Goal: Information Seeking & Learning: Learn about a topic

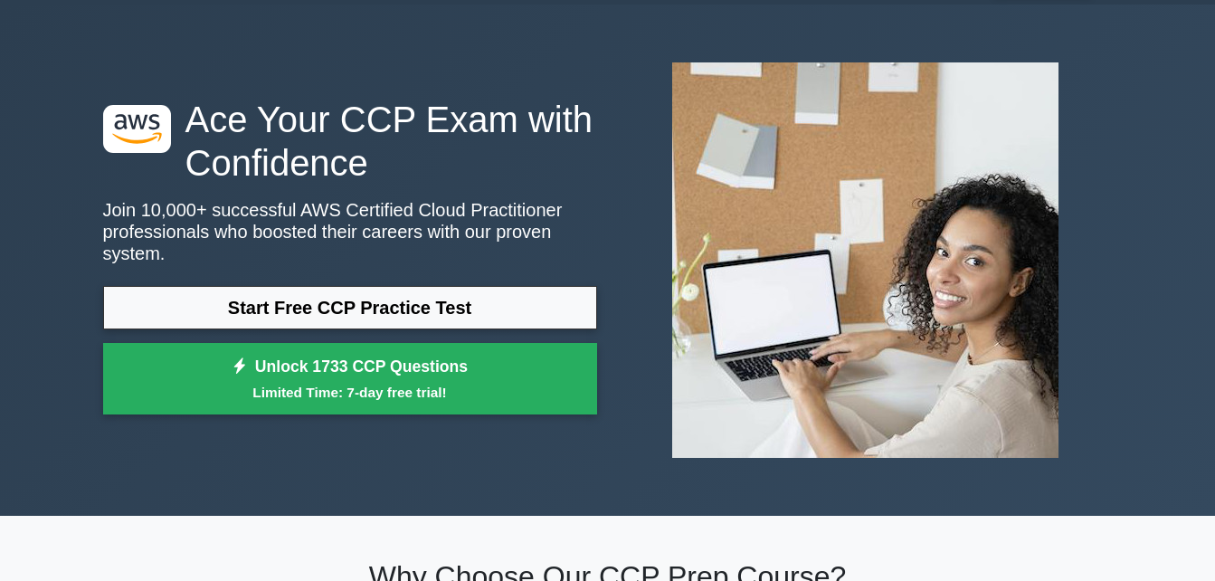
scroll to position [54, 0]
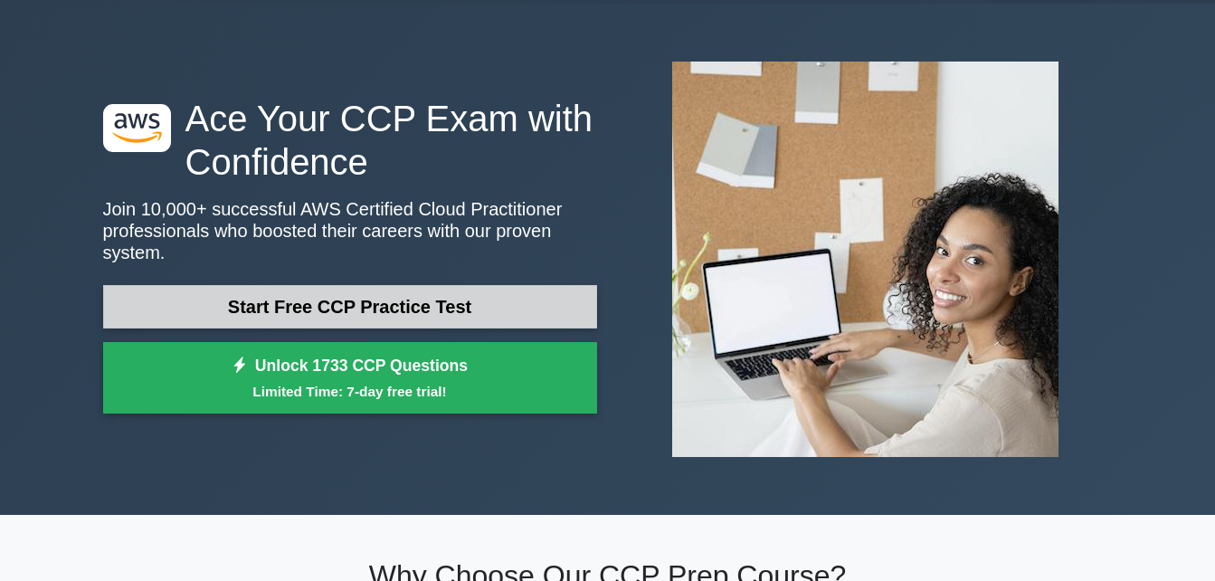
click at [518, 287] on link "Start Free CCP Practice Test" at bounding box center [350, 306] width 494 height 43
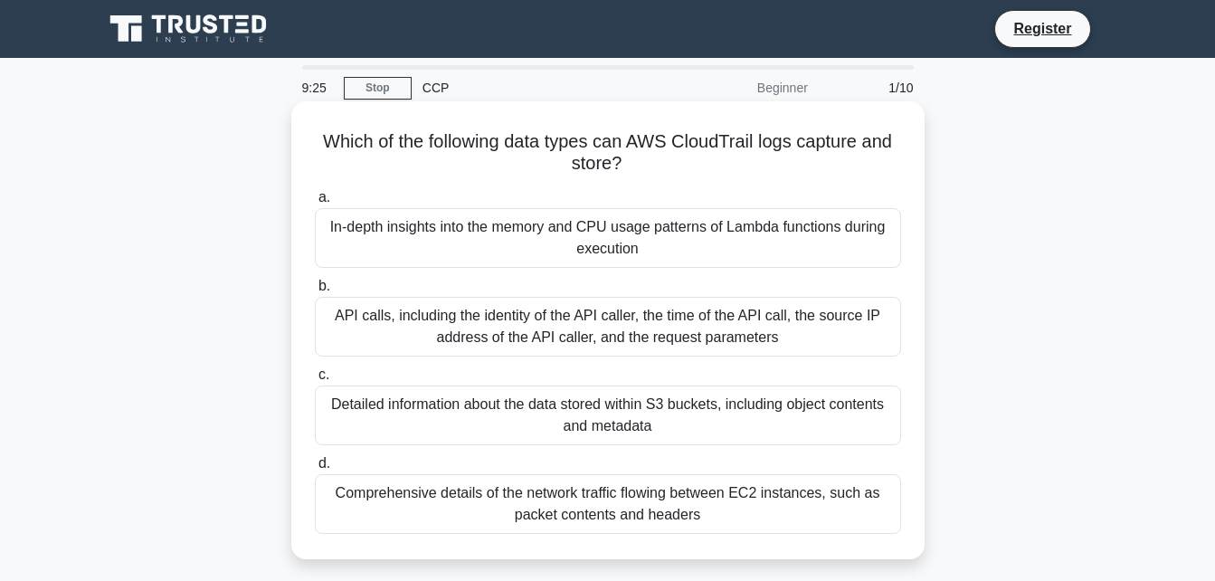
click at [542, 334] on div "API calls, including the identity of the API caller, the time of the API call, …" at bounding box center [608, 327] width 586 height 60
click at [315, 292] on input "b. API calls, including the identity of the API caller, the time of the API cal…" at bounding box center [315, 286] width 0 height 12
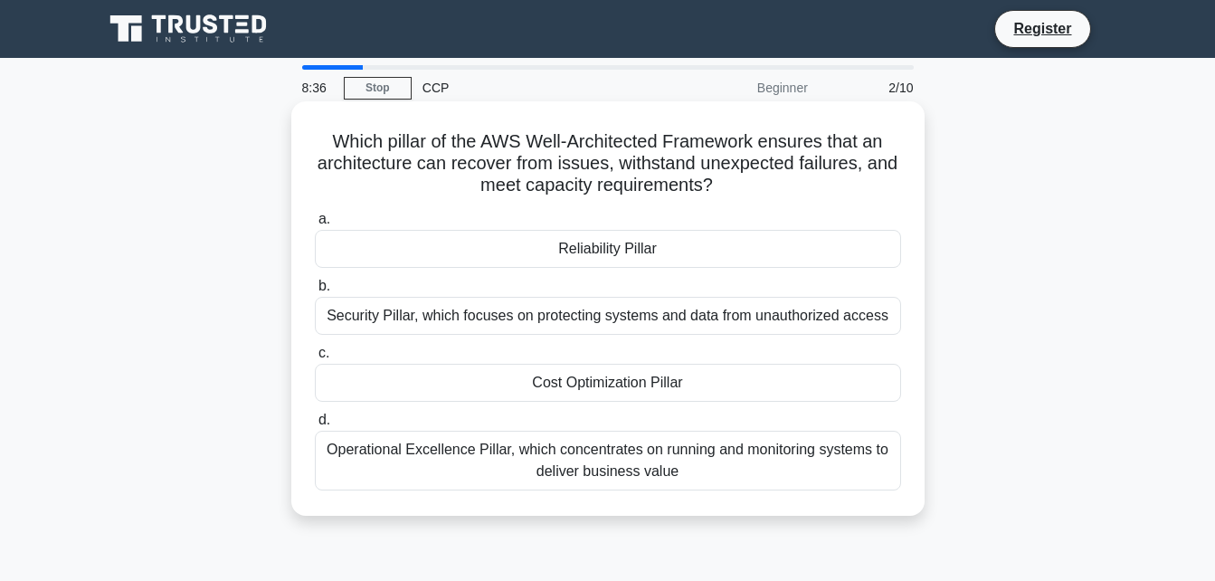
click at [581, 244] on div "Reliability Pillar" at bounding box center [608, 249] width 586 height 38
click at [315, 225] on input "a. Reliability Pillar" at bounding box center [315, 219] width 0 height 12
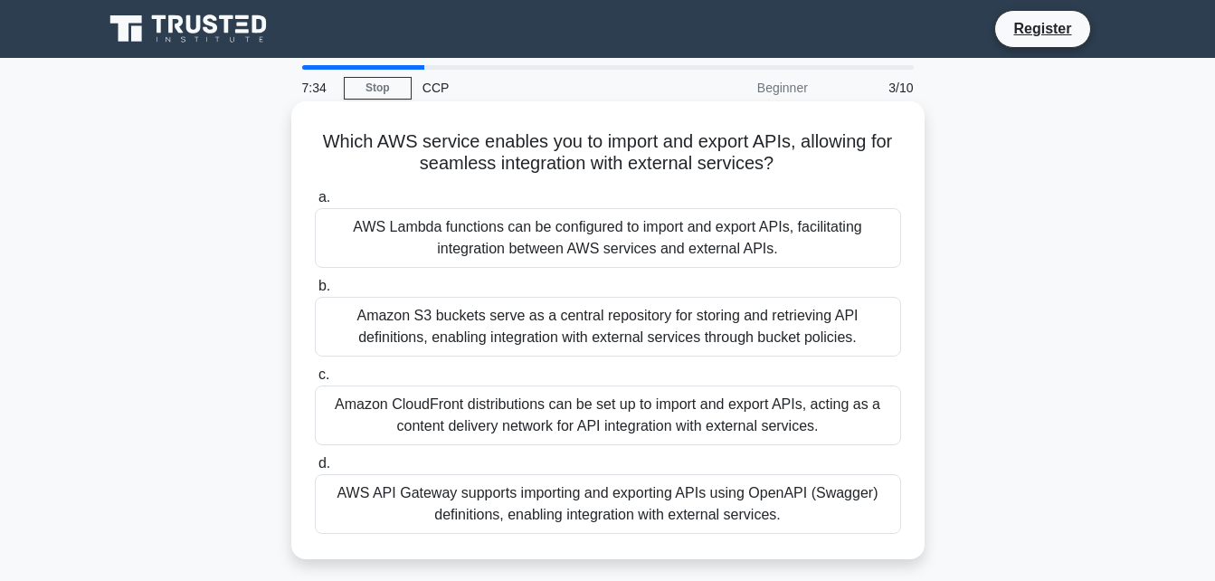
click at [579, 412] on div "Amazon CloudFront distributions can be set up to import and export APIs, acting…" at bounding box center [608, 415] width 586 height 60
click at [315, 381] on input "c. Amazon CloudFront distributions can be set up to import and export APIs, act…" at bounding box center [315, 375] width 0 height 12
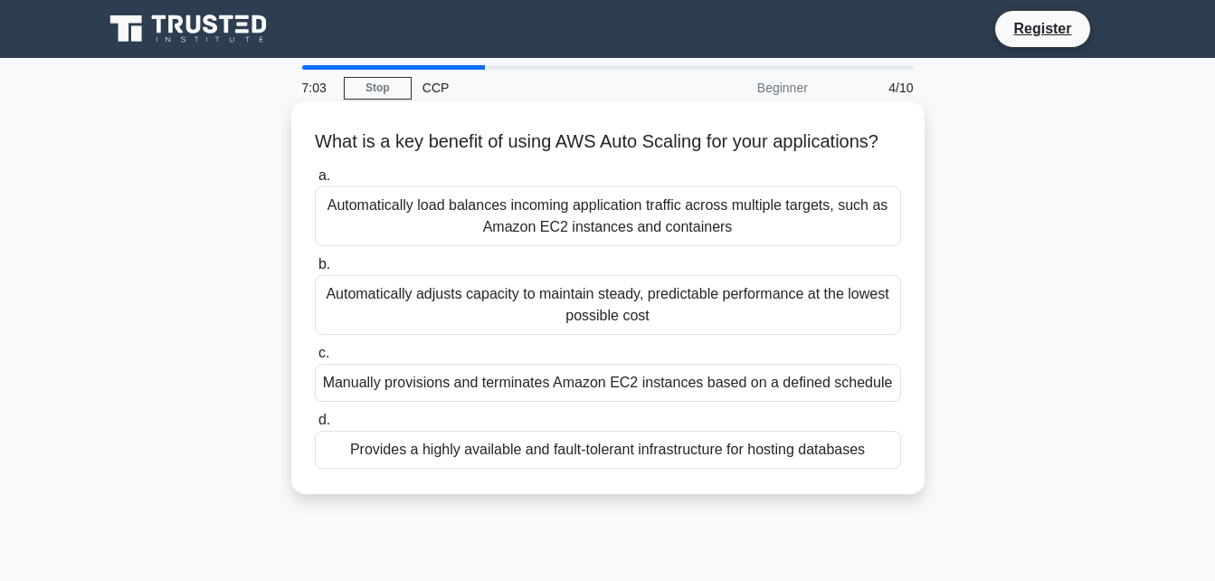
click at [610, 245] on div "Automatically load balances incoming application traffic across multiple target…" at bounding box center [608, 216] width 586 height 60
click at [315, 182] on input "a. Automatically load balances incoming application traffic across multiple tar…" at bounding box center [315, 176] width 0 height 12
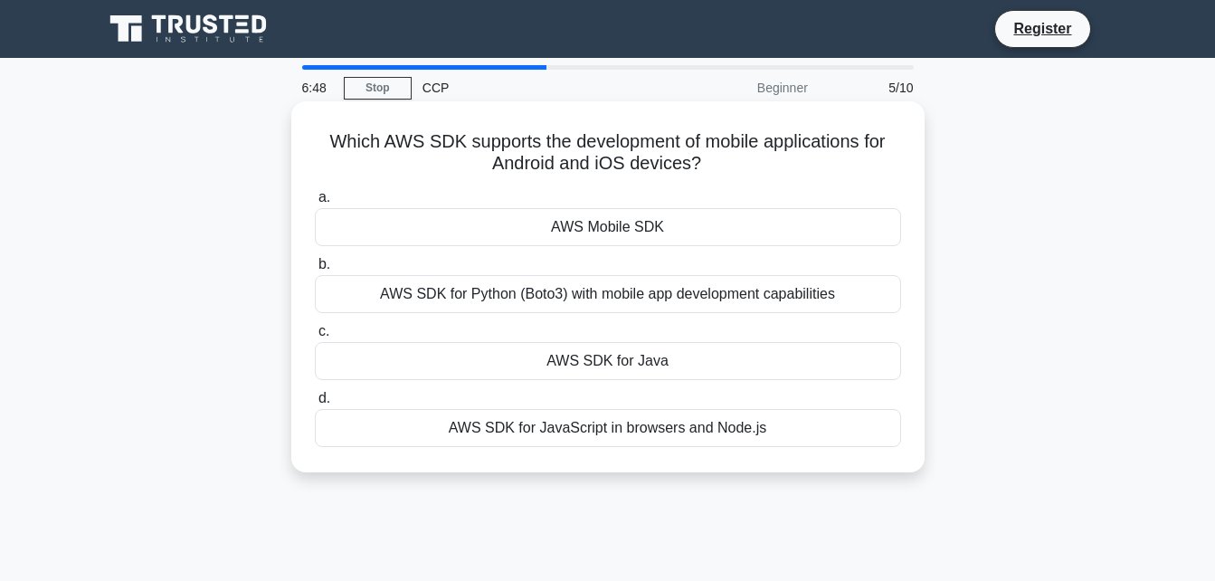
click at [615, 228] on div "AWS Mobile SDK" at bounding box center [608, 227] width 586 height 38
click at [315, 204] on input "a. AWS Mobile SDK" at bounding box center [315, 198] width 0 height 12
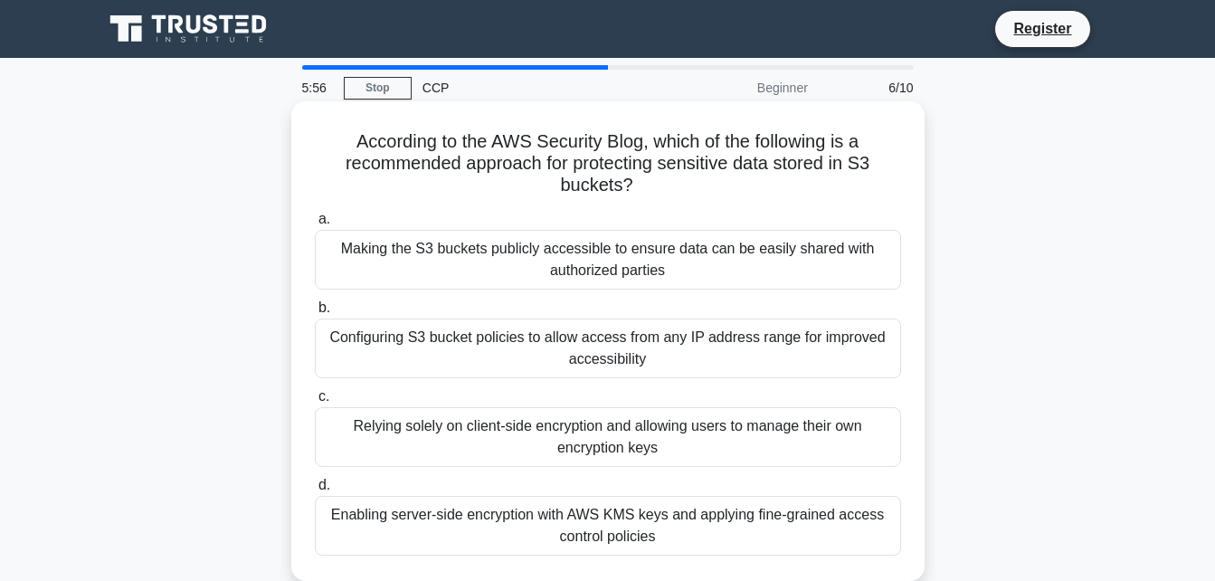
click at [601, 536] on div "Enabling server-side encryption with AWS KMS keys and applying fine-grained acc…" at bounding box center [608, 526] width 586 height 60
click at [315, 491] on input "d. Enabling server-side encryption with AWS KMS keys and applying fine-grained …" at bounding box center [315, 485] width 0 height 12
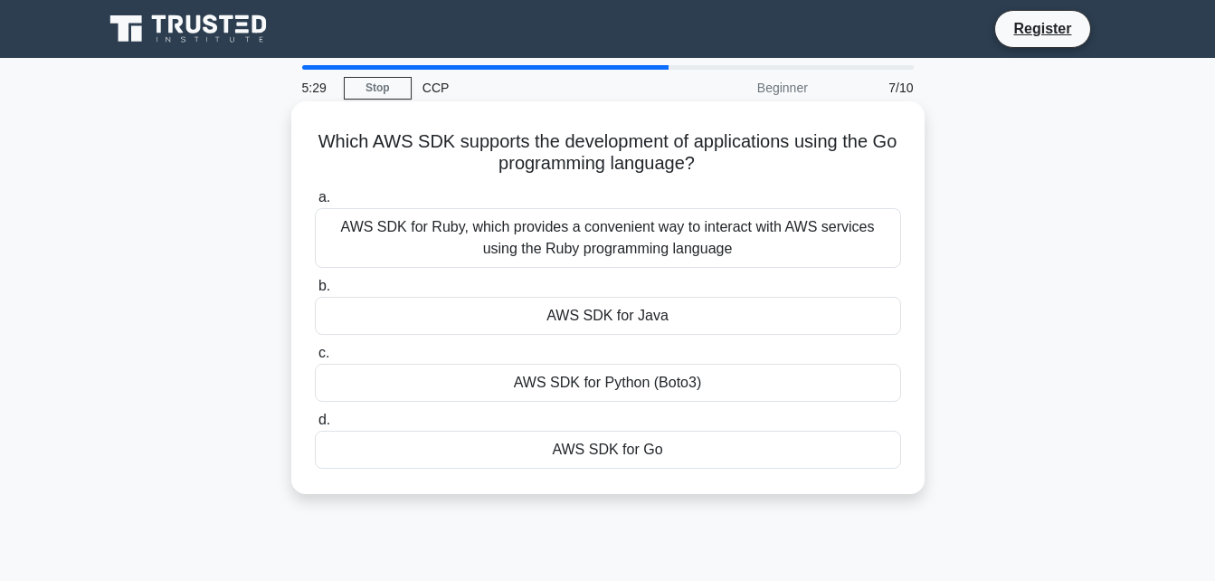
click at [639, 445] on div "AWS SDK for Go" at bounding box center [608, 450] width 586 height 38
click at [315, 426] on input "d. AWS SDK for Go" at bounding box center [315, 420] width 0 height 12
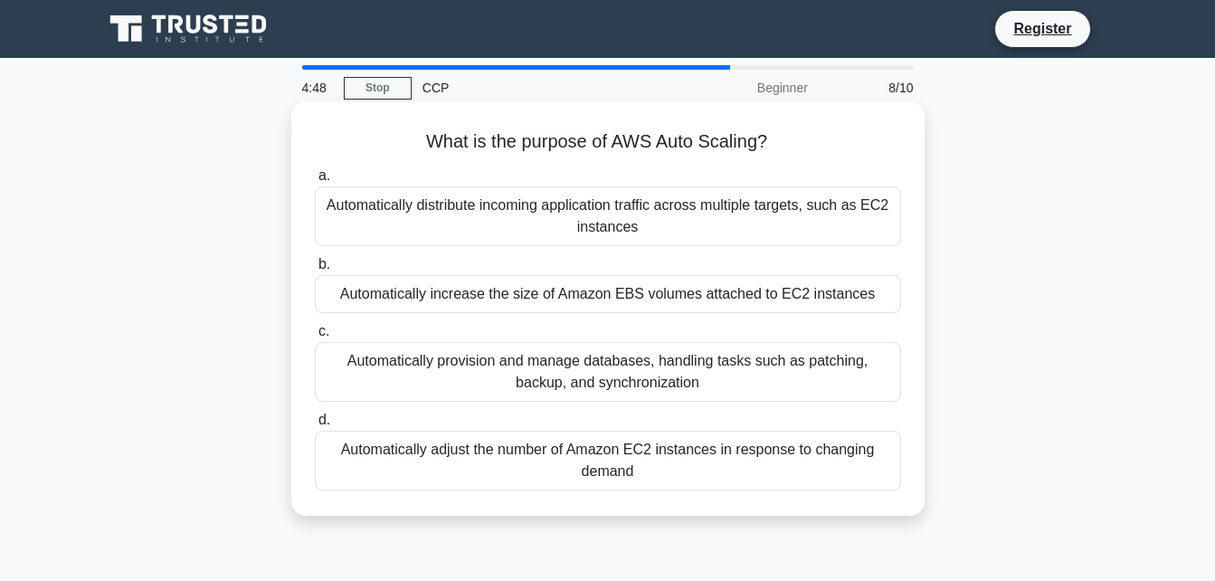
click at [649, 477] on div "Automatically adjust the number of Amazon EC2 instances in response to changing…" at bounding box center [608, 461] width 586 height 60
click at [315, 426] on input "d. Automatically adjust the number of Amazon EC2 instances in response to chang…" at bounding box center [315, 420] width 0 height 12
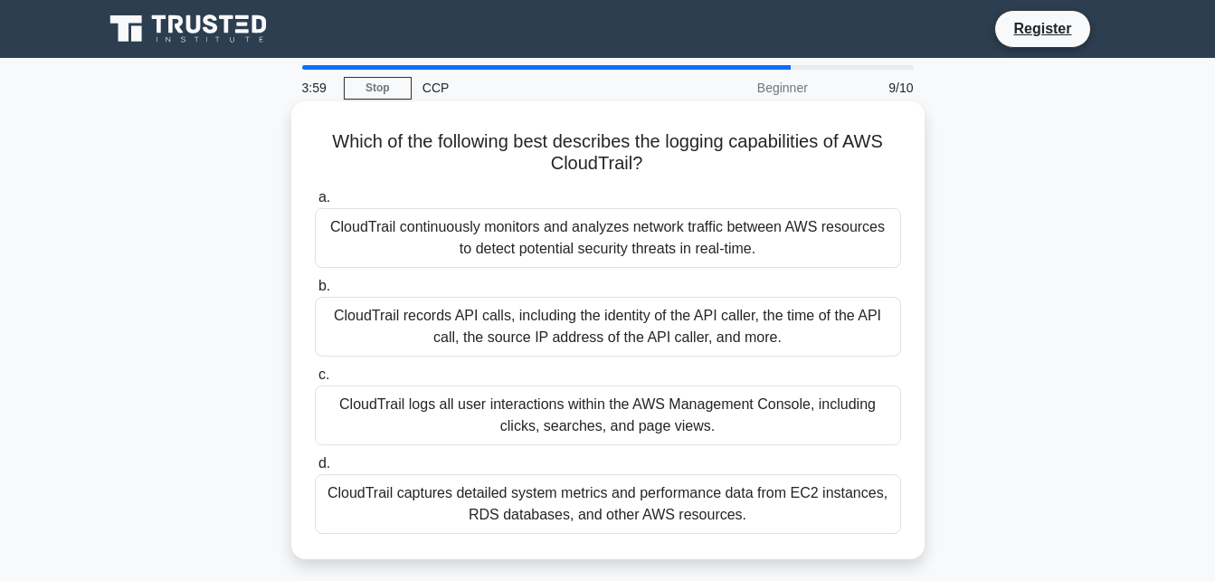
click at [604, 333] on div "CloudTrail records API calls, including the identity of the API caller, the tim…" at bounding box center [608, 327] width 586 height 60
click at [315, 292] on input "b. CloudTrail records API calls, including the identity of the API caller, the …" at bounding box center [315, 286] width 0 height 12
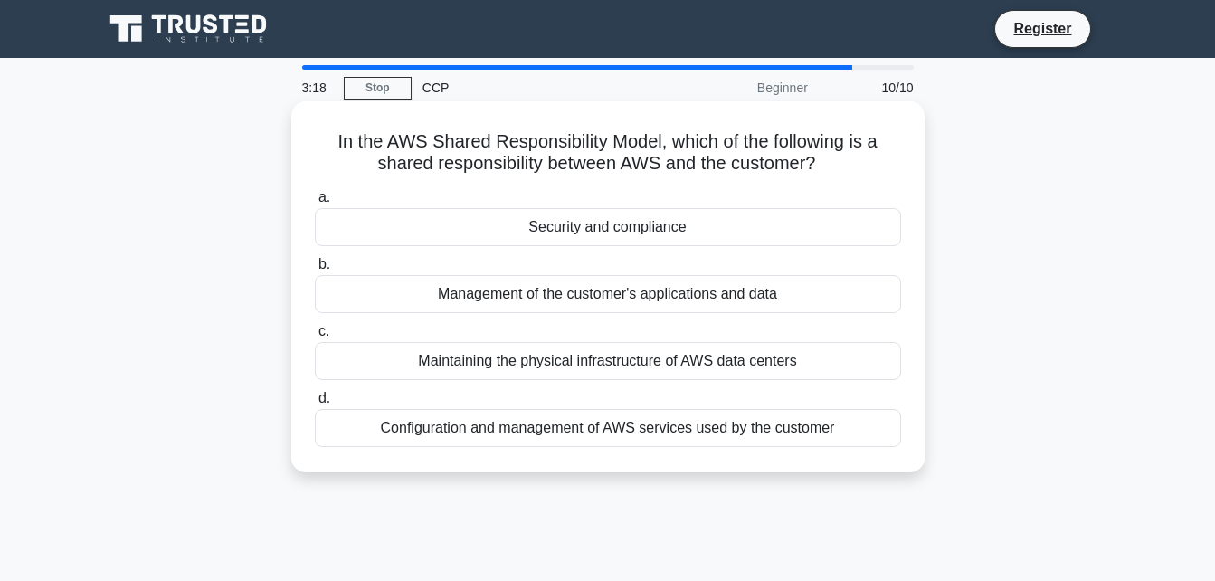
click at [621, 430] on div "Configuration and management of AWS services used by the customer" at bounding box center [608, 428] width 586 height 38
click at [315, 404] on input "d. Configuration and management of AWS services used by the customer" at bounding box center [315, 399] width 0 height 12
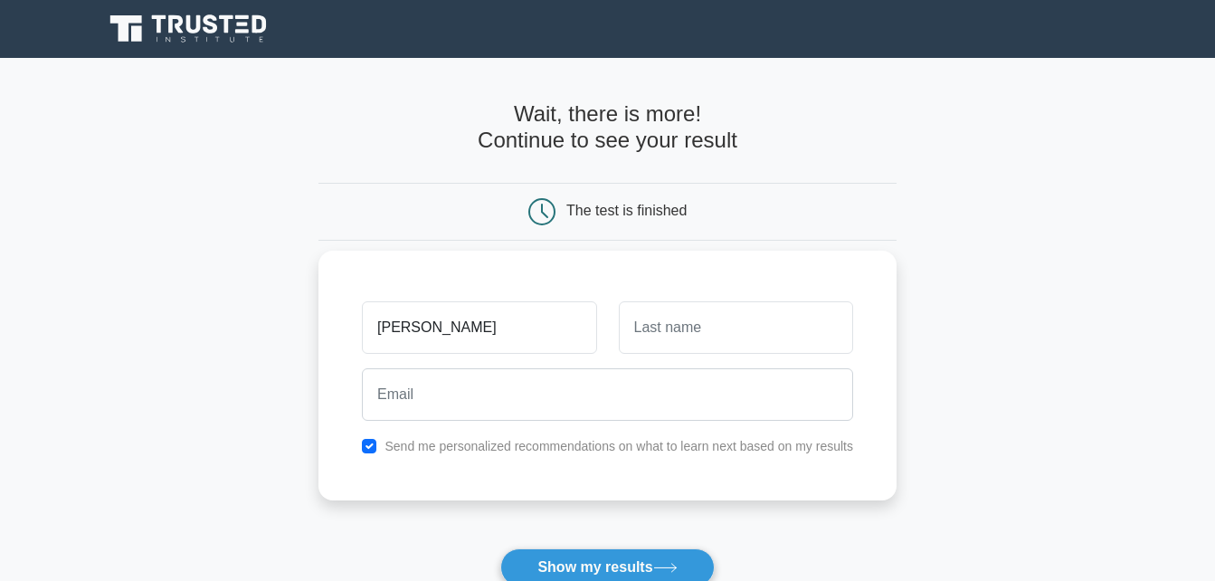
type input "satyam"
click at [688, 336] on input "text" at bounding box center [736, 327] width 234 height 52
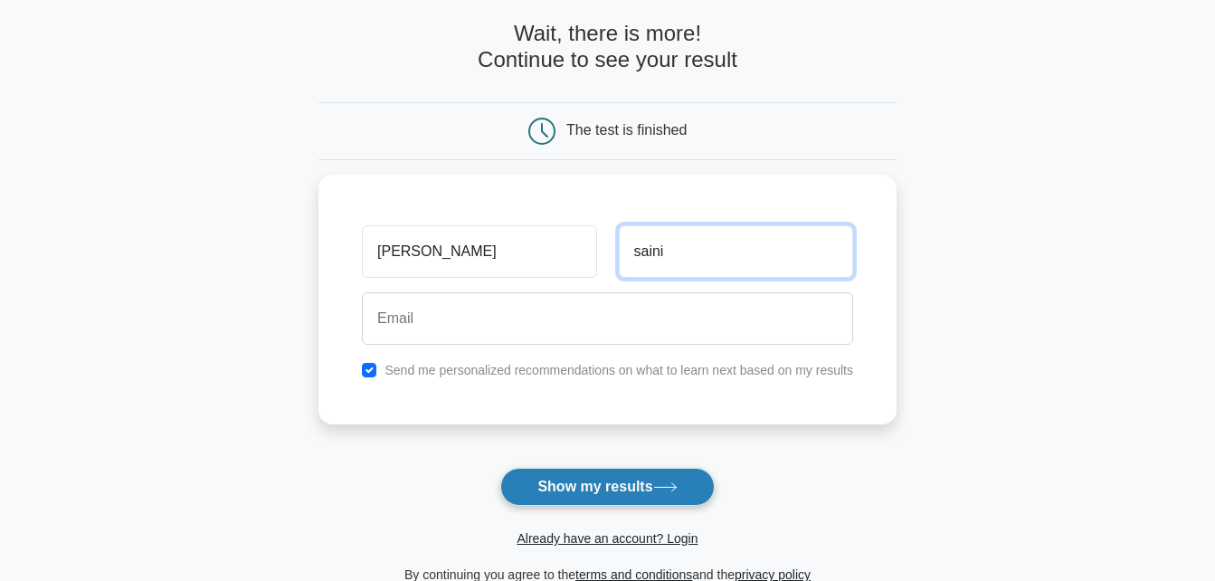
scroll to position [81, 0]
type input "saini"
click at [640, 485] on button "Show my results" at bounding box center [606, 486] width 213 height 38
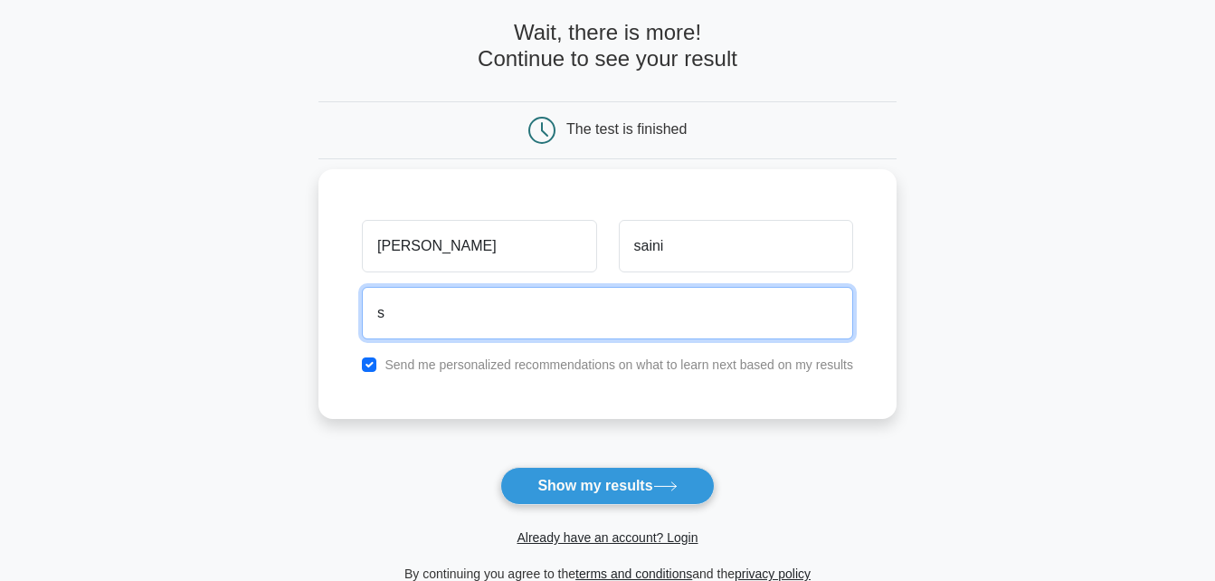
click at [548, 302] on input "s" at bounding box center [607, 313] width 491 height 52
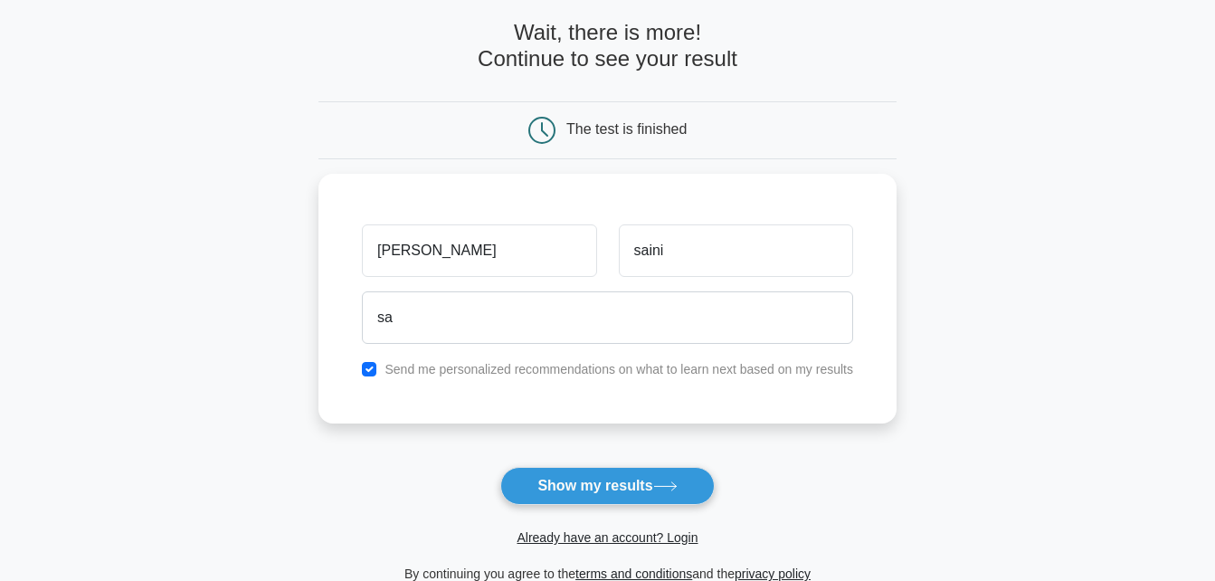
click at [268, 454] on main "Wait, there is more! Continue to see your result The test is finished satyam sa…" at bounding box center [607, 301] width 1215 height 651
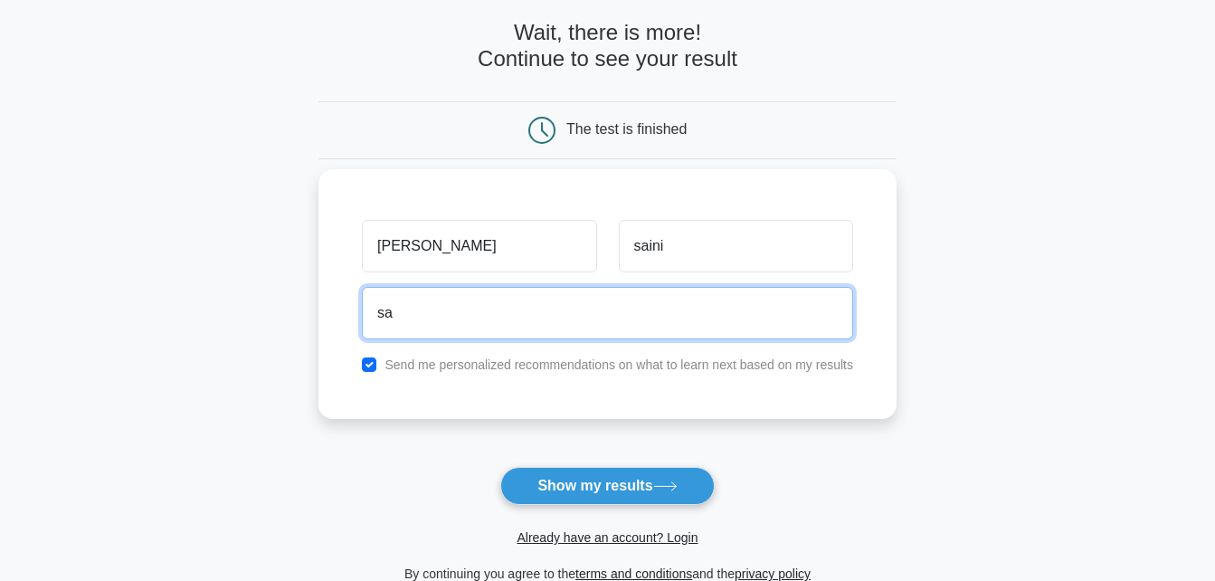
click at [448, 331] on input "sa" at bounding box center [607, 313] width 491 height 52
click at [500, 467] on button "Show my results" at bounding box center [606, 486] width 213 height 38
type input "satyamsaini2105@gmail.com"
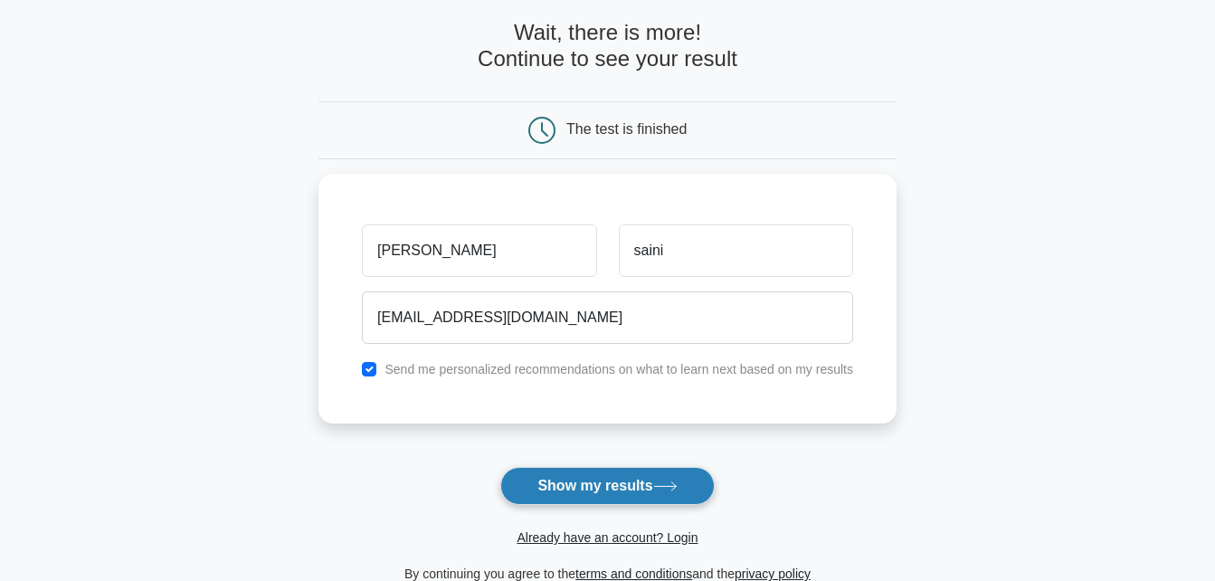
click at [632, 497] on button "Show my results" at bounding box center [606, 486] width 213 height 38
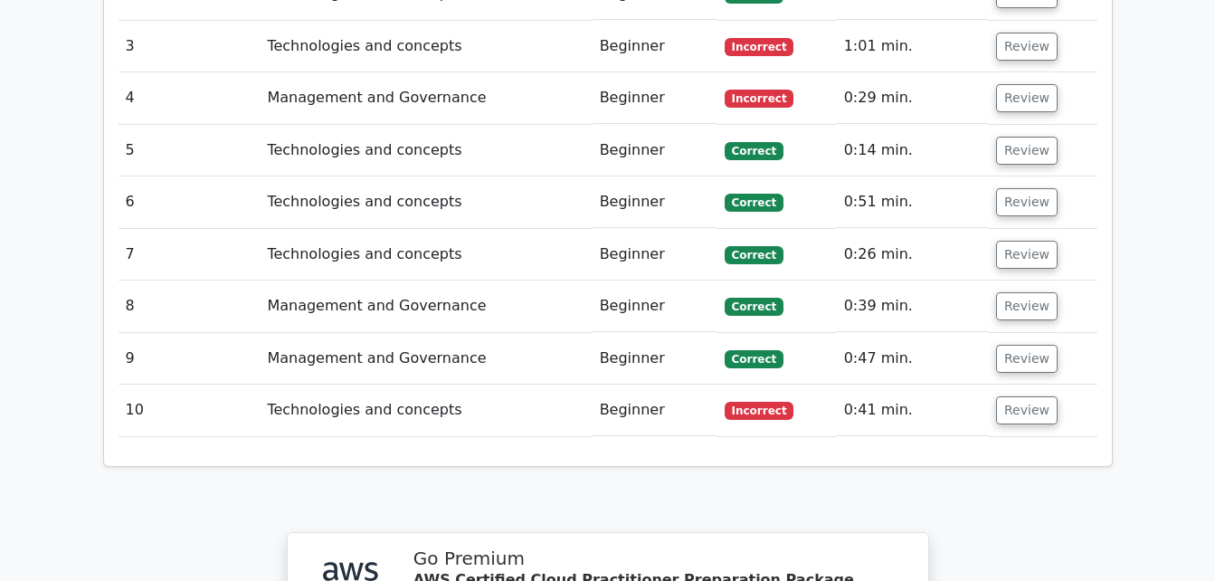
scroll to position [2381, 0]
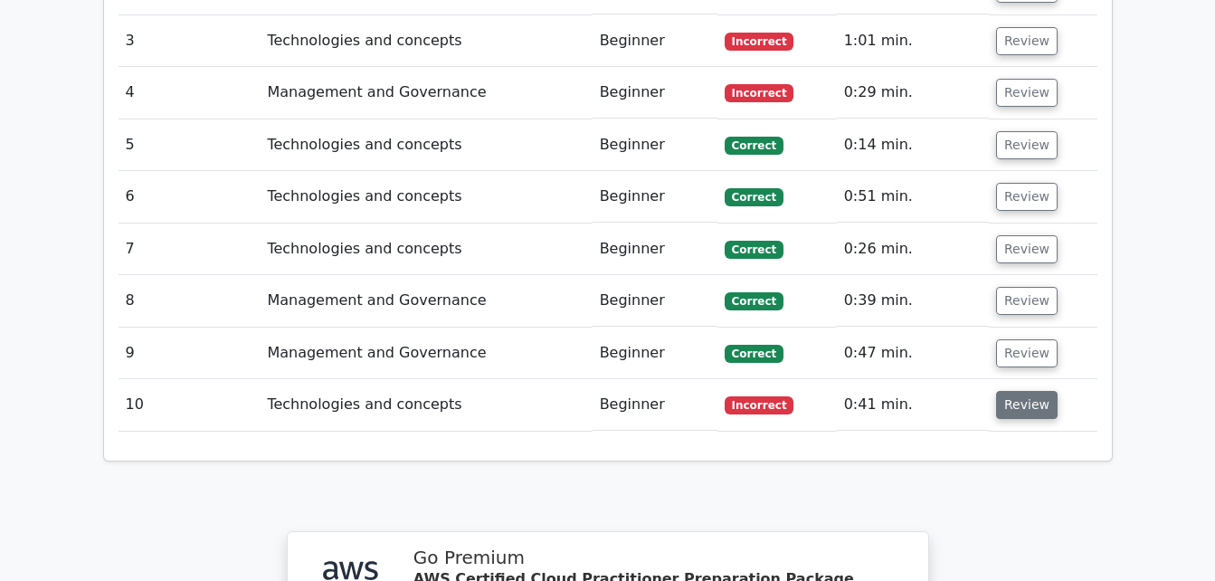
click at [1018, 391] on button "Review" at bounding box center [1027, 405] width 62 height 28
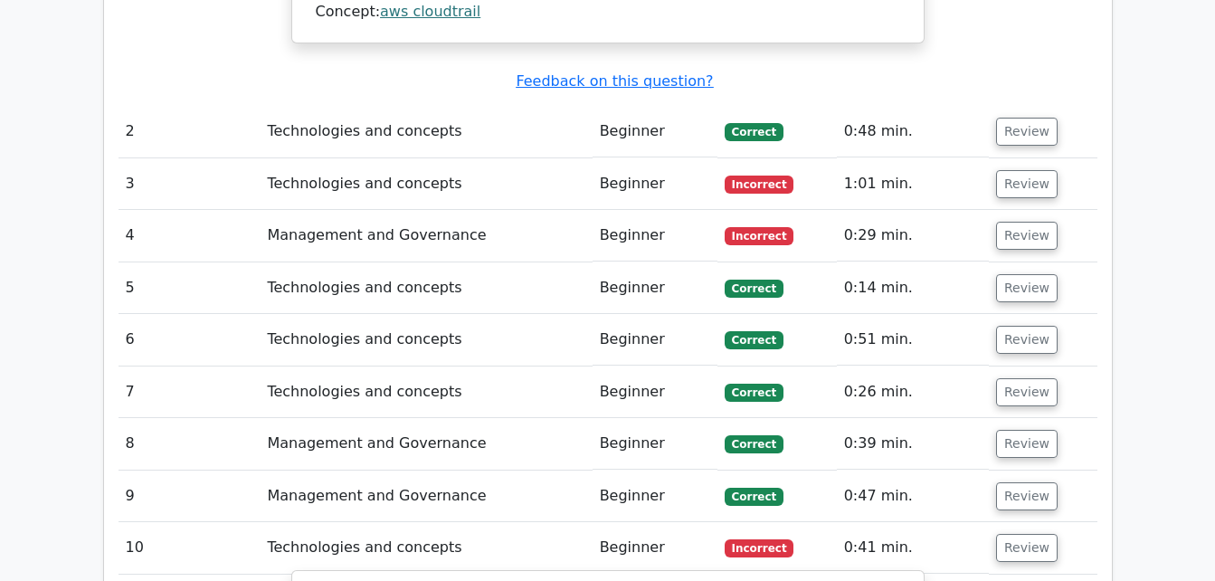
scroll to position [2237, 0]
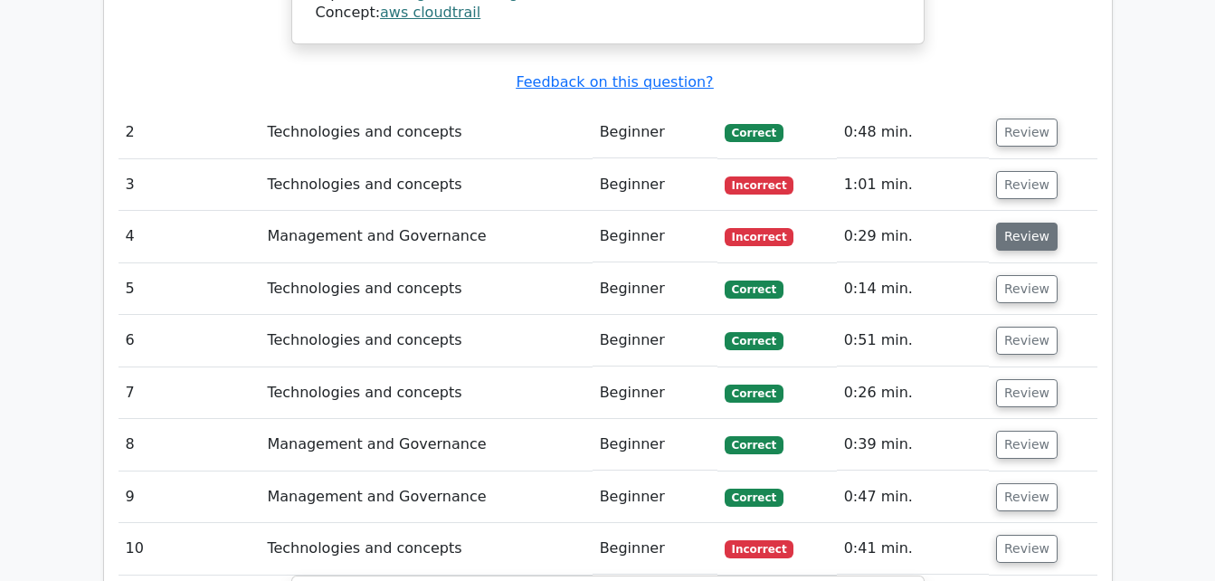
click at [1035, 222] on button "Review" at bounding box center [1027, 236] width 62 height 28
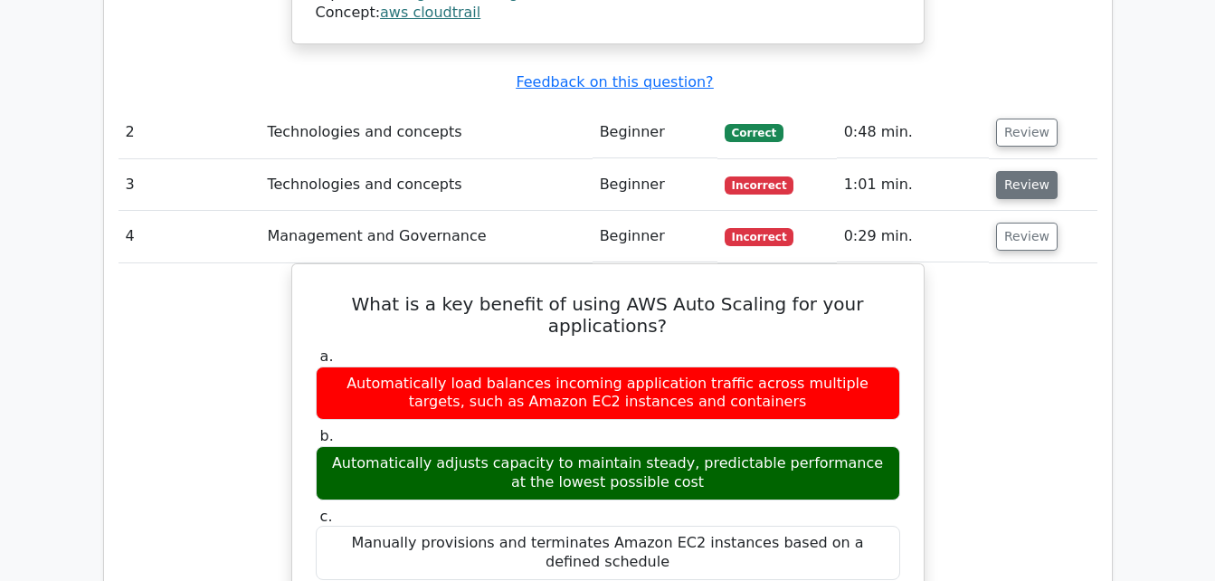
click at [1027, 171] on button "Review" at bounding box center [1027, 185] width 62 height 28
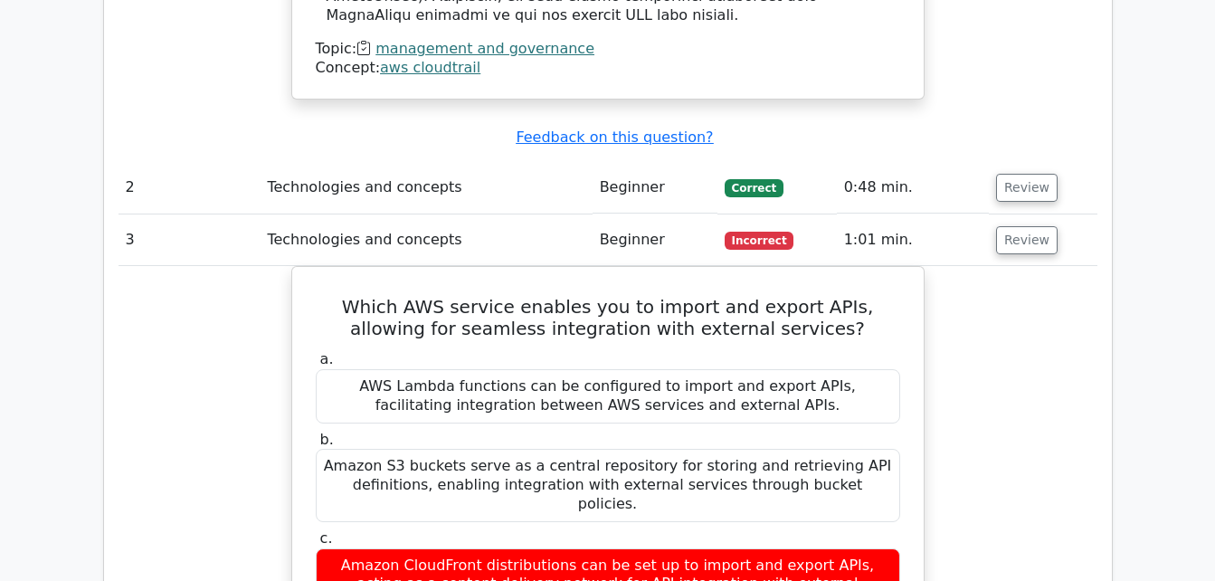
scroll to position [2179, 0]
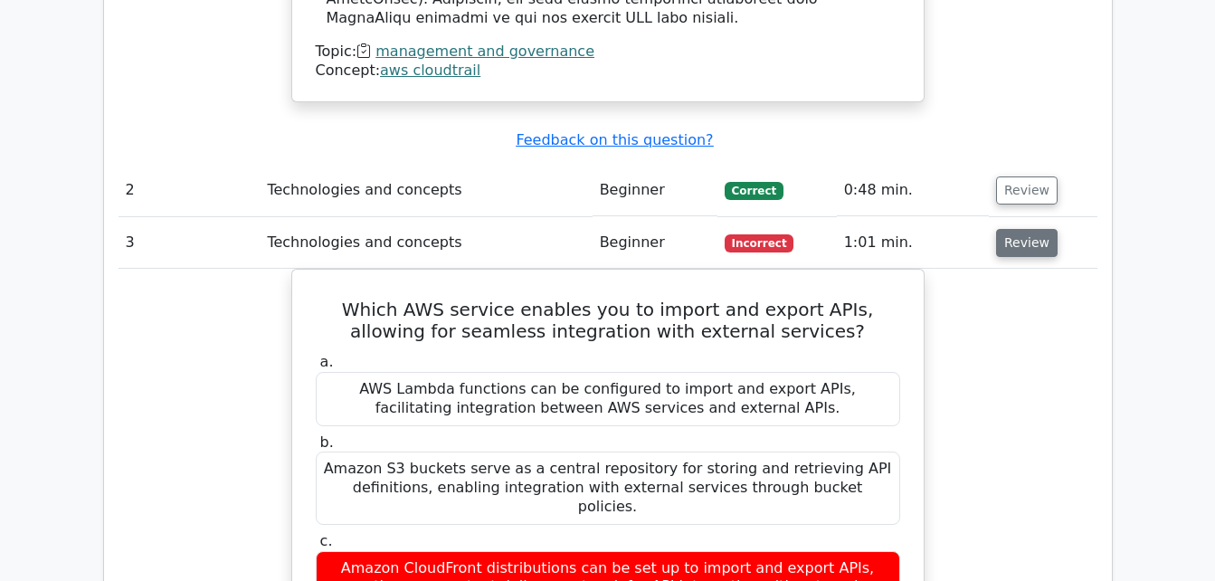
click at [1018, 229] on button "Review" at bounding box center [1027, 243] width 62 height 28
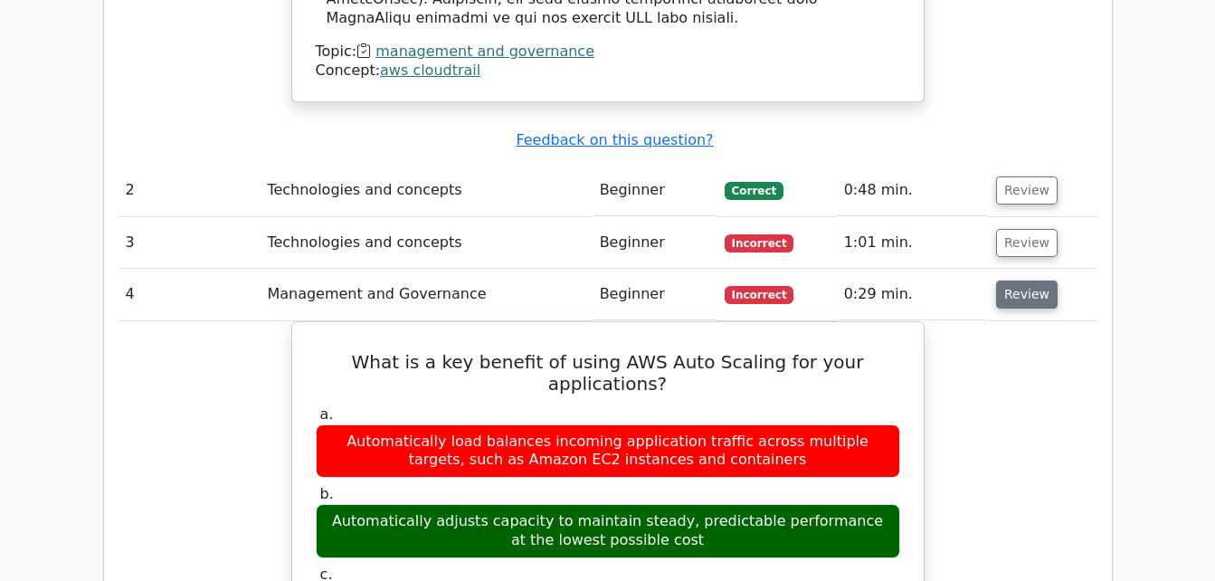
click at [1013, 280] on button "Review" at bounding box center [1027, 294] width 62 height 28
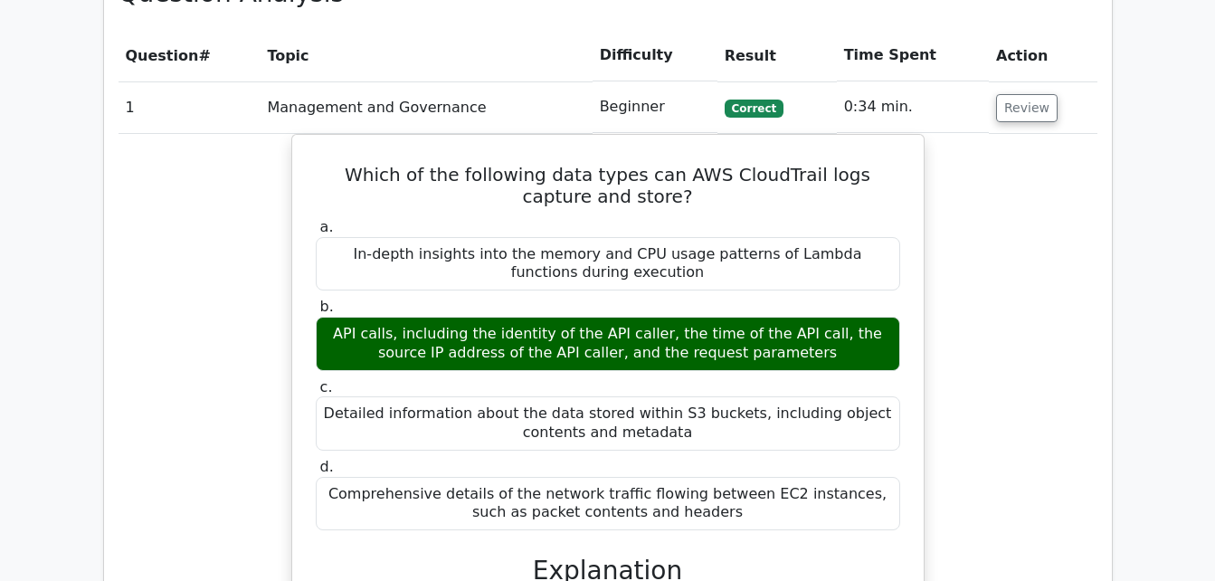
scroll to position [1317, 0]
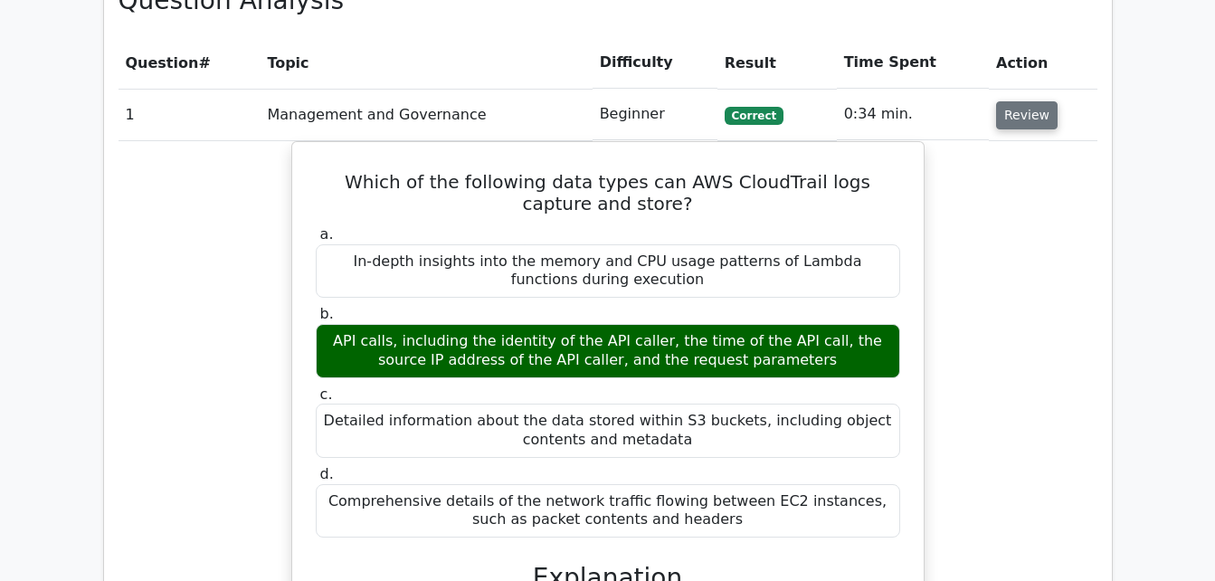
click at [1027, 101] on button "Review" at bounding box center [1027, 115] width 62 height 28
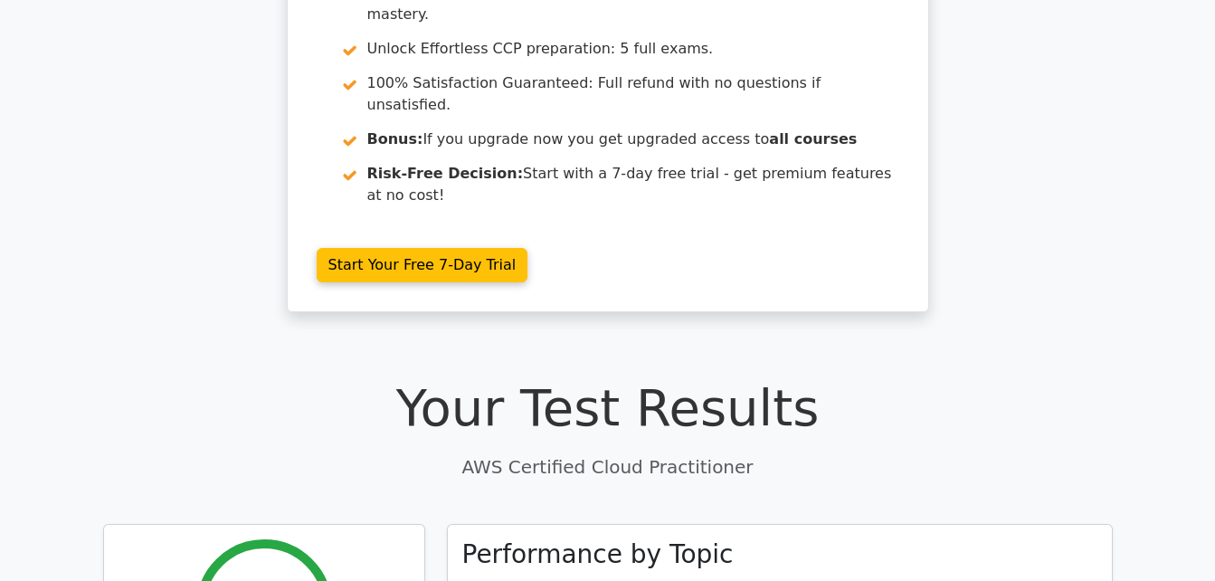
scroll to position [221, 0]
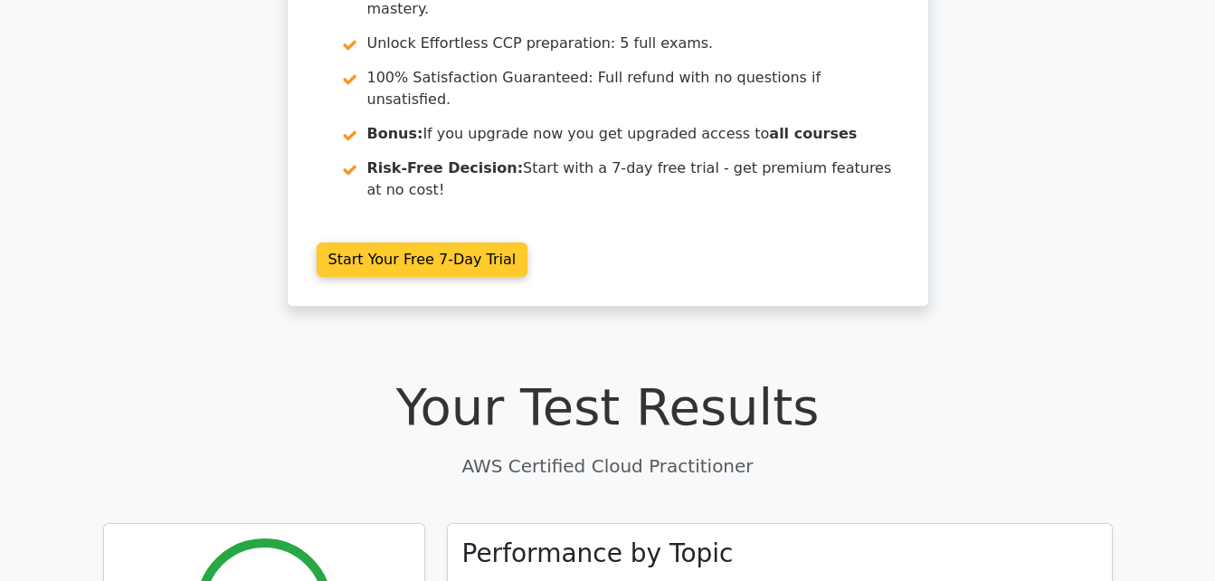
click at [495, 242] on link "Start Your Free 7-Day Trial" at bounding box center [423, 259] width 212 height 34
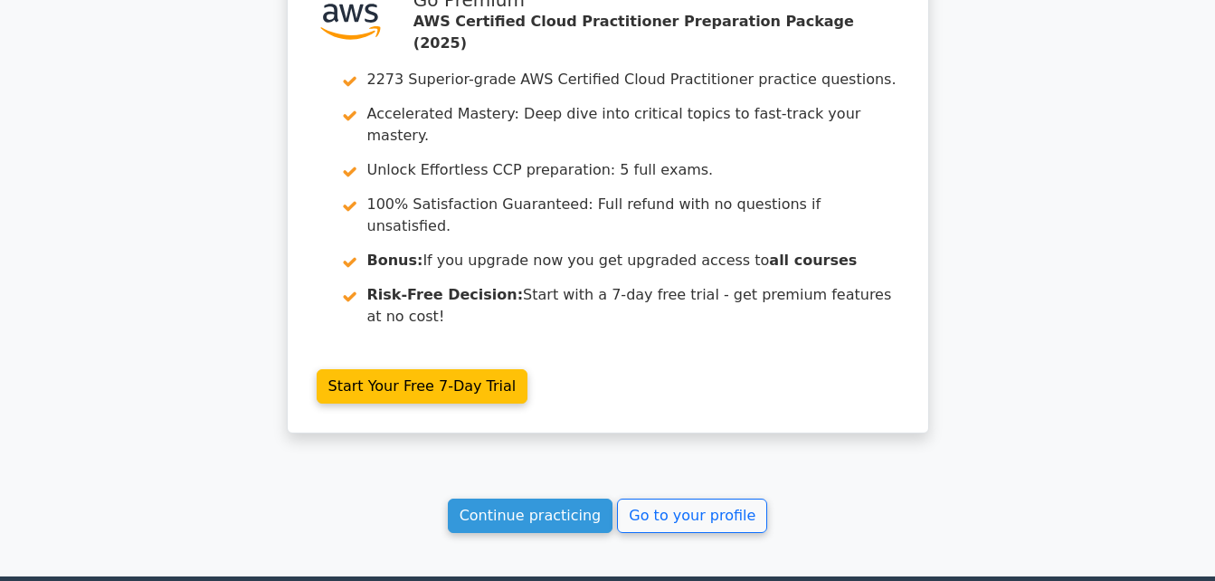
scroll to position [2860, 0]
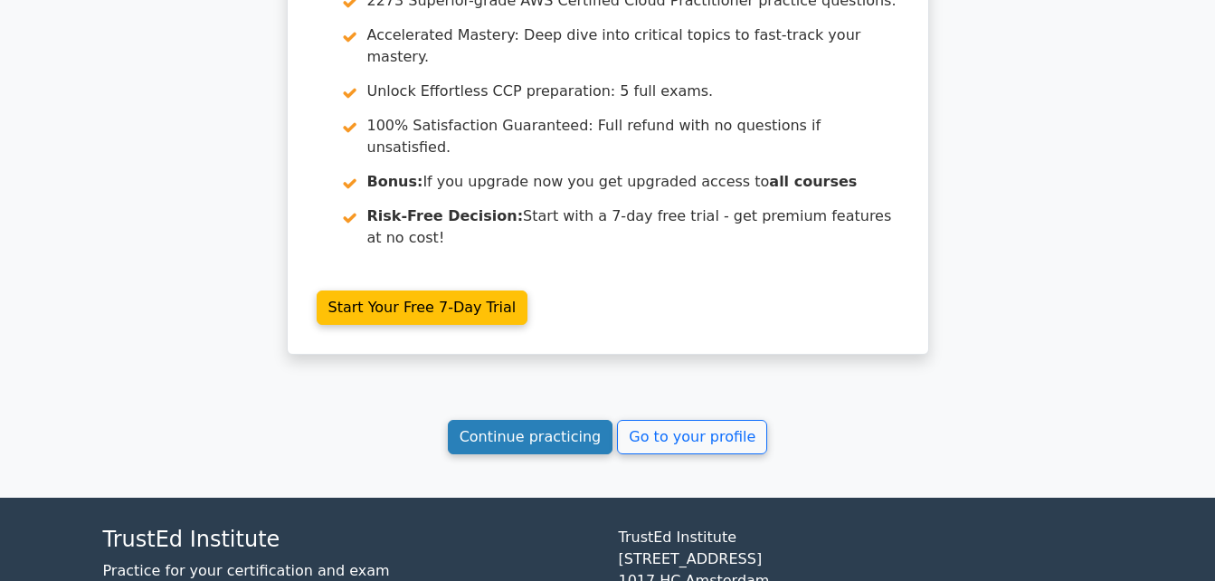
click at [533, 420] on link "Continue practicing" at bounding box center [531, 437] width 166 height 34
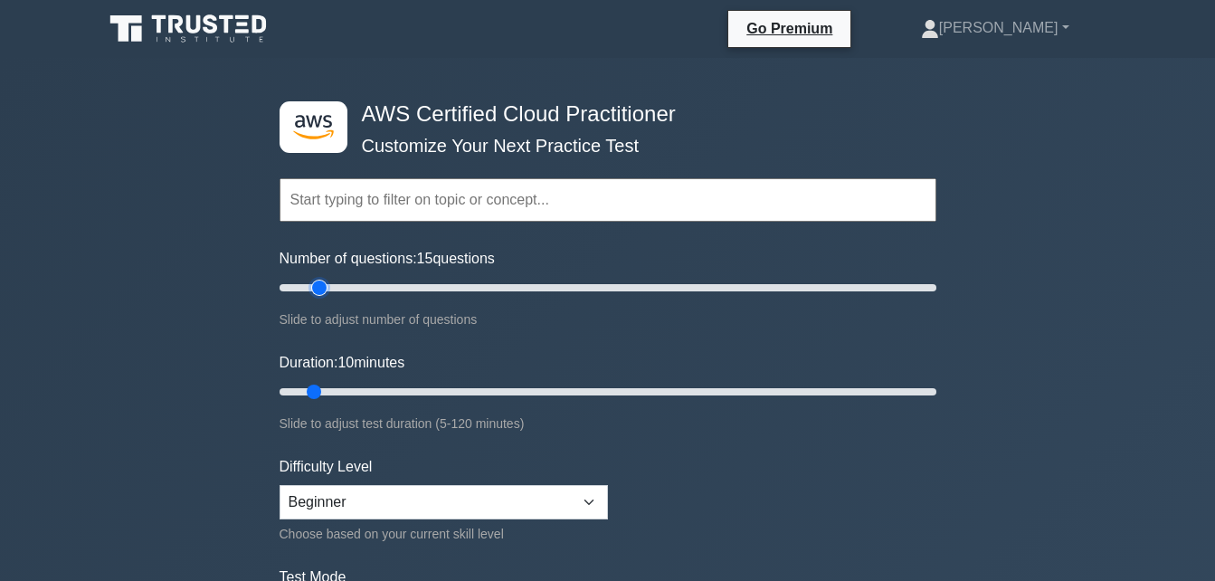
drag, startPoint x: 313, startPoint y: 294, endPoint x: 323, endPoint y: 294, distance: 9.9
click at [323, 294] on input "Number of questions: 15 questions" at bounding box center [607, 288] width 657 height 22
type input "20"
click at [334, 291] on input "Number of questions: 20 questions" at bounding box center [607, 288] width 657 height 22
type input "20"
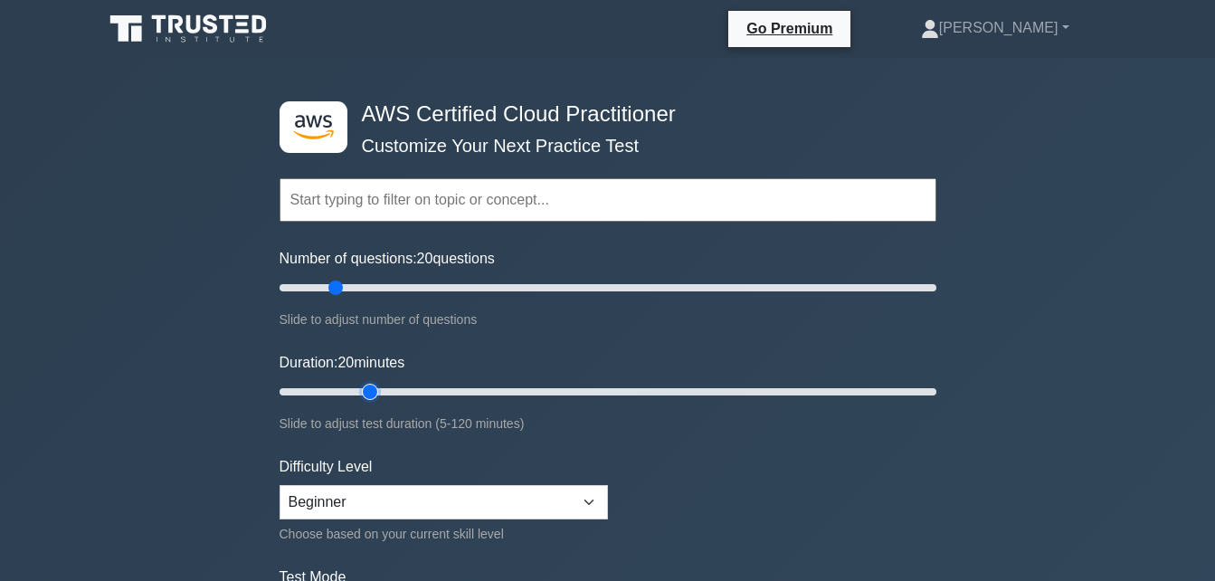
click at [356, 394] on input "Duration: 20 minutes" at bounding box center [607, 392] width 657 height 22
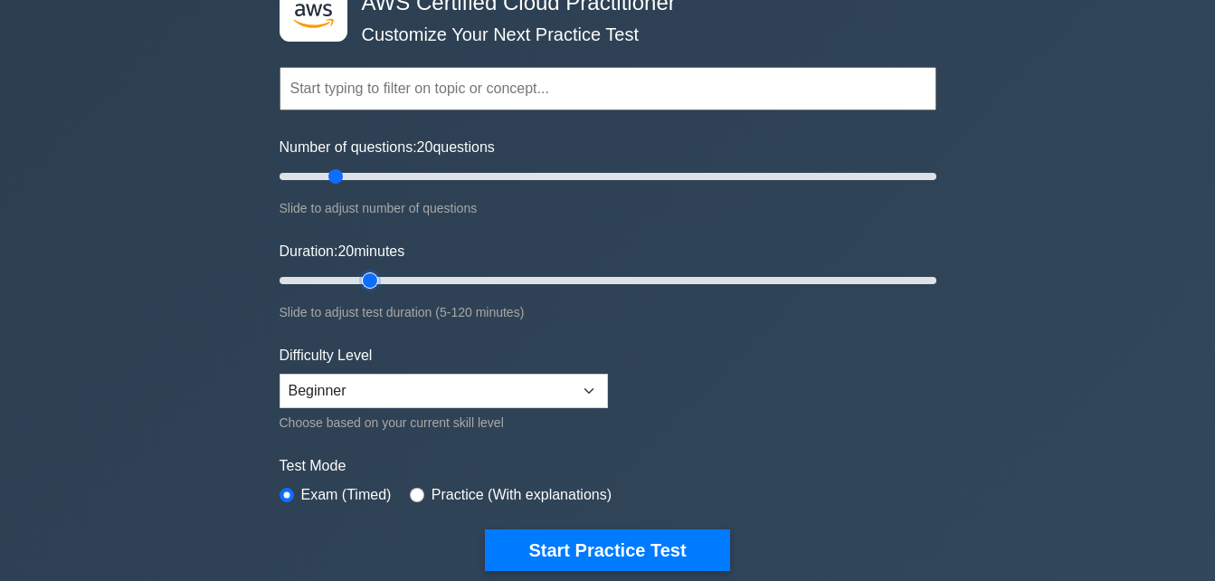
scroll to position [114, 0]
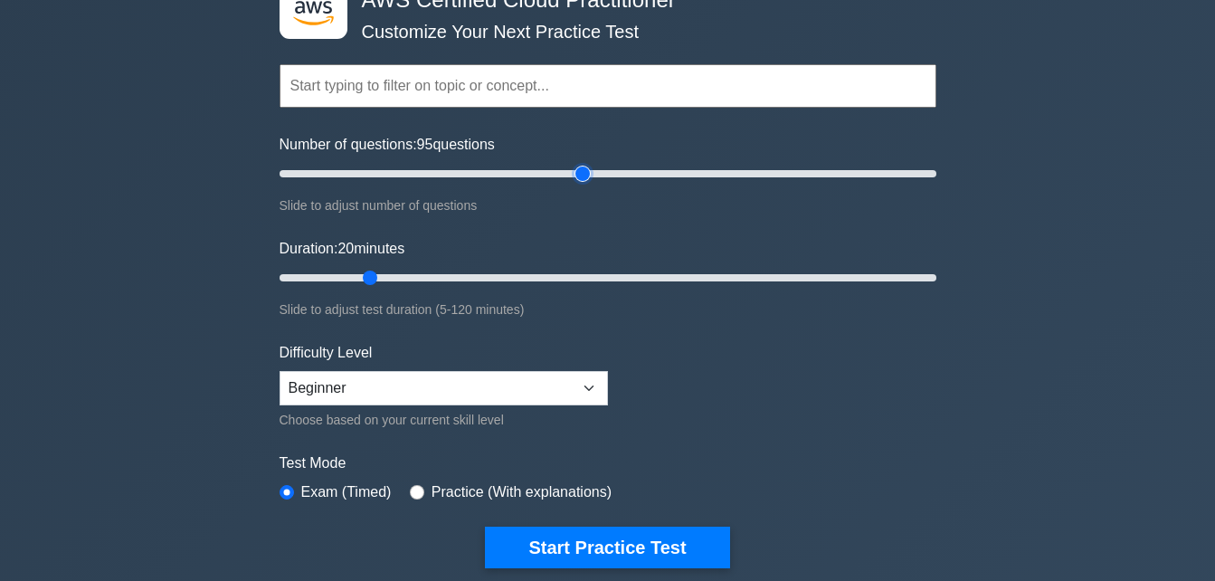
click at [586, 180] on input "Number of questions: 95 questions" at bounding box center [607, 174] width 657 height 22
click at [509, 172] on input "Number of questions: 75 questions" at bounding box center [607, 174] width 657 height 22
click at [469, 171] on input "Number of questions: 75 questions" at bounding box center [607, 174] width 657 height 22
drag, startPoint x: 469, startPoint y: 171, endPoint x: 482, endPoint y: 179, distance: 15.8
type input "65"
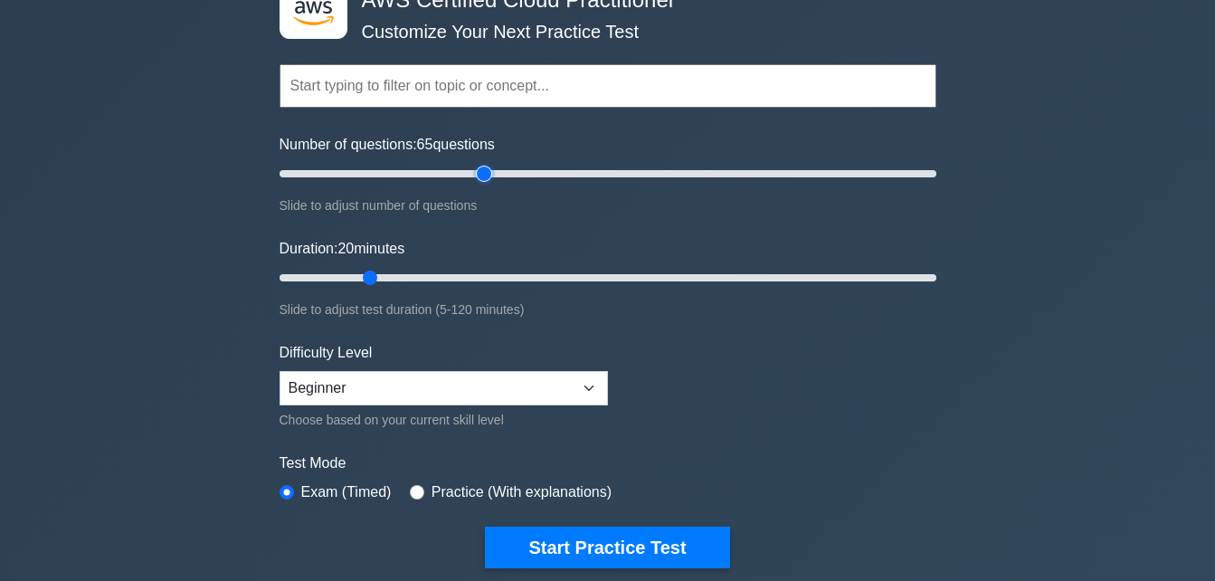
click at [482, 179] on input "Number of questions: 65 questions" at bounding box center [607, 174] width 657 height 22
click at [525, 280] on input "Duration: 50 minutes" at bounding box center [607, 278] width 657 height 22
drag, startPoint x: 525, startPoint y: 280, endPoint x: 557, endPoint y: 284, distance: 32.8
click at [557, 284] on input "Duration: 55 minutes" at bounding box center [607, 278] width 657 height 22
type input "65"
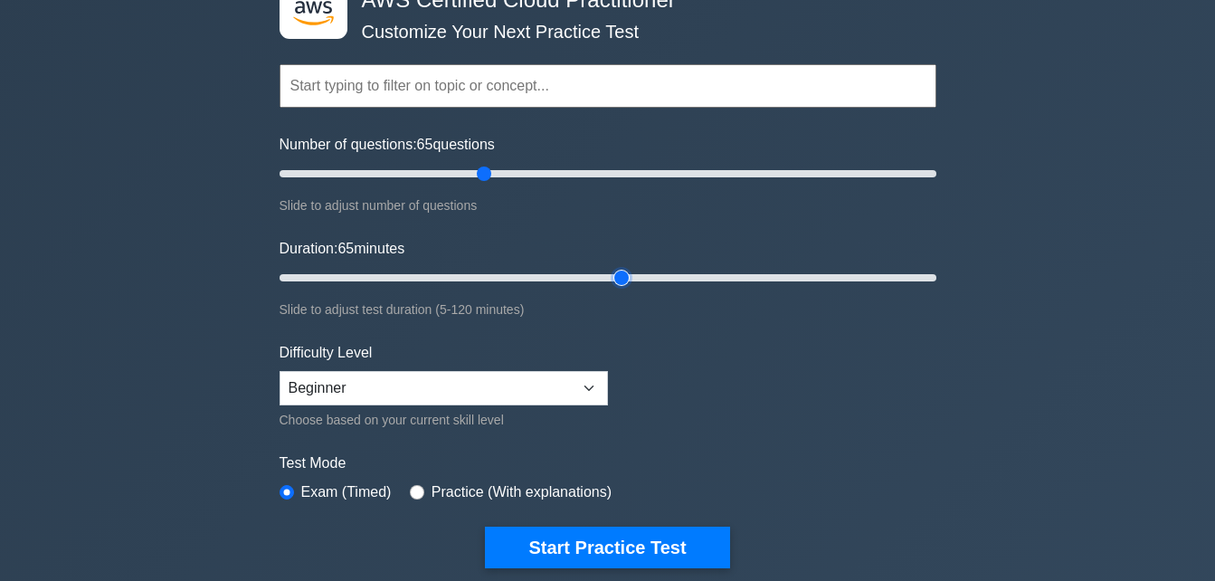
click at [628, 279] on input "Duration: 65 minutes" at bounding box center [607, 278] width 657 height 22
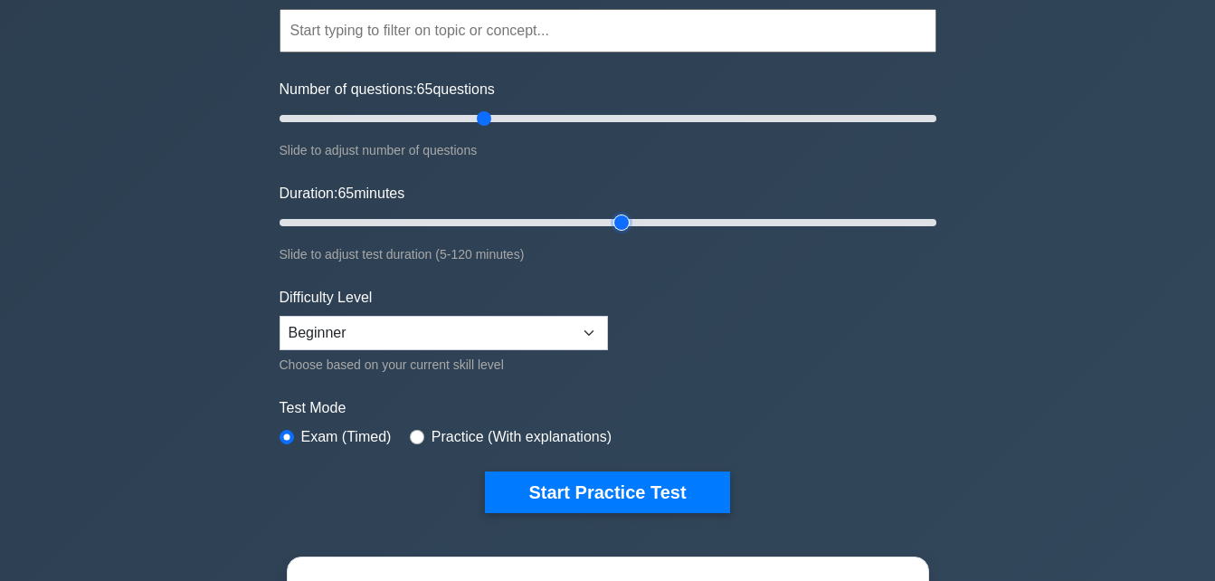
scroll to position [170, 0]
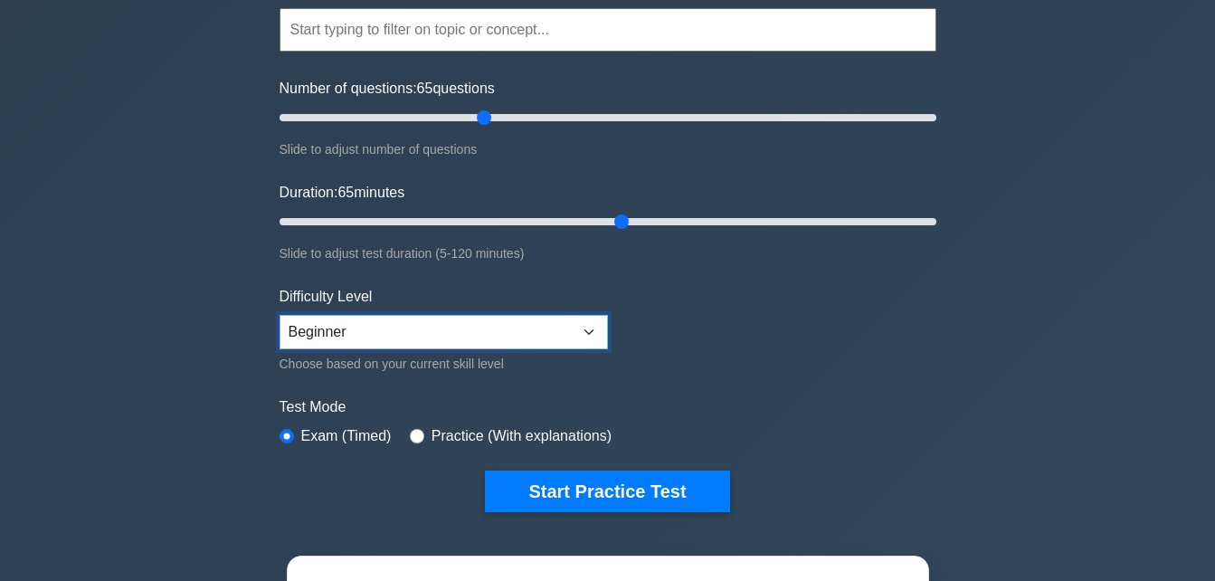
click at [561, 339] on select "Beginner Intermediate Expert" at bounding box center [443, 332] width 328 height 34
select select "intermediate"
click at [279, 315] on select "Beginner Intermediate Expert" at bounding box center [443, 332] width 328 height 34
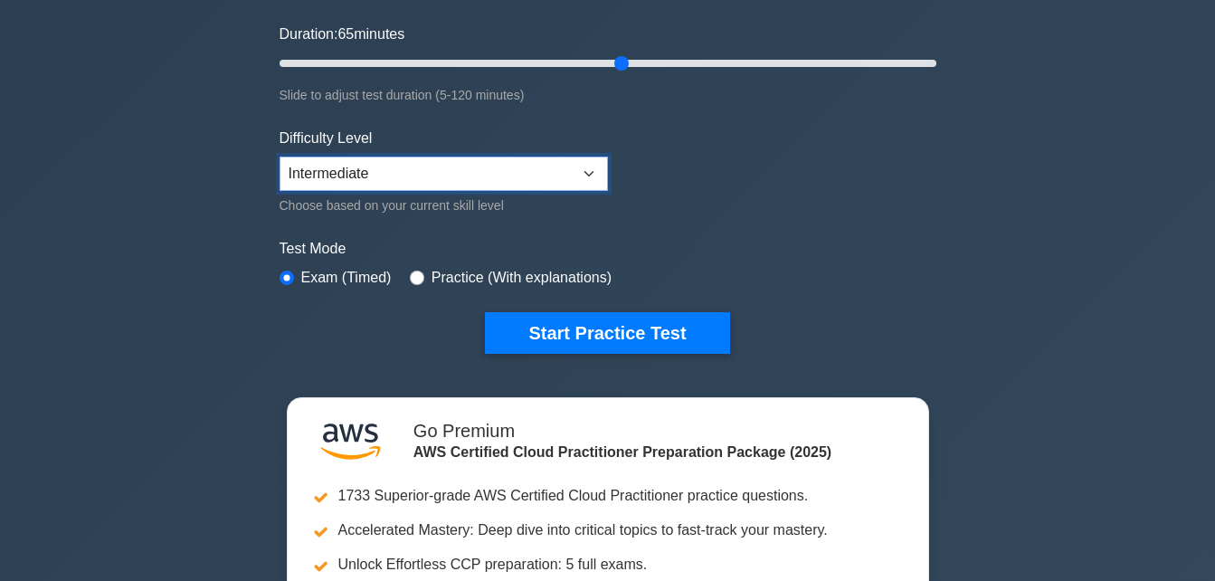
scroll to position [342, 0]
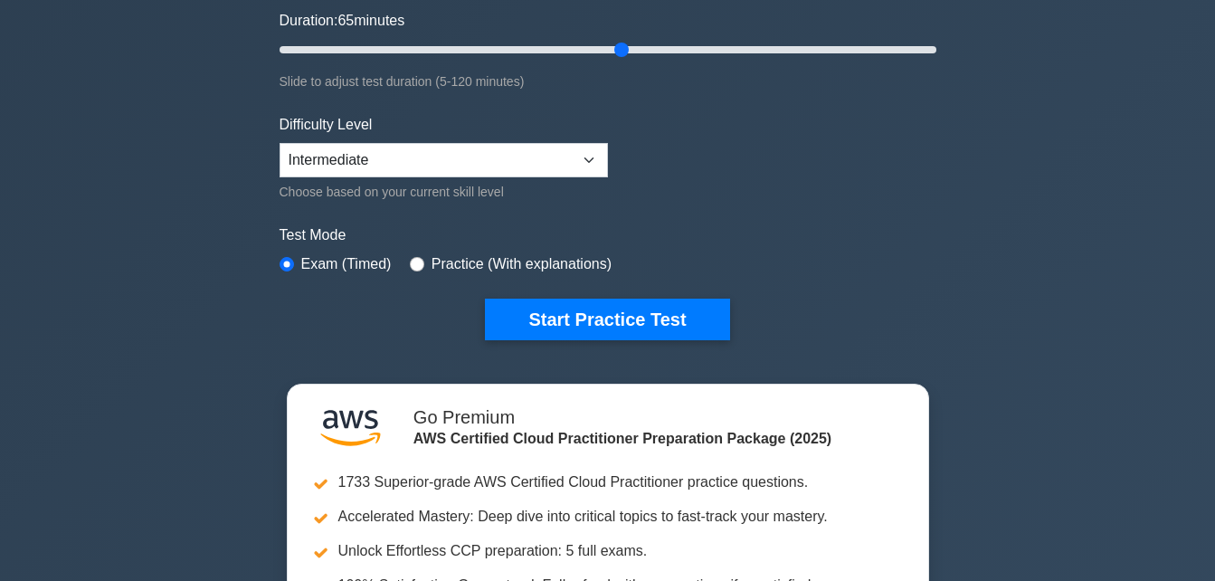
click at [431, 258] on label "Practice (With explanations)" at bounding box center [521, 264] width 180 height 22
click at [417, 260] on input "radio" at bounding box center [417, 264] width 14 height 14
radio input "true"
click at [296, 262] on div "Exam (Timed)" at bounding box center [335, 264] width 112 height 22
click at [287, 264] on input "radio" at bounding box center [286, 264] width 14 height 14
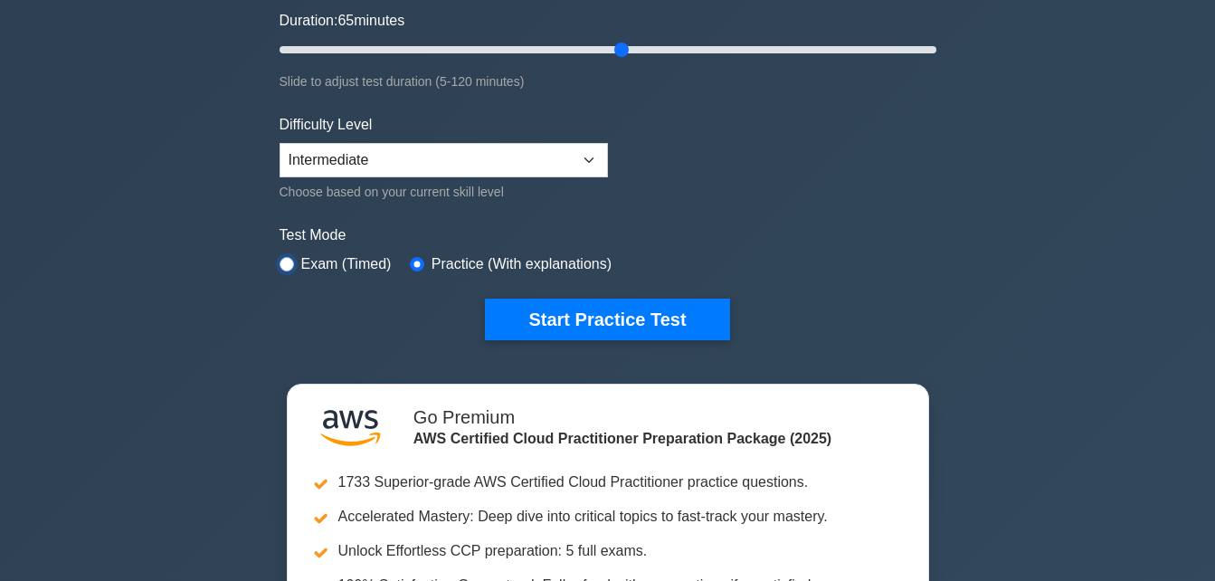
radio input "true"
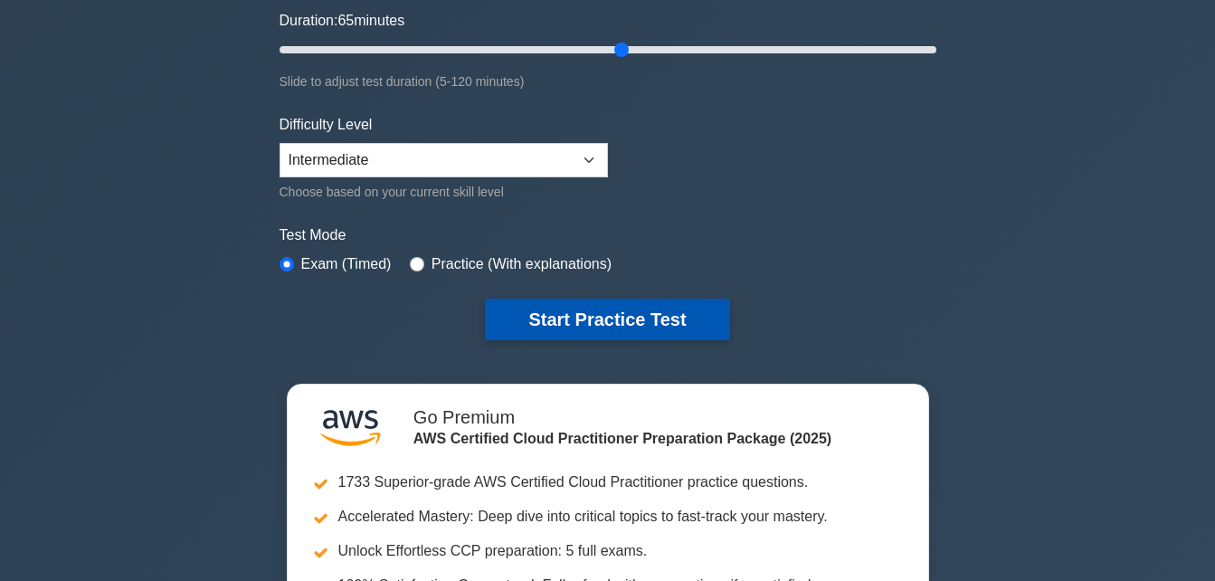
click at [582, 319] on button "Start Practice Test" at bounding box center [607, 319] width 244 height 42
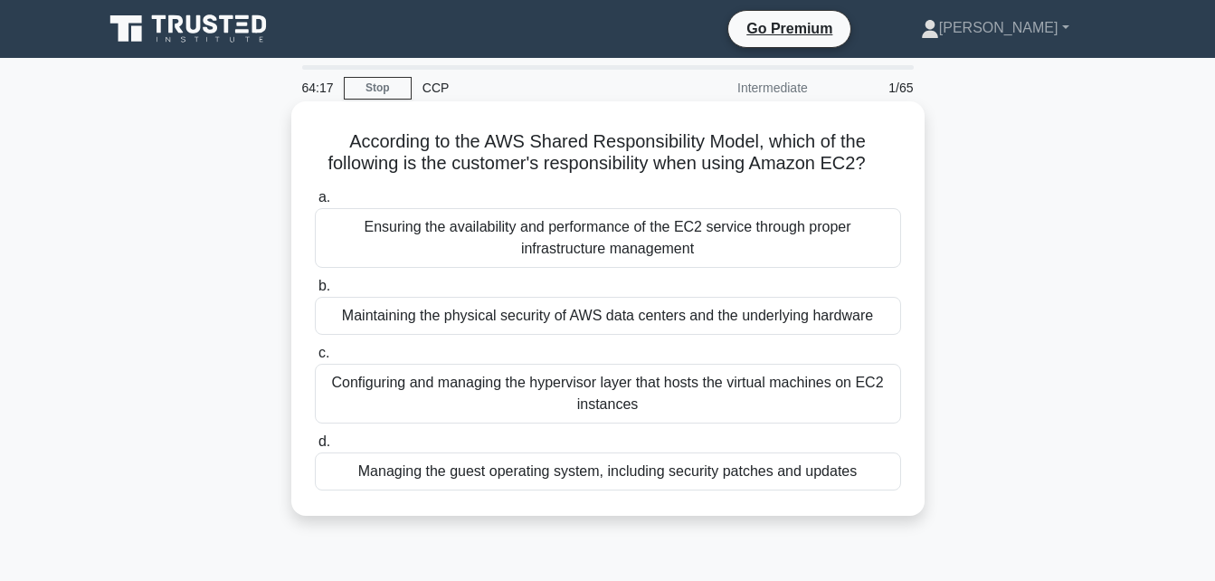
click at [602, 470] on div "Managing the guest operating system, including security patches and updates" at bounding box center [608, 471] width 586 height 38
click at [315, 448] on input "d. Managing the guest operating system, including security patches and updates" at bounding box center [315, 442] width 0 height 12
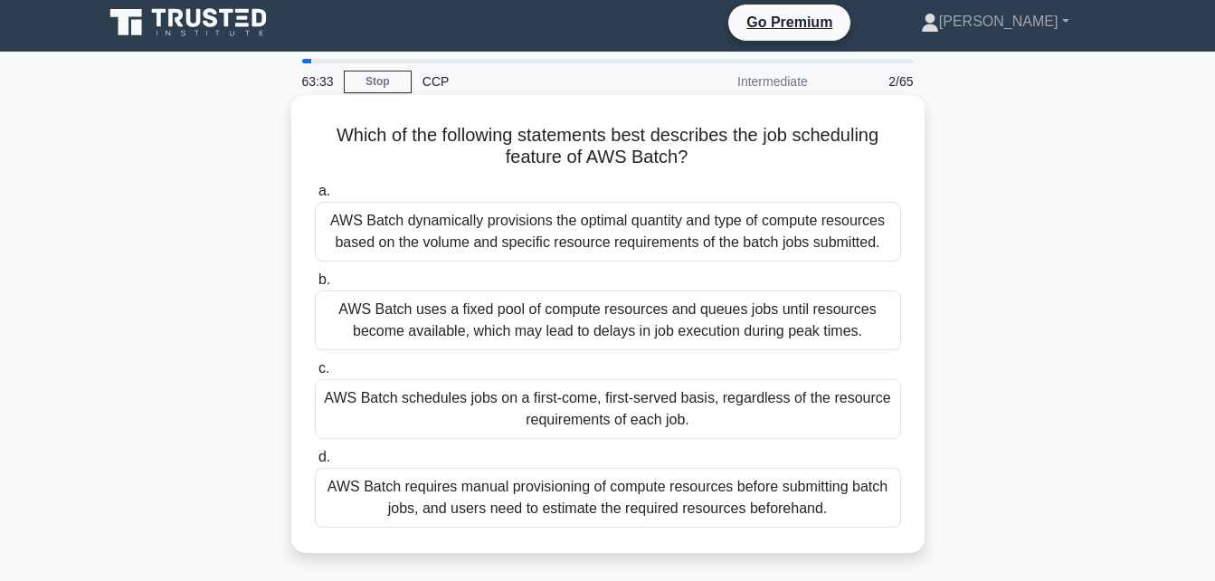
scroll to position [7, 0]
click at [645, 402] on div "AWS Batch schedules jobs on a first-come, first-served basis, regardless of the…" at bounding box center [608, 408] width 586 height 60
click at [315, 374] on input "c. AWS Batch schedules jobs on a first-come, first-served basis, regardless of …" at bounding box center [315, 368] width 0 height 12
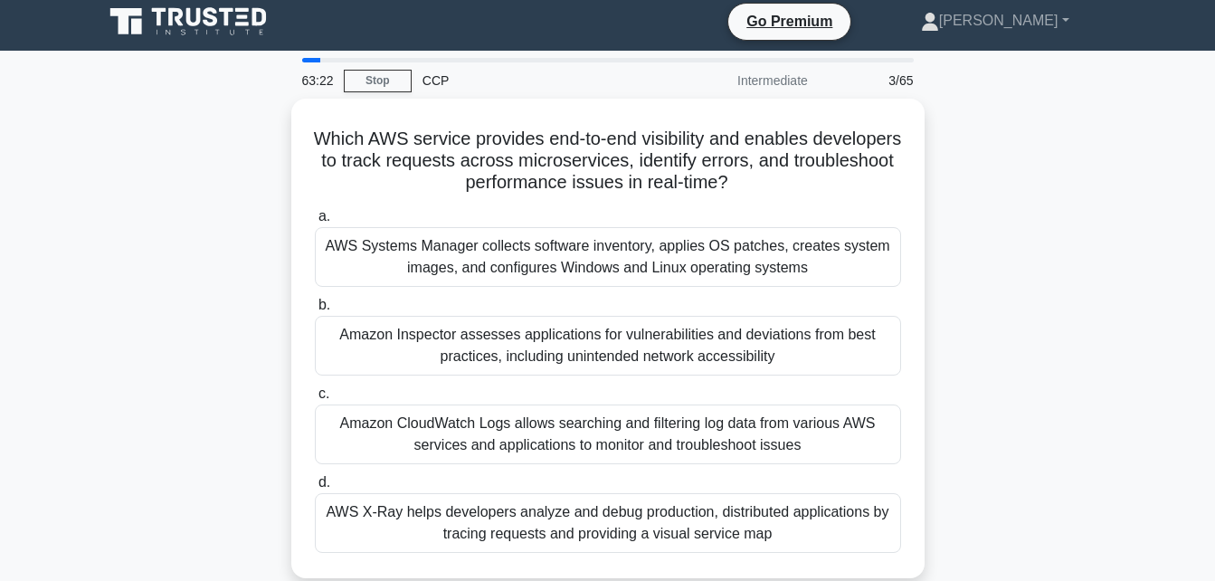
scroll to position [0, 0]
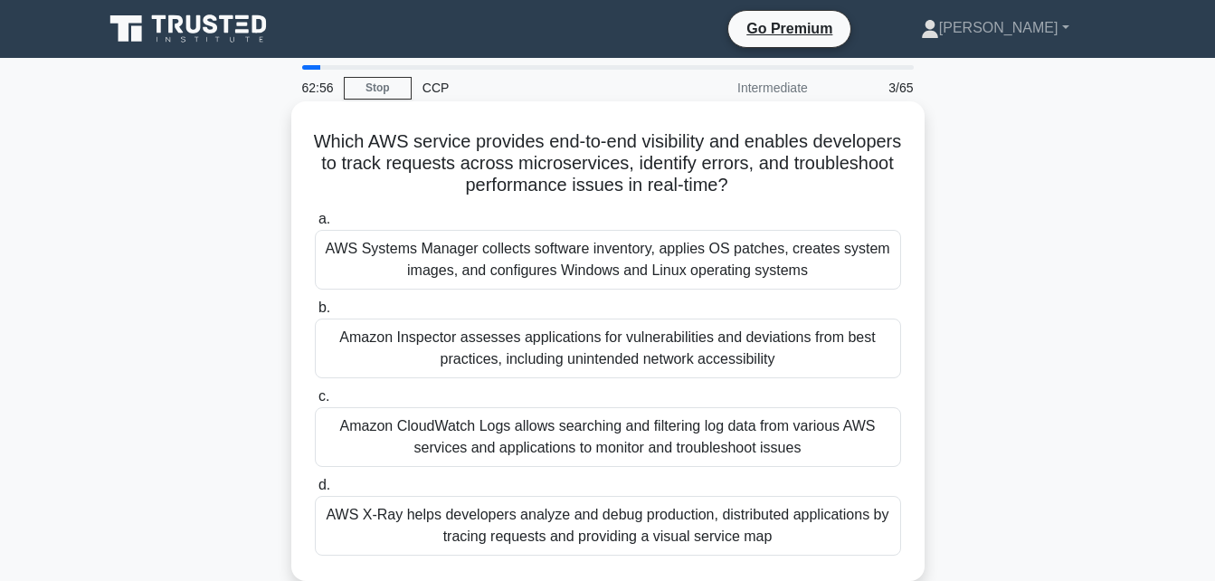
click at [616, 532] on div "AWS X-Ray helps developers analyze and debug production, distributed applicatio…" at bounding box center [608, 526] width 586 height 60
click at [315, 491] on input "d. AWS X-Ray helps developers analyze and debug production, distributed applica…" at bounding box center [315, 485] width 0 height 12
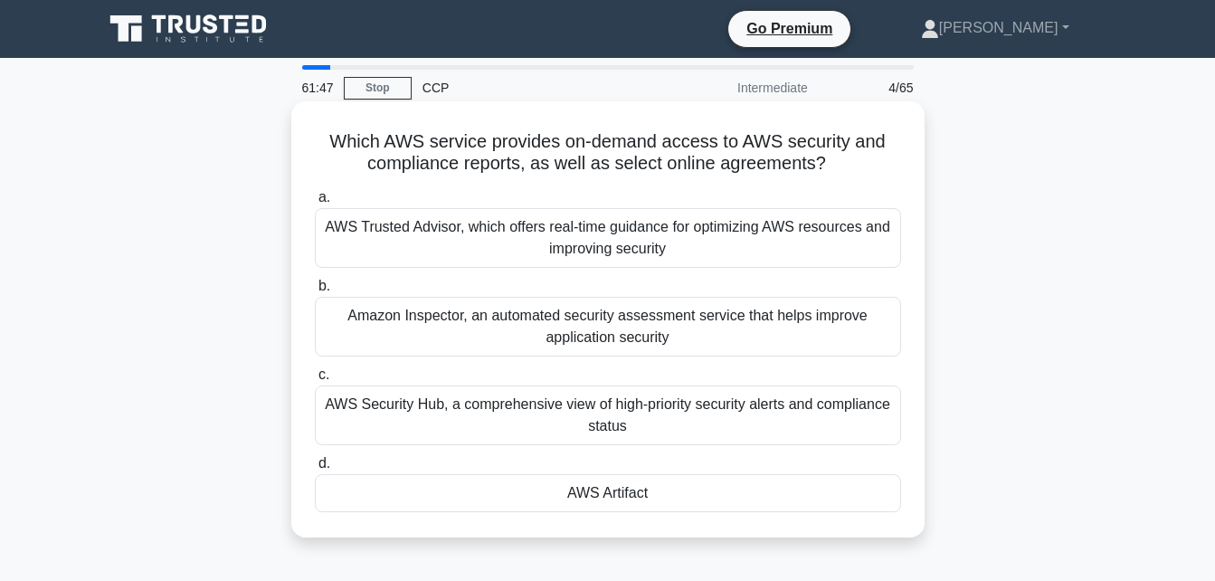
click at [634, 497] on div "AWS Artifact" at bounding box center [608, 493] width 586 height 38
click at [315, 469] on input "d. AWS Artifact" at bounding box center [315, 464] width 0 height 12
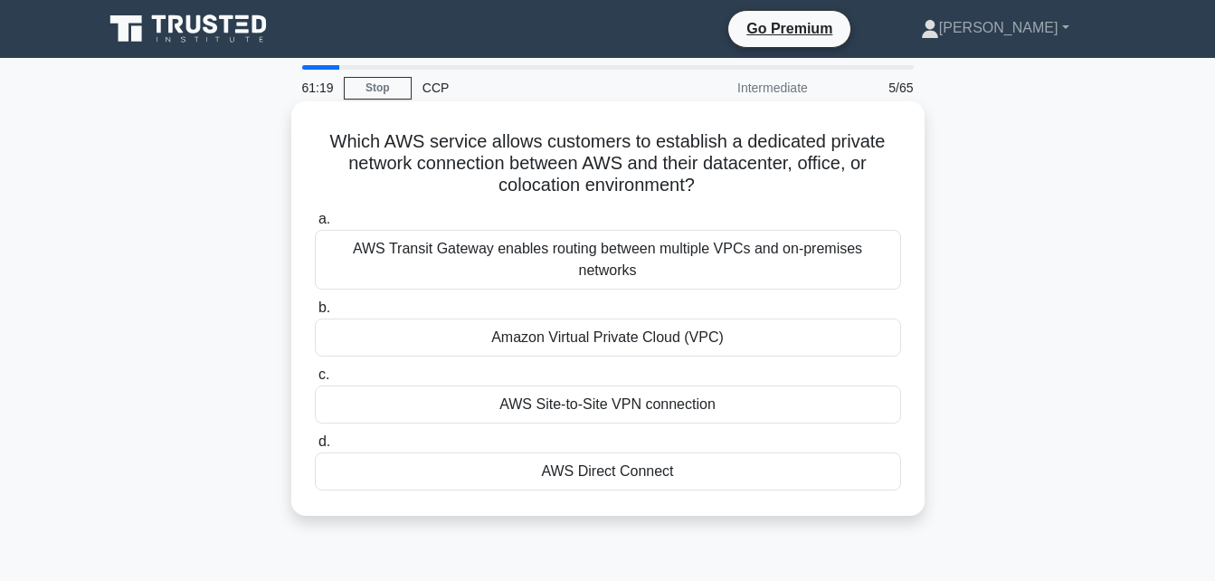
click at [730, 453] on div "AWS Direct Connect" at bounding box center [608, 471] width 586 height 38
click at [315, 448] on input "d. AWS Direct Connect" at bounding box center [315, 442] width 0 height 12
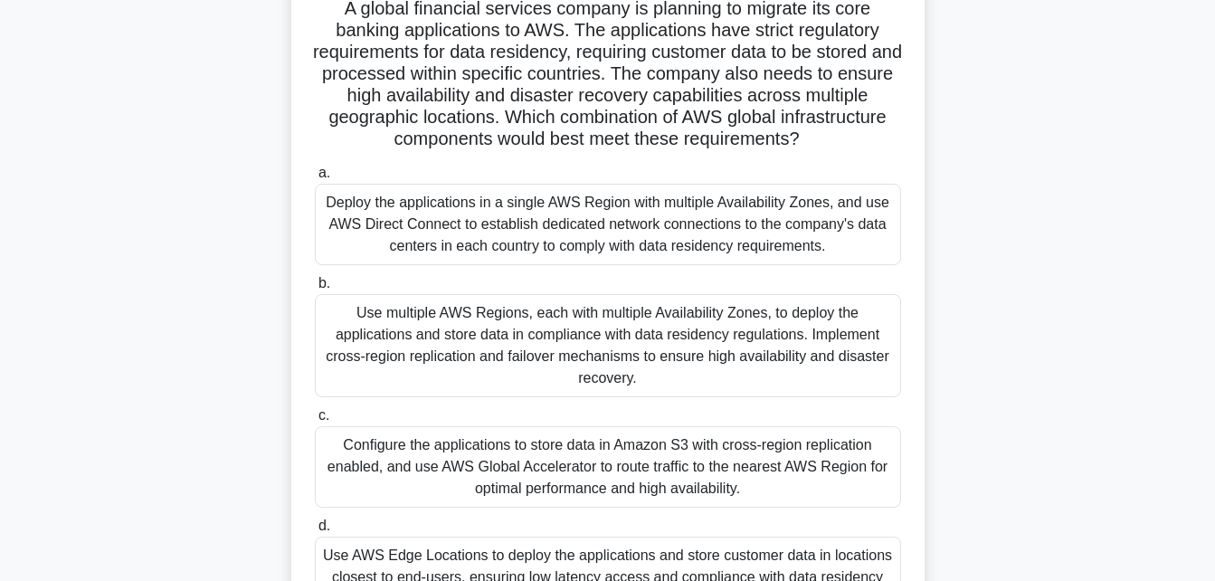
scroll to position [131, 0]
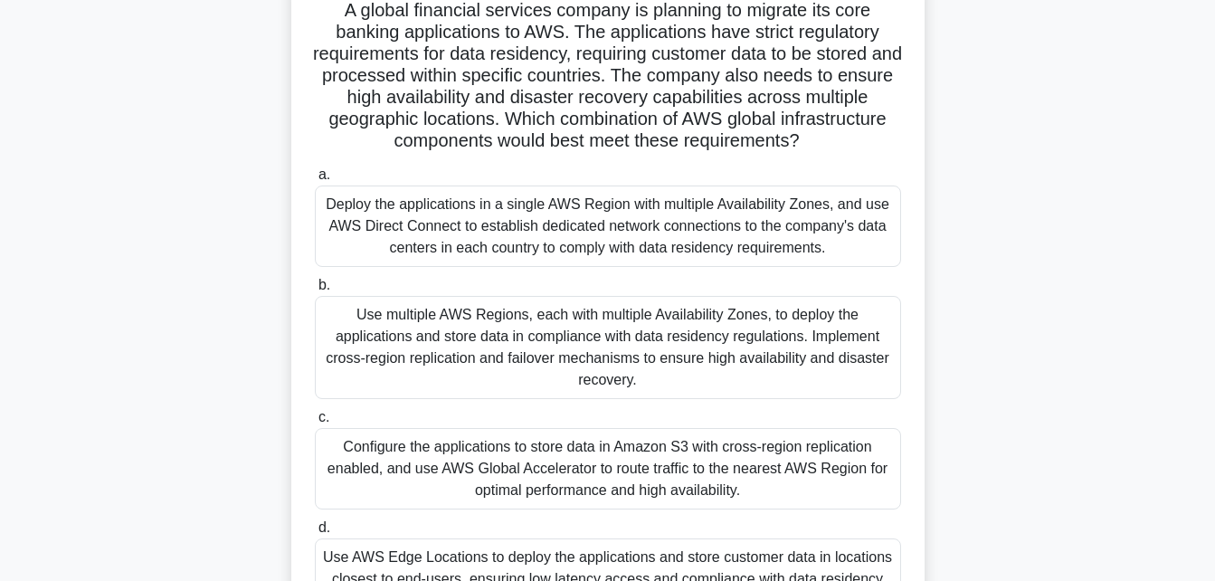
click at [740, 361] on div "Use multiple AWS Regions, each with multiple Availability Zones, to deploy the …" at bounding box center [608, 347] width 586 height 103
click at [315, 291] on input "b. Use multiple AWS Regions, each with multiple Availability Zones, to deploy t…" at bounding box center [315, 285] width 0 height 12
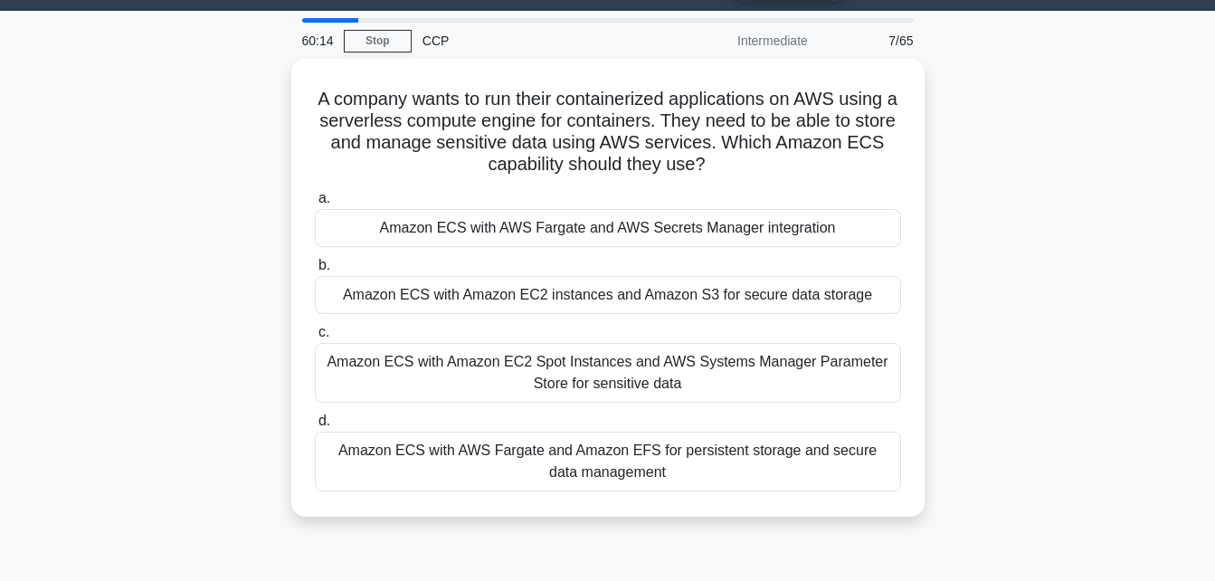
scroll to position [0, 0]
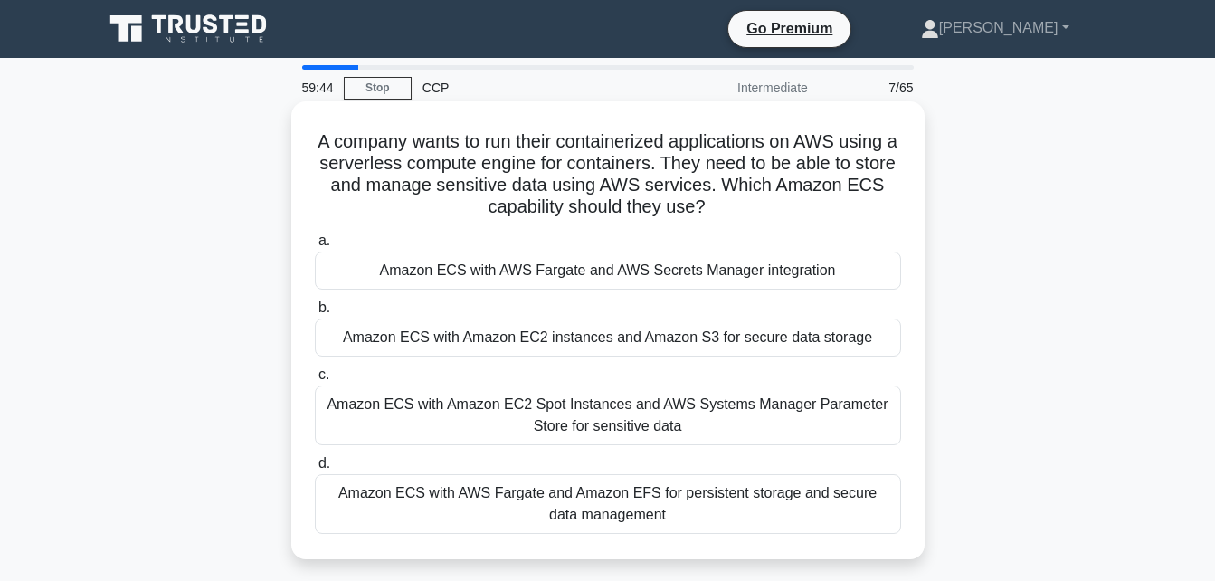
click at [741, 279] on div "Amazon ECS with AWS Fargate and AWS Secrets Manager integration" at bounding box center [608, 270] width 586 height 38
click at [315, 247] on input "a. Amazon ECS with AWS Fargate and AWS Secrets Manager integration" at bounding box center [315, 241] width 0 height 12
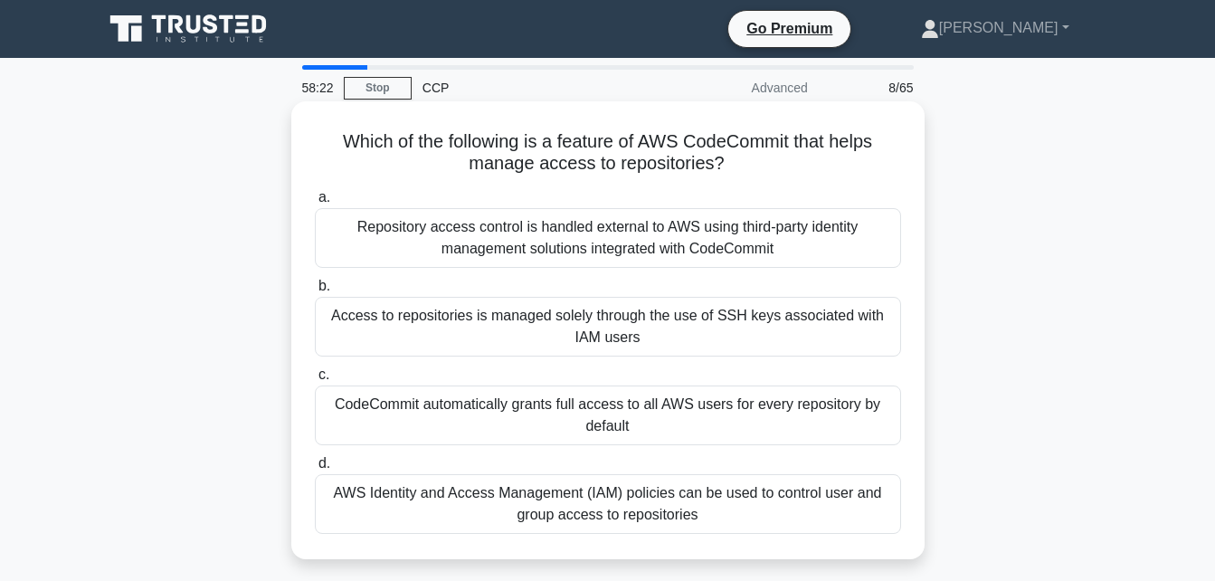
click at [724, 430] on div "CodeCommit automatically grants full access to all AWS users for every reposito…" at bounding box center [608, 415] width 586 height 60
click at [315, 381] on input "c. CodeCommit automatically grants full access to all AWS users for every repos…" at bounding box center [315, 375] width 0 height 12
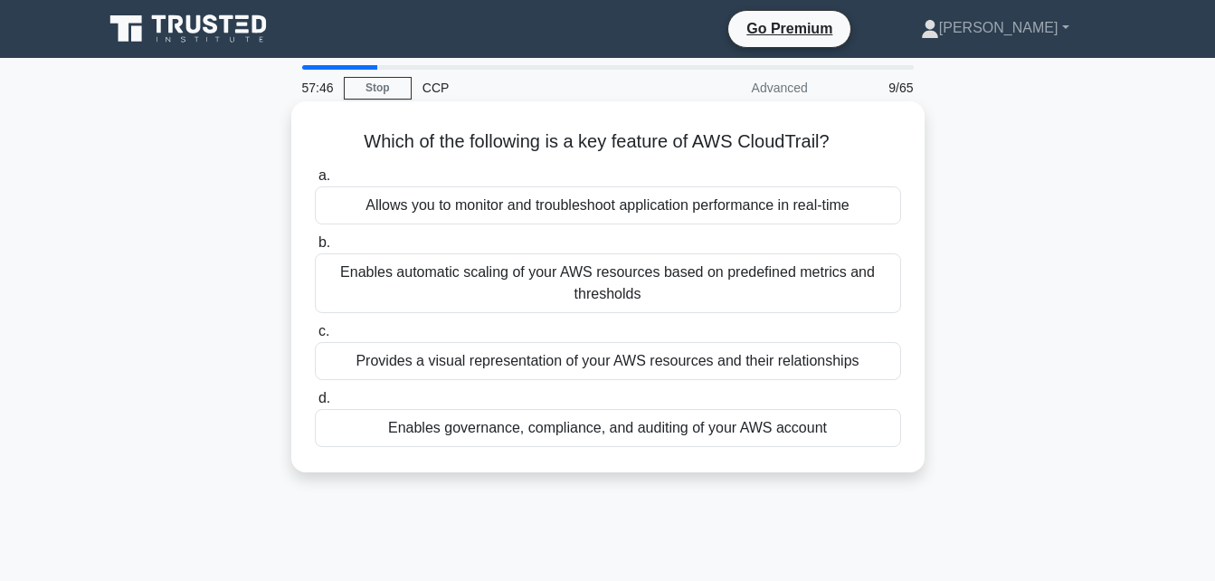
click at [744, 369] on div "Provides a visual representation of your AWS resources and their relationships" at bounding box center [608, 361] width 586 height 38
click at [315, 337] on input "c. Provides a visual representation of your AWS resources and their relationshi…" at bounding box center [315, 332] width 0 height 12
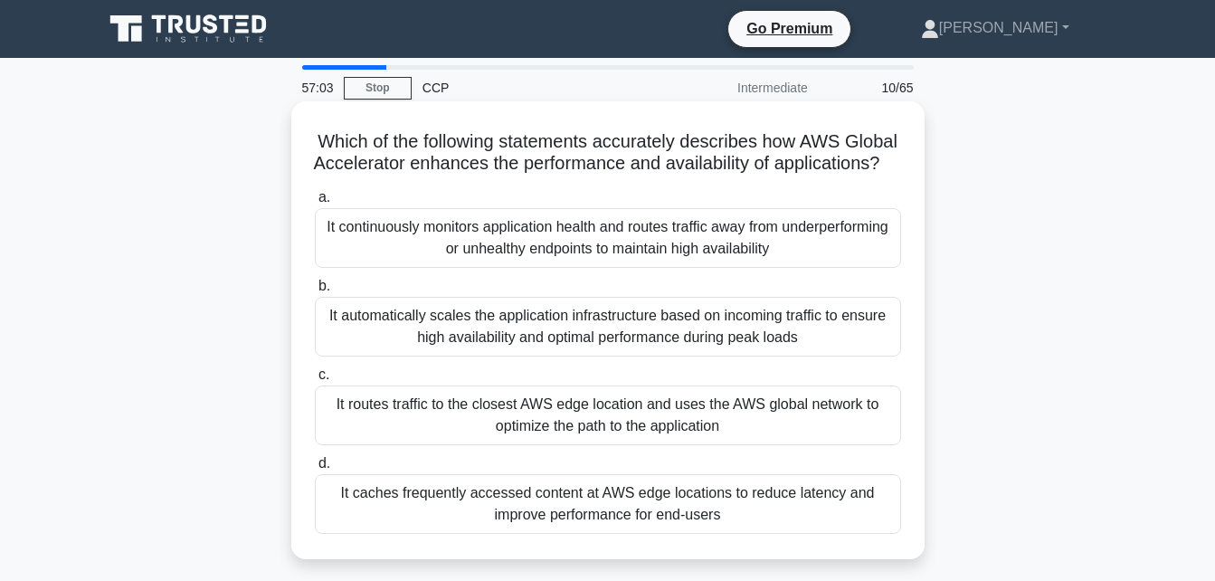
click at [733, 245] on div "It continuously monitors application health and routes traffic away from underp…" at bounding box center [608, 238] width 586 height 60
click at [315, 204] on input "a. It continuously monitors application health and routes traffic away from und…" at bounding box center [315, 198] width 0 height 12
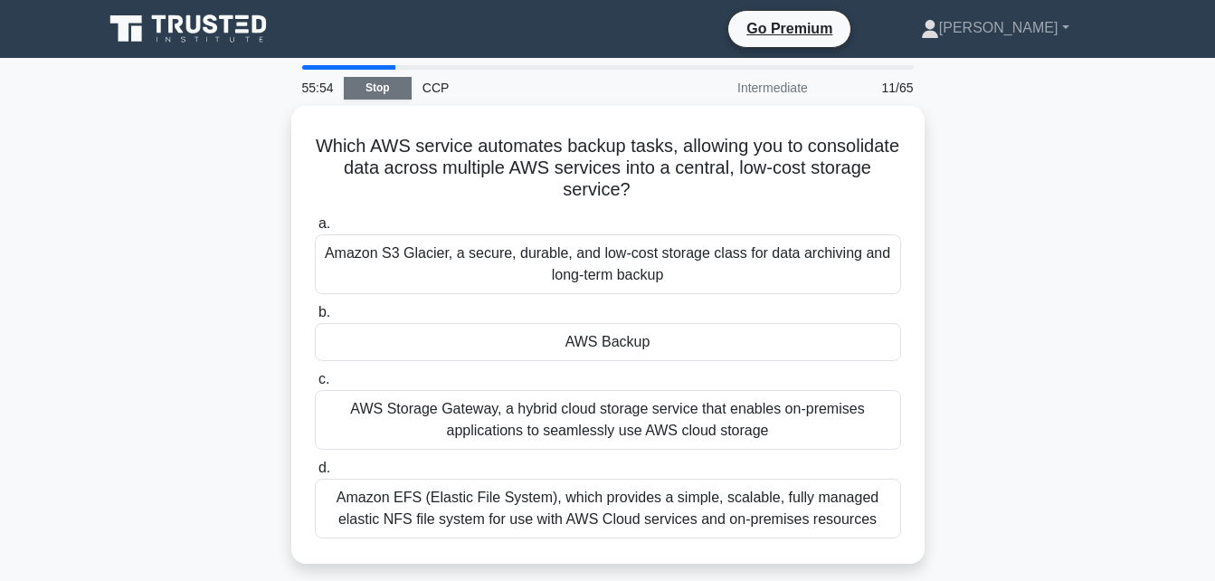
click at [375, 85] on link "Stop" at bounding box center [378, 88] width 68 height 23
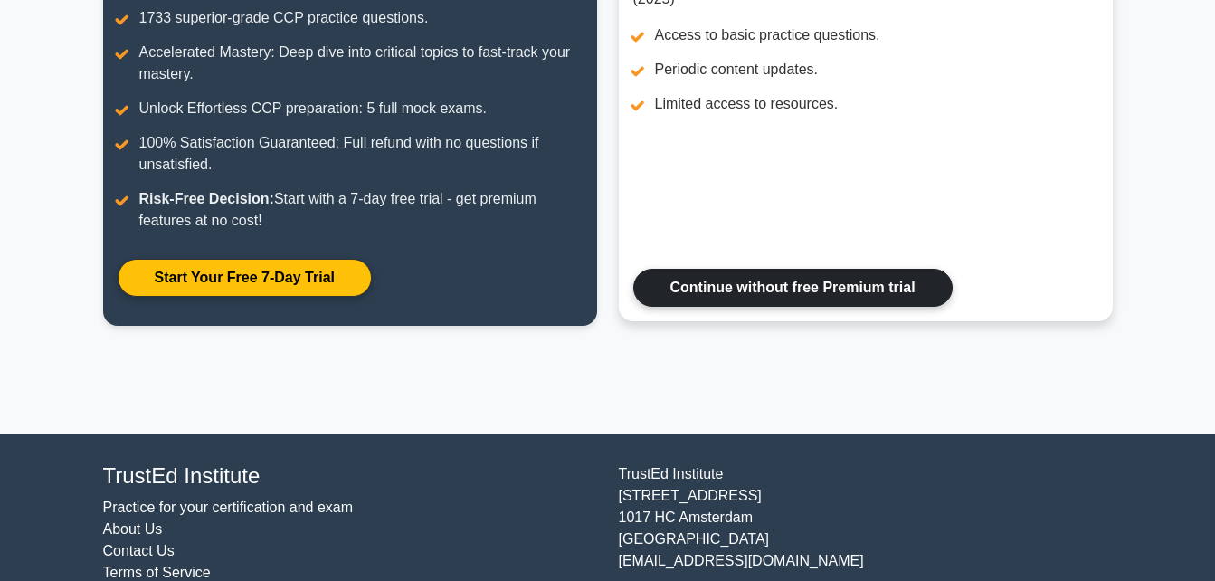
scroll to position [308, 0]
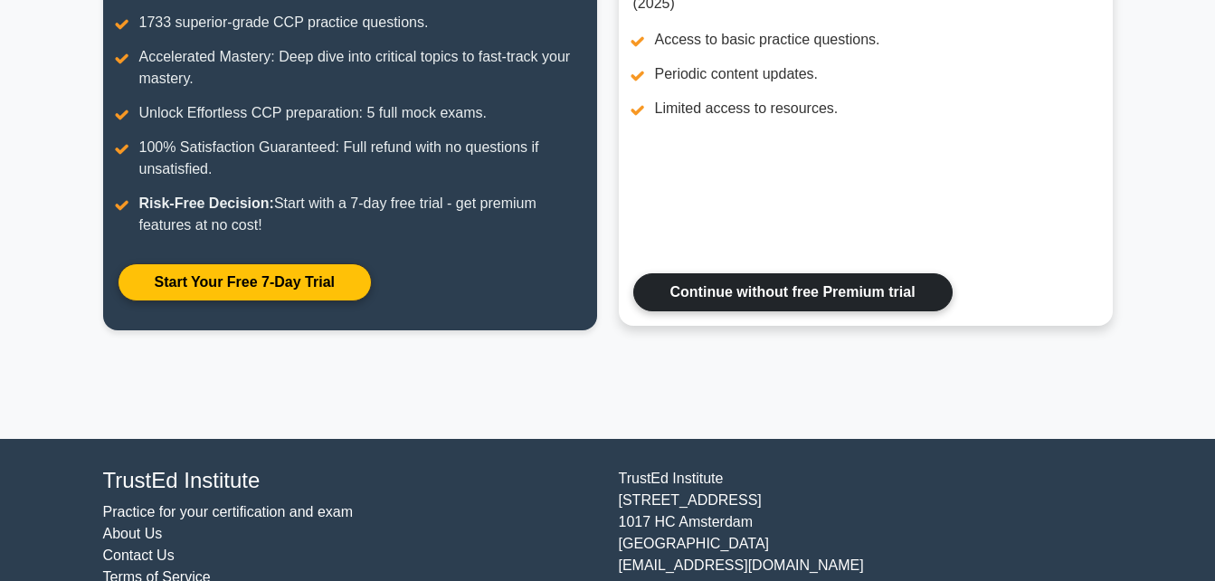
click at [809, 301] on link "Continue without free Premium trial" at bounding box center [792, 292] width 319 height 38
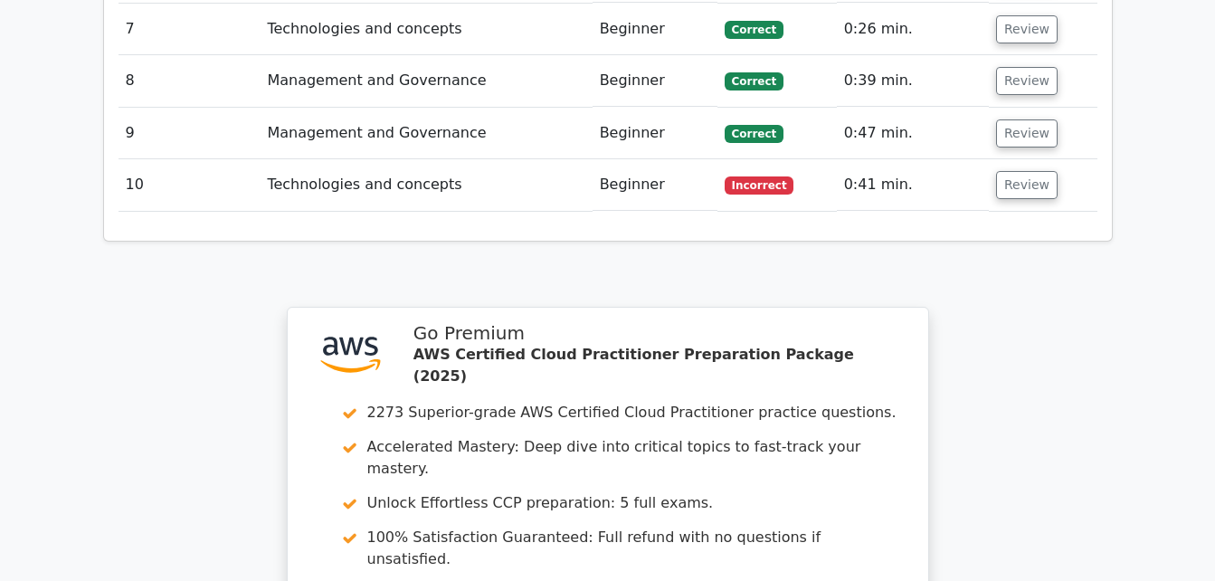
scroll to position [2978, 0]
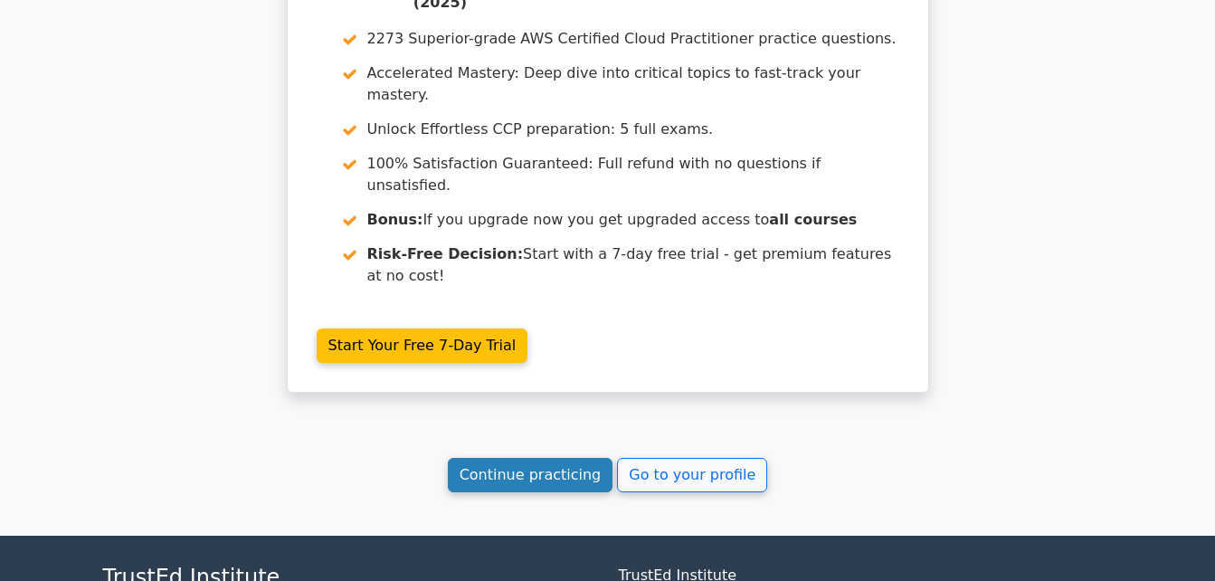
click at [570, 458] on link "Continue practicing" at bounding box center [531, 475] width 166 height 34
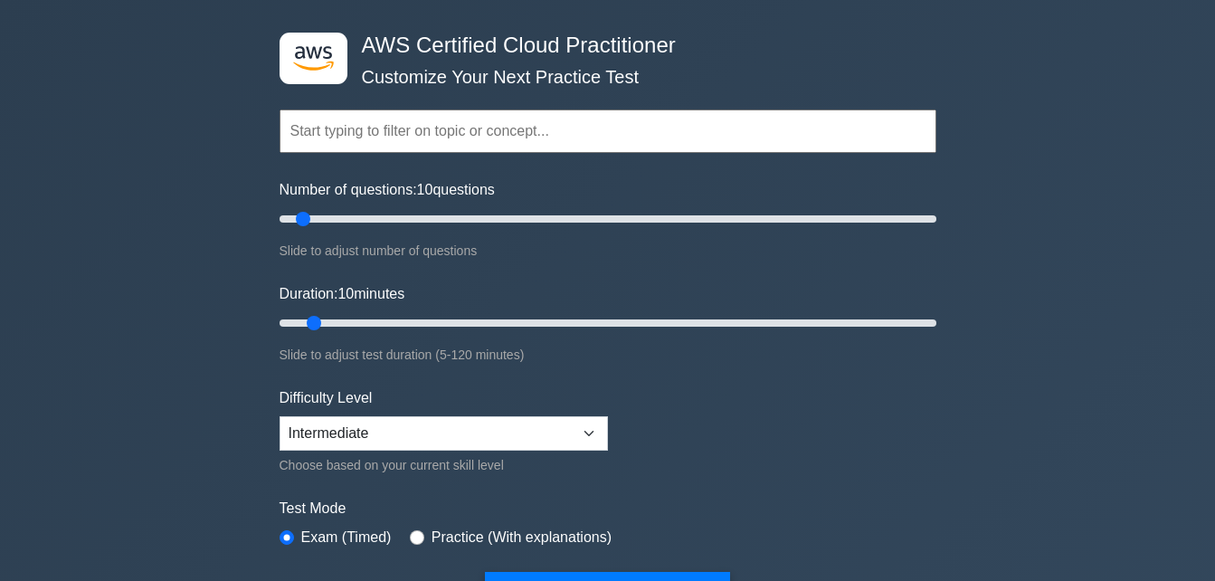
scroll to position [71, 0]
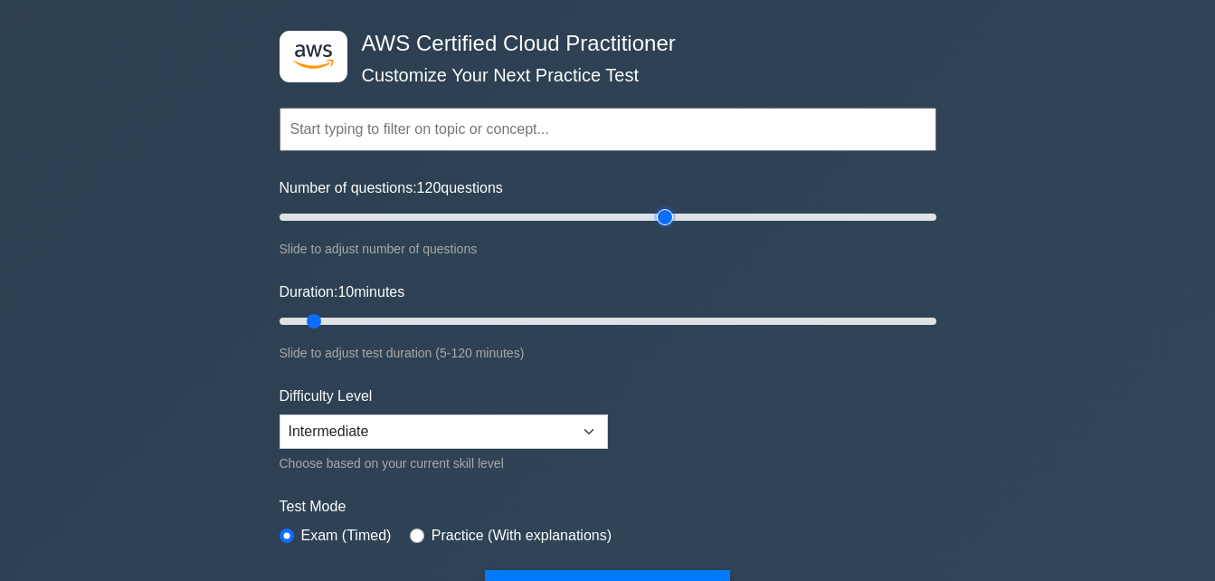
click at [669, 213] on input "Number of questions: 120 questions" at bounding box center [607, 217] width 657 height 22
drag, startPoint x: 669, startPoint y: 213, endPoint x: 488, endPoint y: 214, distance: 180.9
type input "65"
click at [488, 214] on input "Number of questions: 65 questions" at bounding box center [607, 217] width 657 height 22
click at [541, 313] on input "Duration: 50 minutes" at bounding box center [607, 321] width 657 height 22
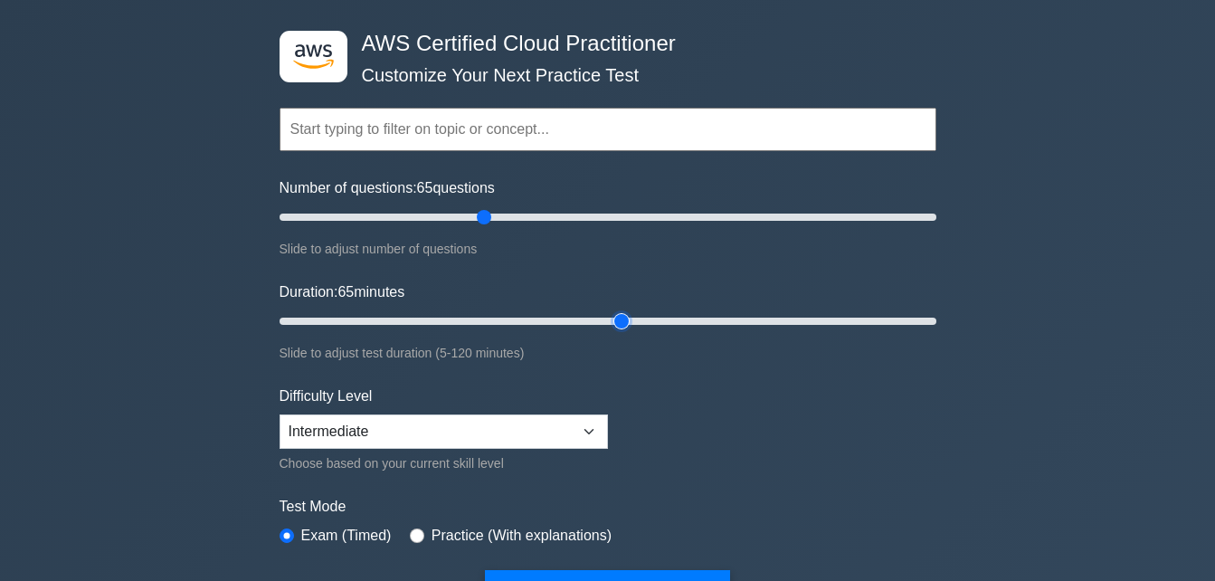
drag, startPoint x: 541, startPoint y: 313, endPoint x: 615, endPoint y: 321, distance: 74.6
type input "65"
click at [615, 321] on input "Duration: 65 minutes" at bounding box center [607, 321] width 657 height 22
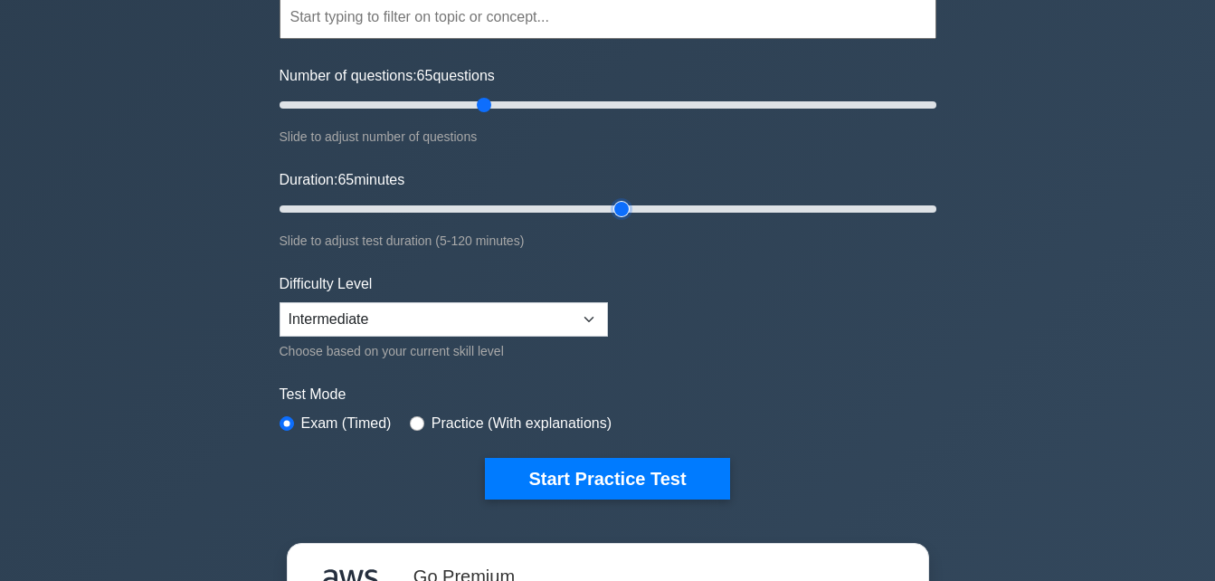
scroll to position [184, 0]
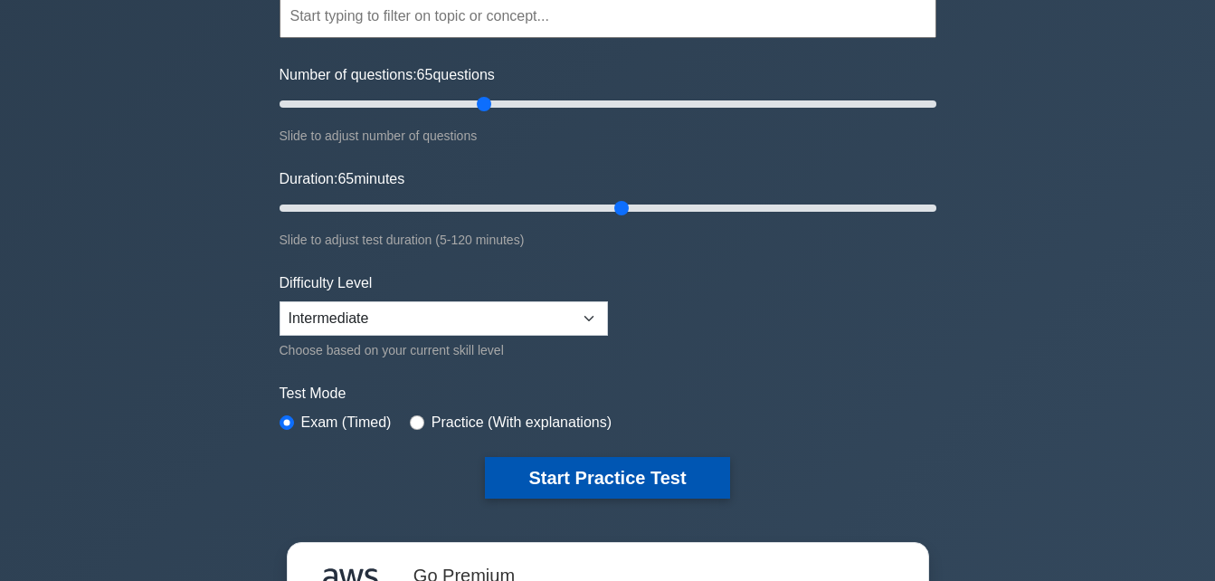
click at [557, 469] on button "Start Practice Test" at bounding box center [607, 478] width 244 height 42
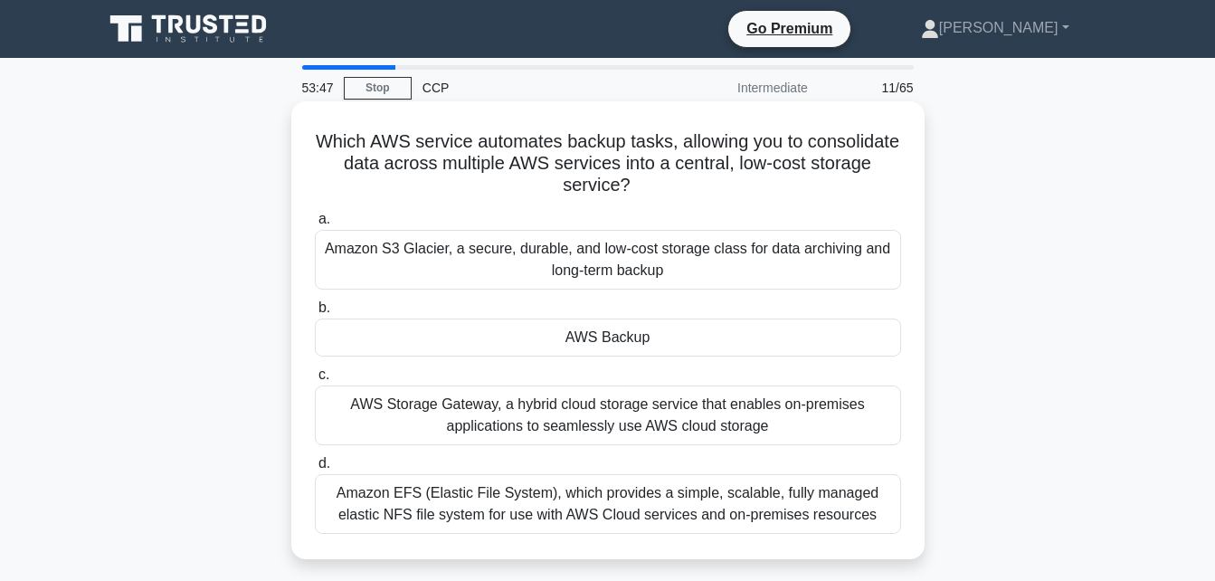
click at [646, 354] on div "AWS Backup" at bounding box center [608, 337] width 586 height 38
click at [315, 314] on input "b. AWS Backup" at bounding box center [315, 308] width 0 height 12
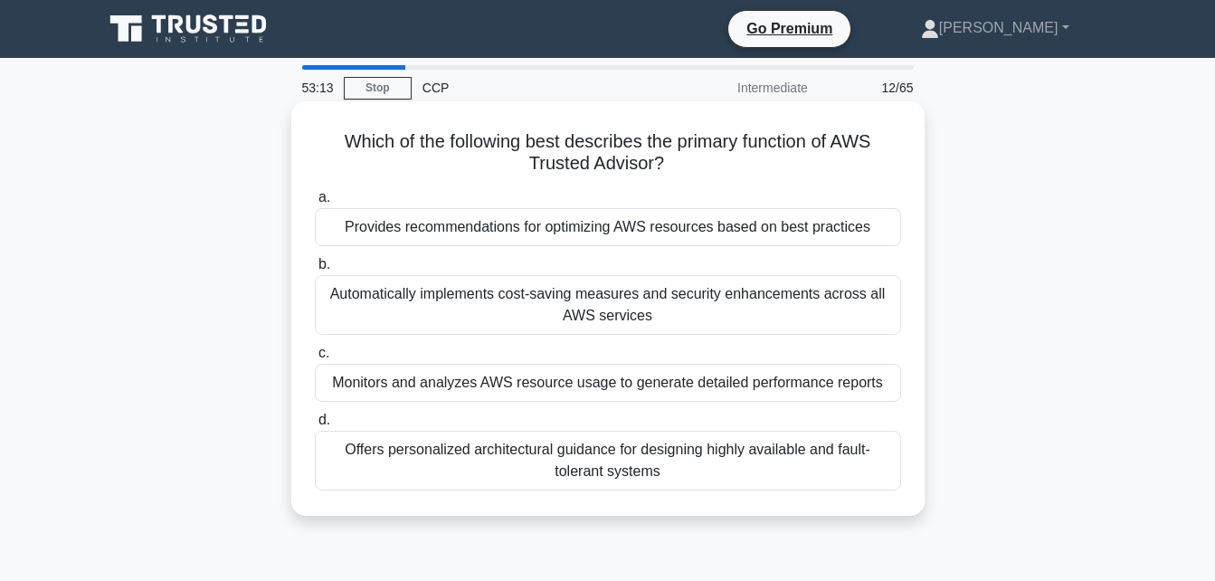
click at [645, 381] on div "Monitors and analyzes AWS resource usage to generate detailed performance repor…" at bounding box center [608, 383] width 586 height 38
click at [315, 359] on input "c. Monitors and analyzes AWS resource usage to generate detailed performance re…" at bounding box center [315, 353] width 0 height 12
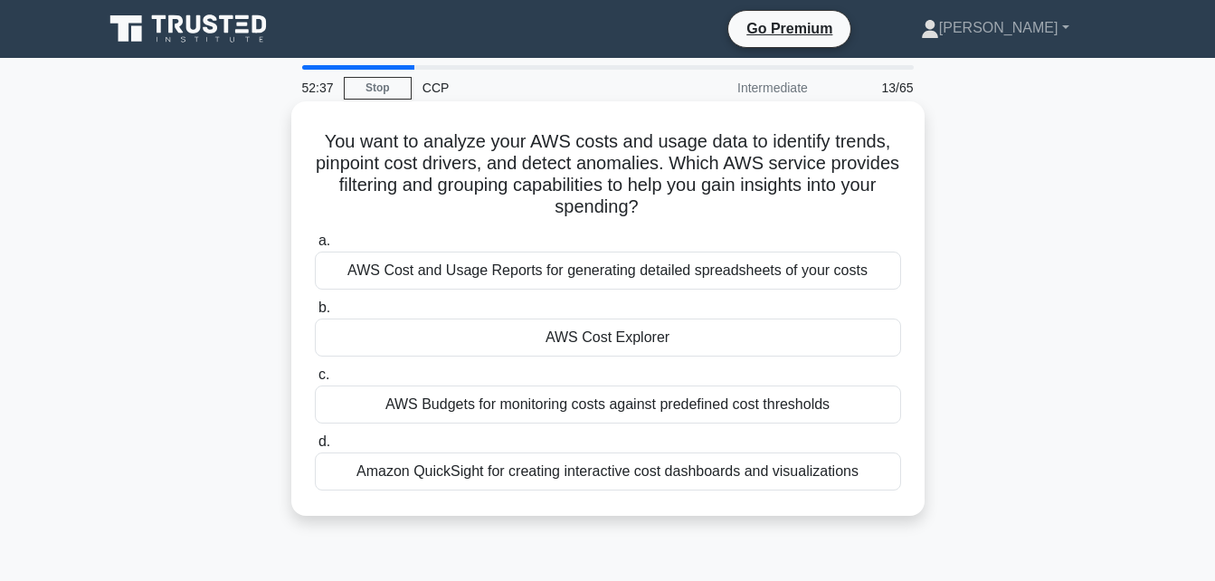
click at [667, 258] on div "AWS Cost and Usage Reports for generating detailed spreadsheets of your costs" at bounding box center [608, 270] width 586 height 38
click at [315, 247] on input "a. AWS Cost and Usage Reports for generating detailed spreadsheets of your costs" at bounding box center [315, 241] width 0 height 12
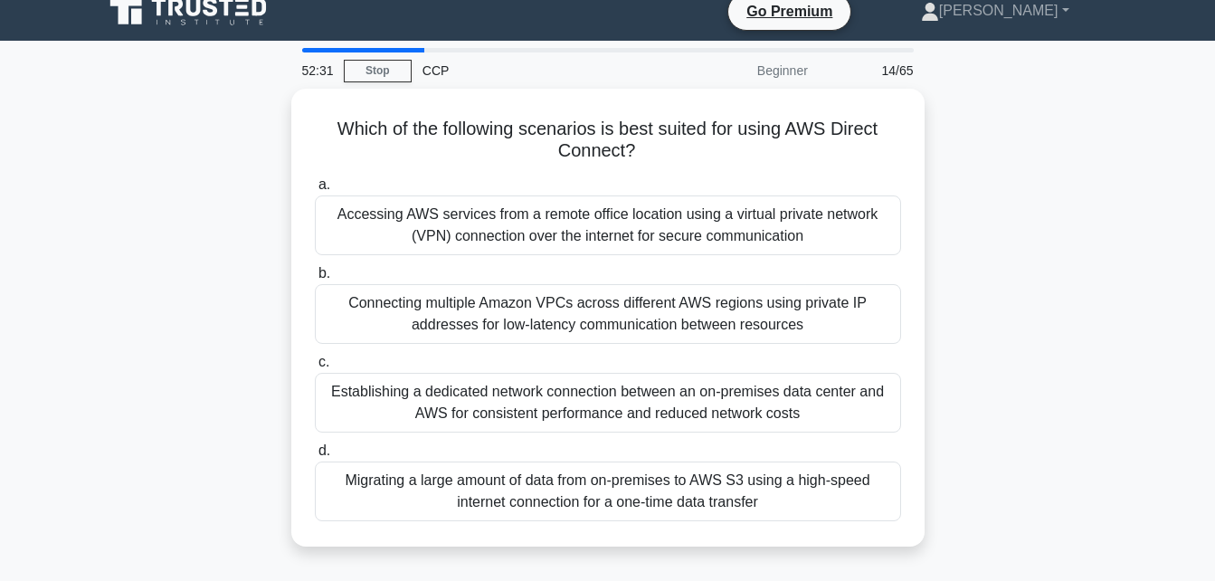
scroll to position [18, 0]
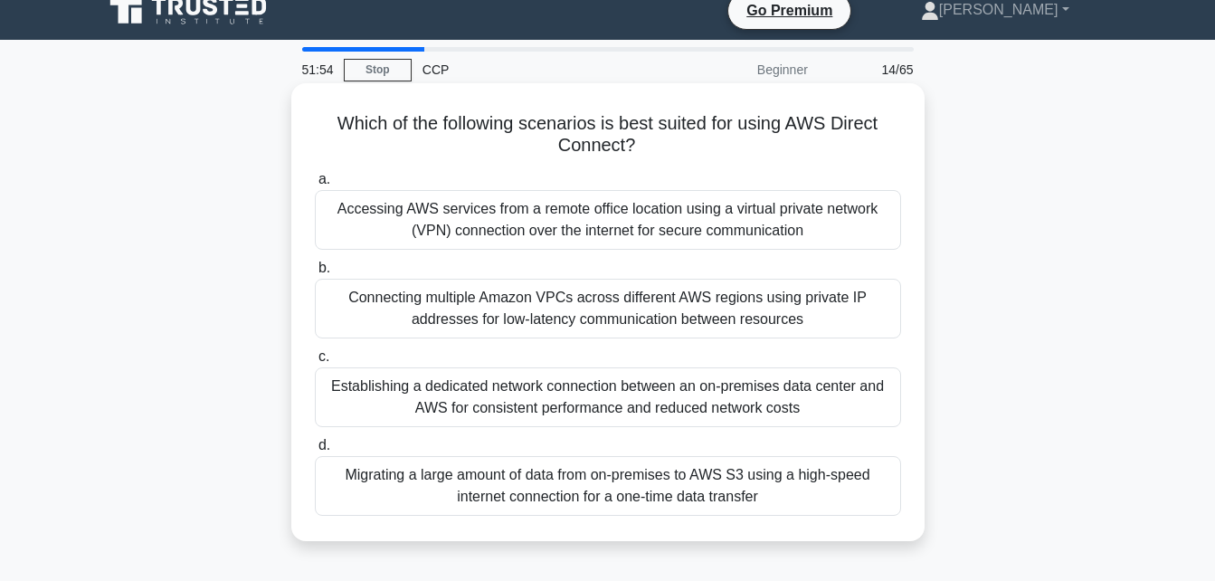
click at [611, 396] on div "Establishing a dedicated network connection between an on-premises data center …" at bounding box center [608, 397] width 586 height 60
click at [315, 363] on input "c. Establishing a dedicated network connection between an on-premises data cent…" at bounding box center [315, 357] width 0 height 12
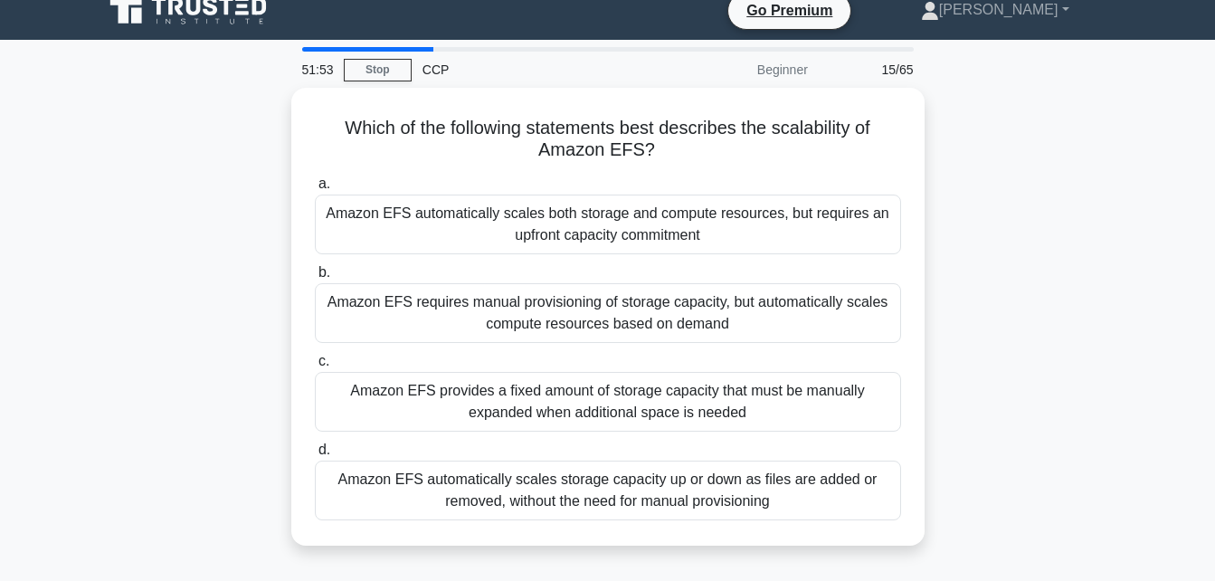
scroll to position [0, 0]
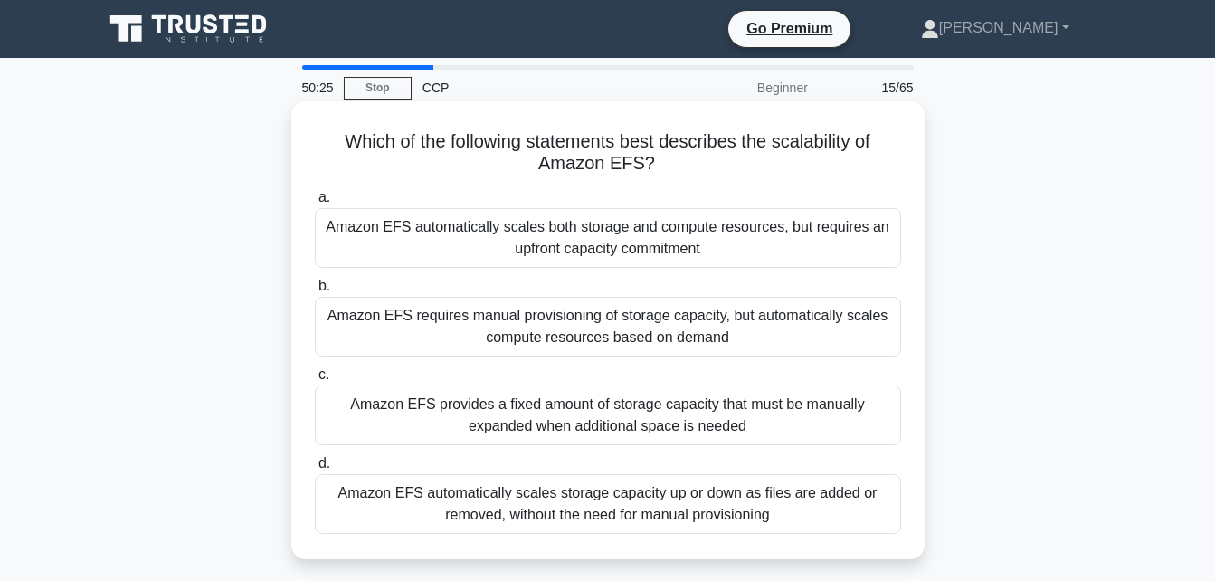
click at [617, 506] on div "Amazon EFS automatically scales storage capacity up or down as files are added …" at bounding box center [608, 504] width 586 height 60
click at [315, 469] on input "d. Amazon EFS automatically scales storage capacity up or down as files are add…" at bounding box center [315, 464] width 0 height 12
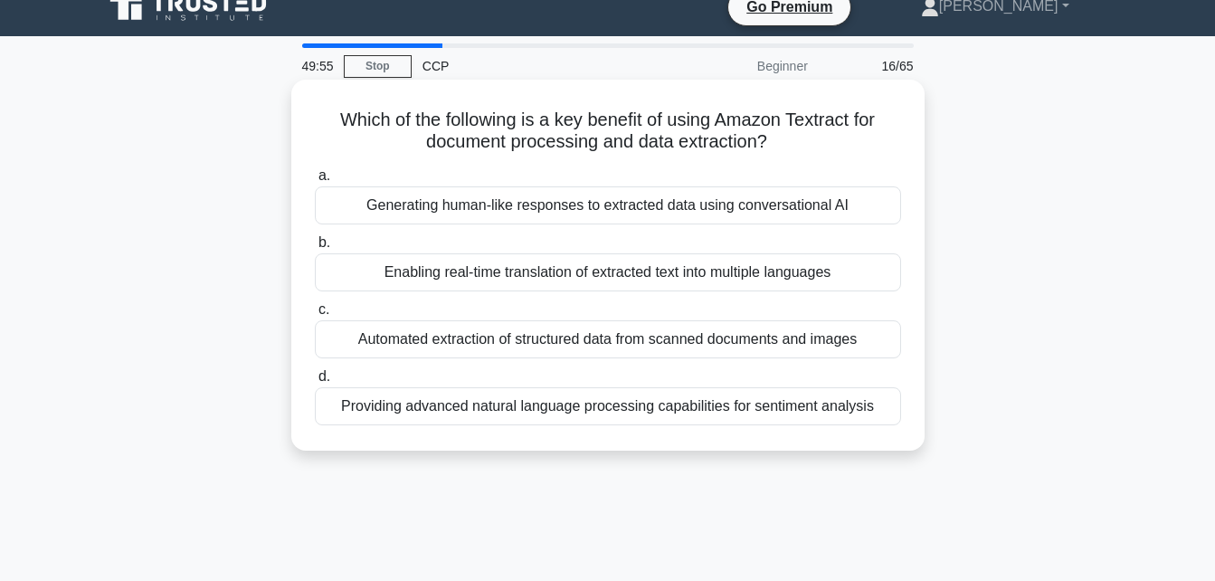
scroll to position [23, 0]
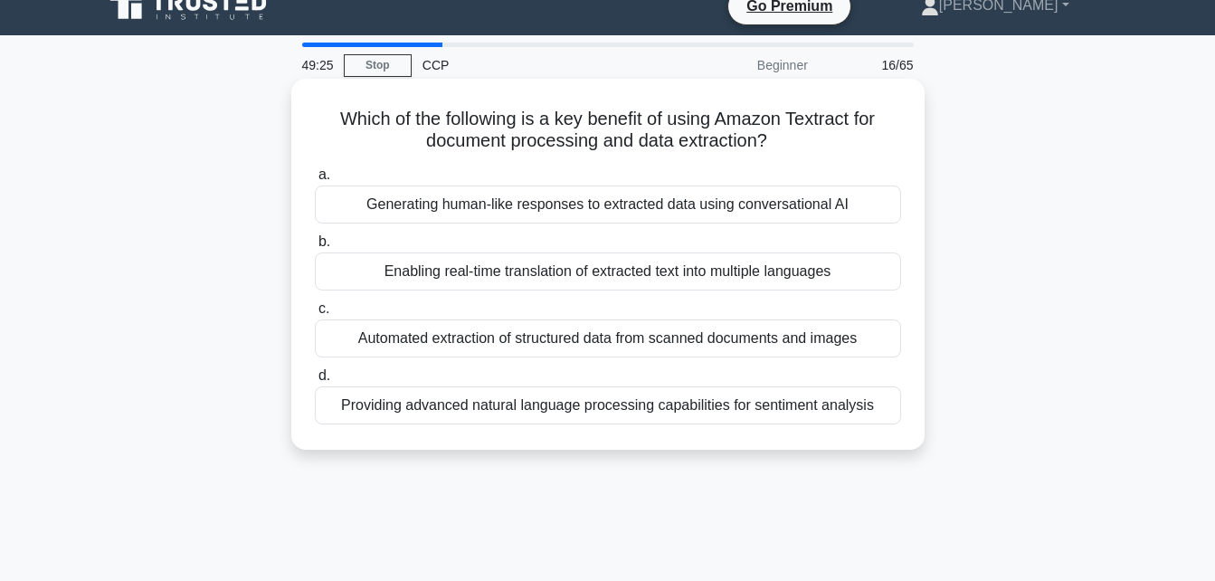
click at [626, 423] on div "Providing advanced natural language processing capabilities for sentiment analy…" at bounding box center [608, 405] width 586 height 38
click at [315, 382] on input "d. Providing advanced natural language processing capabilities for sentiment an…" at bounding box center [315, 376] width 0 height 12
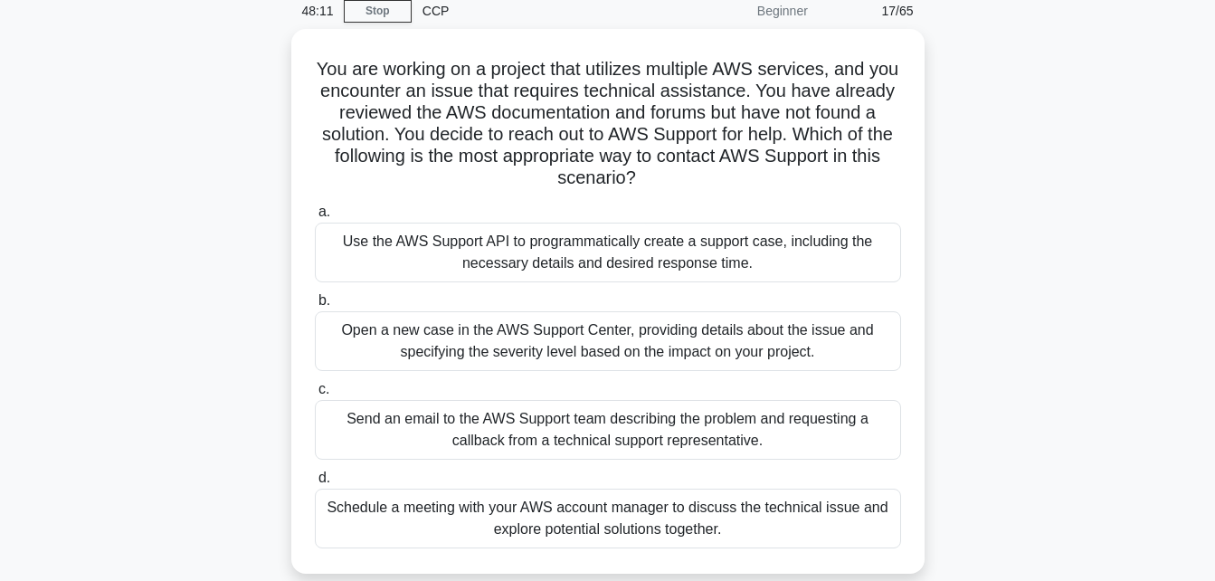
scroll to position [78, 0]
click at [626, 423] on div "Send an email to the AWS Support team describing the problem and requesting a c…" at bounding box center [608, 429] width 586 height 60
click at [315, 394] on input "c. Send an email to the AWS Support team describing the problem and requesting …" at bounding box center [315, 389] width 0 height 12
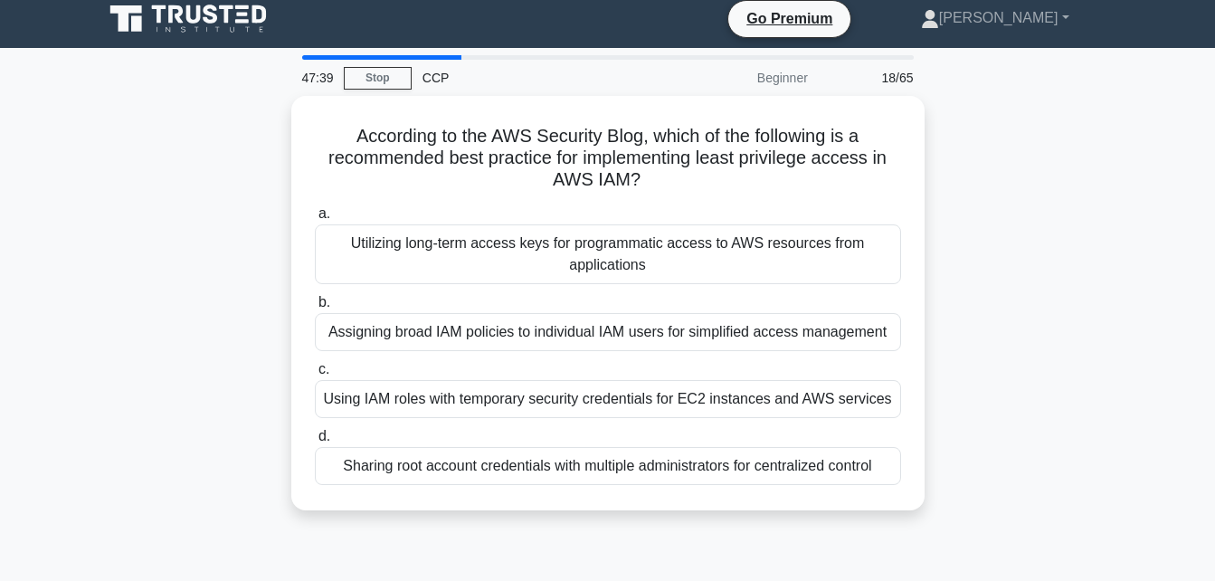
scroll to position [0, 0]
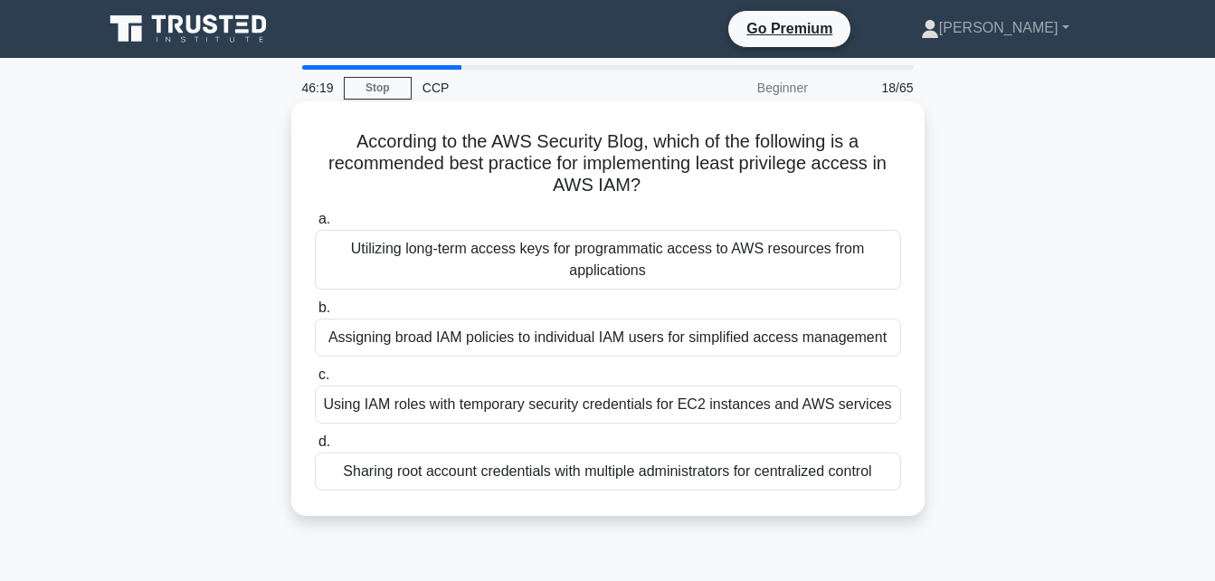
click at [648, 404] on div "Using IAM roles with temporary security credentials for EC2 instances and AWS s…" at bounding box center [608, 404] width 586 height 38
click at [315, 381] on input "c. Using IAM roles with temporary security credentials for EC2 instances and AW…" at bounding box center [315, 375] width 0 height 12
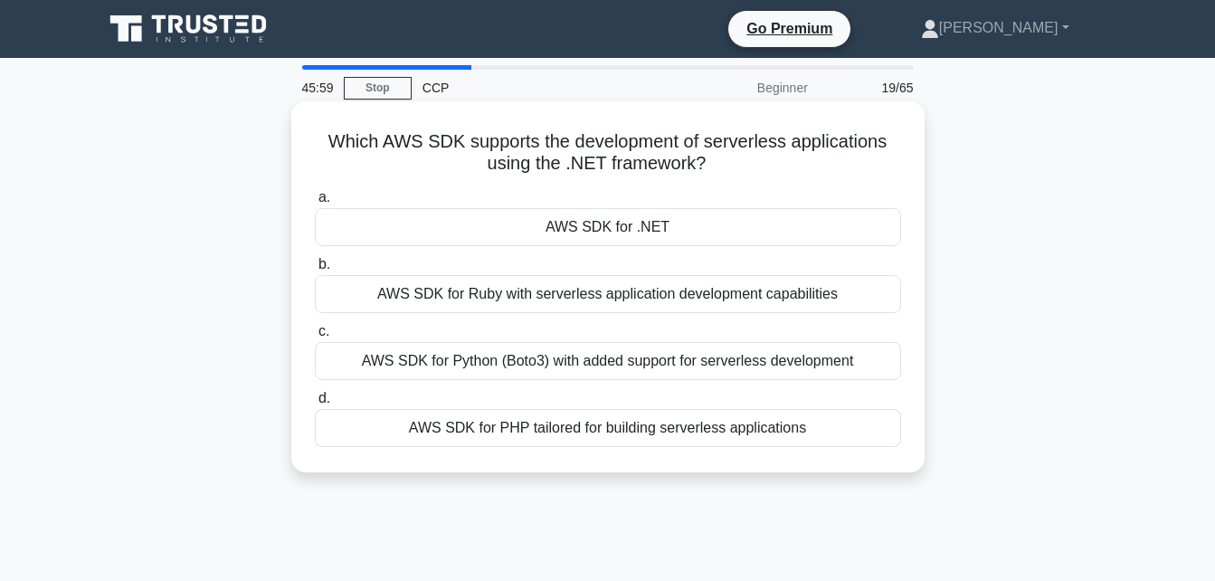
click at [728, 218] on div "AWS SDK for .NET" at bounding box center [608, 227] width 586 height 38
click at [315, 204] on input "a. AWS SDK for .NET" at bounding box center [315, 198] width 0 height 12
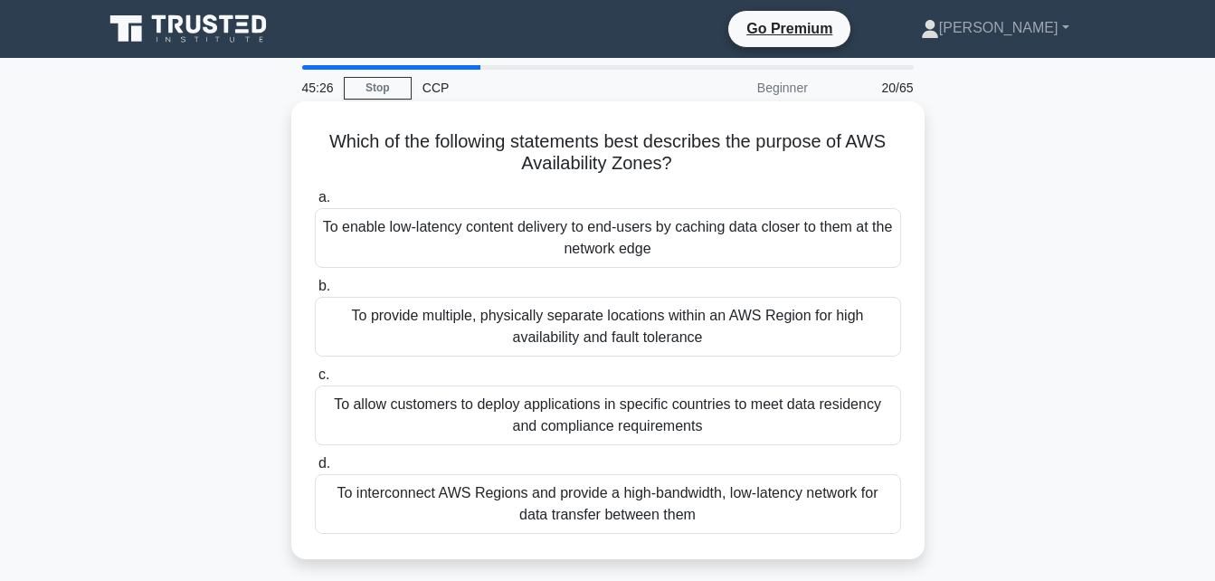
click at [706, 328] on div "To provide multiple, physically separate locations within an AWS Region for hig…" at bounding box center [608, 327] width 586 height 60
click at [315, 292] on input "b. To provide multiple, physically separate locations within an AWS Region for …" at bounding box center [315, 286] width 0 height 12
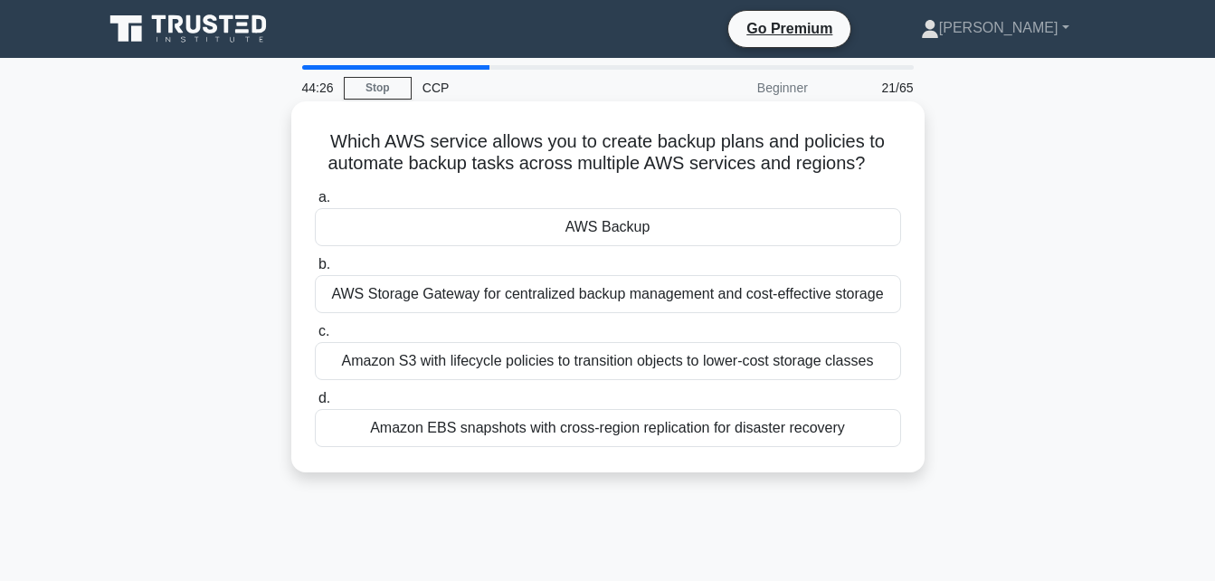
click at [702, 222] on div "AWS Backup" at bounding box center [608, 227] width 586 height 38
click at [315, 204] on input "a. AWS Backup" at bounding box center [315, 198] width 0 height 12
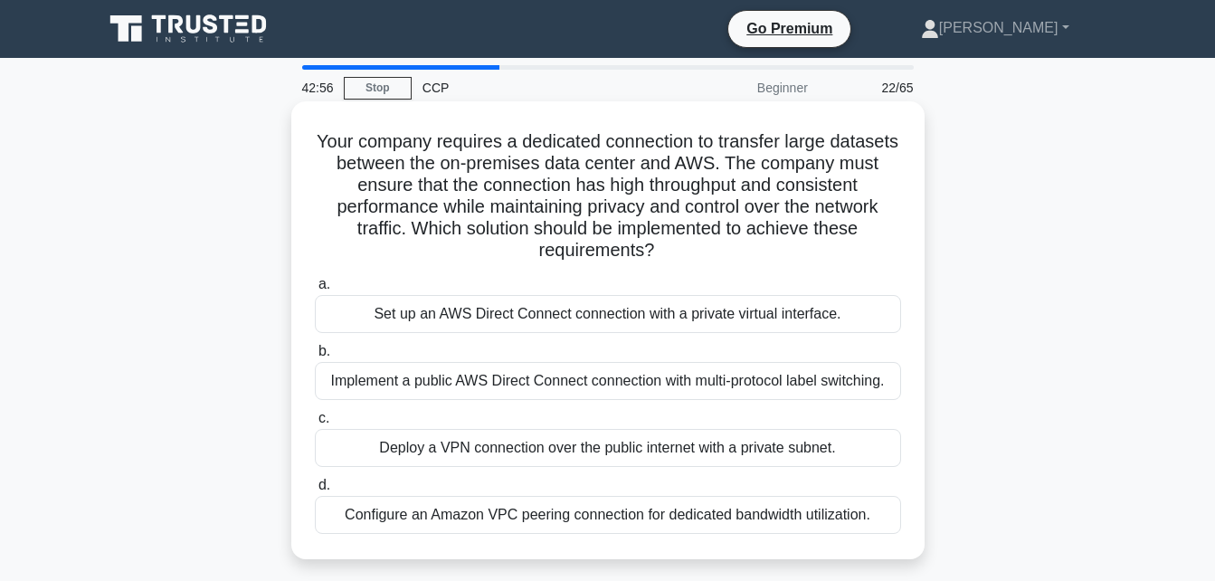
click at [715, 317] on div "Set up an AWS Direct Connect connection with a private virtual interface." at bounding box center [608, 314] width 586 height 38
click at [315, 290] on input "a. Set up an AWS Direct Connect connection with a private virtual interface." at bounding box center [315, 285] width 0 height 12
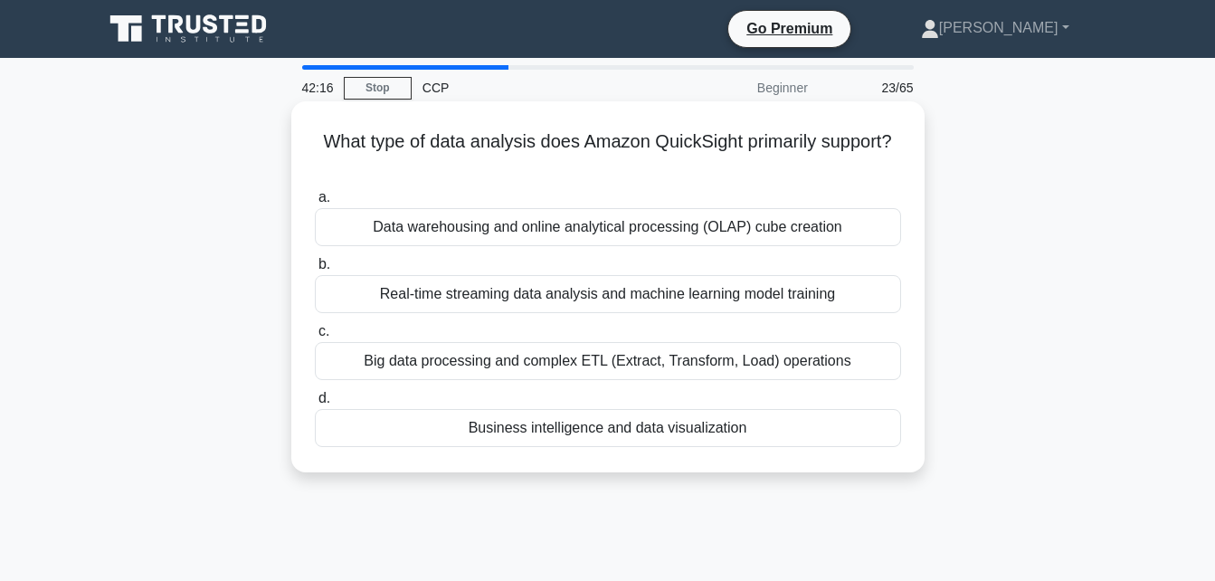
click at [709, 358] on div "Big data processing and complex ETL (Extract, Transform, Load) operations" at bounding box center [608, 361] width 586 height 38
click at [315, 337] on input "c. Big data processing and complex ETL (Extract, Transform, Load) operations" at bounding box center [315, 332] width 0 height 12
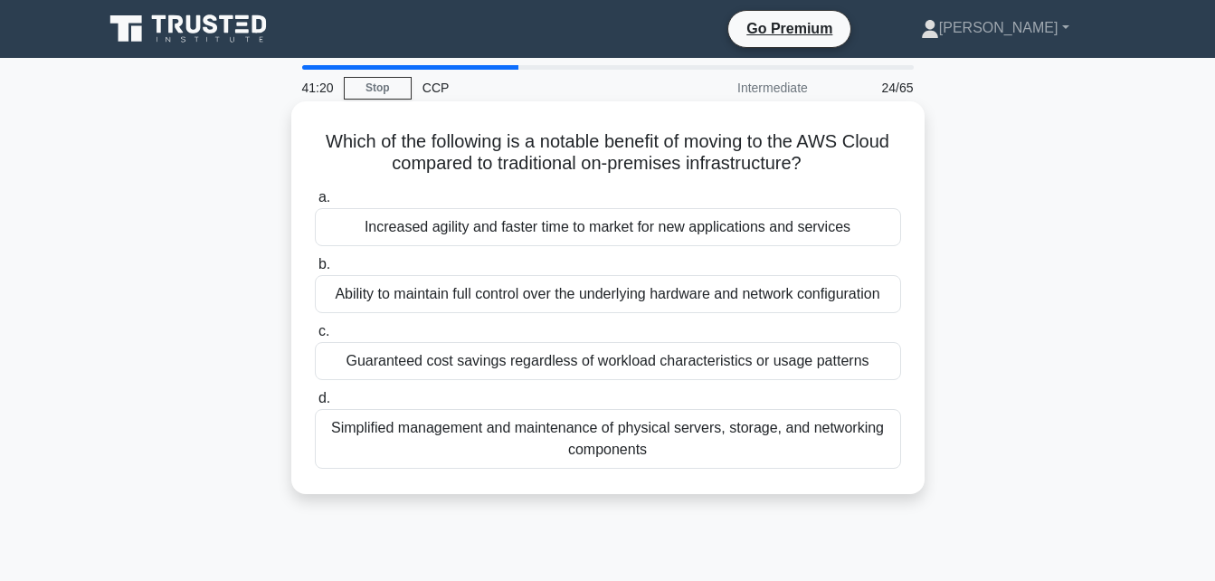
click at [722, 355] on div "Guaranteed cost savings regardless of workload characteristics or usage patterns" at bounding box center [608, 361] width 586 height 38
click at [315, 337] on input "c. Guaranteed cost savings regardless of workload characteristics or usage patt…" at bounding box center [315, 332] width 0 height 12
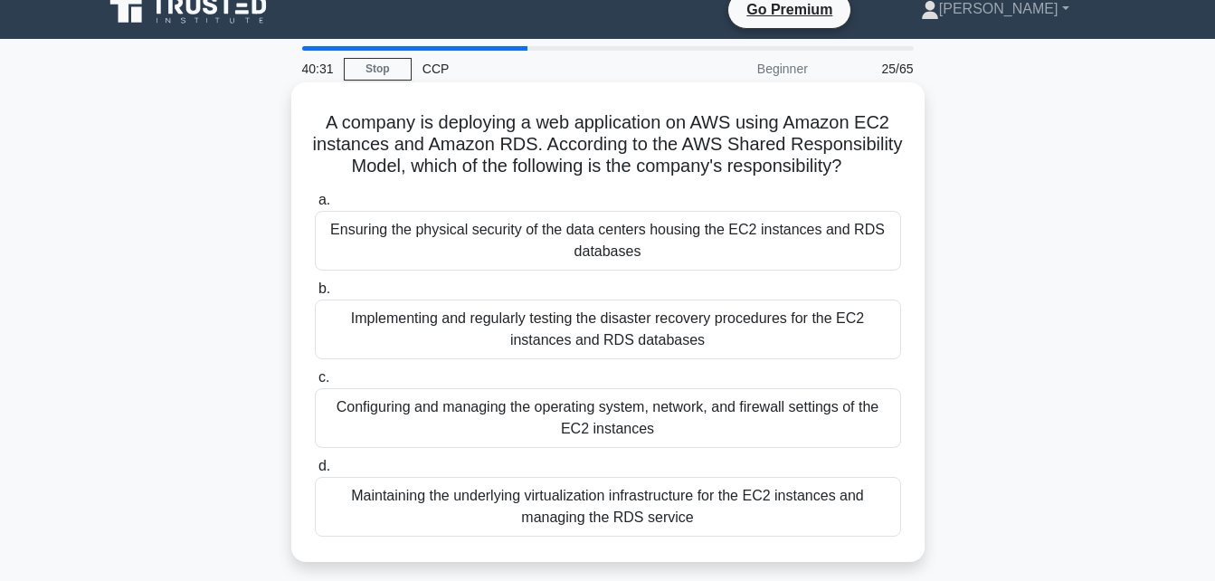
scroll to position [20, 0]
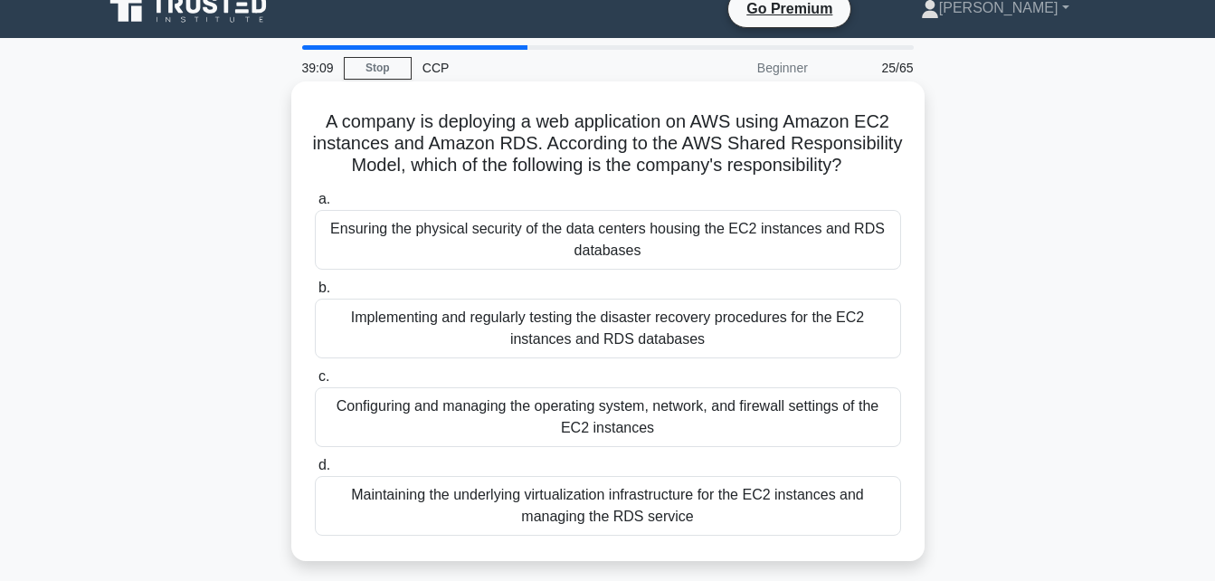
click at [720, 347] on div "Implementing and regularly testing the disaster recovery procedures for the EC2…" at bounding box center [608, 328] width 586 height 60
click at [315, 294] on input "b. Implementing and regularly testing the disaster recovery procedures for the …" at bounding box center [315, 288] width 0 height 12
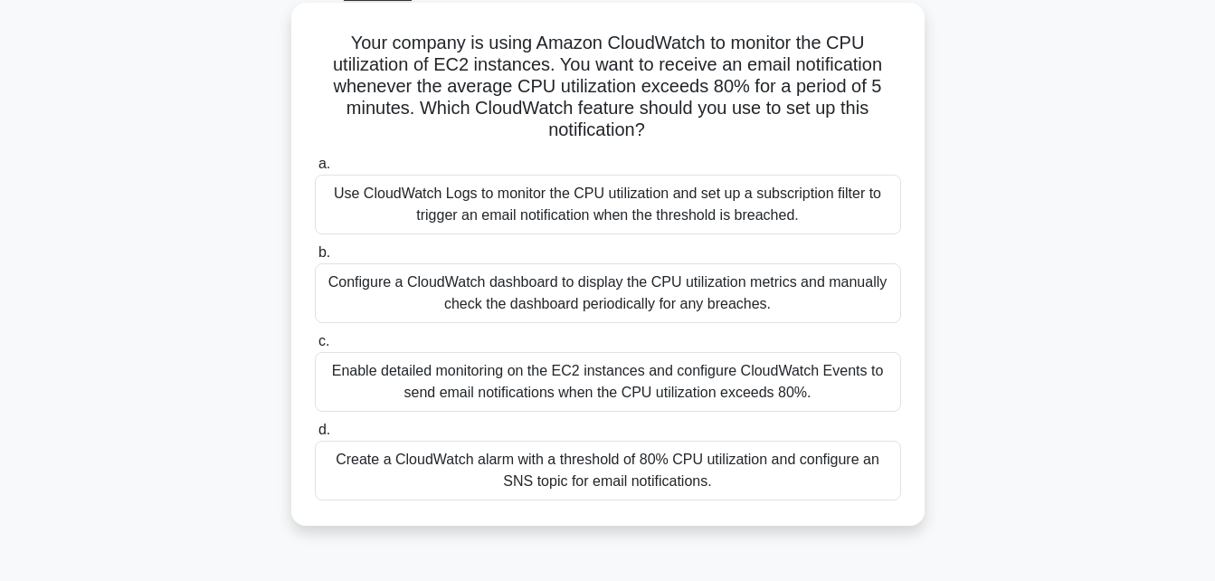
scroll to position [99, 0]
click at [698, 462] on div "Create a CloudWatch alarm with a threshold of 80% CPU utilization and configure…" at bounding box center [608, 470] width 586 height 60
click at [315, 435] on input "d. Create a CloudWatch alarm with a threshold of 80% CPU utilization and config…" at bounding box center [315, 429] width 0 height 12
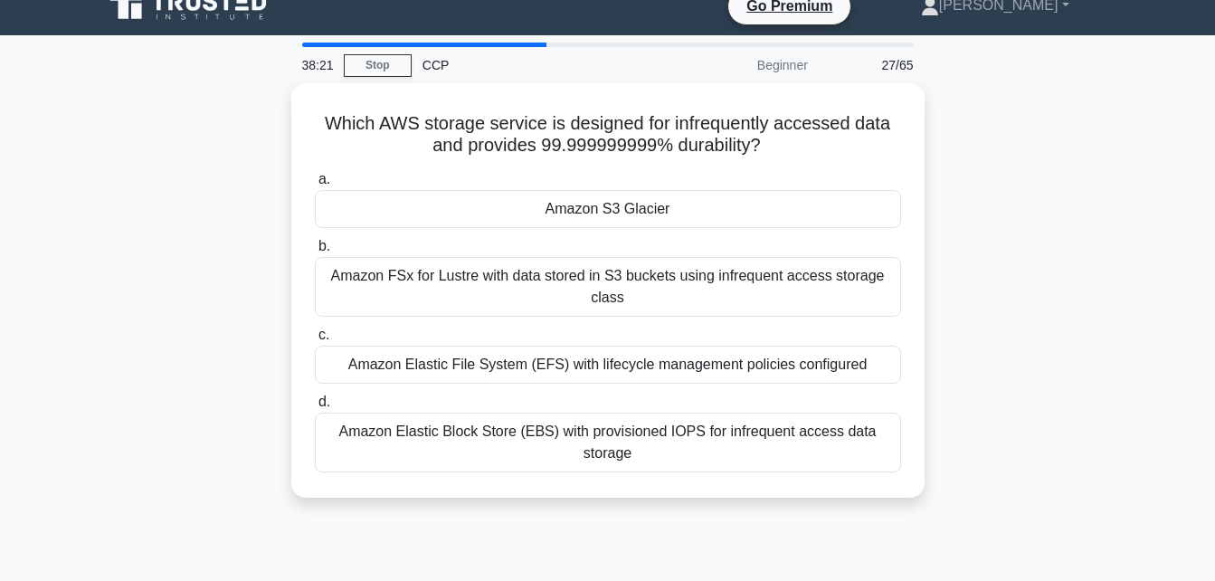
scroll to position [0, 0]
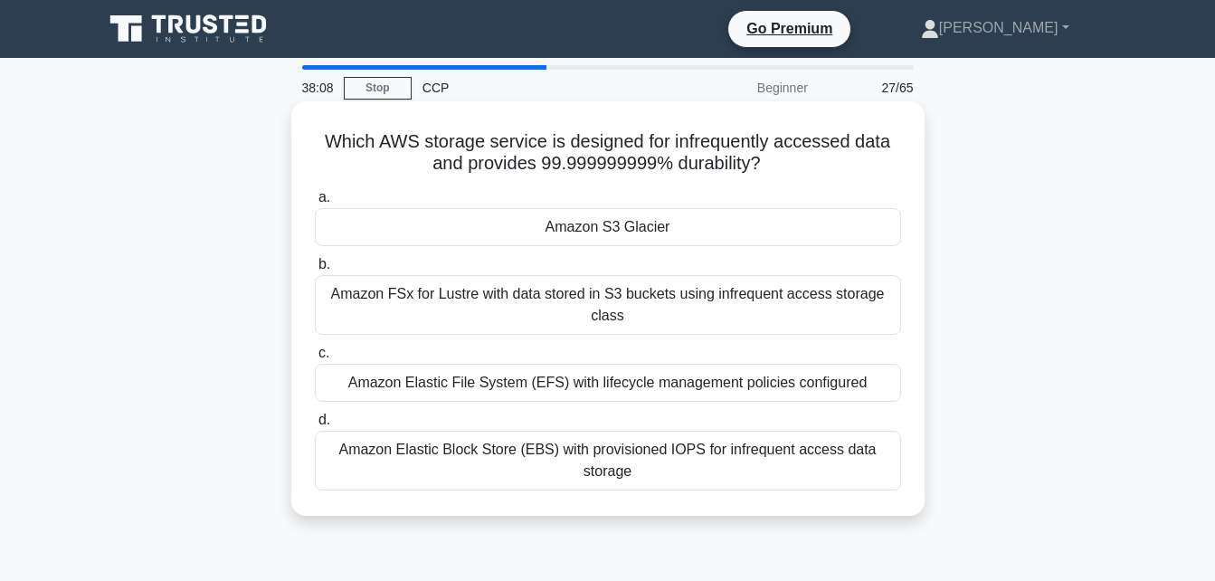
click at [676, 235] on div "Amazon S3 Glacier" at bounding box center [608, 227] width 586 height 38
click at [315, 204] on input "a. Amazon S3 Glacier" at bounding box center [315, 198] width 0 height 12
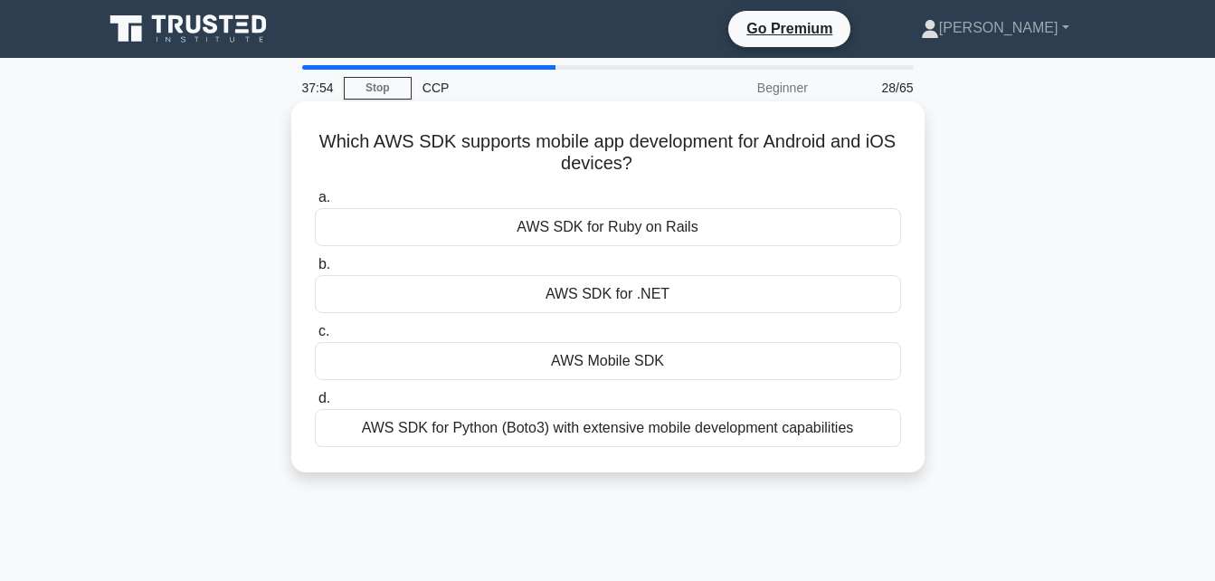
click at [679, 359] on div "AWS Mobile SDK" at bounding box center [608, 361] width 586 height 38
click at [315, 337] on input "c. AWS Mobile SDK" at bounding box center [315, 332] width 0 height 12
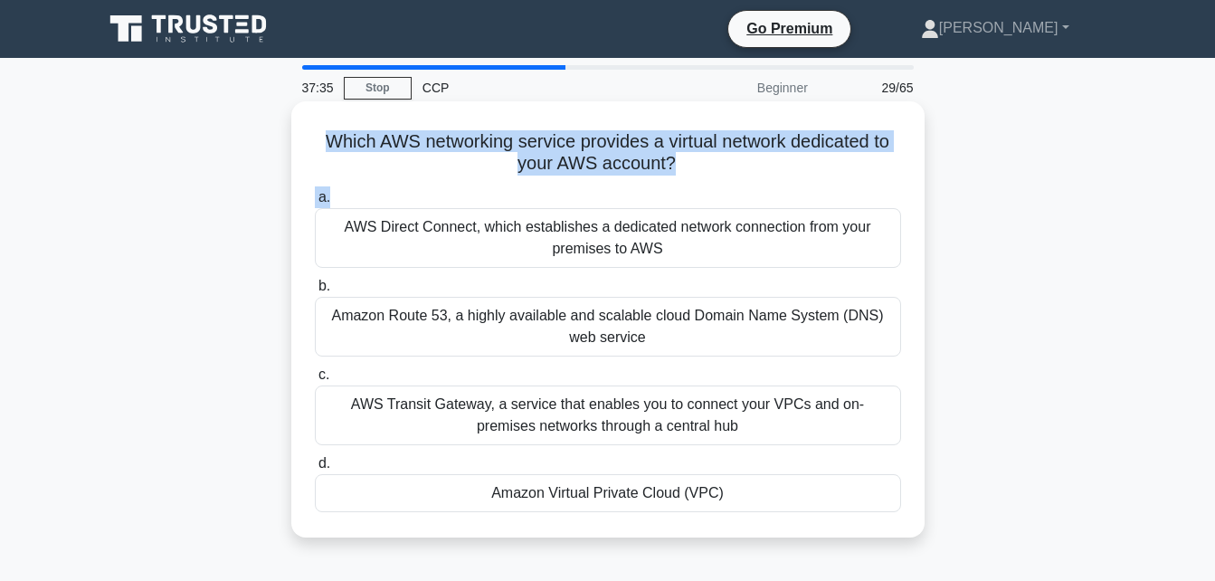
drag, startPoint x: 296, startPoint y: 147, endPoint x: 503, endPoint y: 185, distance: 210.6
click at [503, 185] on div "Which AWS networking service provides a virtual network dedicated to your AWS a…" at bounding box center [607, 319] width 633 height 436
click at [503, 185] on div "Which AWS networking service provides a virtual network dedicated to your AWS a…" at bounding box center [607, 319] width 619 height 421
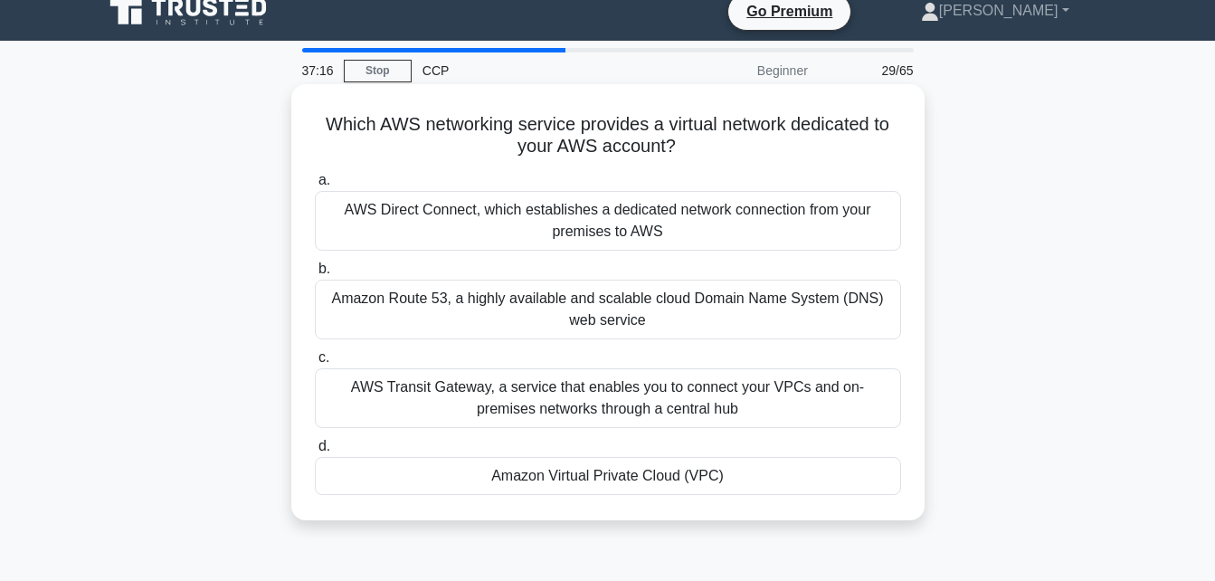
scroll to position [18, 0]
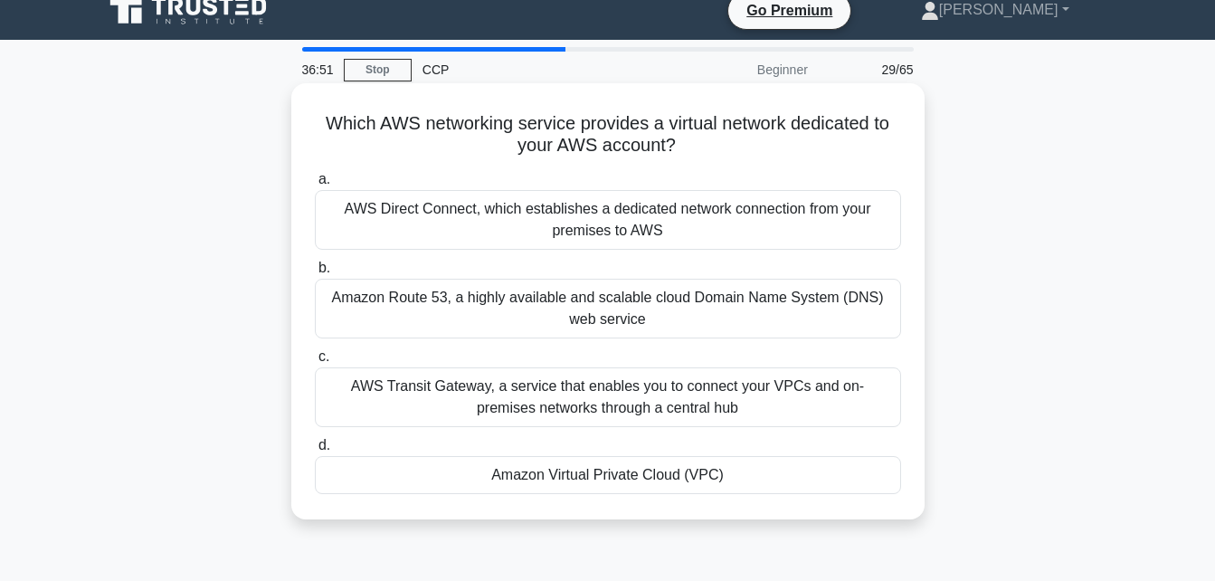
click at [560, 462] on div "Amazon Virtual Private Cloud (VPC)" at bounding box center [608, 475] width 586 height 38
click at [315, 451] on input "d. Amazon Virtual Private Cloud (VPC)" at bounding box center [315, 446] width 0 height 12
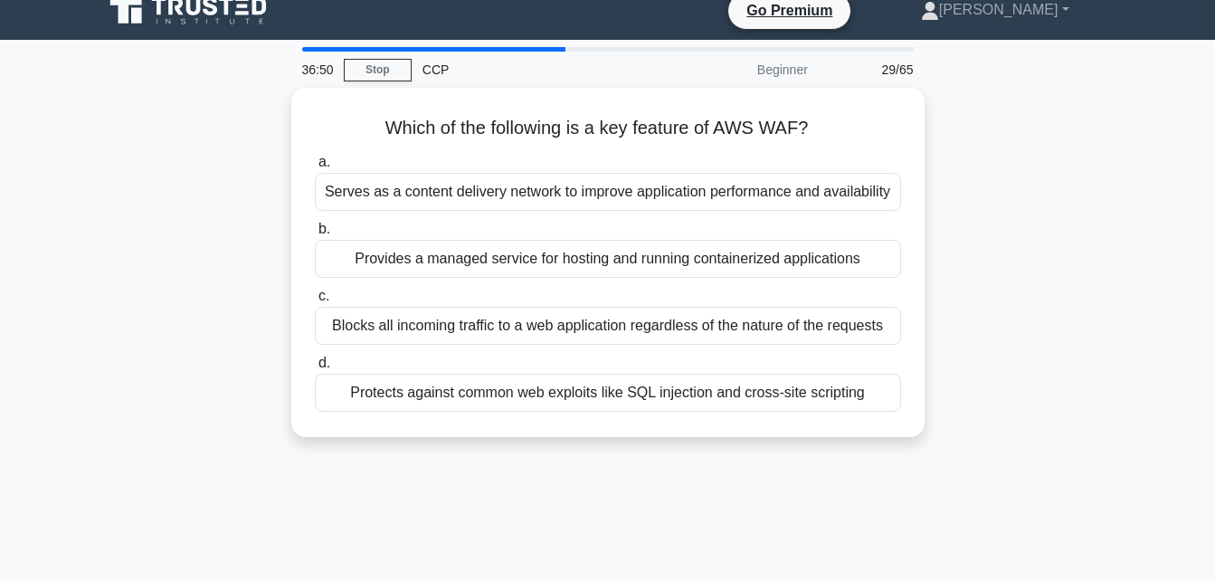
scroll to position [0, 0]
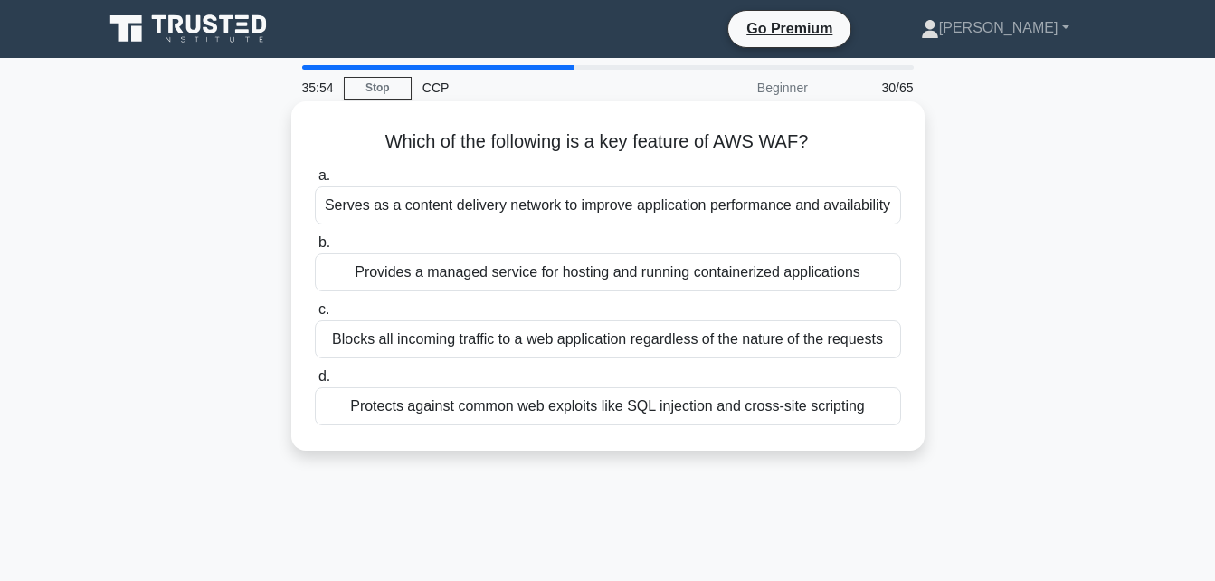
click at [570, 412] on div "Protects against common web exploits like SQL injection and cross-site scripting" at bounding box center [608, 406] width 586 height 38
click at [315, 383] on input "d. Protects against common web exploits like SQL injection and cross-site scrip…" at bounding box center [315, 377] width 0 height 12
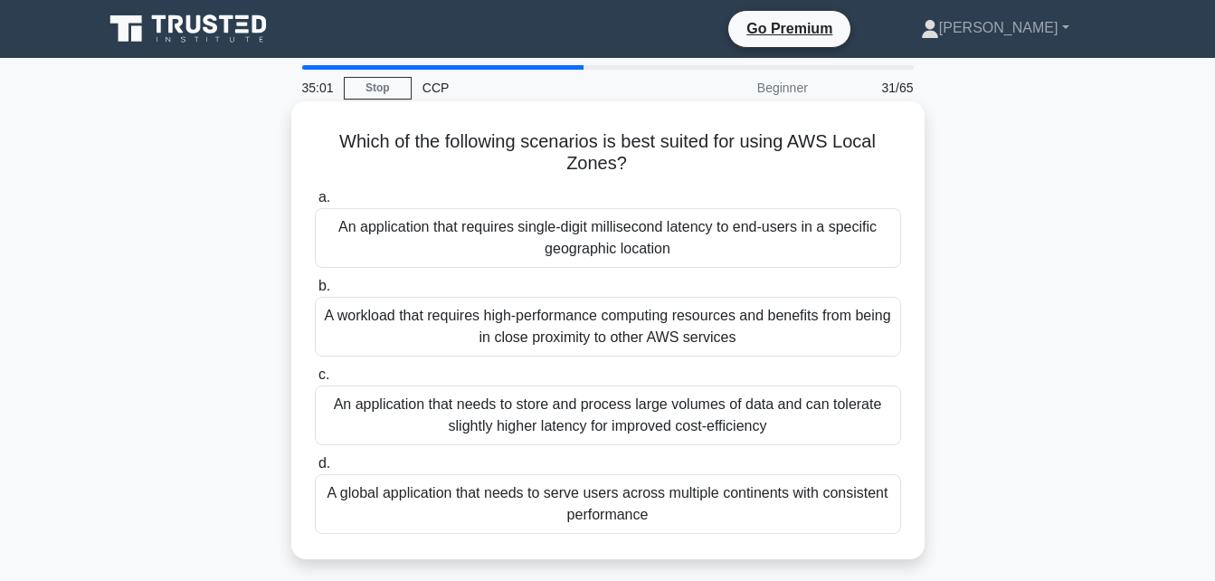
click at [573, 399] on div "An application that needs to store and process large volumes of data and can to…" at bounding box center [608, 415] width 586 height 60
click at [315, 381] on input "c. An application that needs to store and process large volumes of data and can…" at bounding box center [315, 375] width 0 height 12
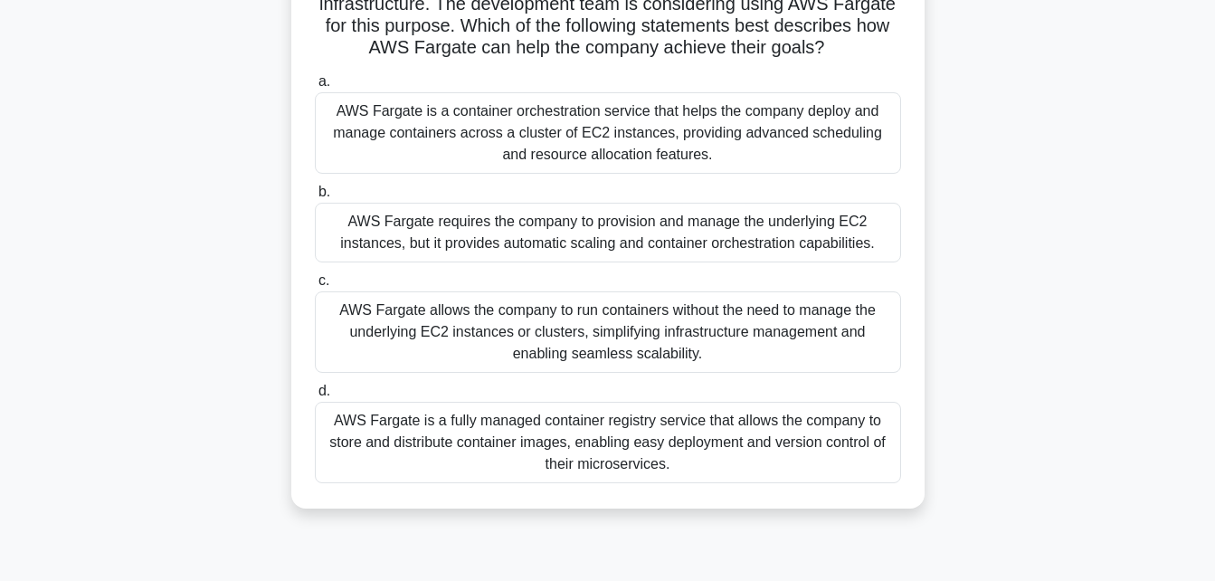
scroll to position [209, 0]
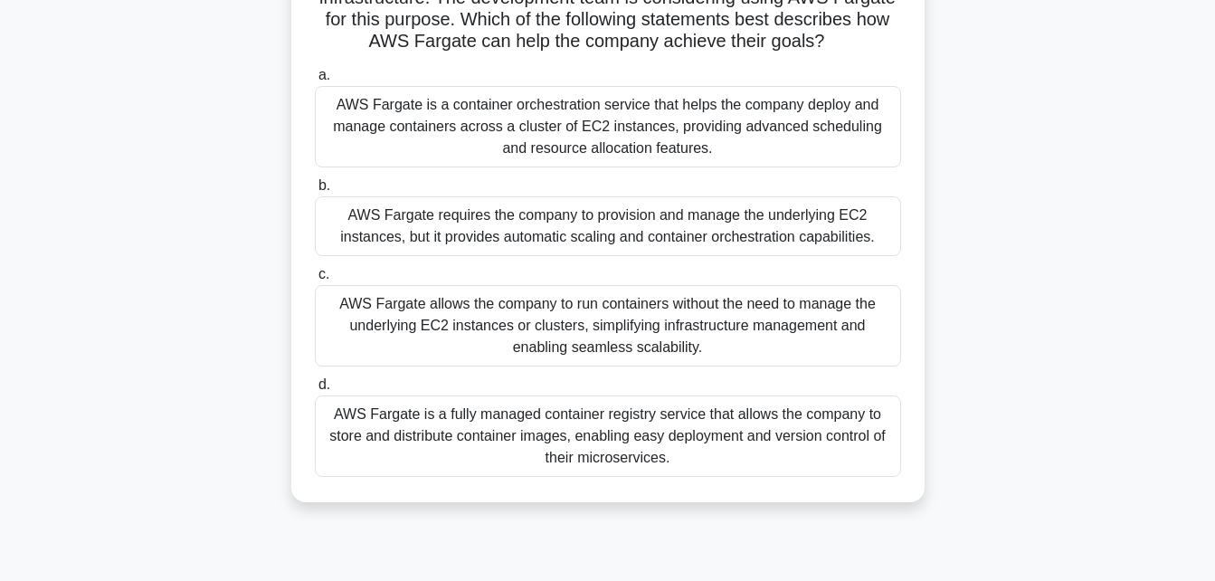
click at [611, 331] on div "AWS Fargate allows the company to run containers without the need to manage the…" at bounding box center [608, 325] width 586 height 81
click at [315, 280] on input "c. AWS Fargate allows the company to run containers without the need to manage …" at bounding box center [315, 275] width 0 height 12
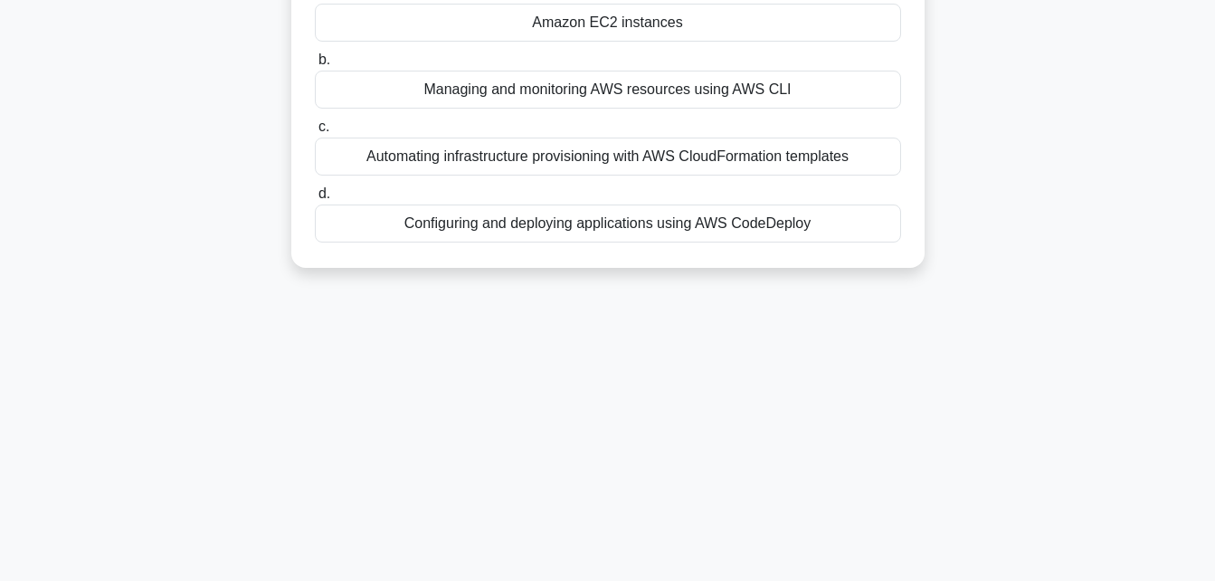
scroll to position [0, 0]
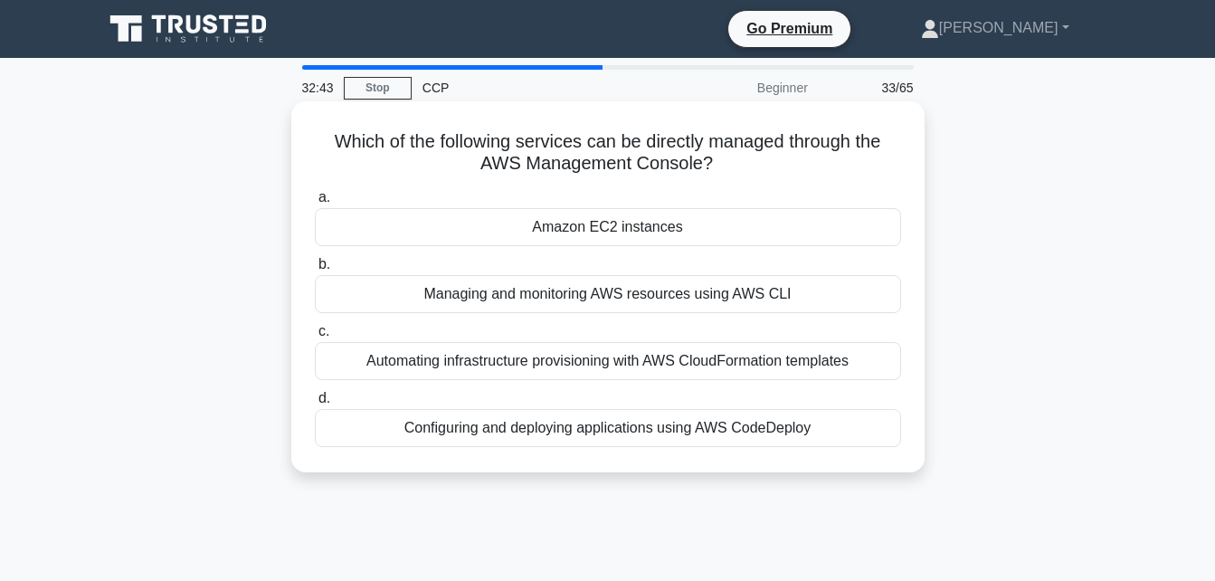
click at [648, 230] on div "Amazon EC2 instances" at bounding box center [608, 227] width 586 height 38
click at [315, 204] on input "a. Amazon EC2 instances" at bounding box center [315, 198] width 0 height 12
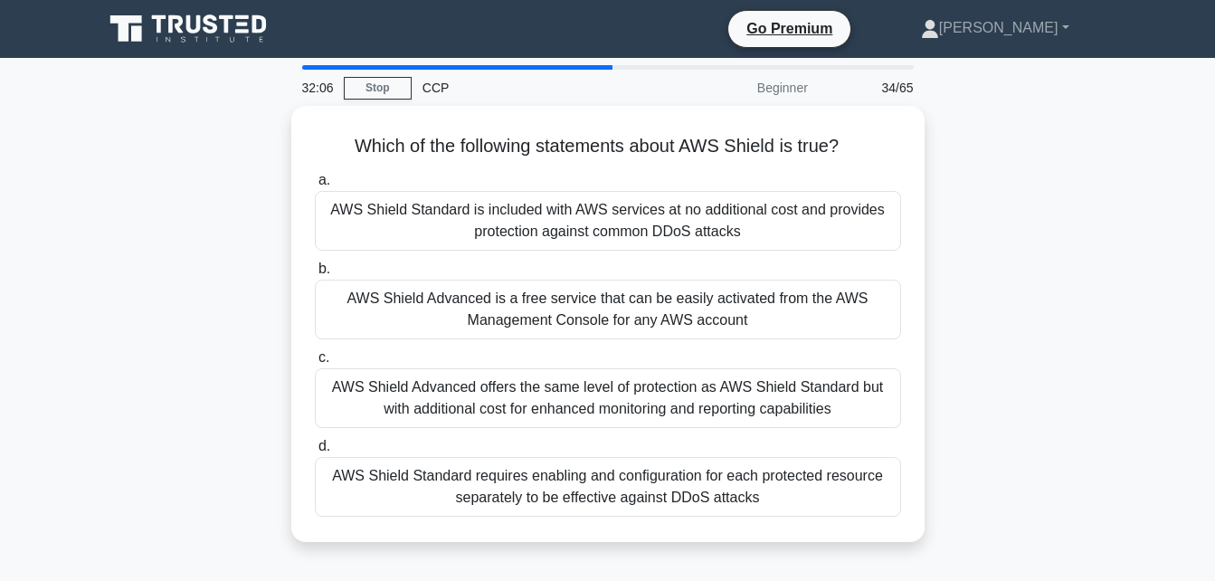
click at [648, 230] on div "AWS Shield Standard is included with AWS services at no additional cost and pro…" at bounding box center [608, 221] width 586 height 60
click at [315, 186] on input "a. AWS Shield Standard is included with AWS services at no additional cost and …" at bounding box center [315, 181] width 0 height 12
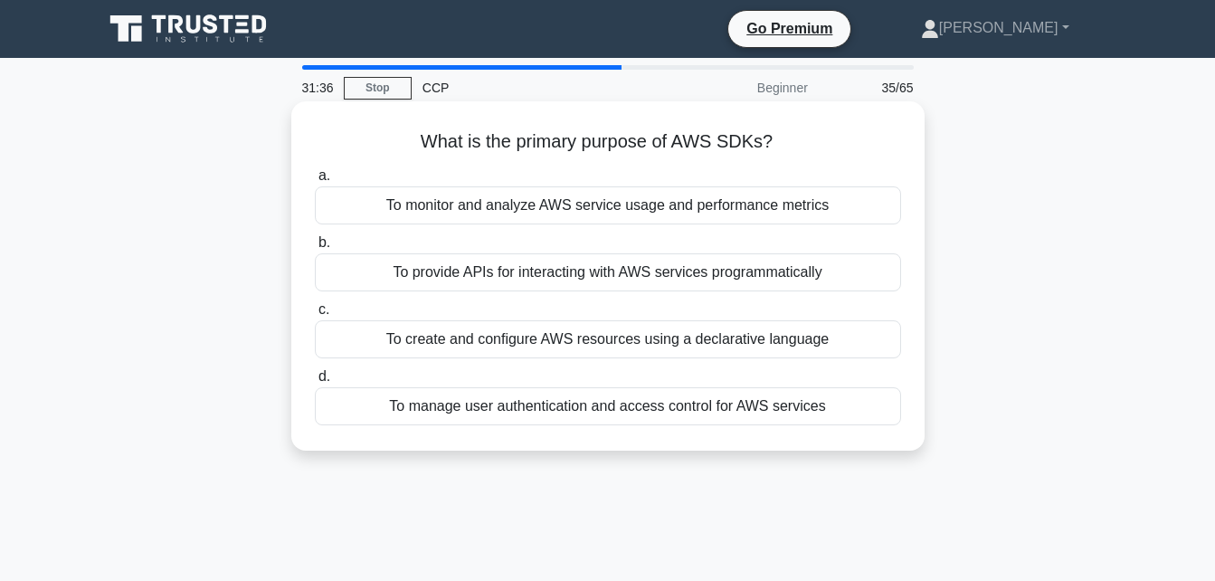
click at [655, 268] on div "To provide APIs for interacting with AWS services programmatically" at bounding box center [608, 272] width 586 height 38
click at [315, 249] on input "b. To provide APIs for interacting with AWS services programmatically" at bounding box center [315, 243] width 0 height 12
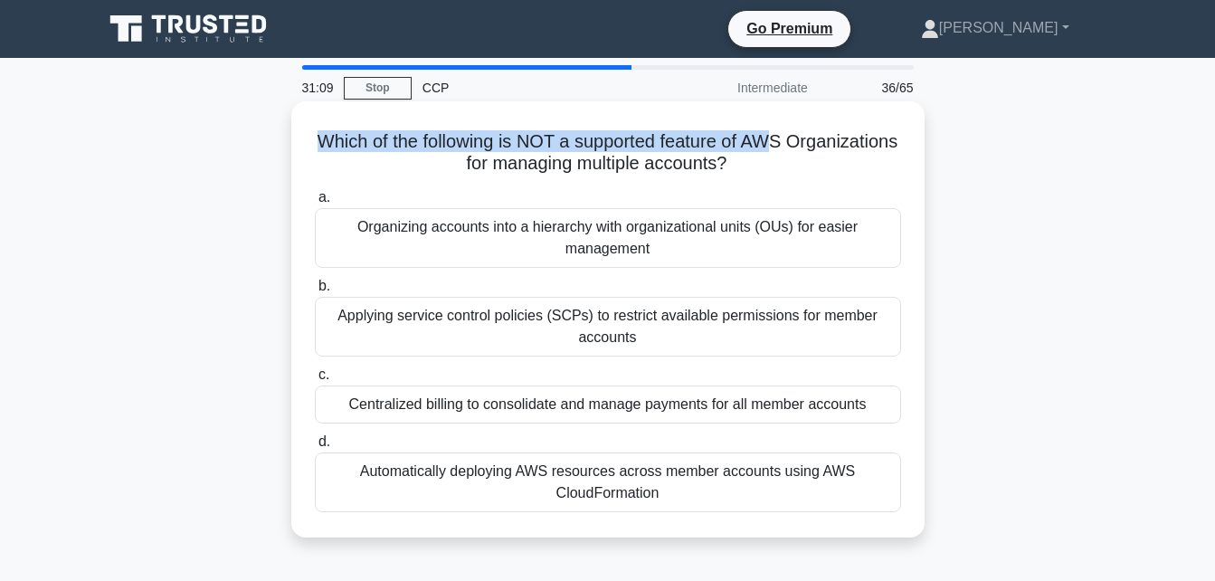
drag, startPoint x: 371, startPoint y: 142, endPoint x: 838, endPoint y: 146, distance: 466.7
click at [838, 146] on h5 "Which of the following is NOT a supported feature of AWS Organizations for mana…" at bounding box center [608, 152] width 590 height 45
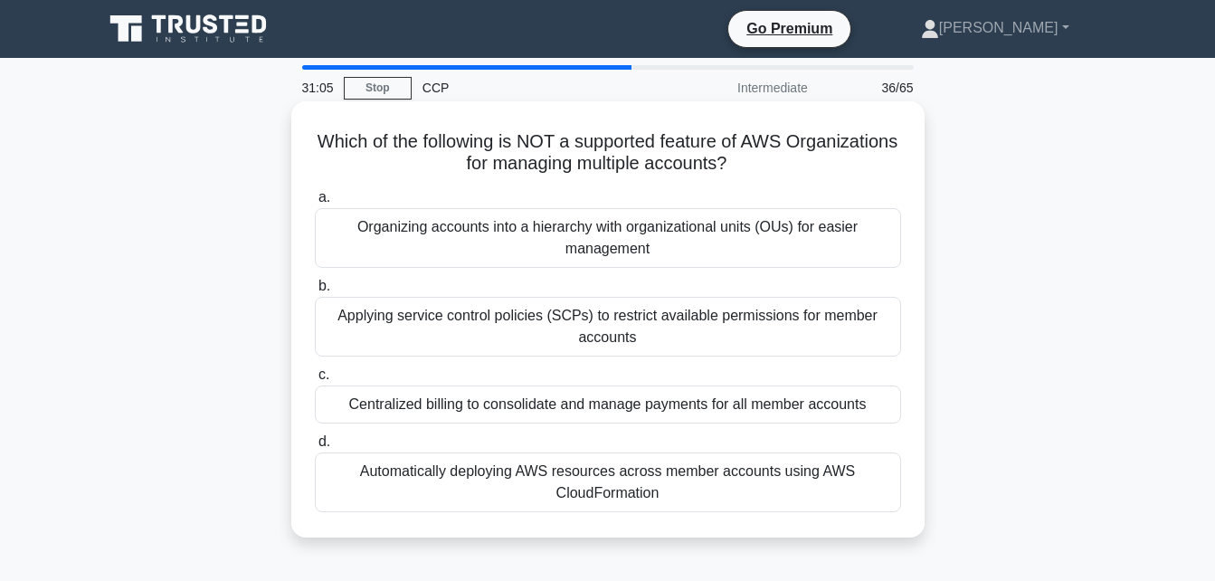
click at [528, 188] on label "a. Organizing accounts into a hierarchy with organizational units (OUs) for eas…" at bounding box center [608, 226] width 586 height 81
click at [315, 192] on input "a. Organizing accounts into a hierarchy with organizational units (OUs) for eas…" at bounding box center [315, 198] width 0 height 12
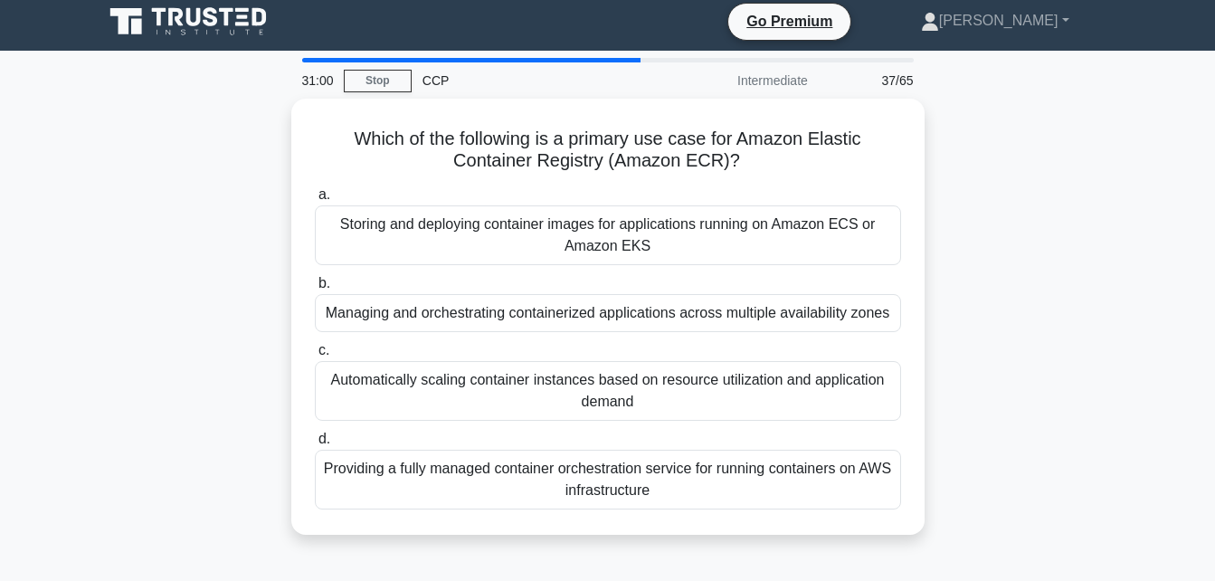
scroll to position [5, 0]
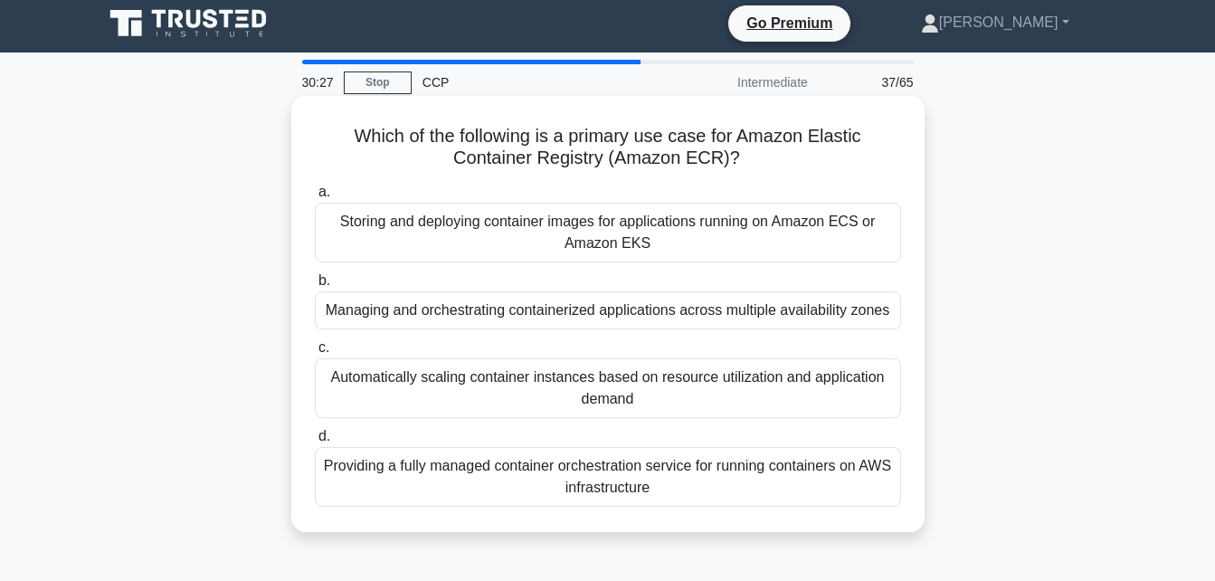
click at [527, 395] on div "Automatically scaling container instances based on resource utilization and app…" at bounding box center [608, 388] width 586 height 60
click at [315, 354] on input "c. Automatically scaling container instances based on resource utilization and …" at bounding box center [315, 348] width 0 height 12
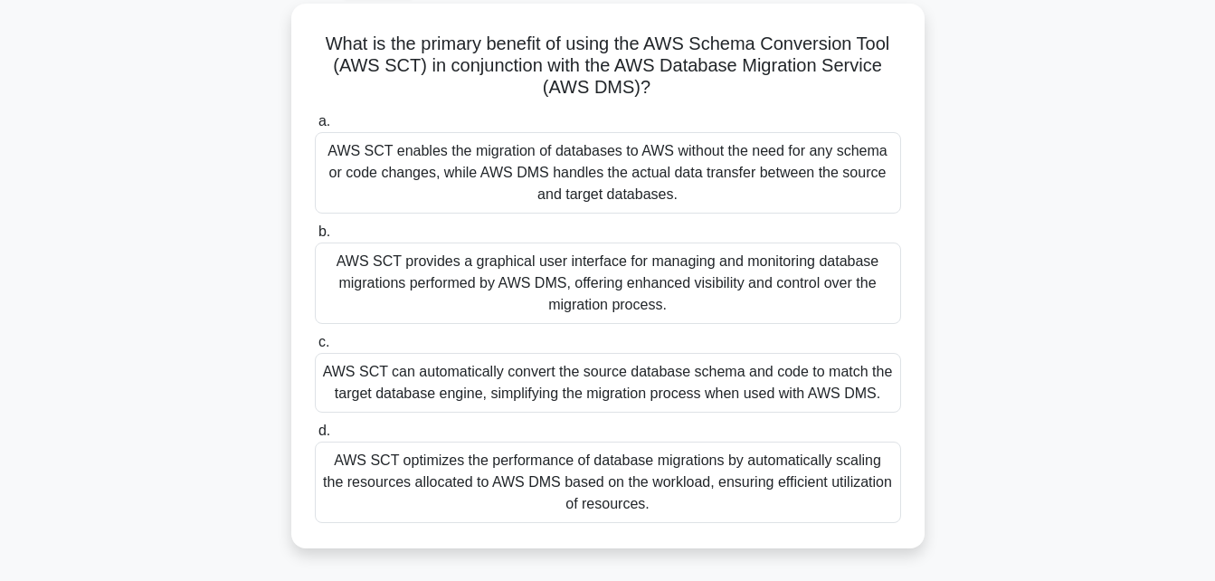
scroll to position [103, 0]
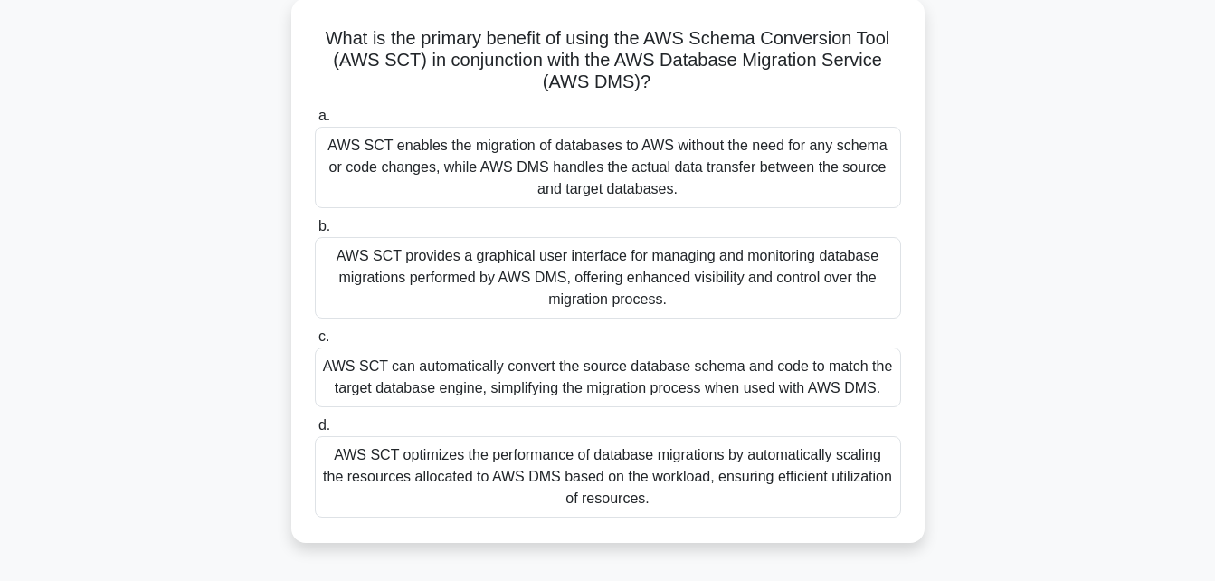
click at [599, 157] on div "AWS SCT enables the migration of databases to AWS without the need for any sche…" at bounding box center [608, 167] width 586 height 81
click at [315, 122] on input "a. AWS SCT enables the migration of databases to AWS without the need for any s…" at bounding box center [315, 116] width 0 height 12
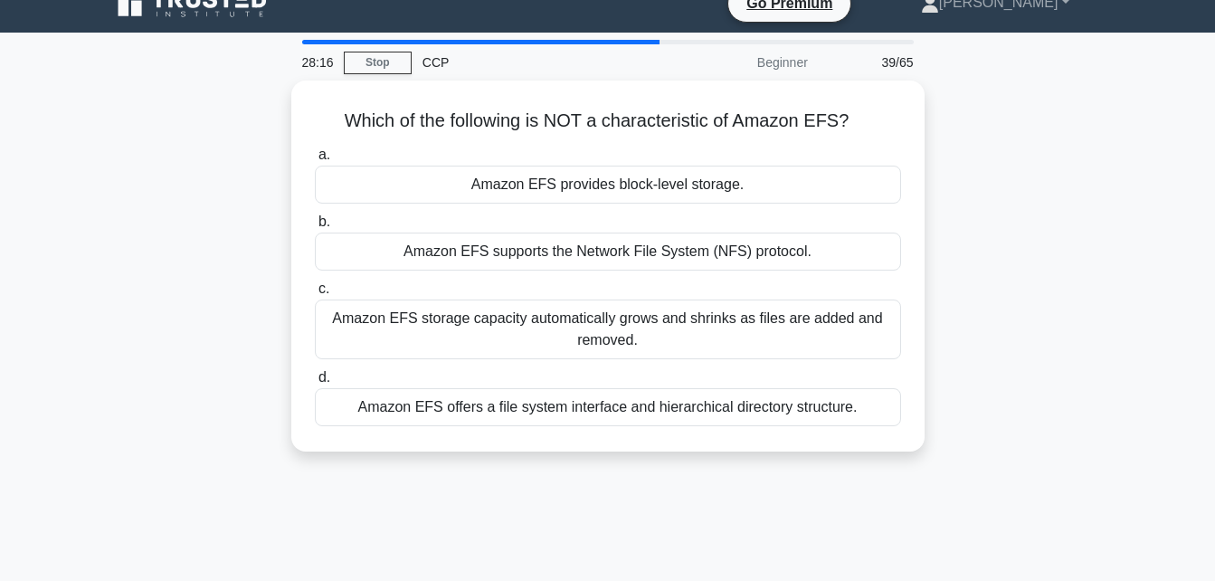
scroll to position [0, 0]
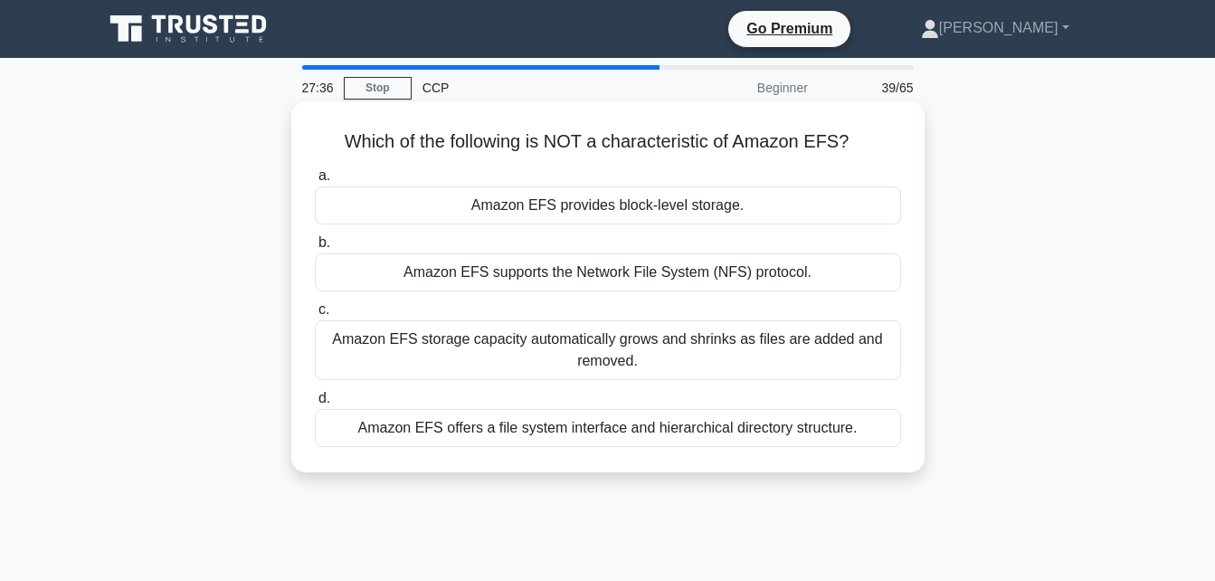
click at [602, 433] on div "Amazon EFS offers a file system interface and hierarchical directory structure." at bounding box center [608, 428] width 586 height 38
click at [315, 404] on input "d. Amazon EFS offers a file system interface and hierarchical directory structu…" at bounding box center [315, 399] width 0 height 12
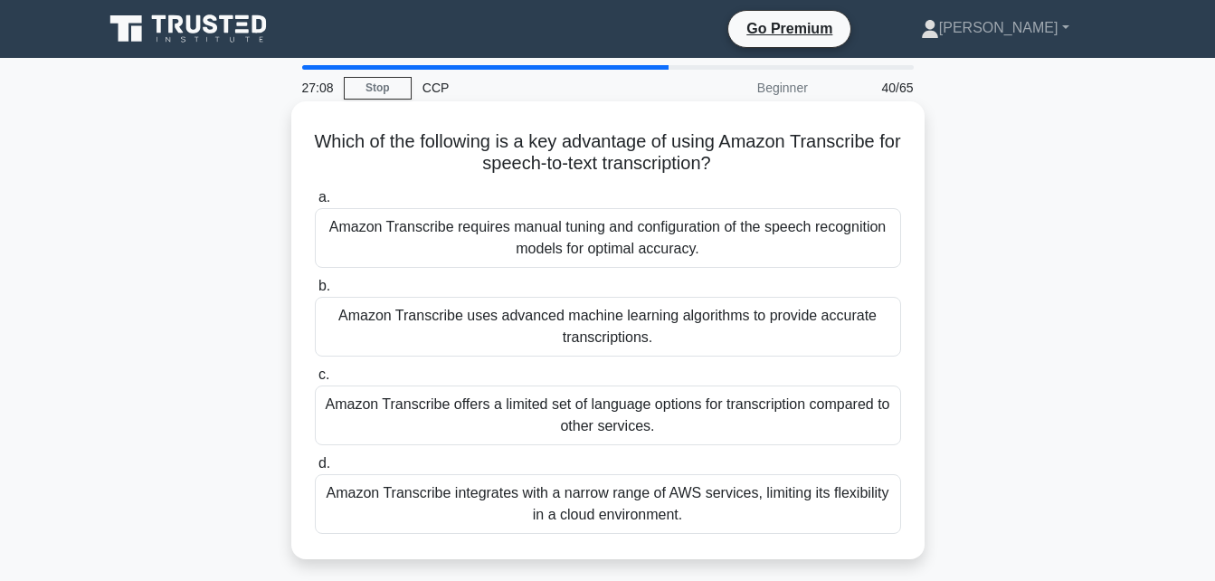
click at [591, 327] on div "Amazon Transcribe uses advanced machine learning algorithms to provide accurate…" at bounding box center [608, 327] width 586 height 60
click at [315, 292] on input "b. Amazon Transcribe uses advanced machine learning algorithms to provide accur…" at bounding box center [315, 286] width 0 height 12
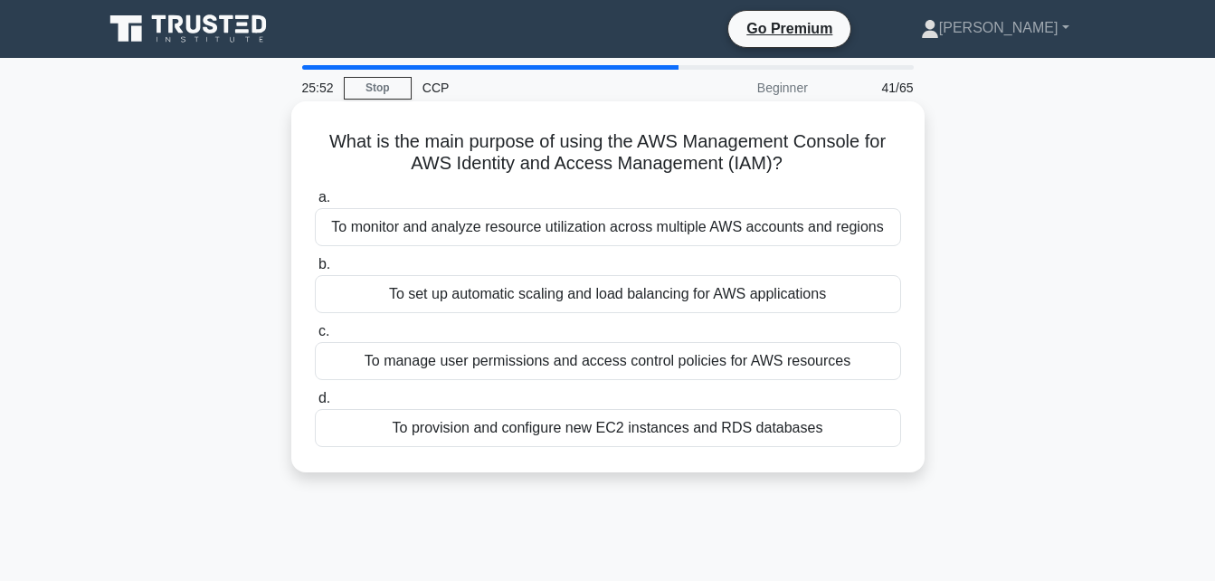
click at [592, 370] on div "To manage user permissions and access control policies for AWS resources" at bounding box center [608, 361] width 586 height 38
click at [315, 337] on input "c. To manage user permissions and access control policies for AWS resources" at bounding box center [315, 332] width 0 height 12
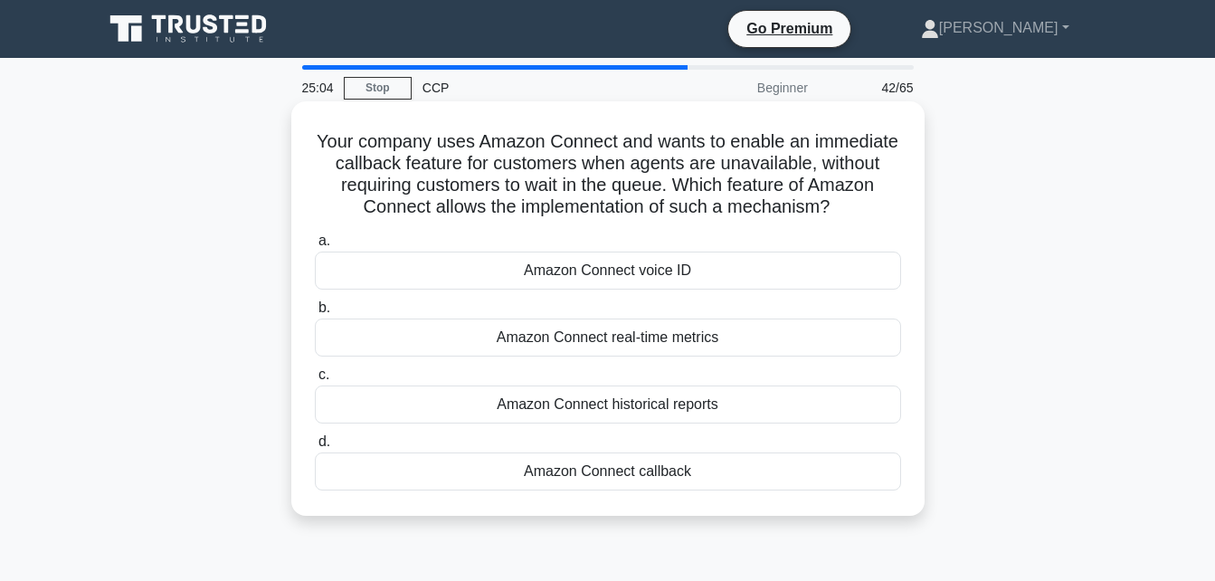
click at [620, 470] on div "Amazon Connect callback" at bounding box center [608, 471] width 586 height 38
click at [315, 448] on input "d. Amazon Connect callback" at bounding box center [315, 442] width 0 height 12
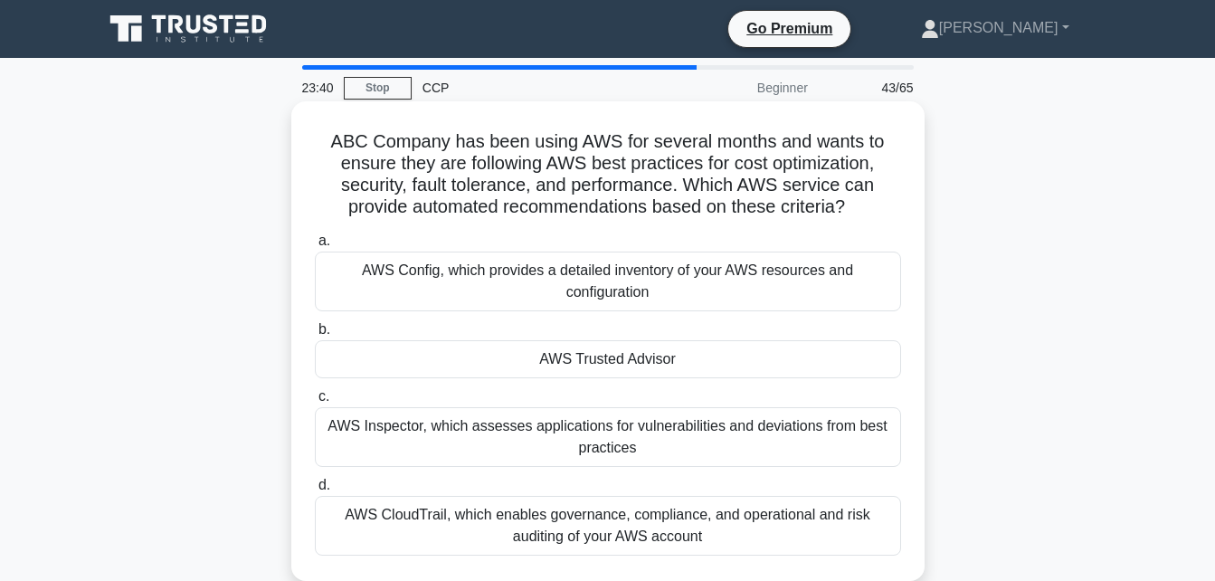
click at [520, 288] on div "AWS Config, which provides a detailed inventory of your AWS resources and confi…" at bounding box center [608, 281] width 586 height 60
click at [315, 247] on input "a. AWS Config, which provides a detailed inventory of your AWS resources and co…" at bounding box center [315, 241] width 0 height 12
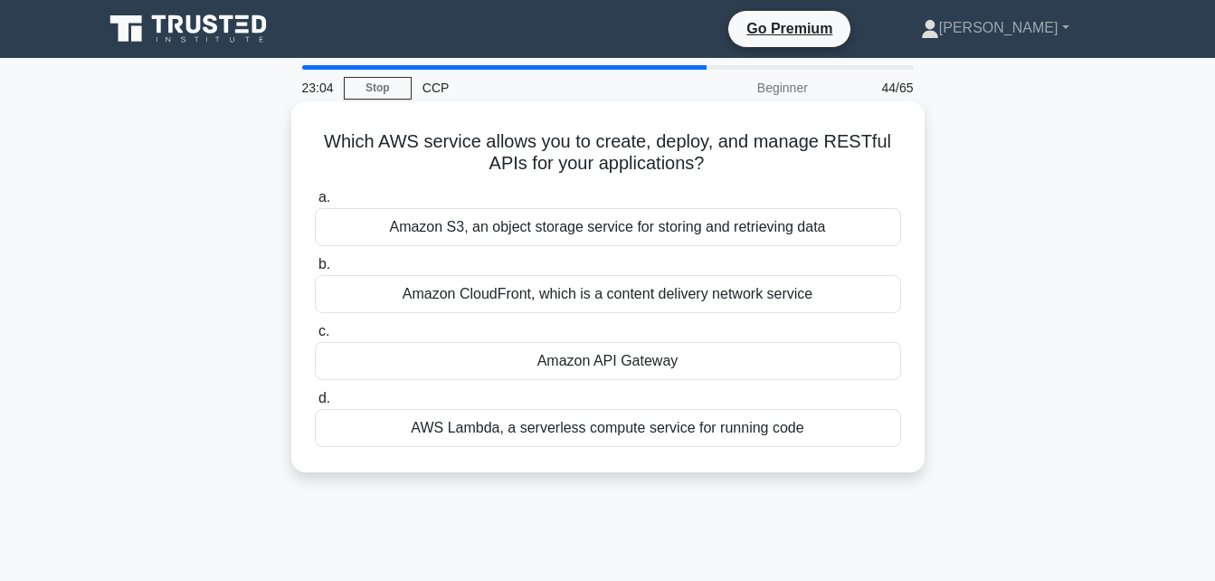
click at [525, 430] on div "AWS Lambda, a serverless compute service for running code" at bounding box center [608, 428] width 586 height 38
click at [315, 404] on input "d. AWS Lambda, a serverless compute service for running code" at bounding box center [315, 399] width 0 height 12
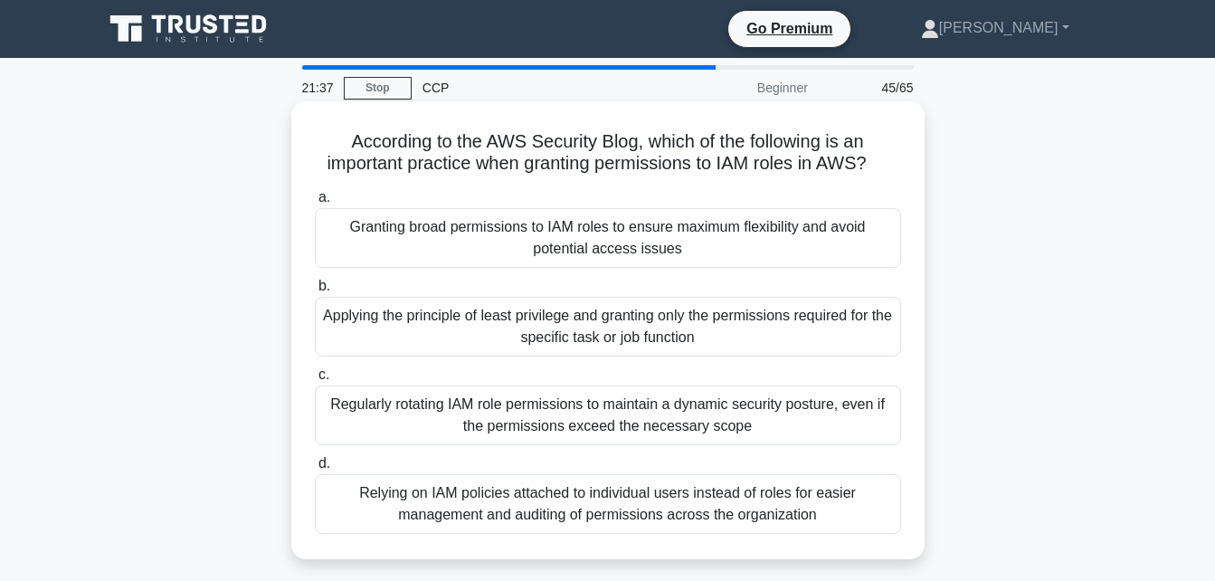
click at [566, 317] on div "Applying the principle of least privilege and granting only the permissions req…" at bounding box center [608, 327] width 586 height 60
click at [315, 292] on input "b. Applying the principle of least privilege and granting only the permissions …" at bounding box center [315, 286] width 0 height 12
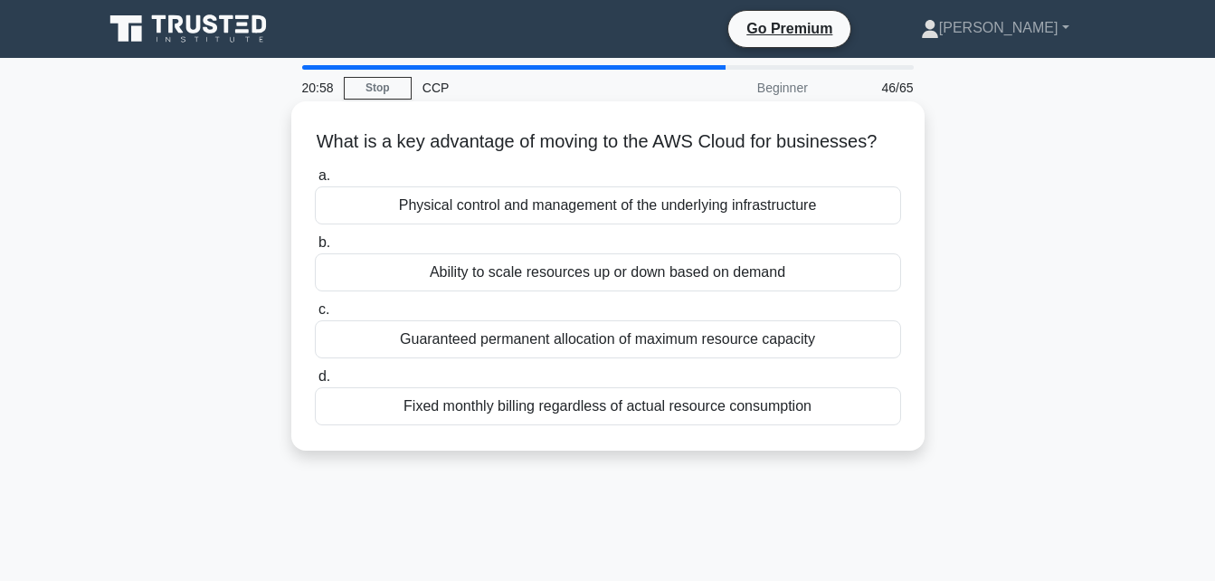
click at [602, 291] on div "Ability to scale resources up or down based on demand" at bounding box center [608, 272] width 586 height 38
click at [315, 249] on input "b. Ability to scale resources up or down based on demand" at bounding box center [315, 243] width 0 height 12
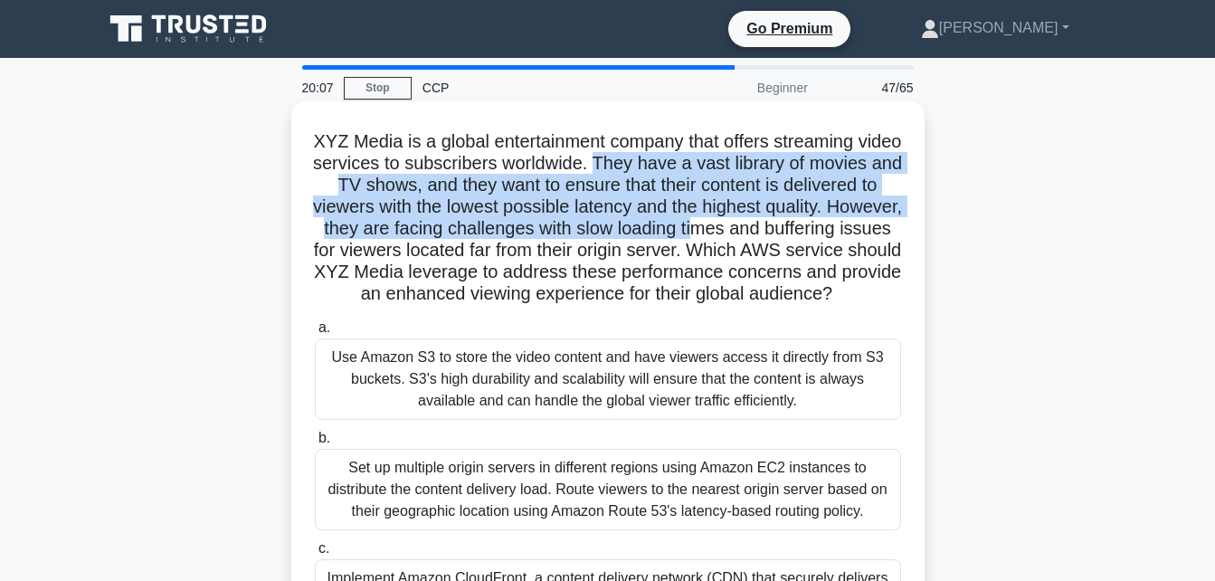
drag, startPoint x: 666, startPoint y: 169, endPoint x: 851, endPoint y: 238, distance: 197.7
click at [851, 238] on h5 "XYZ Media is a global entertainment company that offers streaming video service…" at bounding box center [608, 217] width 590 height 175
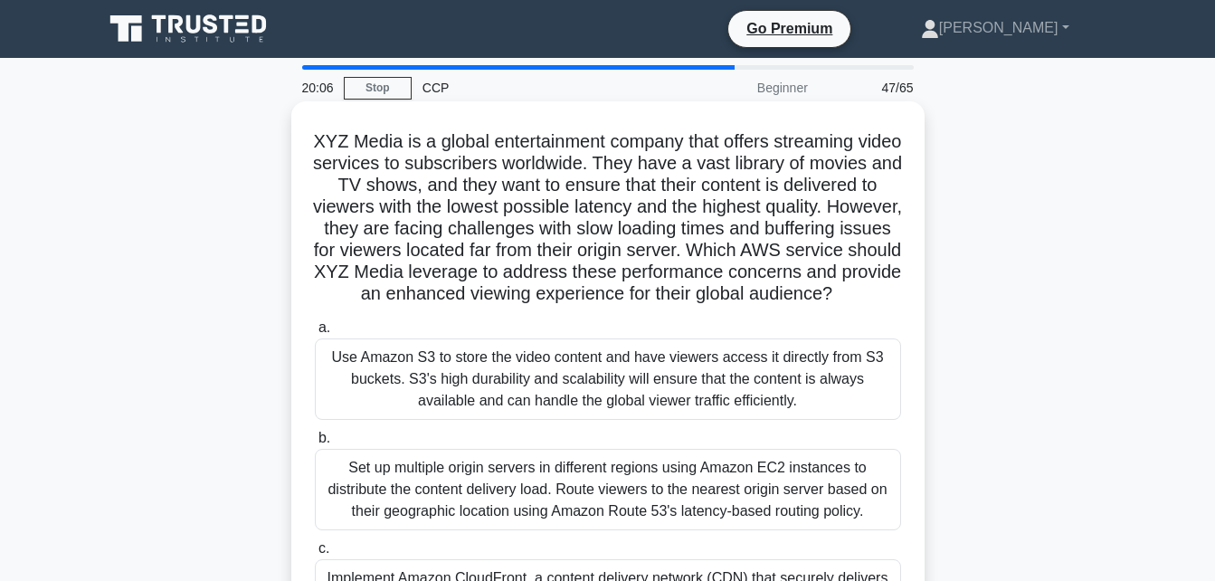
drag, startPoint x: 851, startPoint y: 238, endPoint x: 887, endPoint y: 272, distance: 49.9
click at [887, 272] on h5 "XYZ Media is a global entertainment company that offers streaming video service…" at bounding box center [608, 217] width 590 height 175
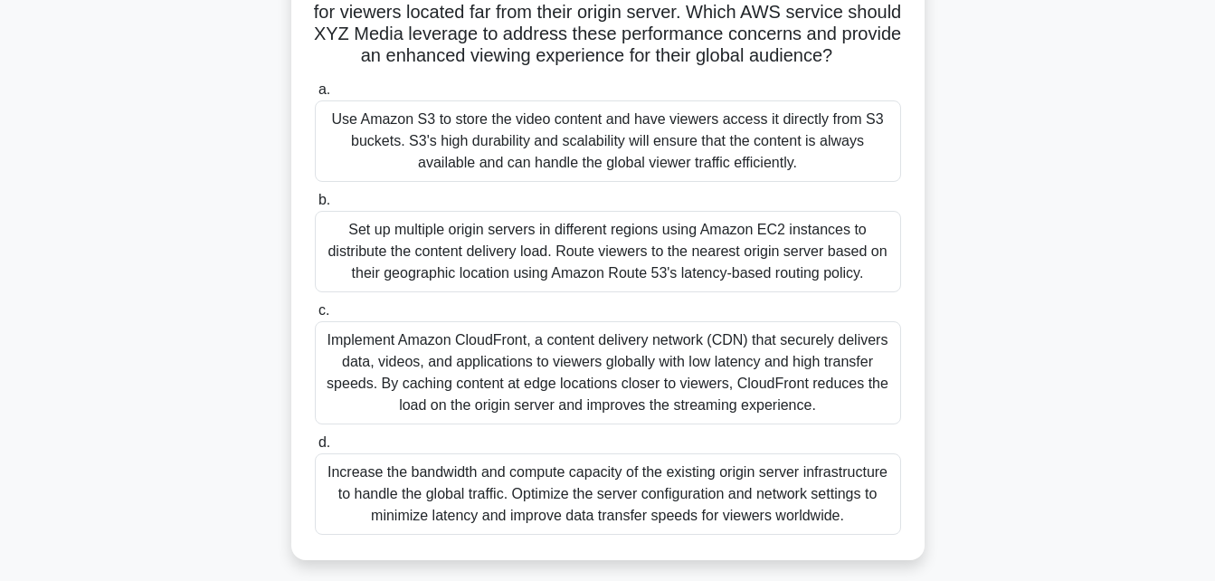
scroll to position [249, 0]
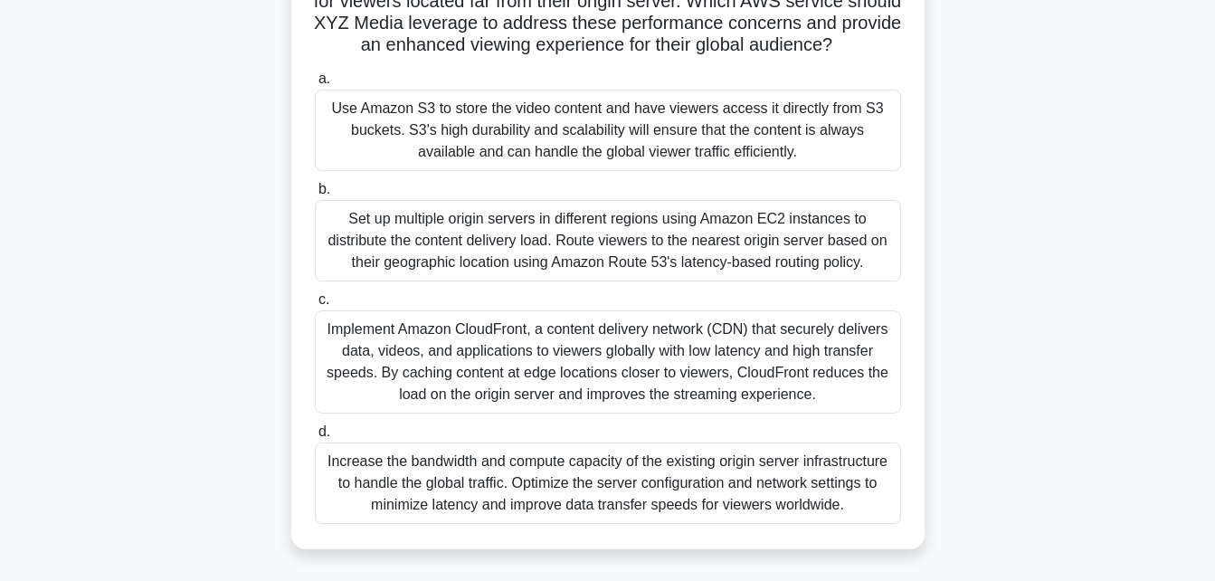
click at [722, 384] on div "Implement Amazon CloudFront, a content delivery network (CDN) that securely del…" at bounding box center [608, 361] width 586 height 103
click at [315, 306] on input "c. Implement Amazon CloudFront, a content delivery network (CDN) that securely …" at bounding box center [315, 300] width 0 height 12
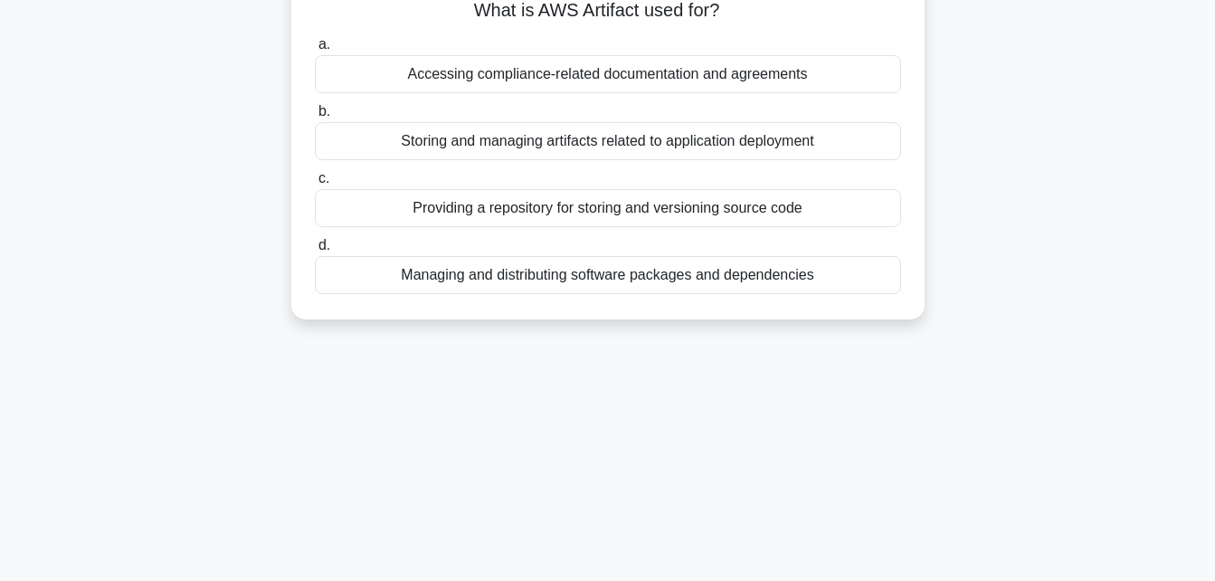
scroll to position [0, 0]
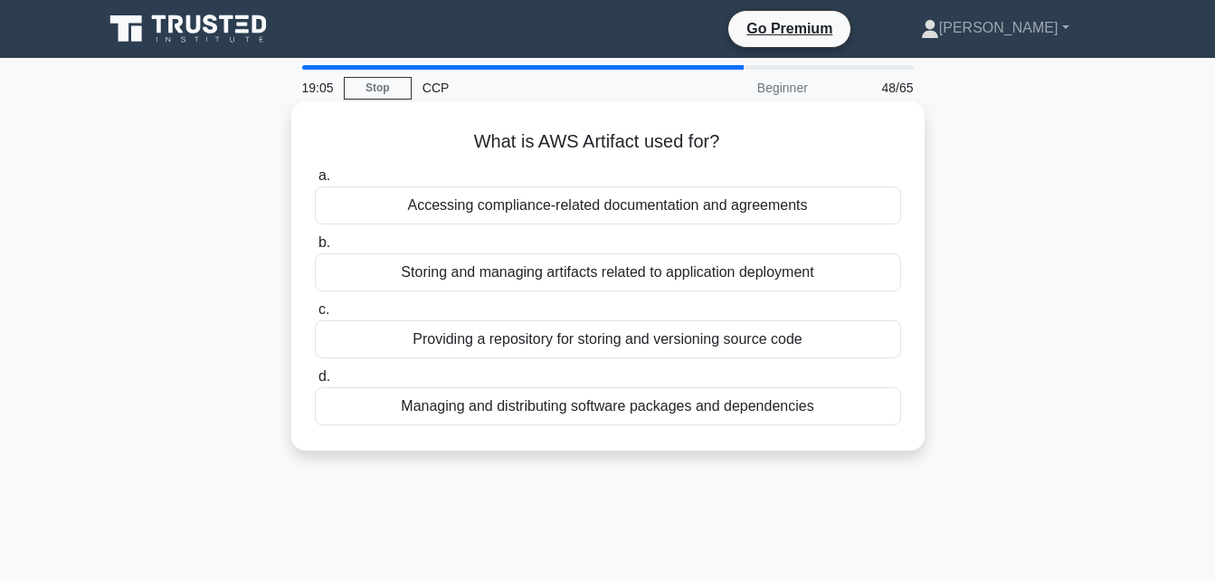
click at [693, 217] on div "Accessing compliance-related documentation and agreements" at bounding box center [608, 205] width 586 height 38
click at [315, 182] on input "a. Accessing compliance-related documentation and agreements" at bounding box center [315, 176] width 0 height 12
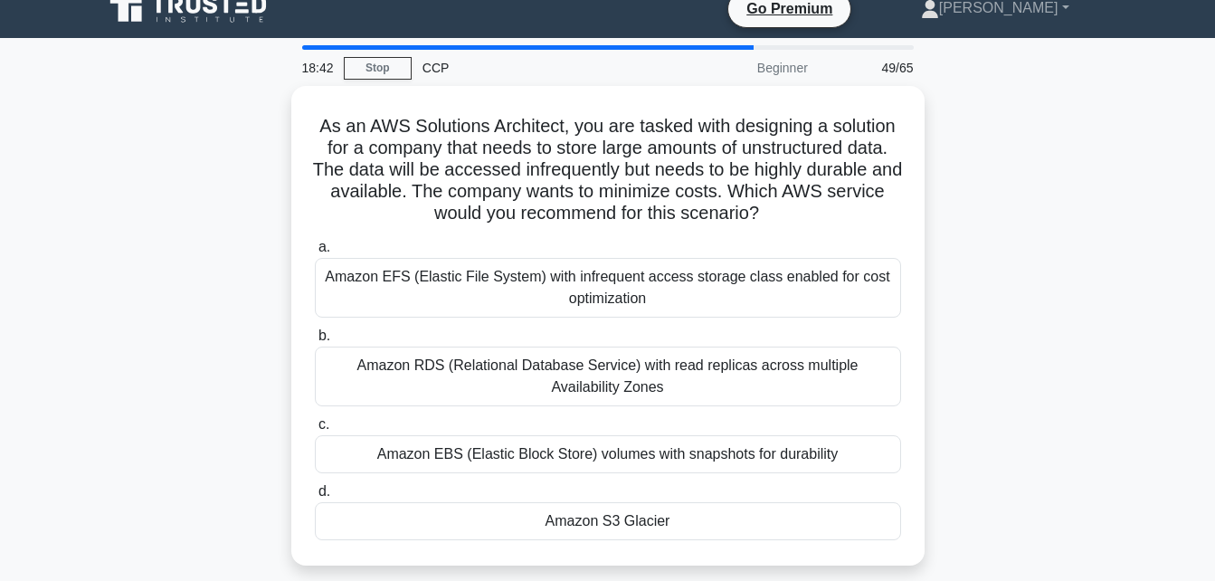
scroll to position [21, 0]
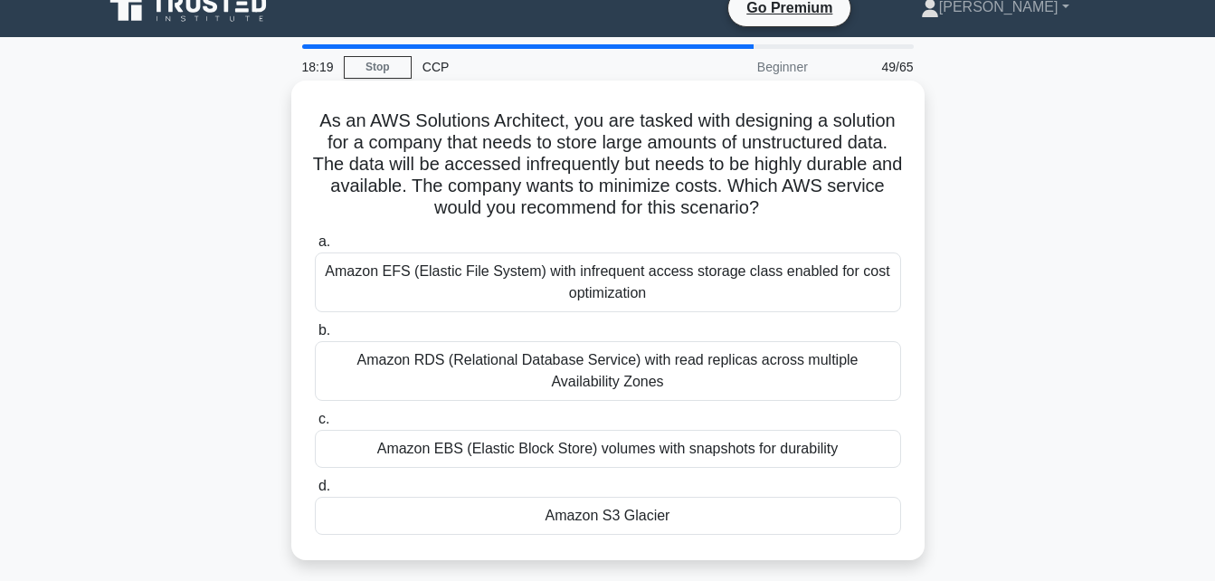
click at [638, 372] on div "Amazon RDS (Relational Database Service) with read replicas across multiple Ava…" at bounding box center [608, 371] width 586 height 60
click at [315, 336] on input "b. Amazon RDS (Relational Database Service) with read replicas across multiple …" at bounding box center [315, 331] width 0 height 12
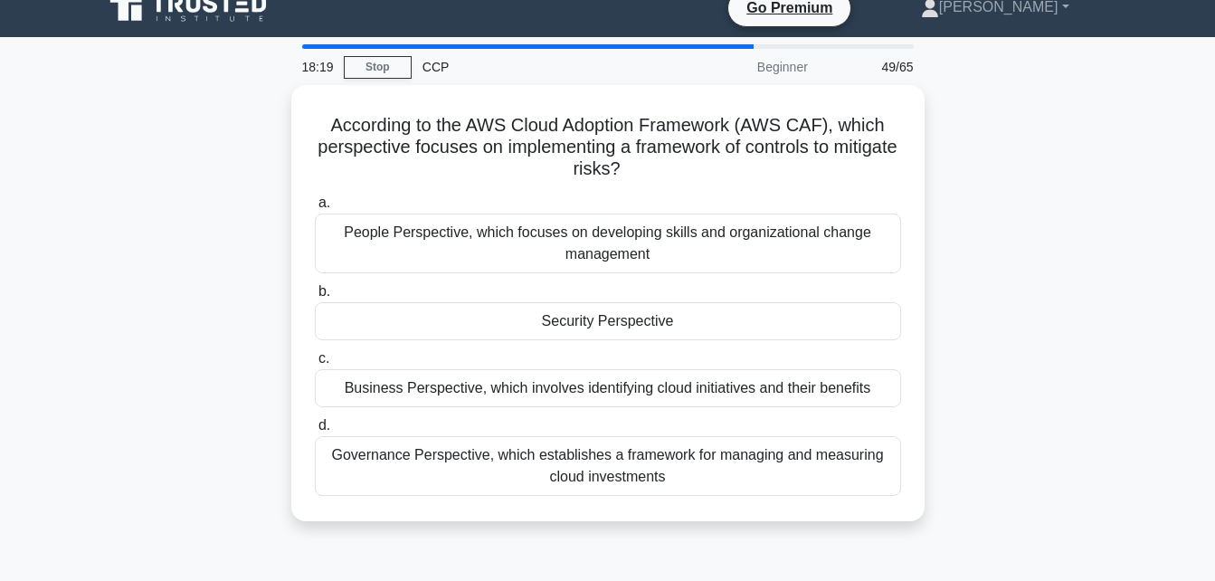
scroll to position [0, 0]
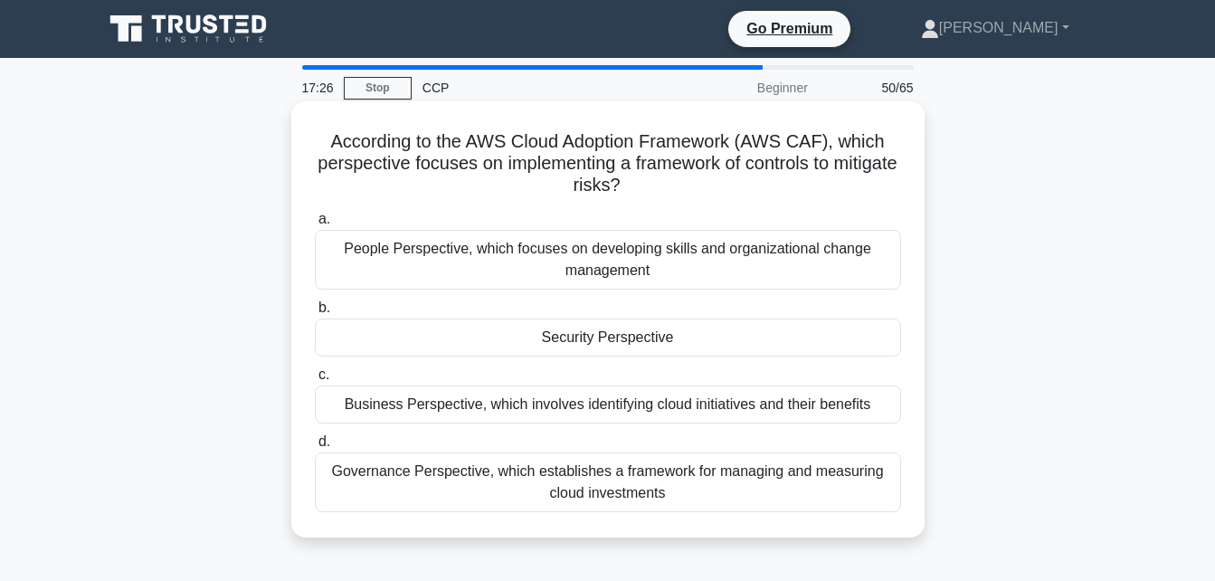
click at [694, 260] on div "People Perspective, which focuses on developing skills and organizational chang…" at bounding box center [608, 260] width 586 height 60
click at [315, 225] on input "a. People Perspective, which focuses on developing skills and organizational ch…" at bounding box center [315, 219] width 0 height 12
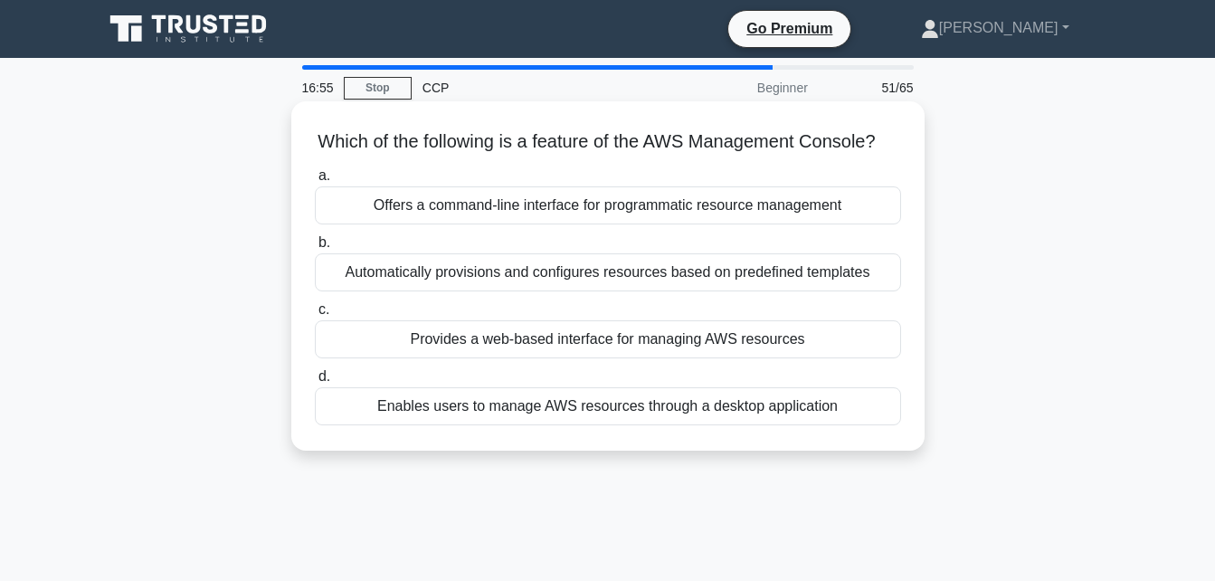
click at [733, 218] on div "Offers a command-line interface for programmatic resource management" at bounding box center [608, 205] width 586 height 38
click at [315, 182] on input "a. Offers a command-line interface for programmatic resource management" at bounding box center [315, 176] width 0 height 12
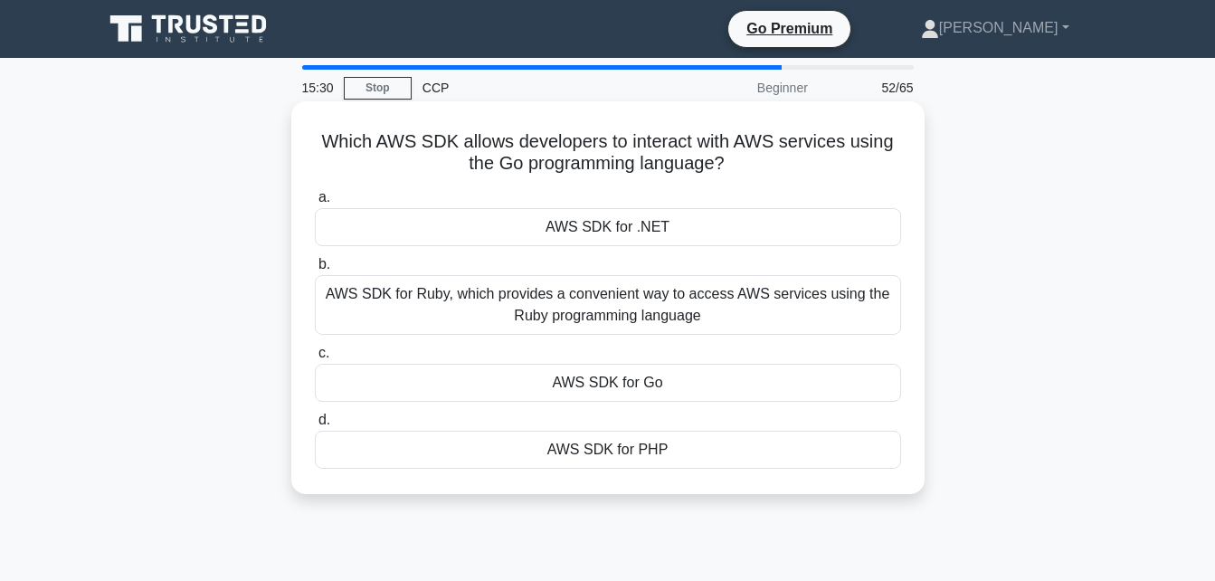
click at [673, 389] on div "AWS SDK for Go" at bounding box center [608, 383] width 586 height 38
click at [315, 359] on input "c. AWS SDK for Go" at bounding box center [315, 353] width 0 height 12
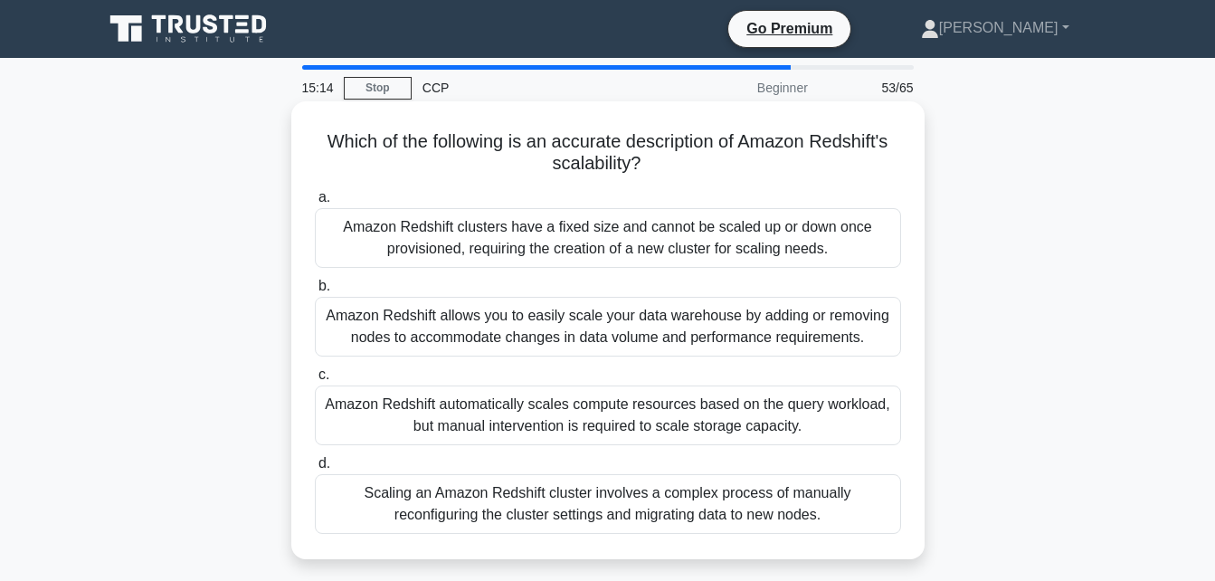
click at [679, 237] on div "Amazon Redshift clusters have a fixed size and cannot be scaled up or down once…" at bounding box center [608, 238] width 586 height 60
click at [315, 204] on input "a. Amazon Redshift clusters have a fixed size and cannot be scaled up or down o…" at bounding box center [315, 198] width 0 height 12
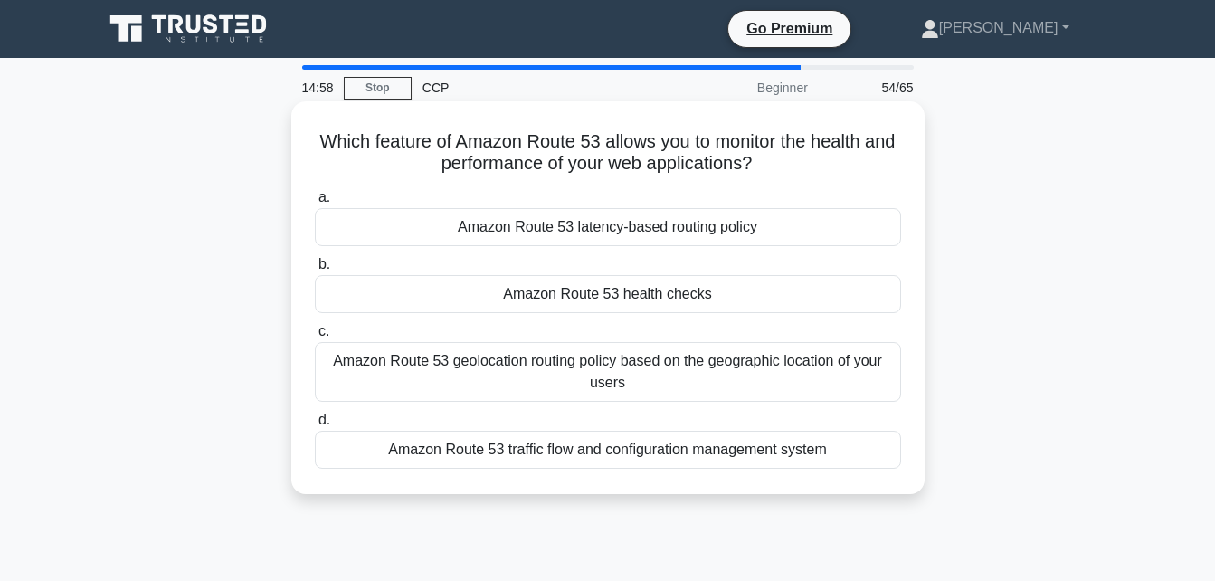
click at [687, 291] on div "Amazon Route 53 health checks" at bounding box center [608, 294] width 586 height 38
click at [315, 270] on input "b. Amazon Route 53 health checks" at bounding box center [315, 265] width 0 height 12
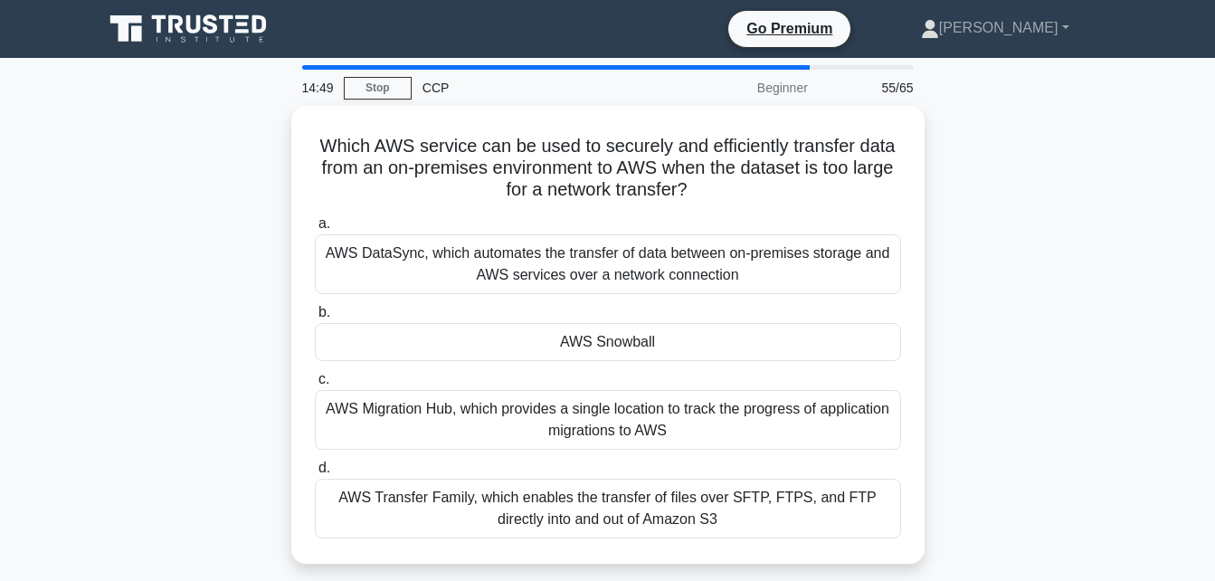
click at [449, 91] on div "CCP" at bounding box center [536, 88] width 249 height 36
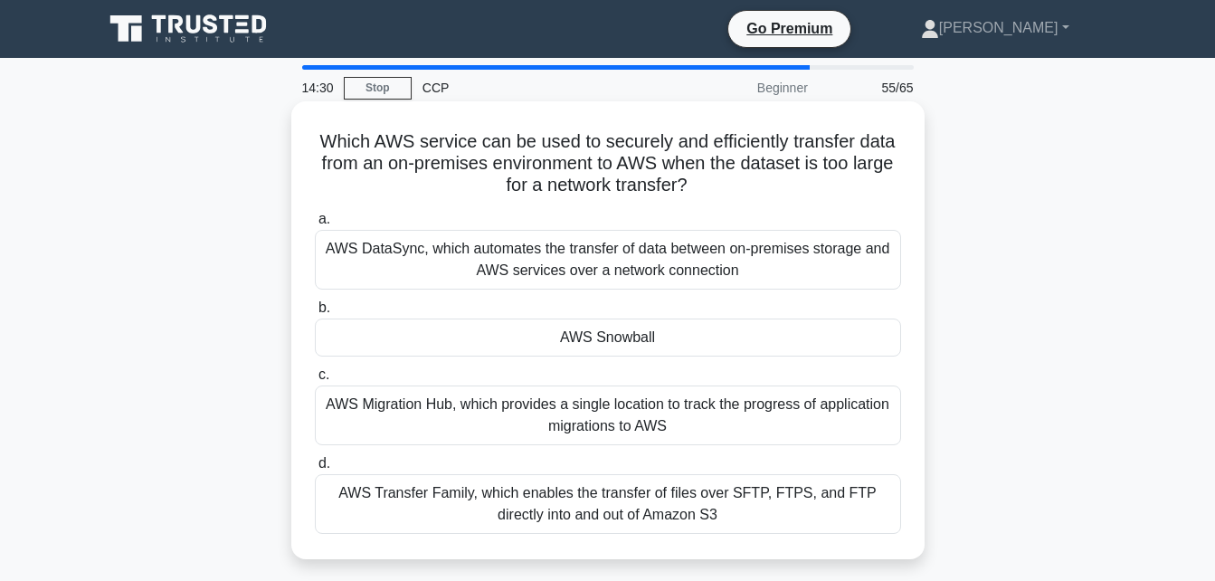
click at [663, 260] on div "AWS DataSync, which automates the transfer of data between on-premises storage …" at bounding box center [608, 260] width 586 height 60
click at [315, 225] on input "a. AWS DataSync, which automates the transfer of data between on-premises stora…" at bounding box center [315, 219] width 0 height 12
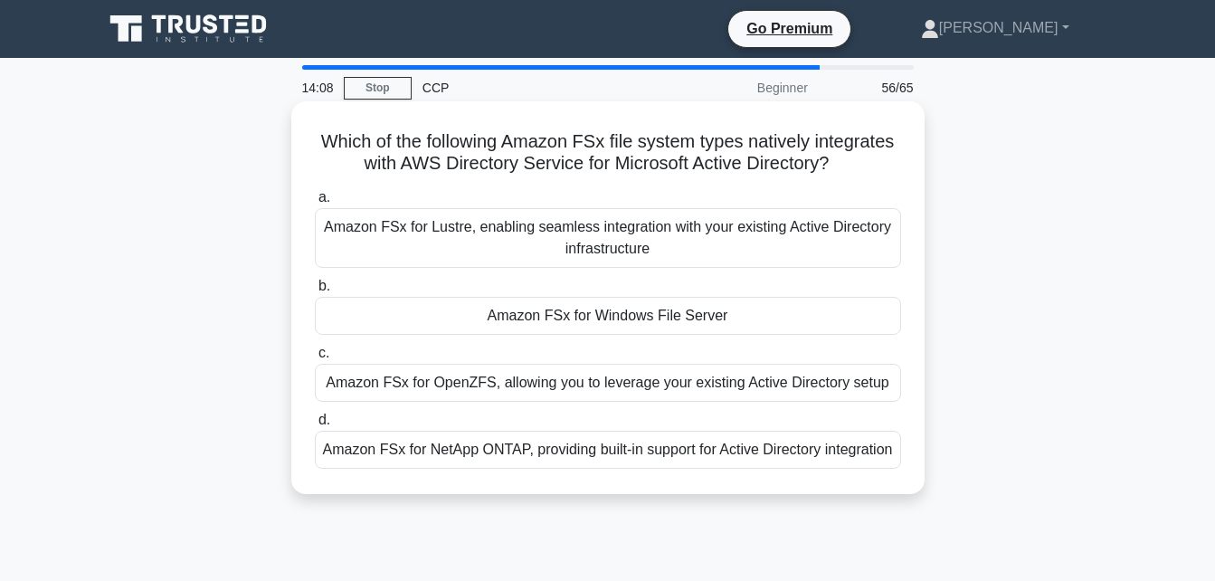
click at [665, 320] on div "Amazon FSx for Windows File Server" at bounding box center [608, 316] width 586 height 38
click at [315, 292] on input "b. Amazon FSx for Windows File Server" at bounding box center [315, 286] width 0 height 12
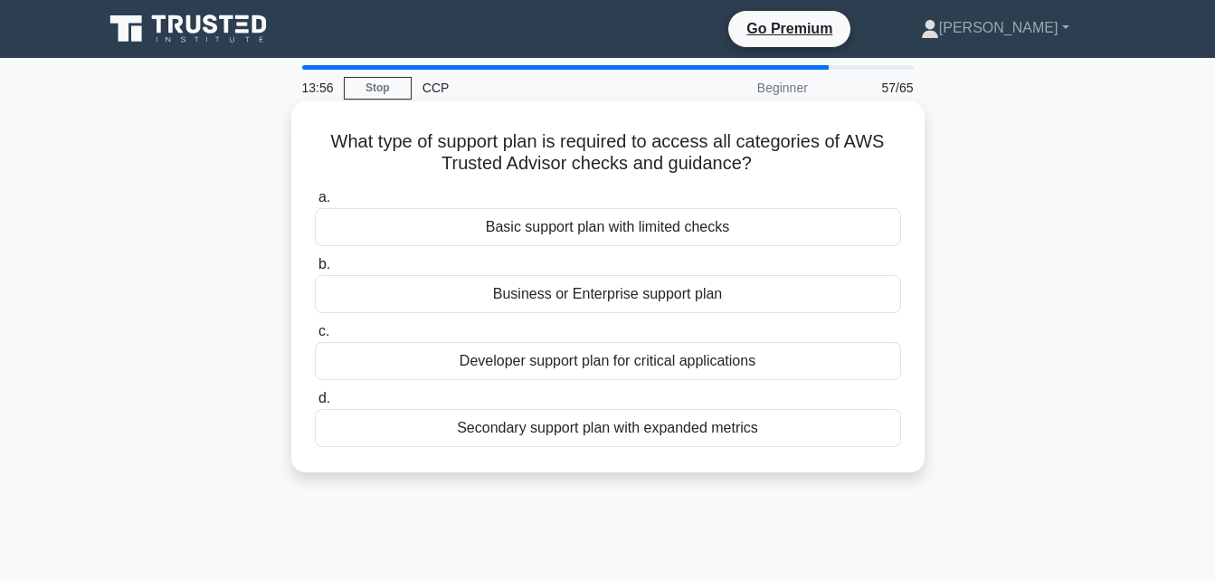
click at [675, 294] on div "Business or Enterprise support plan" at bounding box center [608, 294] width 586 height 38
click at [315, 270] on input "b. Business or Enterprise support plan" at bounding box center [315, 265] width 0 height 12
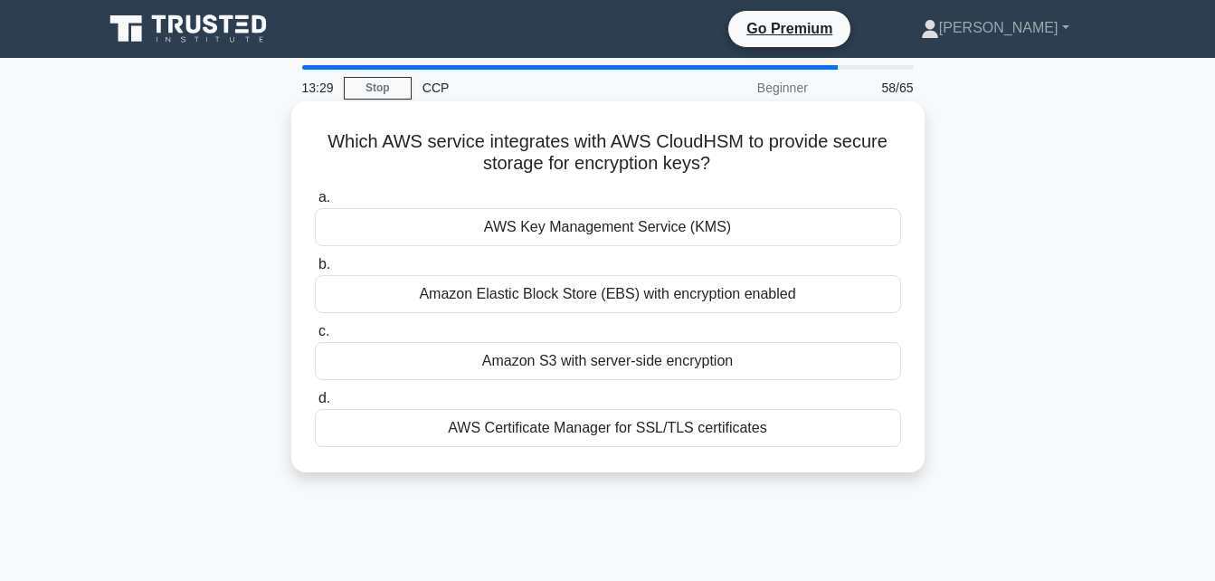
click at [691, 354] on div "Amazon S3 with server-side encryption" at bounding box center [608, 361] width 586 height 38
click at [315, 337] on input "c. Amazon S3 with server-side encryption" at bounding box center [315, 332] width 0 height 12
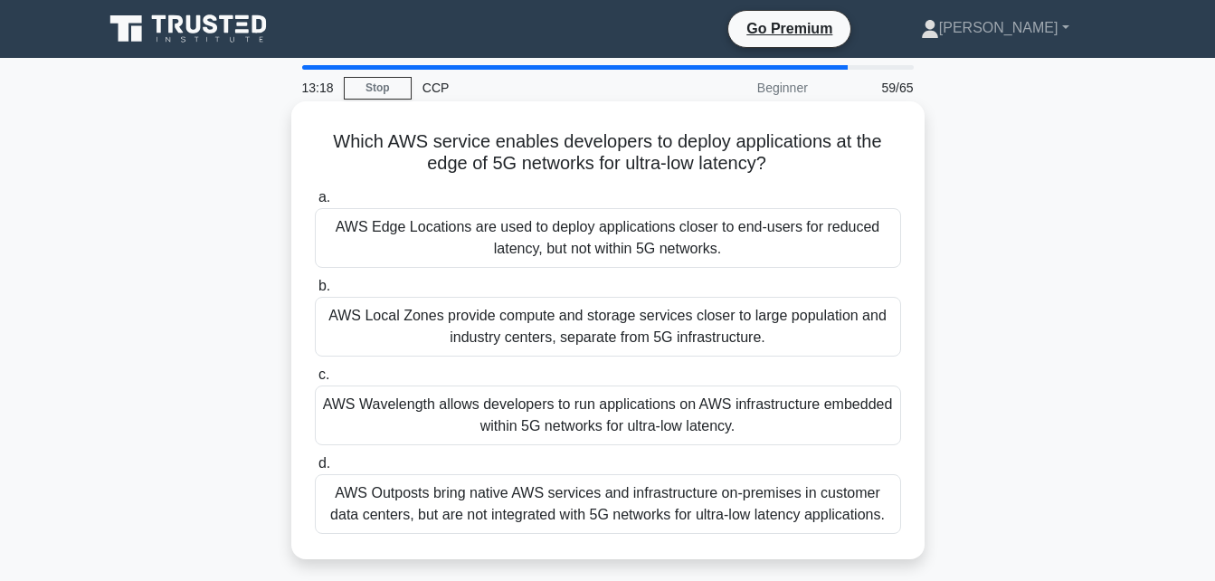
click at [705, 396] on div "AWS Wavelength allows developers to run applications on AWS infrastructure embe…" at bounding box center [608, 415] width 586 height 60
click at [315, 381] on input "c. AWS Wavelength allows developers to run applications on AWS infrastructure e…" at bounding box center [315, 375] width 0 height 12
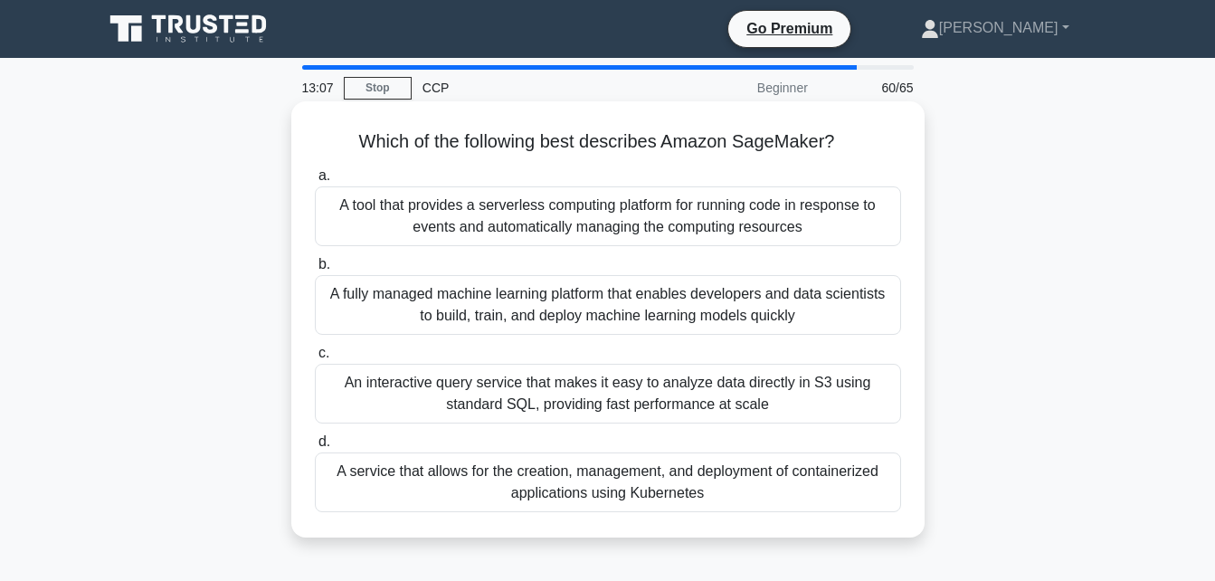
click at [694, 318] on div "A fully managed machine learning platform that enables developers and data scie…" at bounding box center [608, 305] width 586 height 60
click at [315, 270] on input "b. A fully managed machine learning platform that enables developers and data s…" at bounding box center [315, 265] width 0 height 12
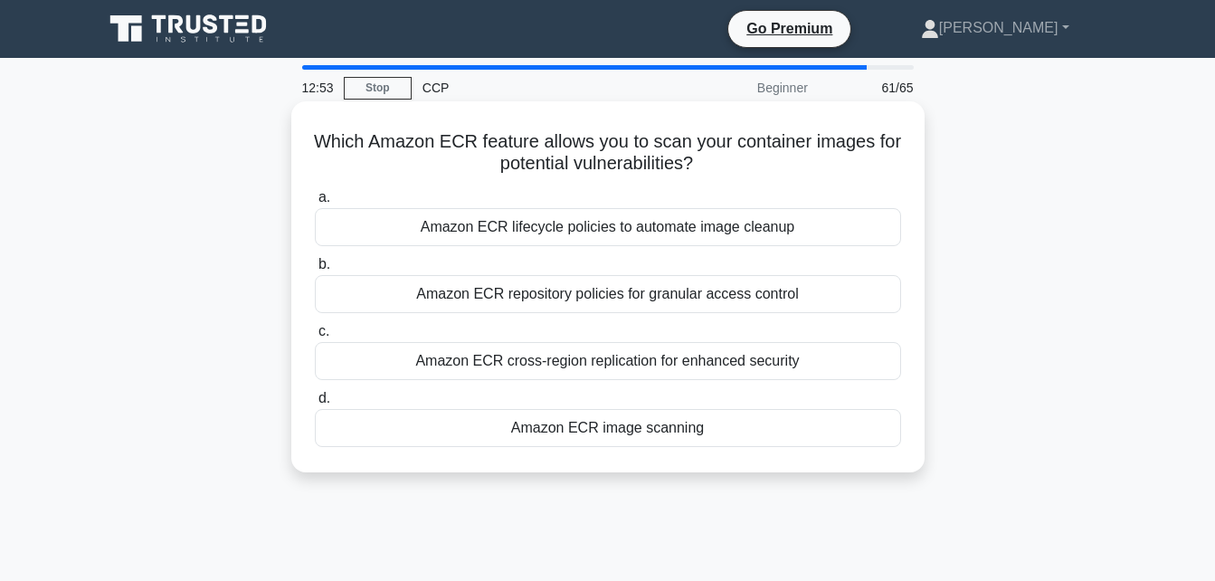
click at [681, 233] on div "Amazon ECR lifecycle policies to automate image cleanup" at bounding box center [608, 227] width 586 height 38
click at [315, 204] on input "a. Amazon ECR lifecycle policies to automate image cleanup" at bounding box center [315, 198] width 0 height 12
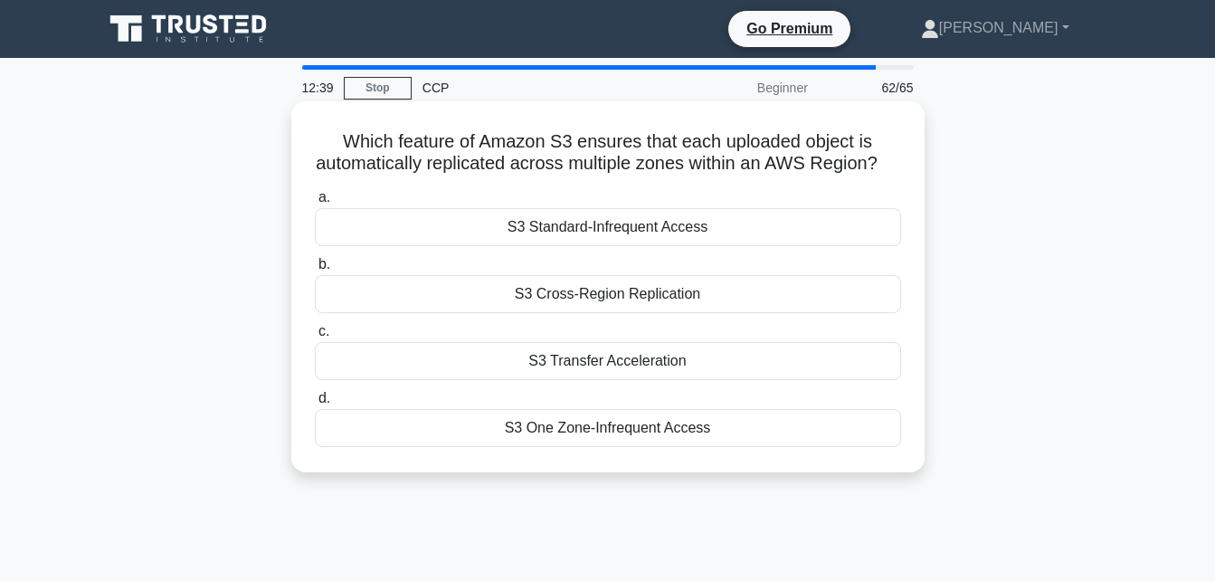
click at [690, 313] on div "S3 Cross-Region Replication" at bounding box center [608, 294] width 586 height 38
click at [315, 270] on input "b. S3 Cross-Region Replication" at bounding box center [315, 265] width 0 height 12
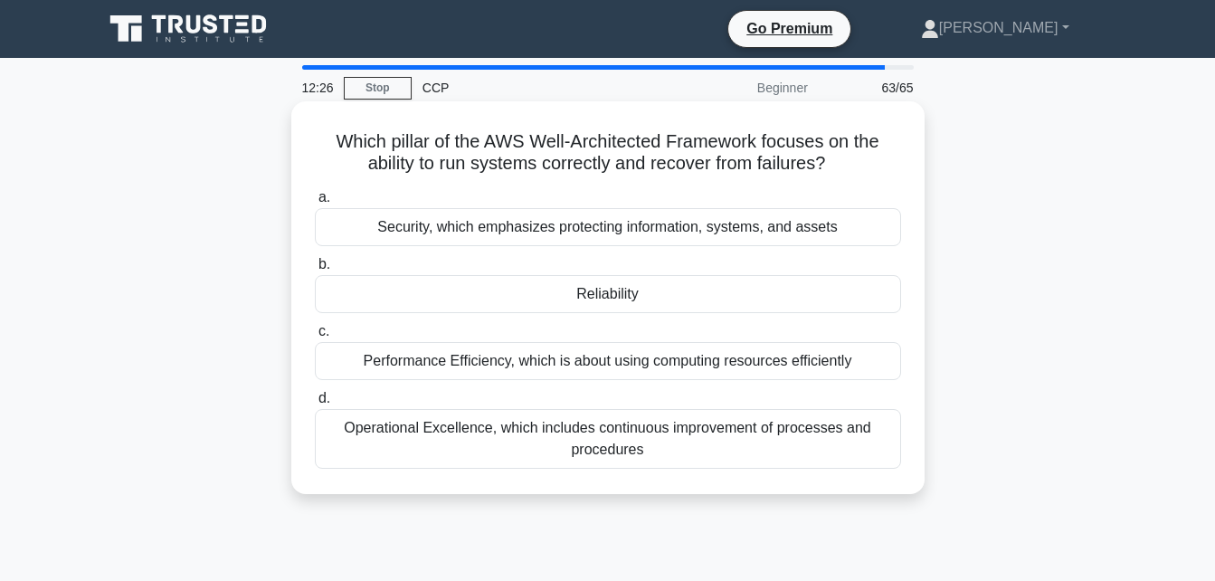
click at [689, 289] on div "Reliability" at bounding box center [608, 294] width 586 height 38
click at [315, 270] on input "b. Reliability" at bounding box center [315, 265] width 0 height 12
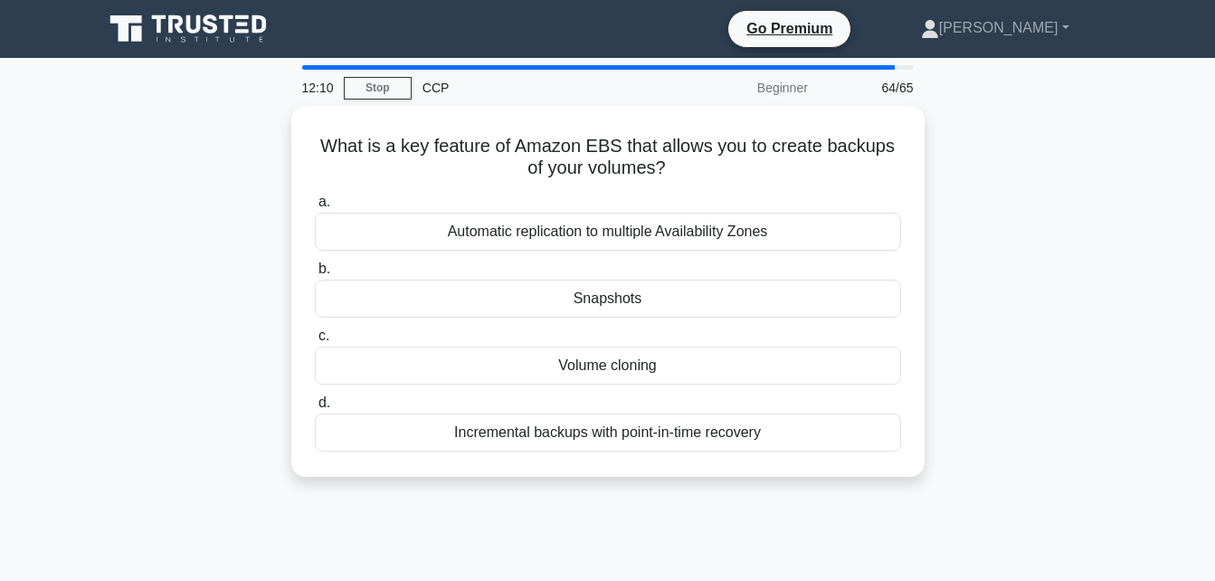
click at [689, 289] on div "Snapshots" at bounding box center [608, 298] width 586 height 38
click at [315, 275] on input "b. Snapshots" at bounding box center [315, 269] width 0 height 12
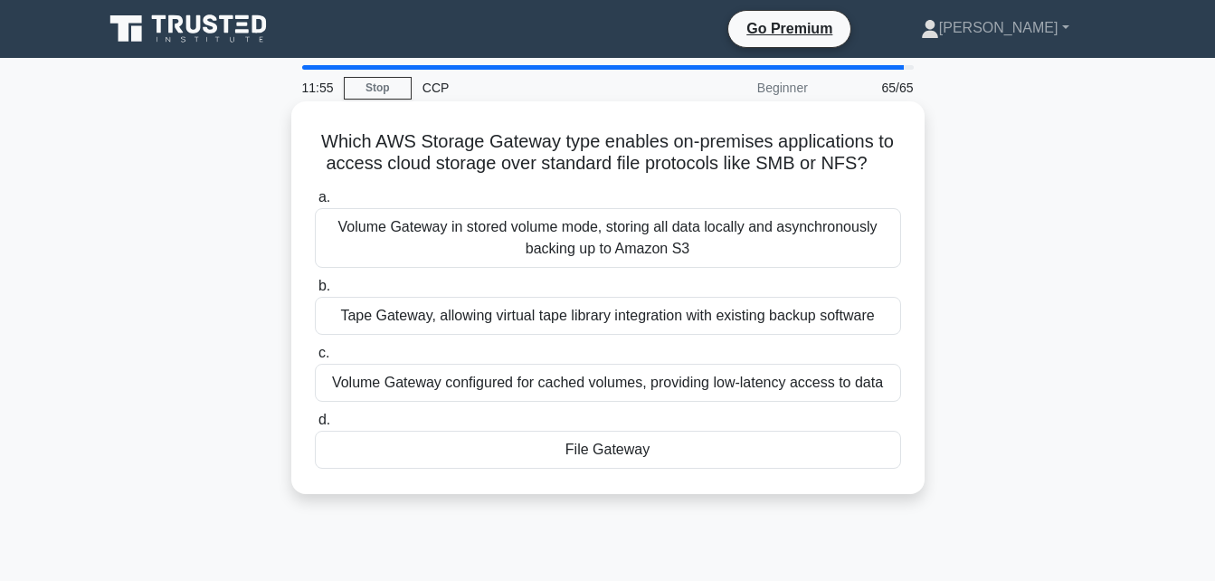
click at [653, 442] on div "File Gateway" at bounding box center [608, 450] width 586 height 38
click at [315, 426] on input "d. File Gateway" at bounding box center [315, 420] width 0 height 12
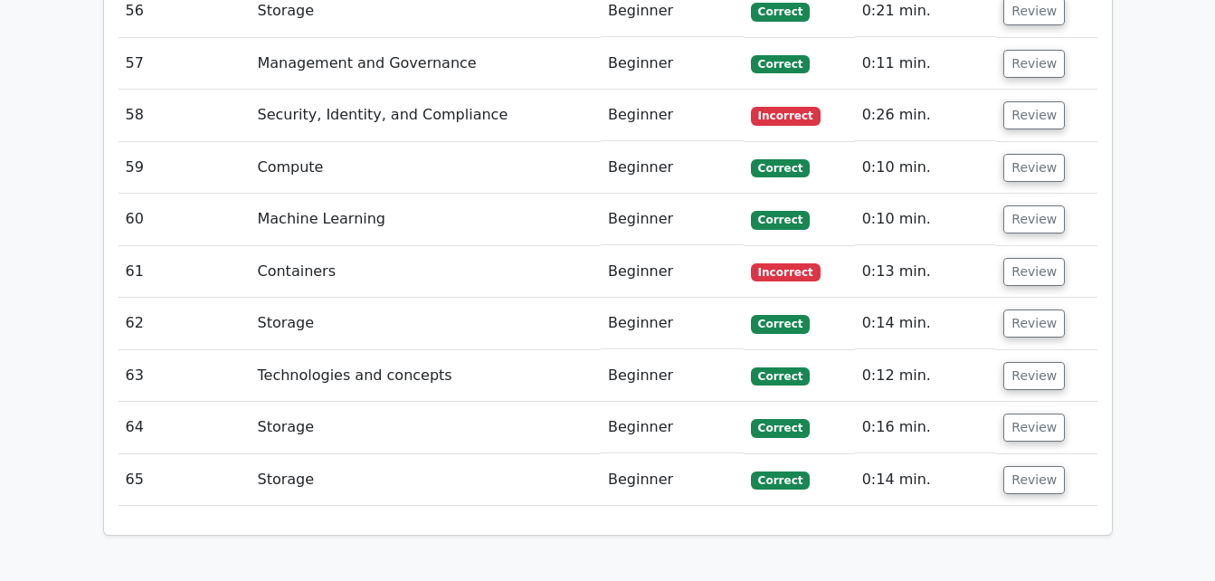
scroll to position [5560, 0]
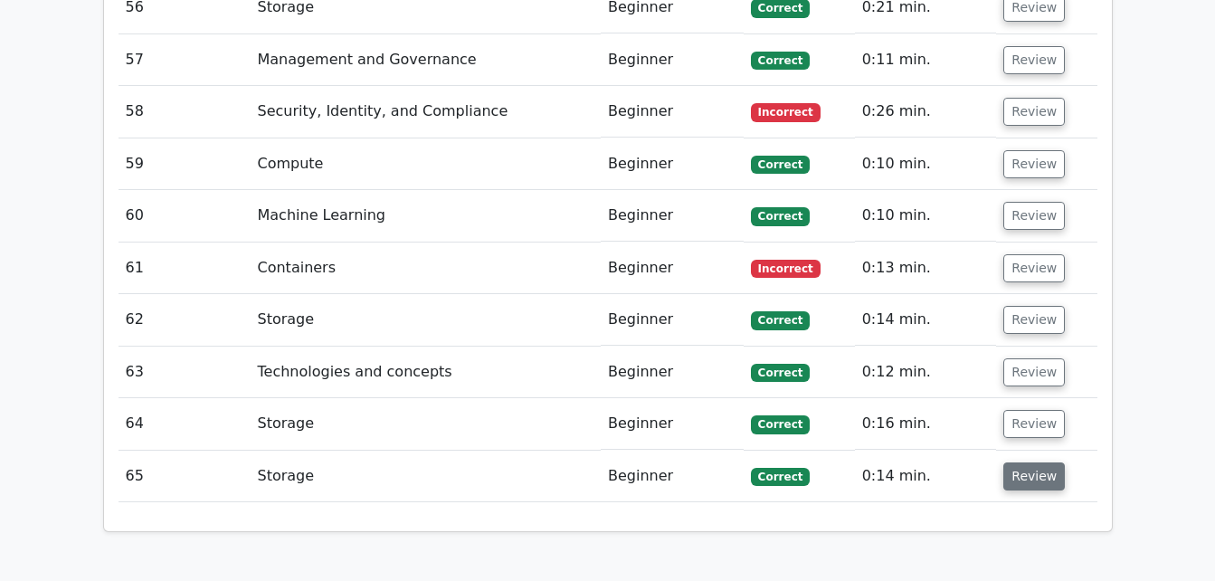
click at [1027, 462] on button "Review" at bounding box center [1034, 476] width 62 height 28
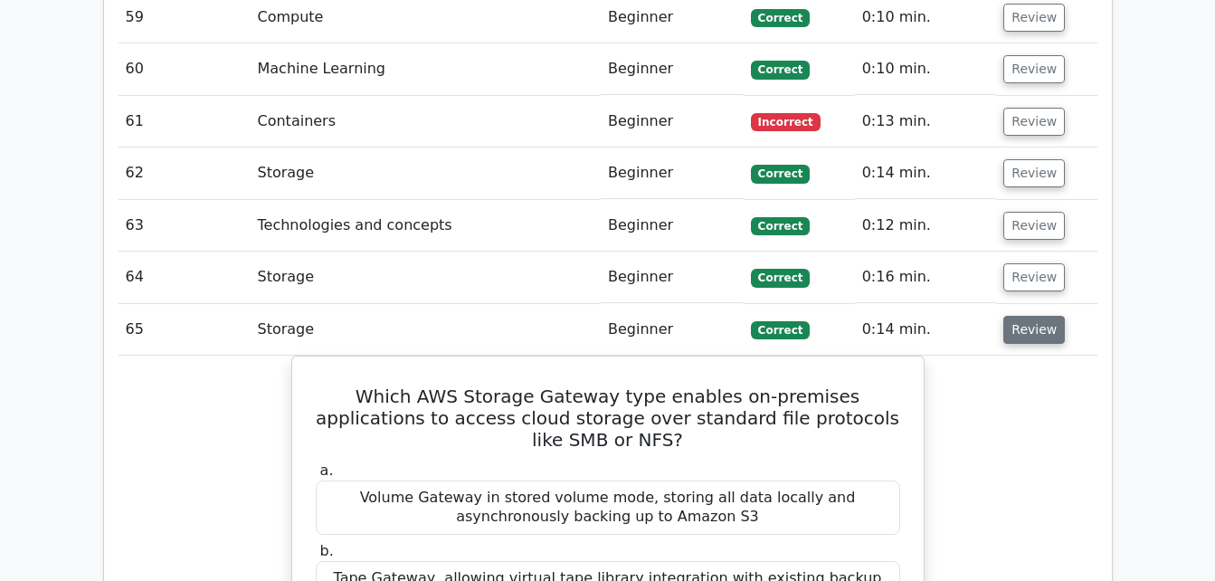
scroll to position [5707, 0]
click at [1045, 315] on button "Review" at bounding box center [1034, 329] width 62 height 28
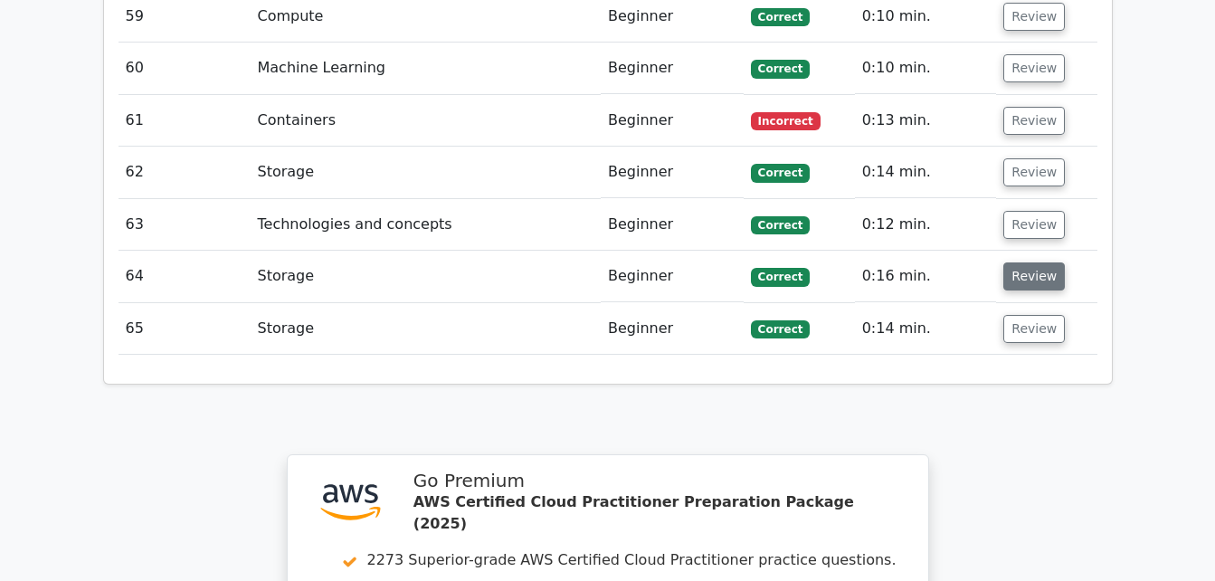
click at [1034, 262] on button "Review" at bounding box center [1034, 276] width 62 height 28
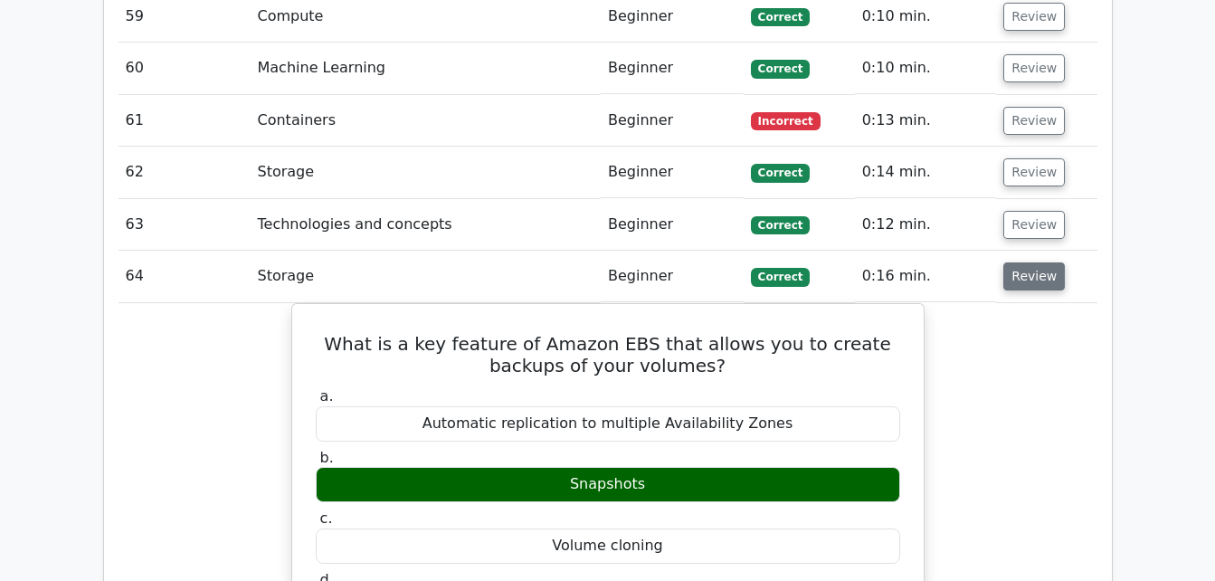
click at [1030, 262] on button "Review" at bounding box center [1034, 276] width 62 height 28
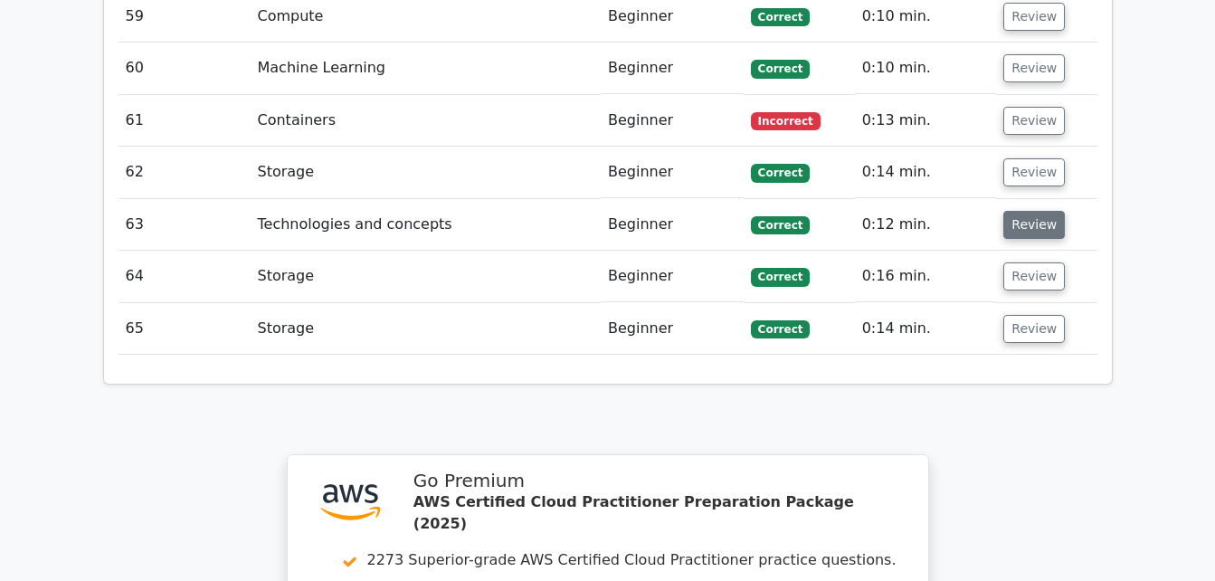
click at [1032, 211] on button "Review" at bounding box center [1034, 225] width 62 height 28
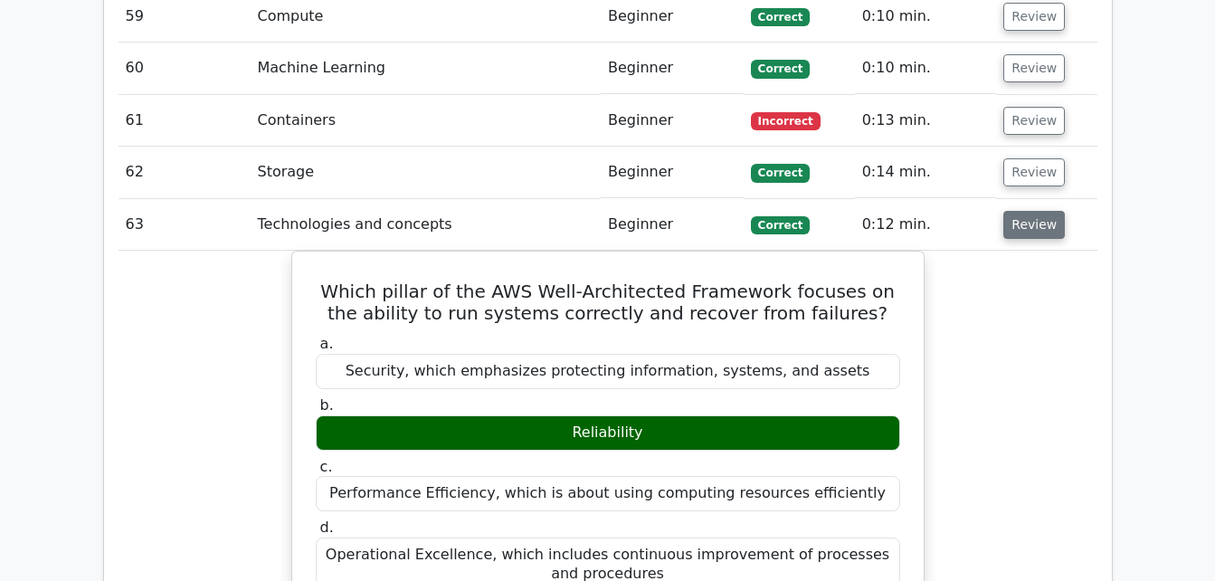
click at [1032, 211] on button "Review" at bounding box center [1034, 225] width 62 height 28
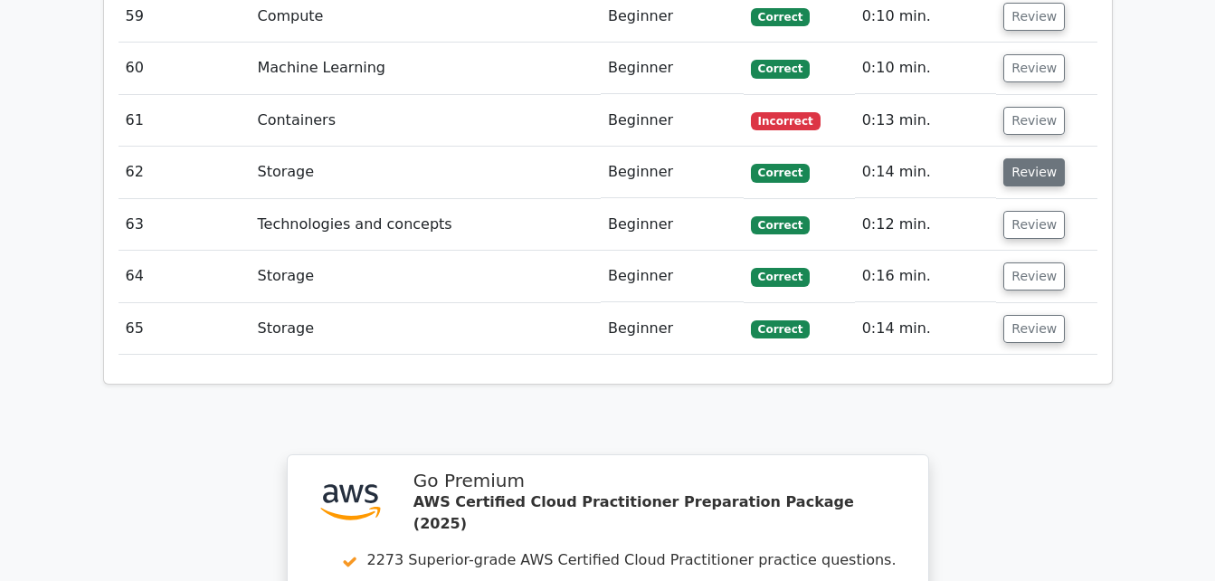
click at [1033, 158] on button "Review" at bounding box center [1034, 172] width 62 height 28
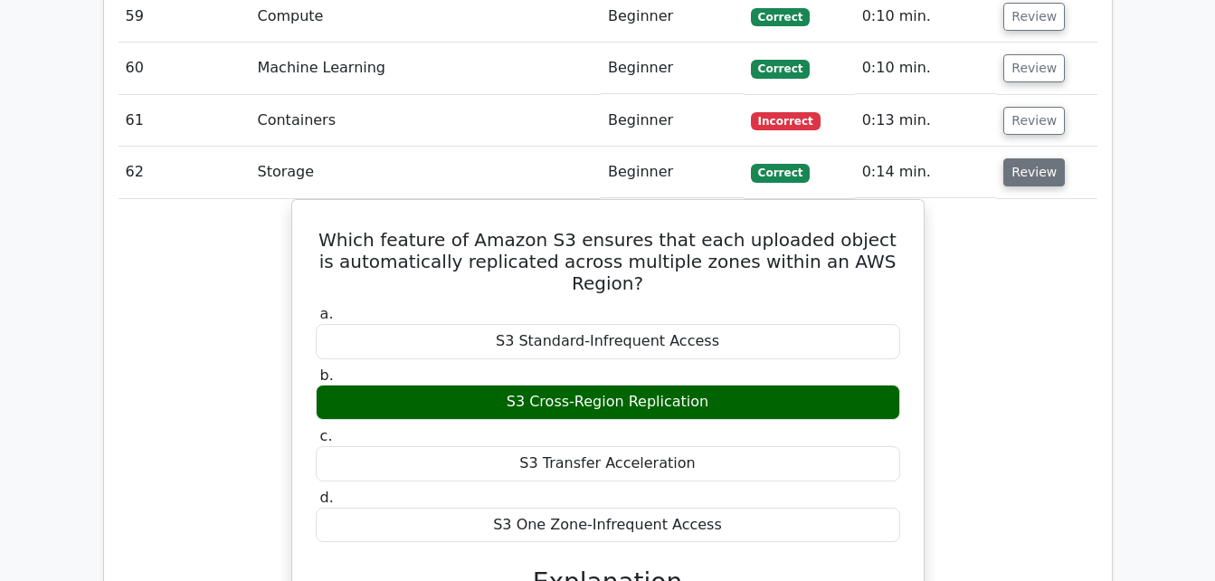
click at [1033, 158] on button "Review" at bounding box center [1034, 172] width 62 height 28
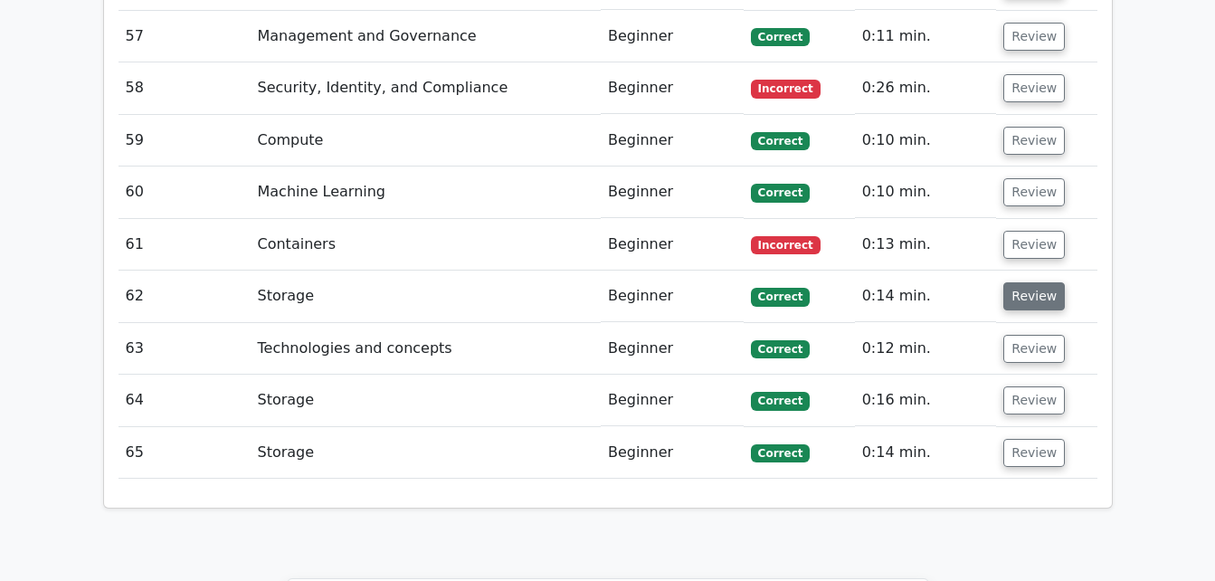
scroll to position [5582, 0]
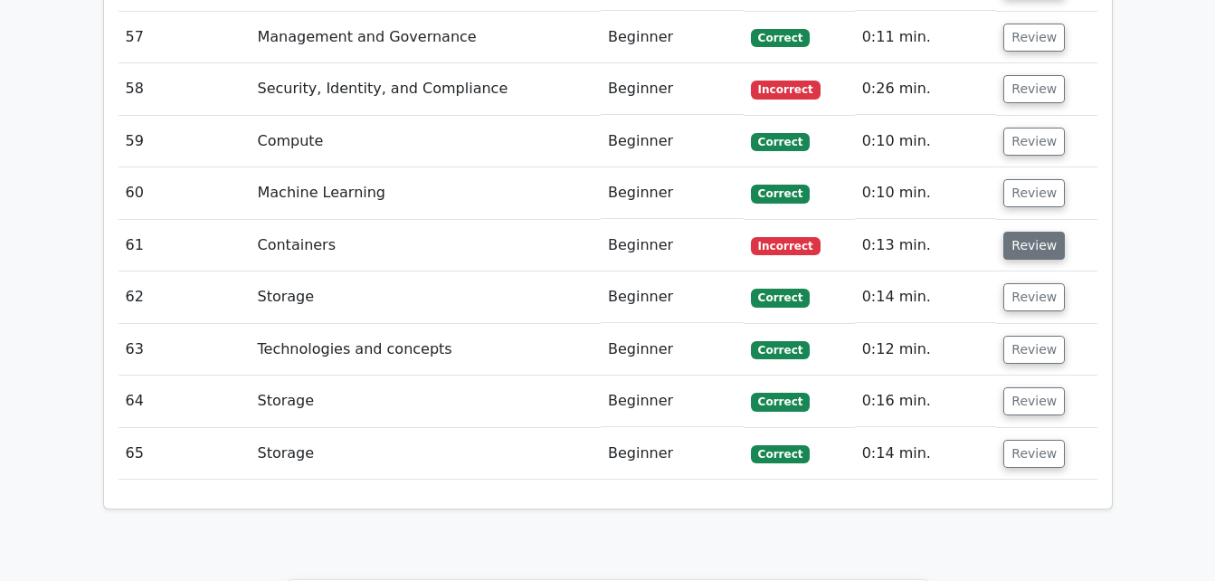
click at [1046, 232] on button "Review" at bounding box center [1034, 246] width 62 height 28
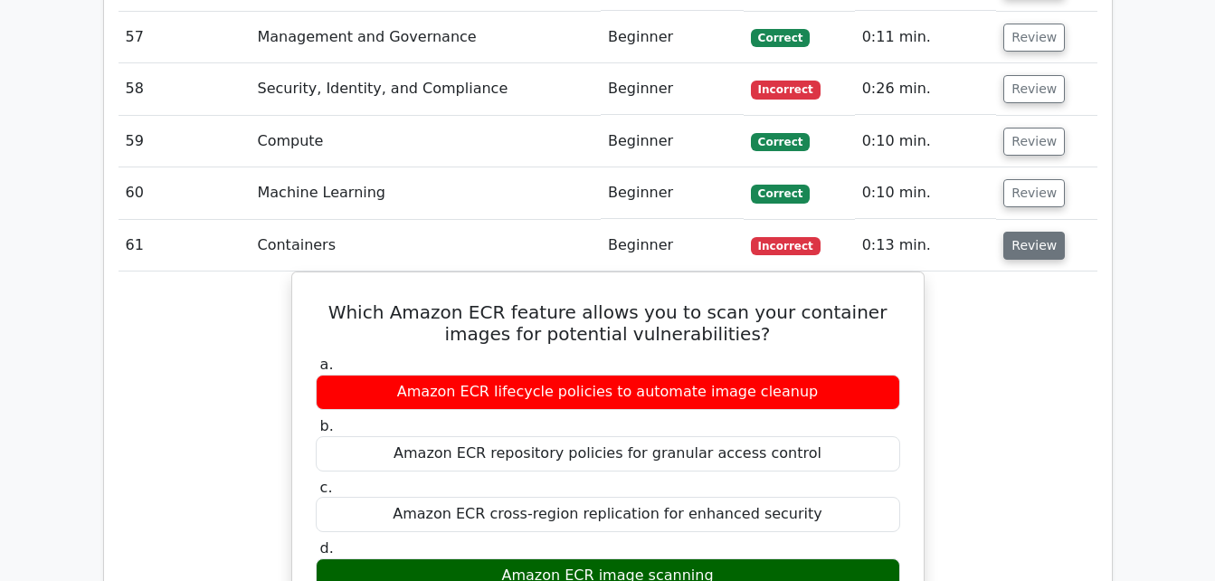
click at [1046, 232] on button "Review" at bounding box center [1034, 246] width 62 height 28
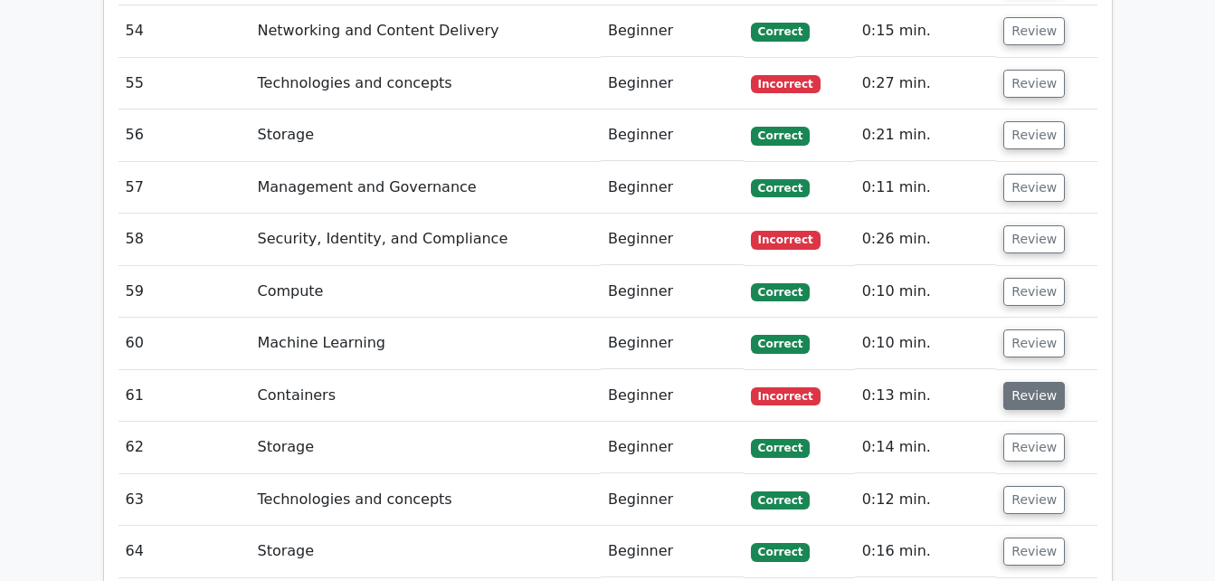
scroll to position [5431, 0]
click at [1046, 226] on button "Review" at bounding box center [1034, 240] width 62 height 28
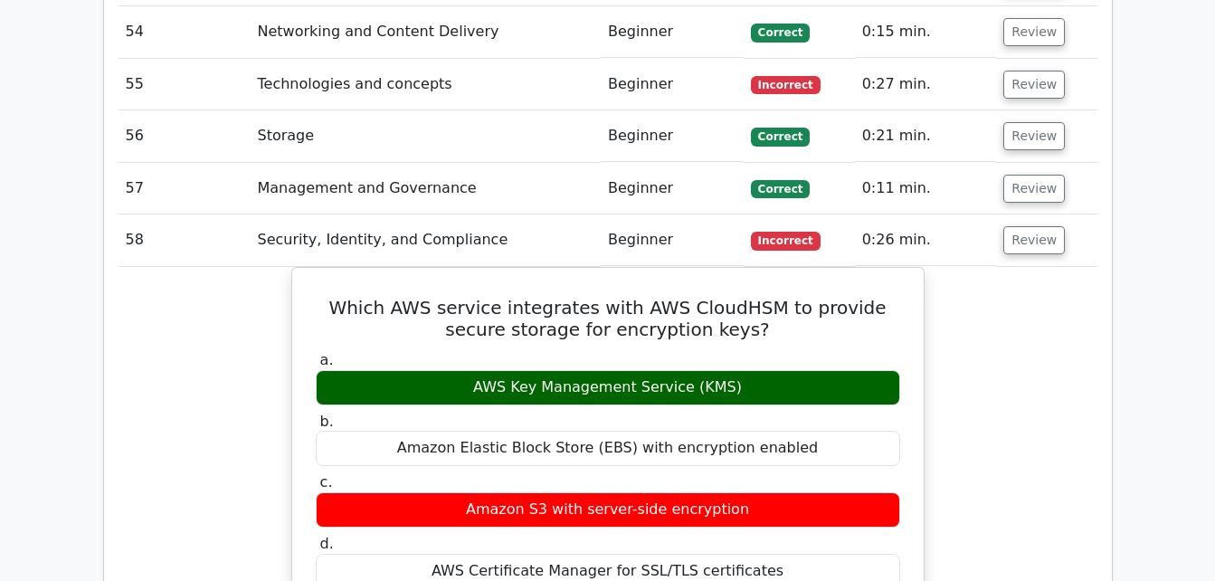
click at [1046, 226] on button "Review" at bounding box center [1034, 240] width 62 height 28
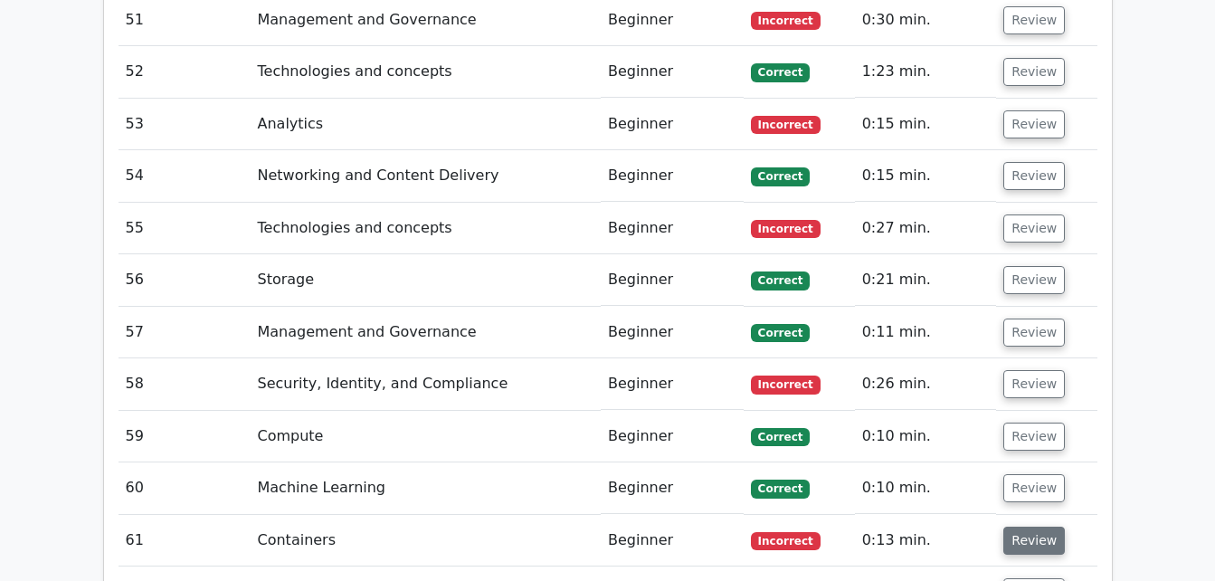
scroll to position [5287, 0]
click at [1046, 204] on td "Review" at bounding box center [1046, 230] width 100 height 52
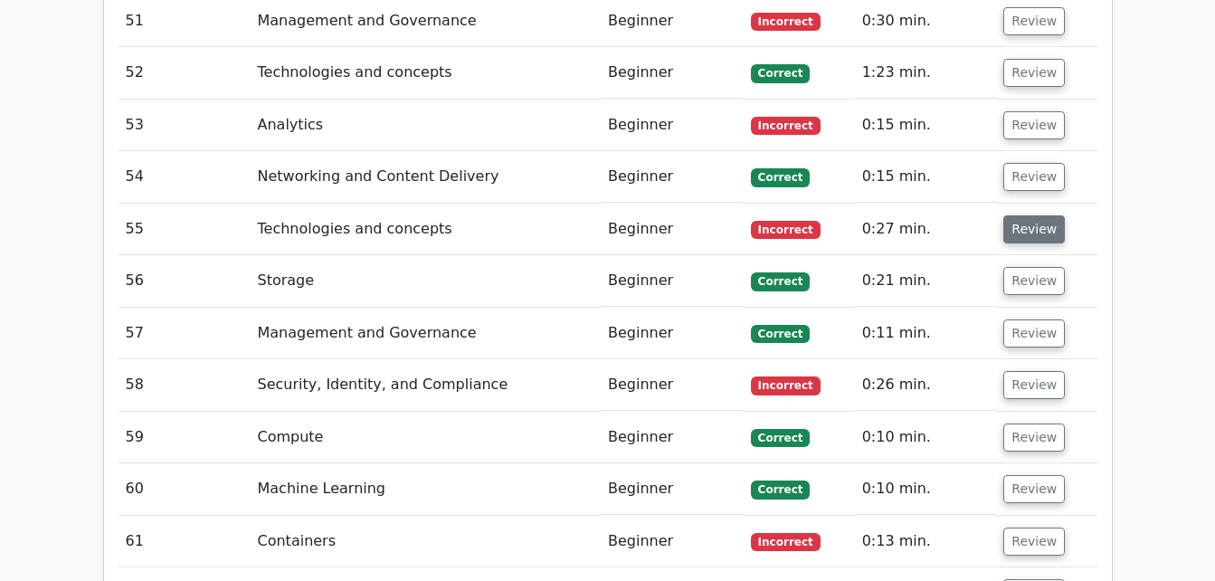
click at [1046, 215] on button "Review" at bounding box center [1034, 229] width 62 height 28
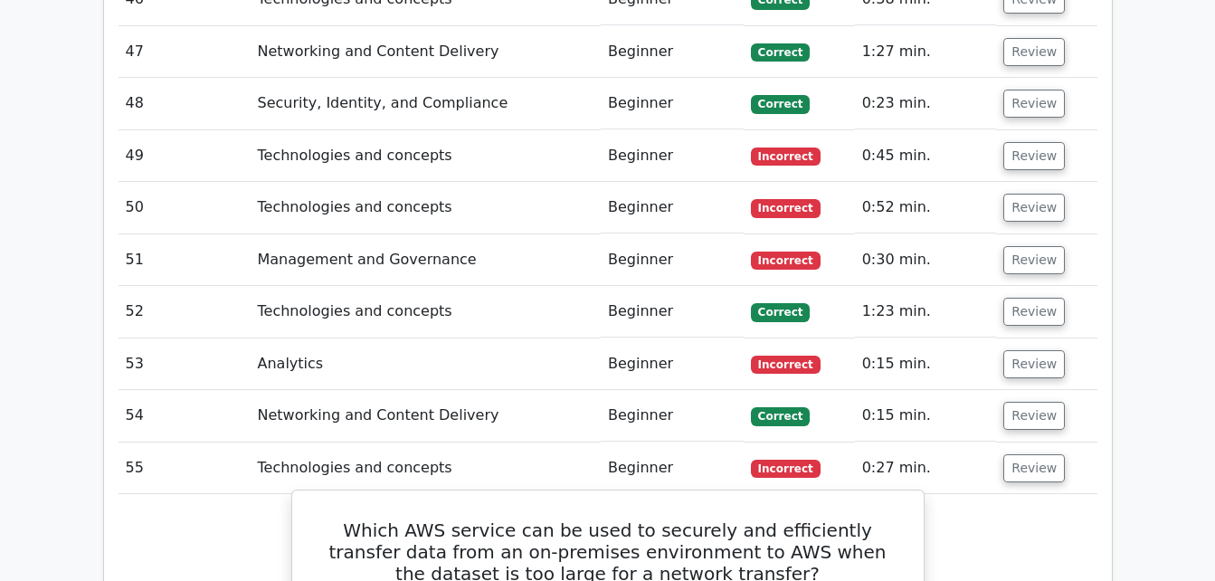
scroll to position [5049, 0]
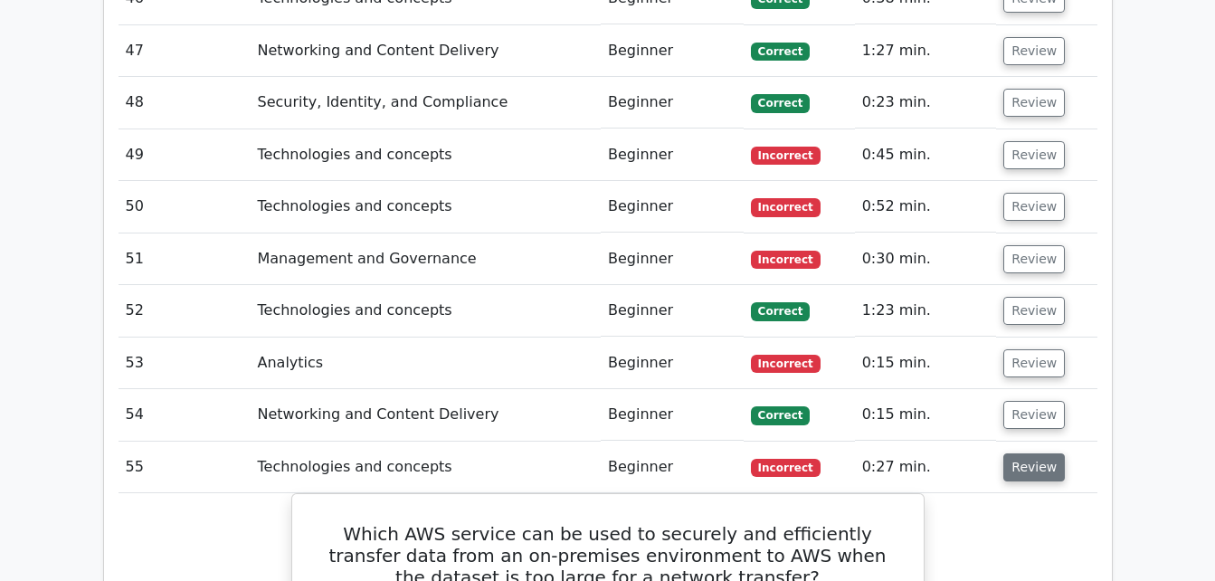
click at [1027, 453] on button "Review" at bounding box center [1034, 467] width 62 height 28
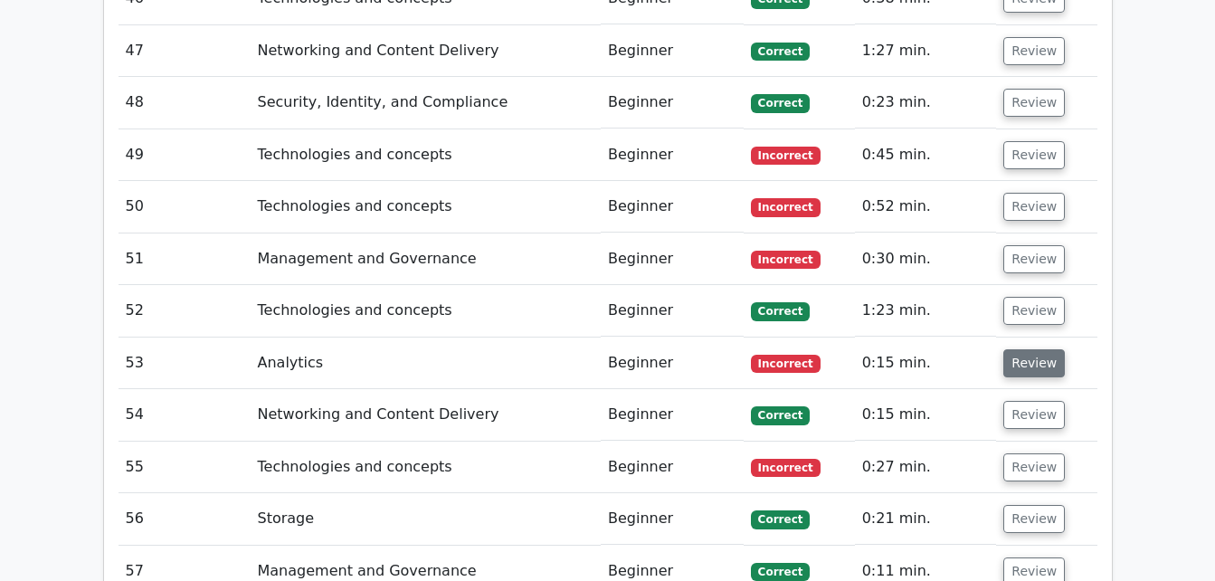
click at [1030, 349] on button "Review" at bounding box center [1034, 363] width 62 height 28
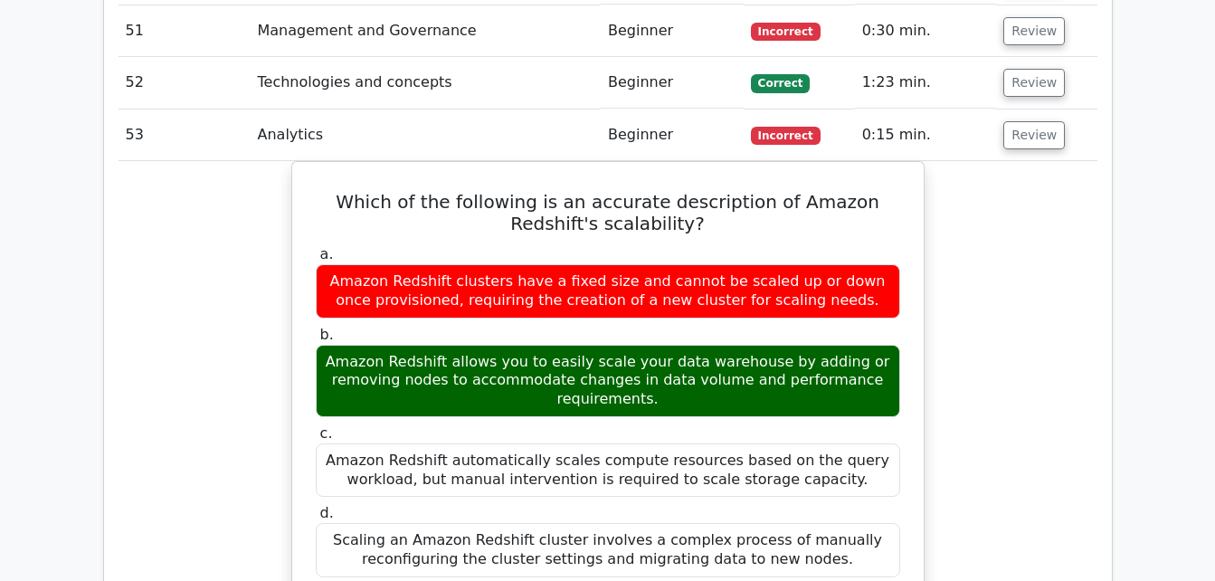
scroll to position [5215, 0]
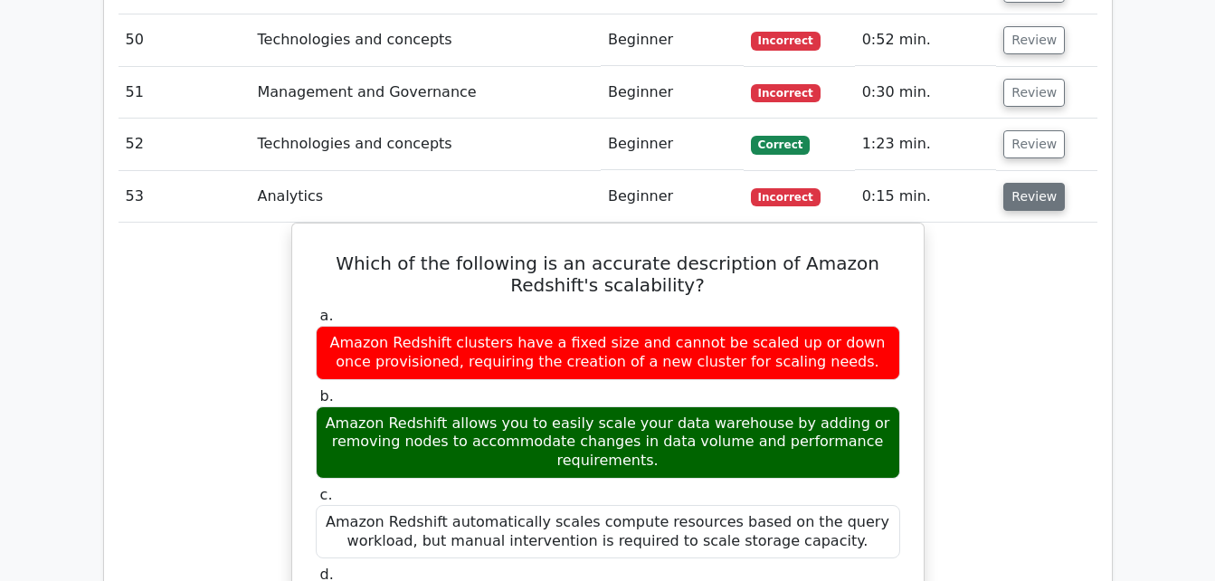
click at [1027, 183] on button "Review" at bounding box center [1034, 197] width 62 height 28
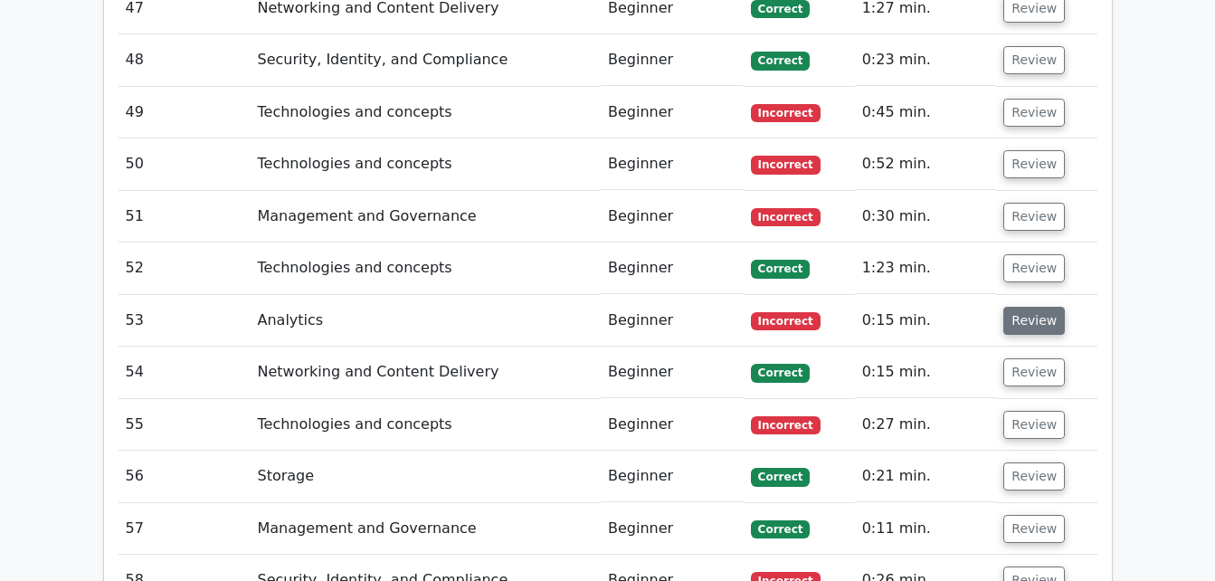
scroll to position [5088, 0]
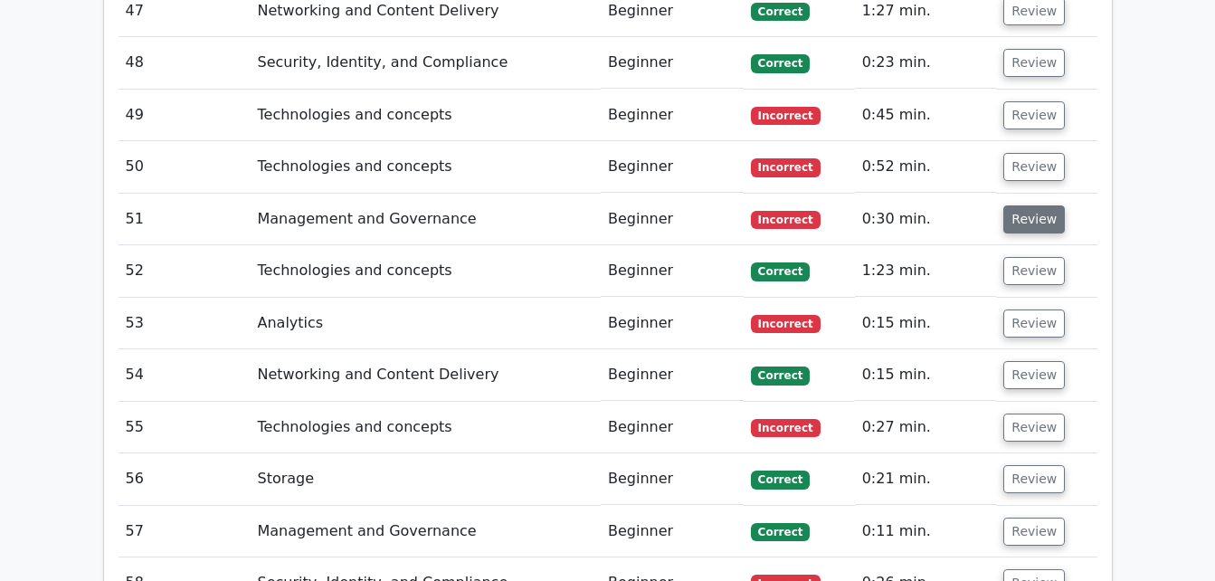
click at [1035, 205] on button "Review" at bounding box center [1034, 219] width 62 height 28
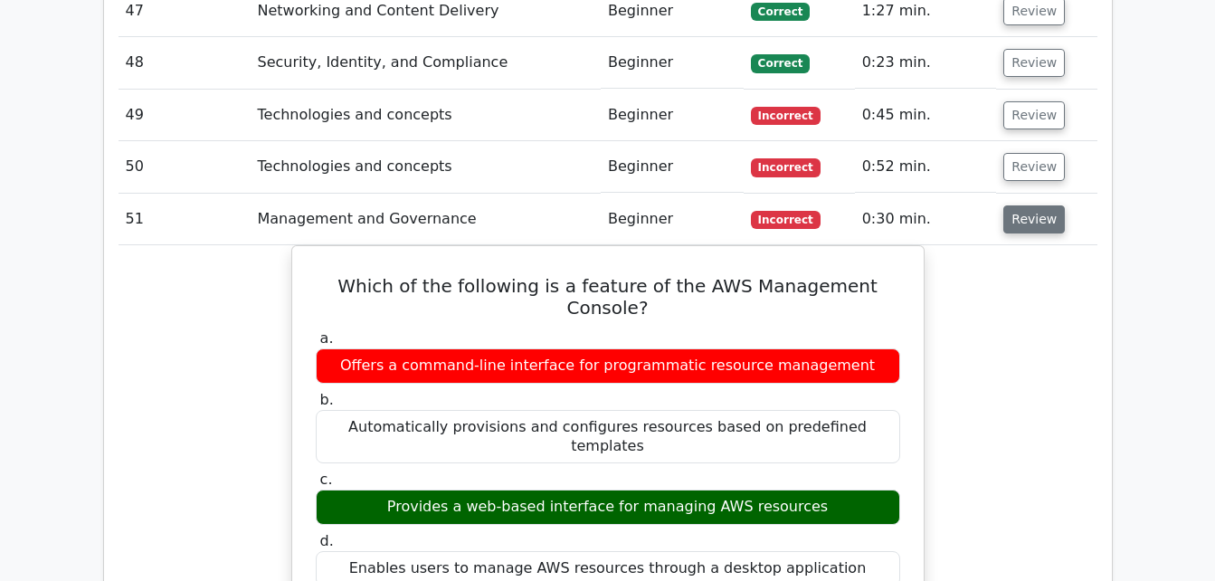
click at [1028, 205] on button "Review" at bounding box center [1034, 219] width 62 height 28
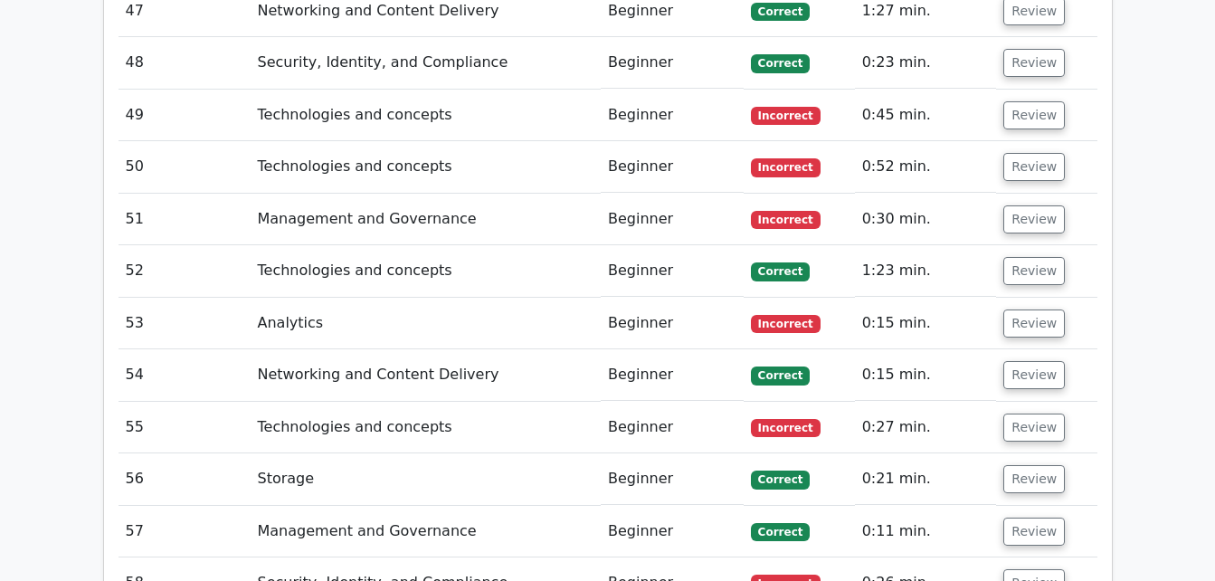
click at [1032, 141] on td "Review" at bounding box center [1046, 167] width 100 height 52
click at [1036, 153] on button "Review" at bounding box center [1034, 167] width 62 height 28
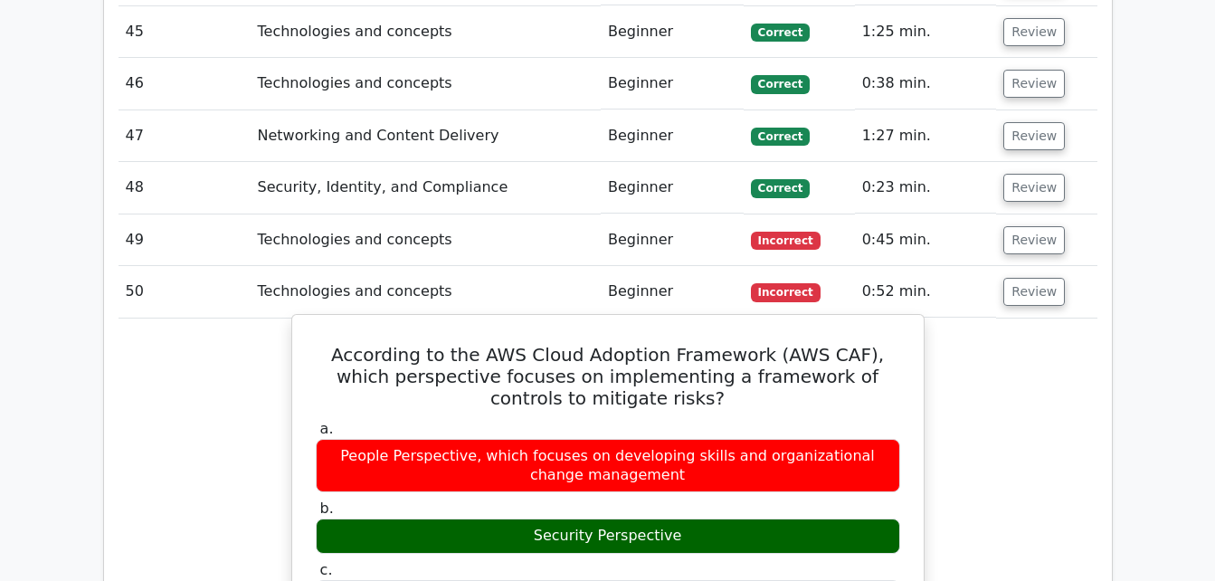
scroll to position [4963, 0]
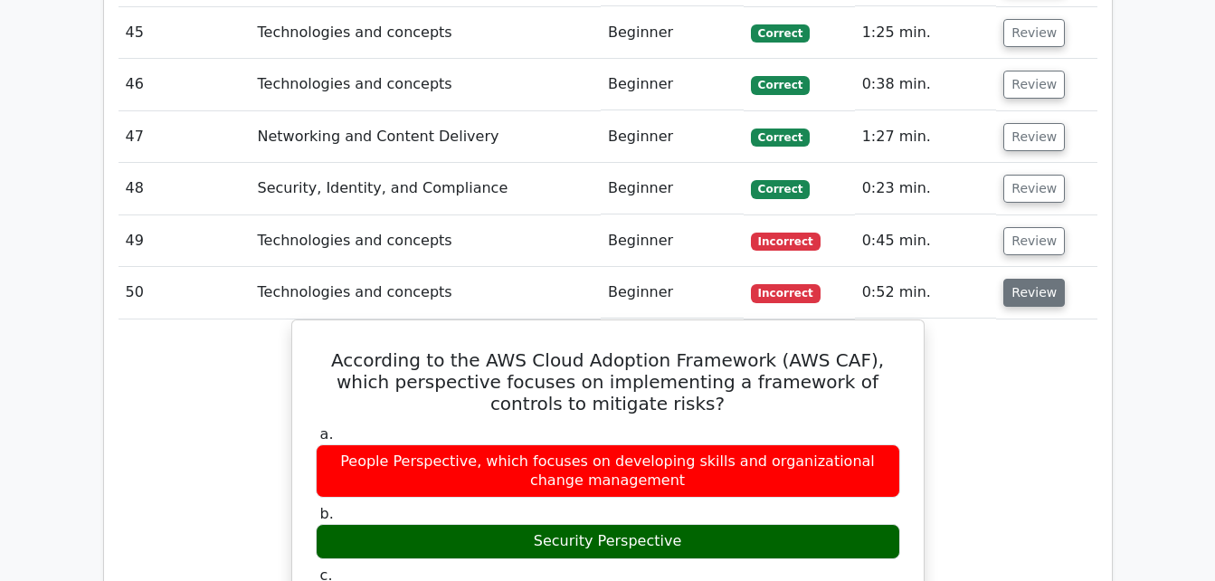
click at [1022, 279] on button "Review" at bounding box center [1034, 293] width 62 height 28
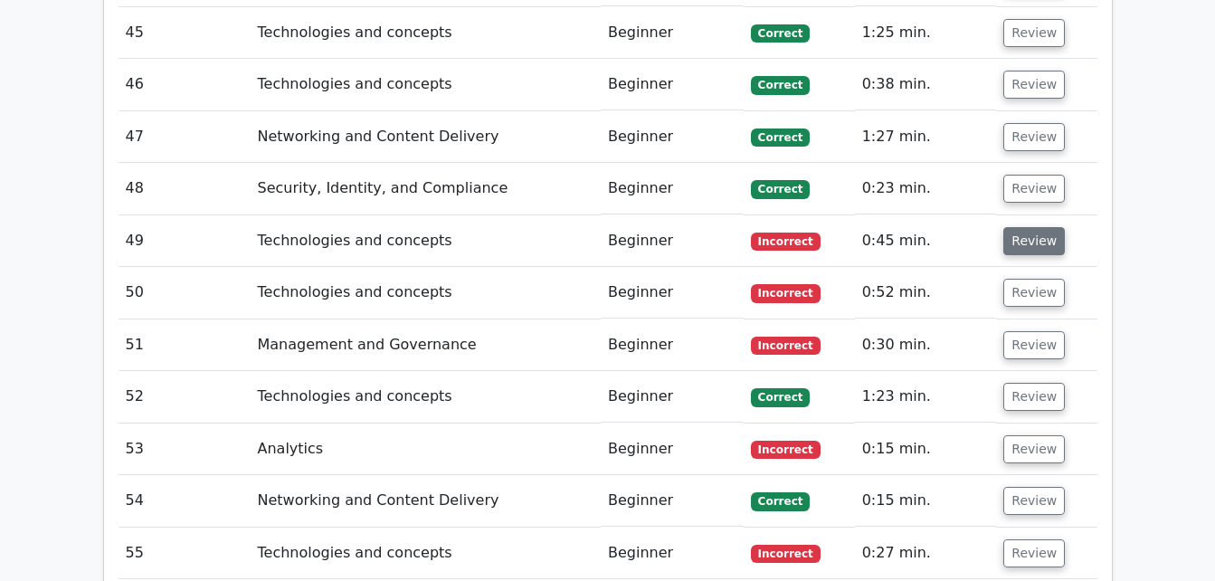
click at [1031, 227] on button "Review" at bounding box center [1034, 241] width 62 height 28
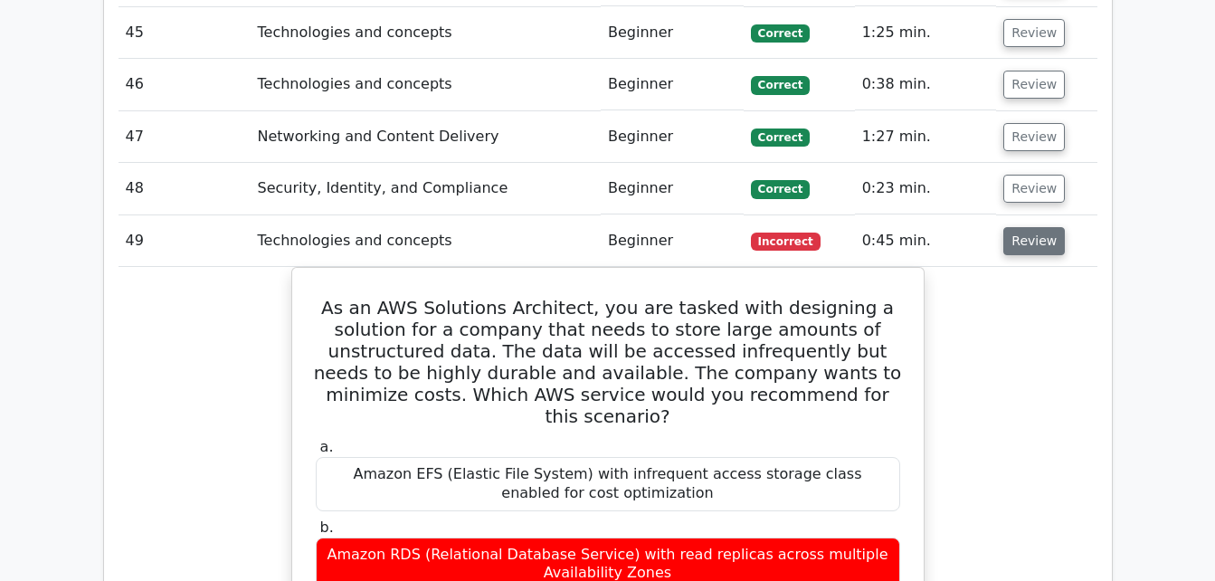
click at [1020, 227] on button "Review" at bounding box center [1034, 241] width 62 height 28
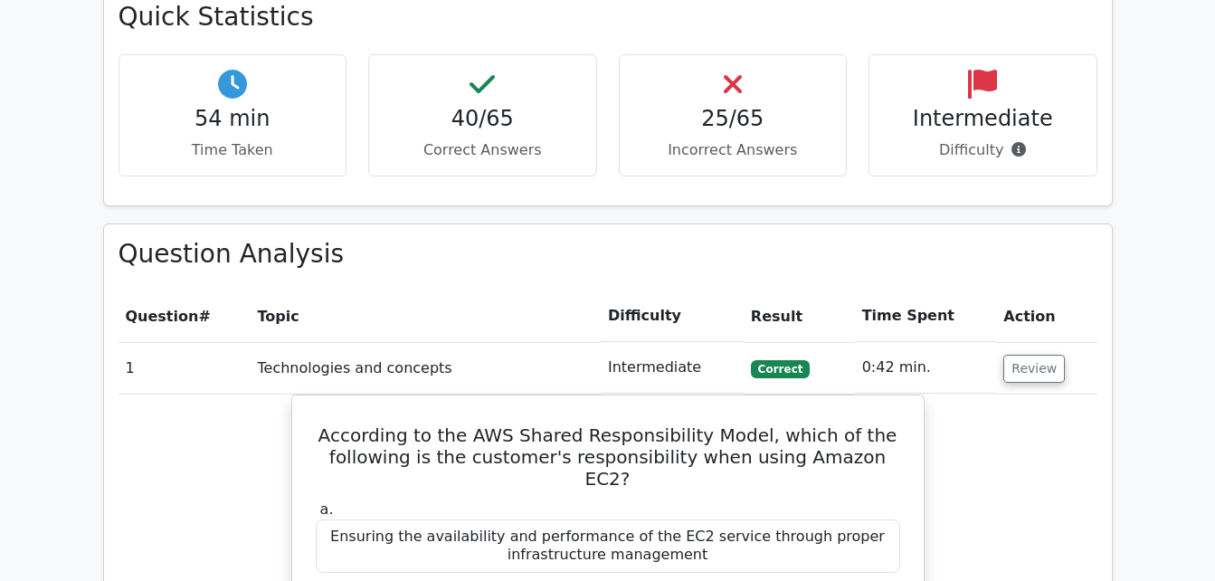
scroll to position [1544, 0]
click at [1043, 355] on button "Review" at bounding box center [1034, 369] width 62 height 28
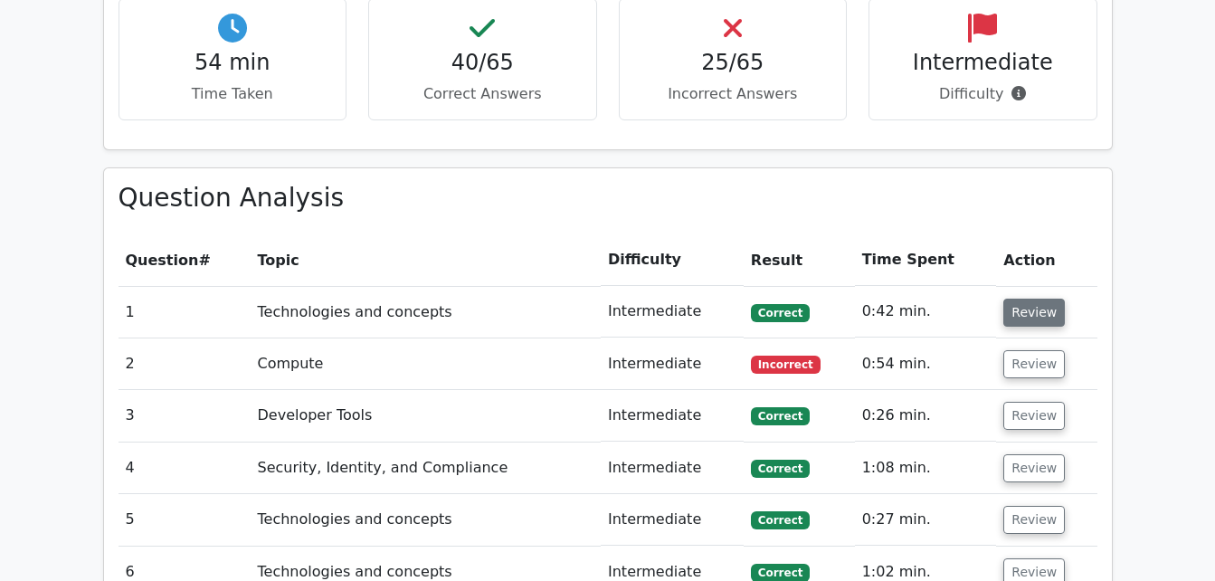
scroll to position [1637, 0]
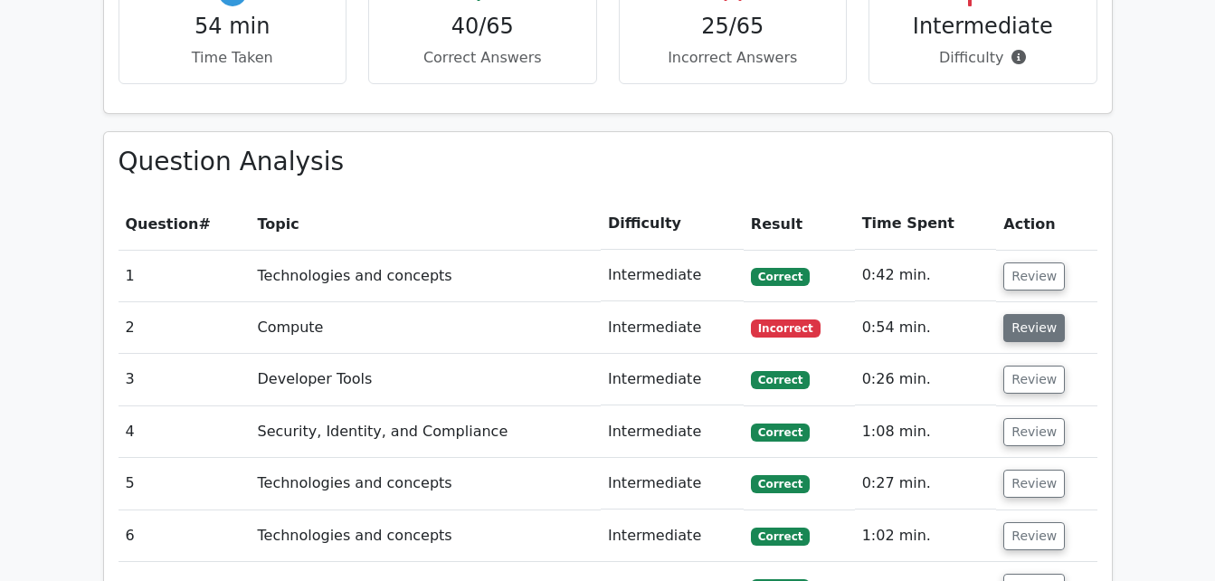
click at [1036, 314] on button "Review" at bounding box center [1034, 328] width 62 height 28
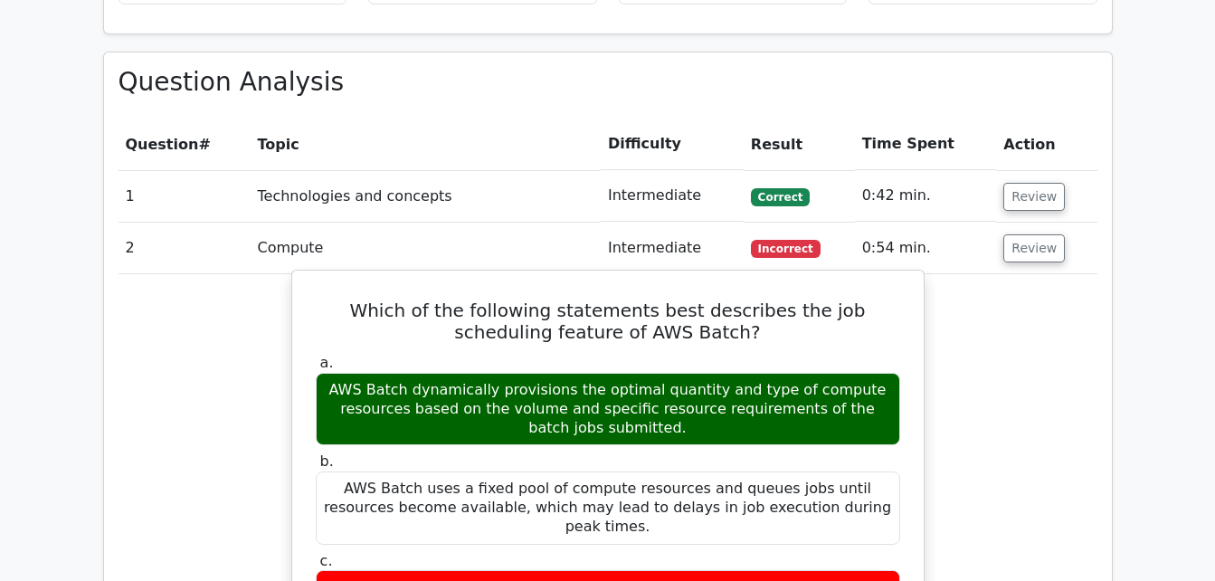
scroll to position [1828, 0]
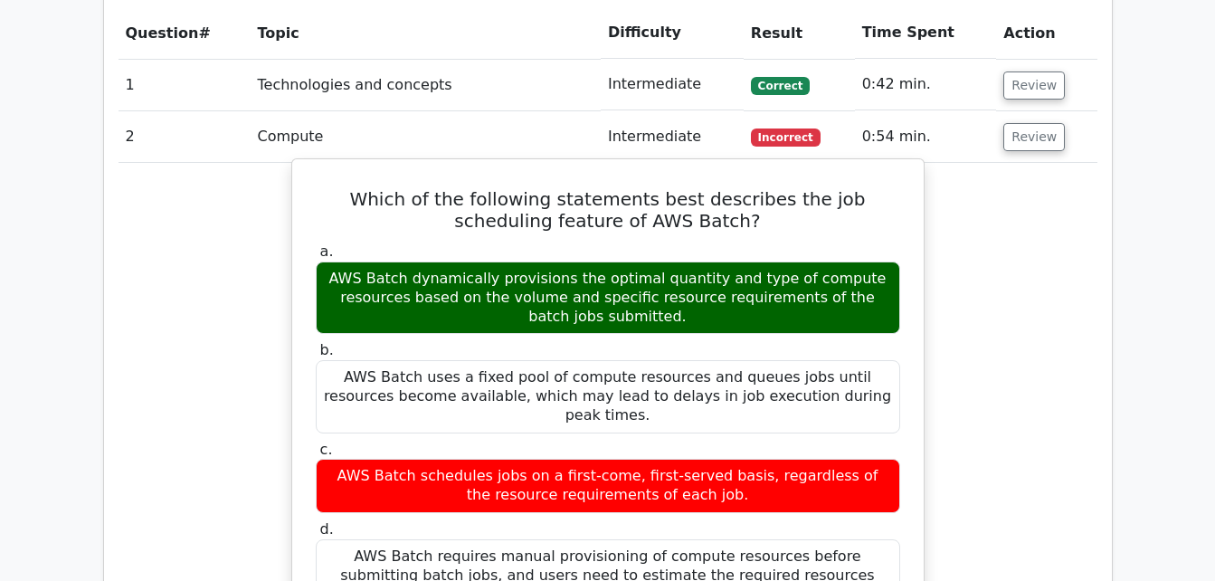
drag, startPoint x: 349, startPoint y: 203, endPoint x: 664, endPoint y: 255, distance: 319.1
click at [664, 261] on div "AWS Batch dynamically provisions the optimal quantity and type of compute resou…" at bounding box center [608, 297] width 584 height 72
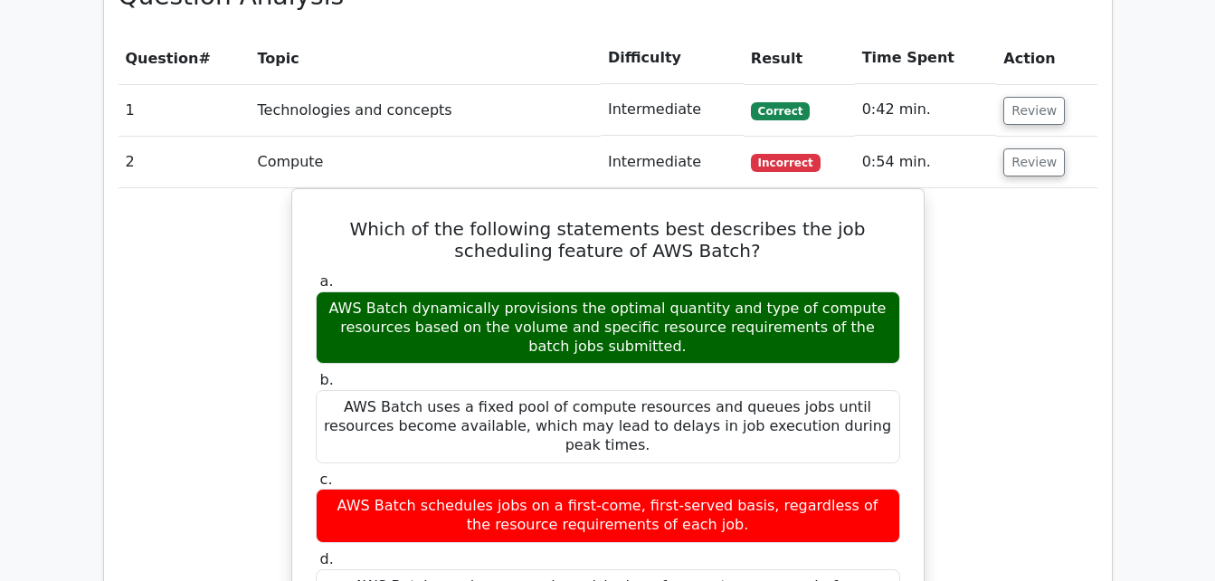
scroll to position [1802, 0]
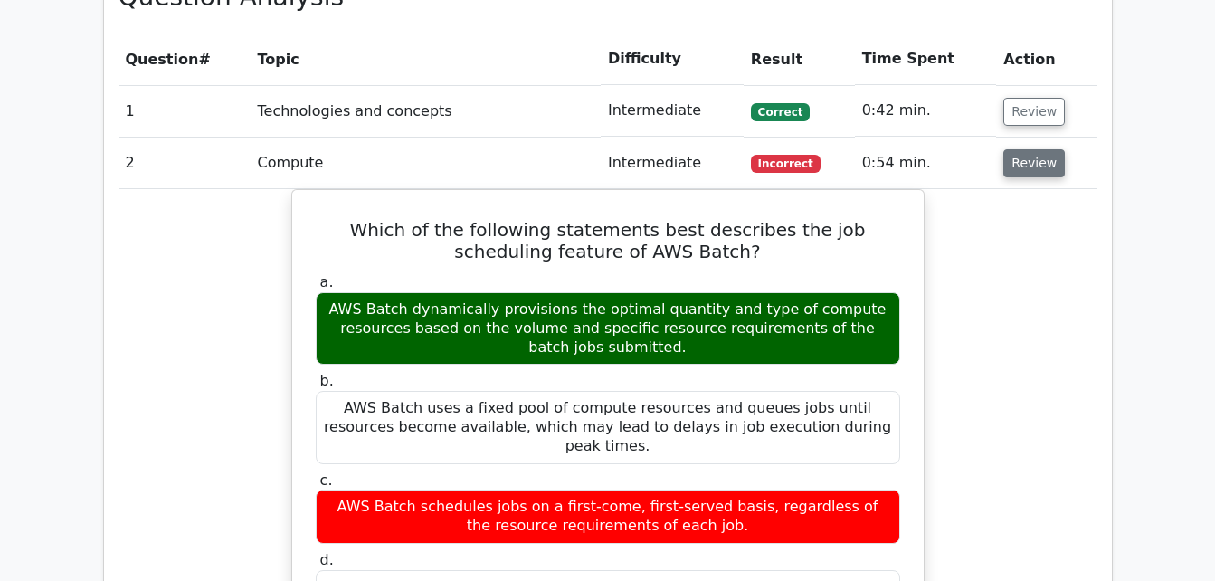
click at [1035, 149] on button "Review" at bounding box center [1034, 163] width 62 height 28
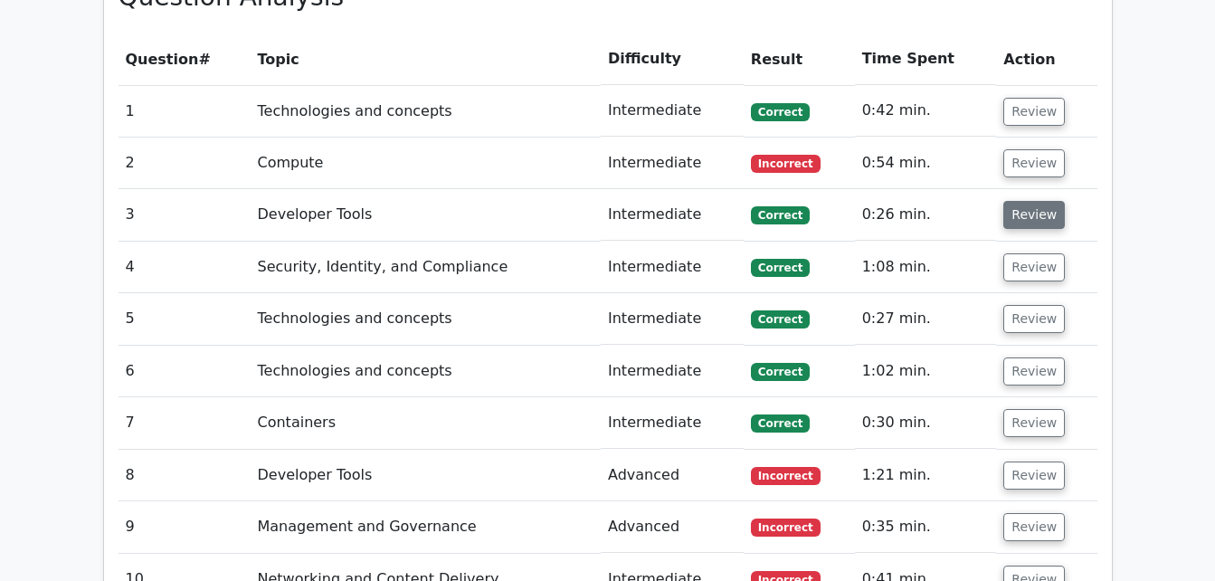
click at [1037, 201] on button "Review" at bounding box center [1034, 215] width 62 height 28
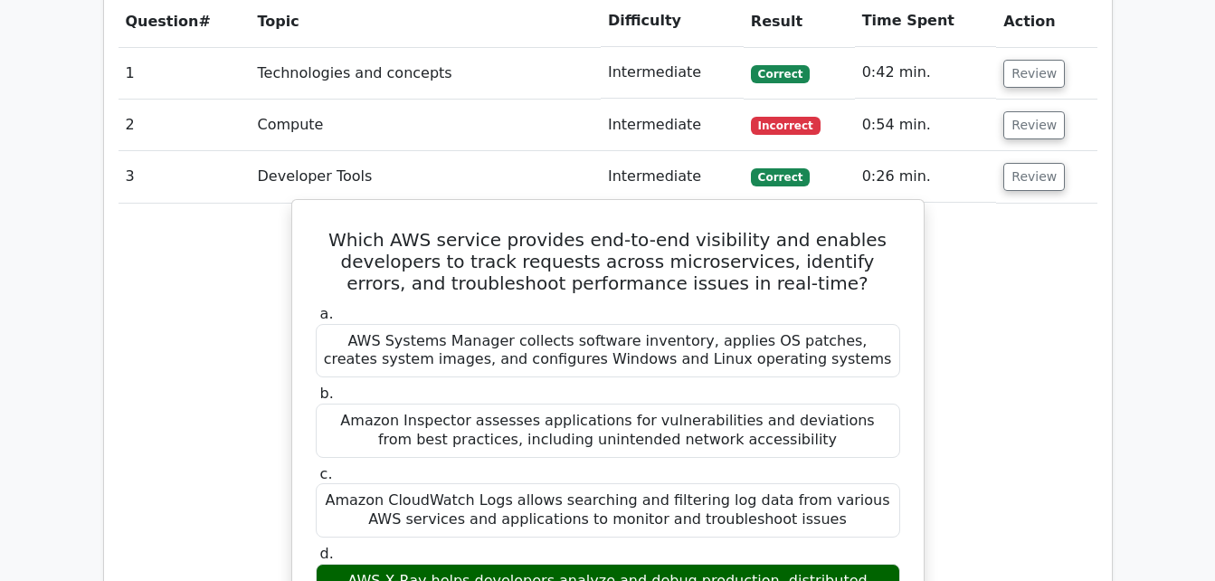
scroll to position [1862, 0]
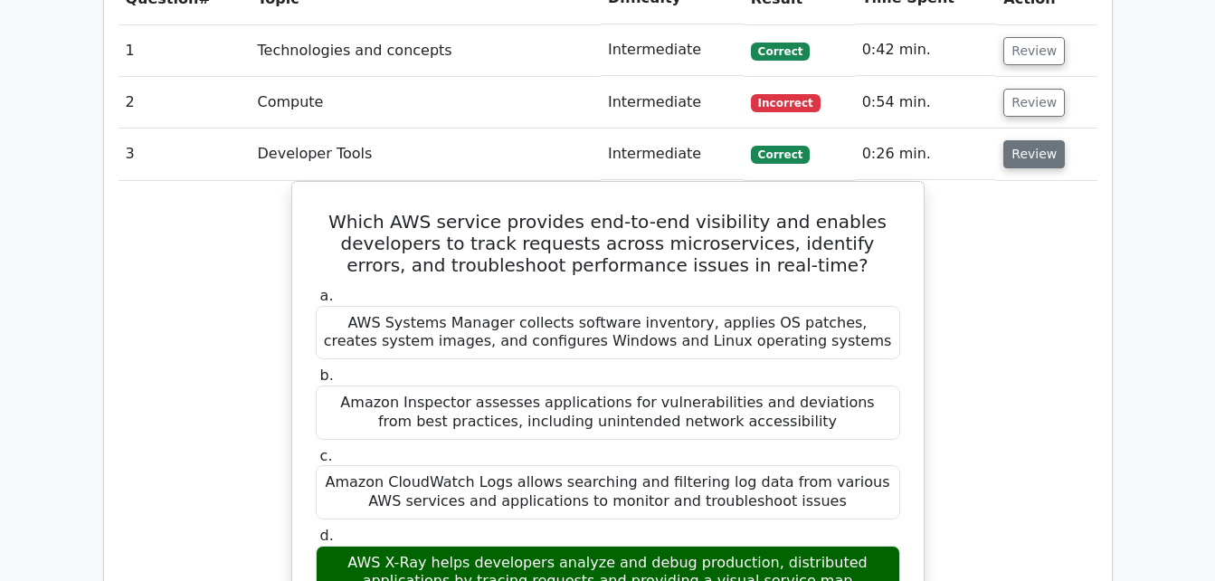
click at [1029, 140] on button "Review" at bounding box center [1034, 154] width 62 height 28
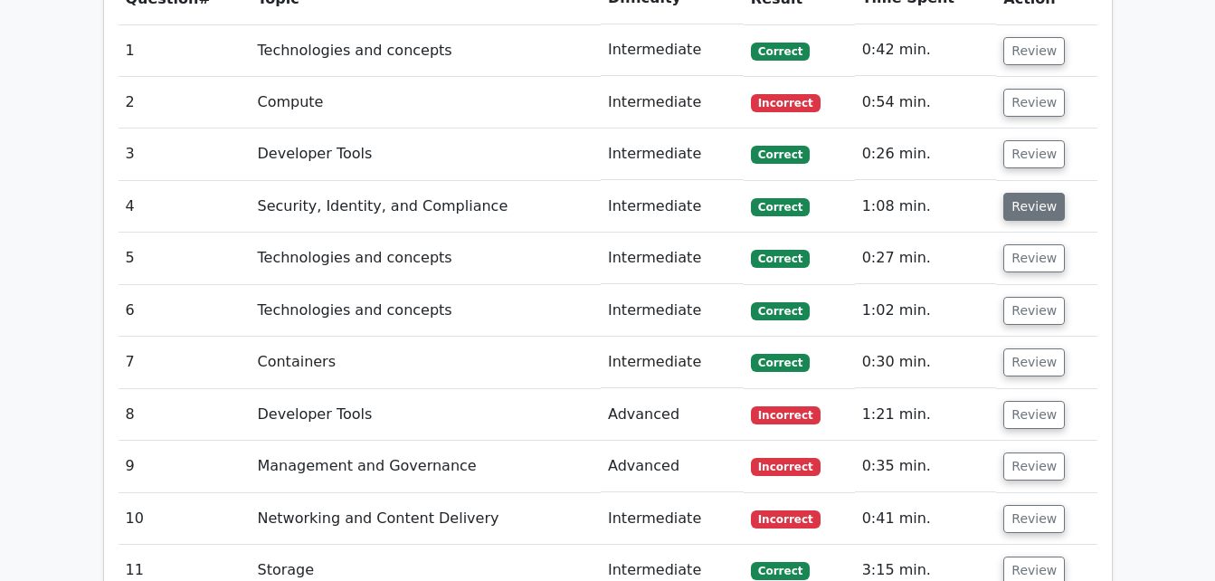
click at [1030, 193] on button "Review" at bounding box center [1034, 207] width 62 height 28
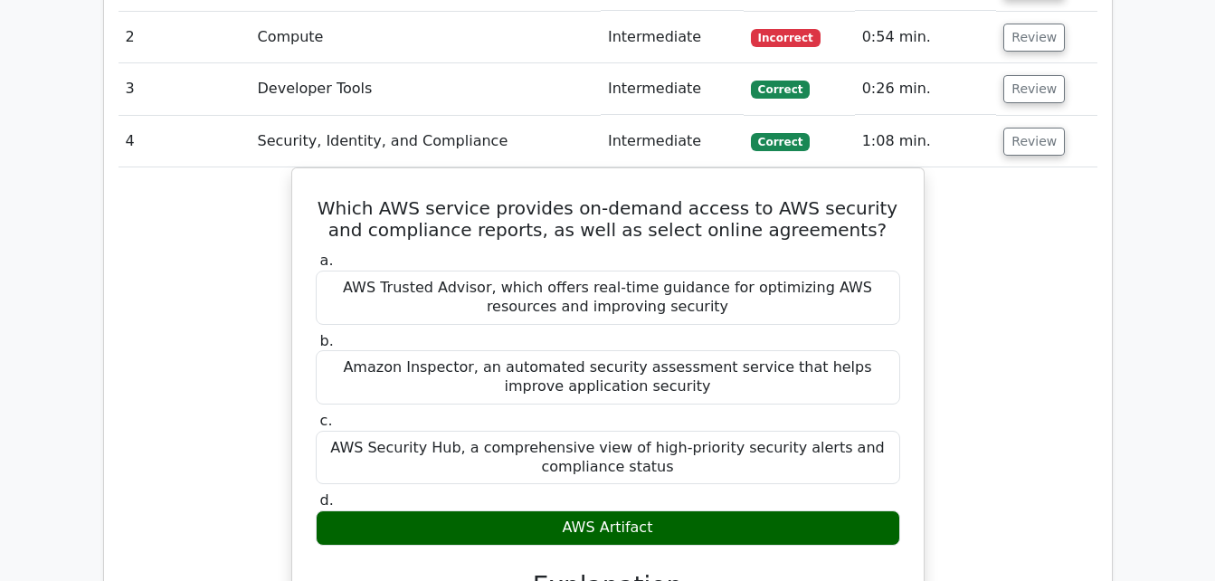
scroll to position [1928, 0]
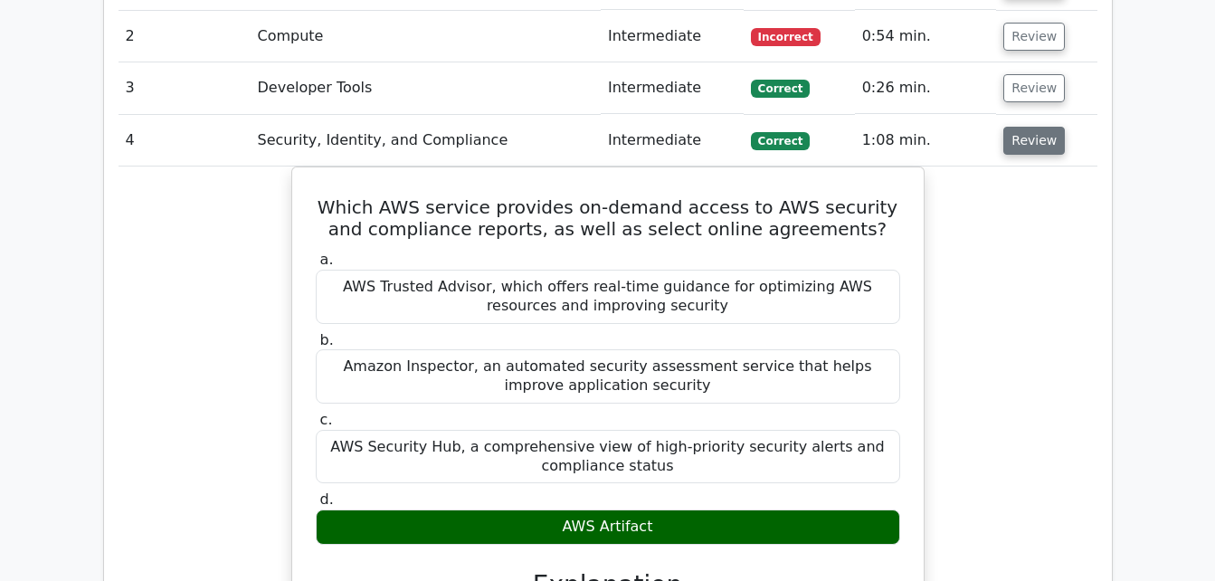
click at [1023, 127] on button "Review" at bounding box center [1034, 141] width 62 height 28
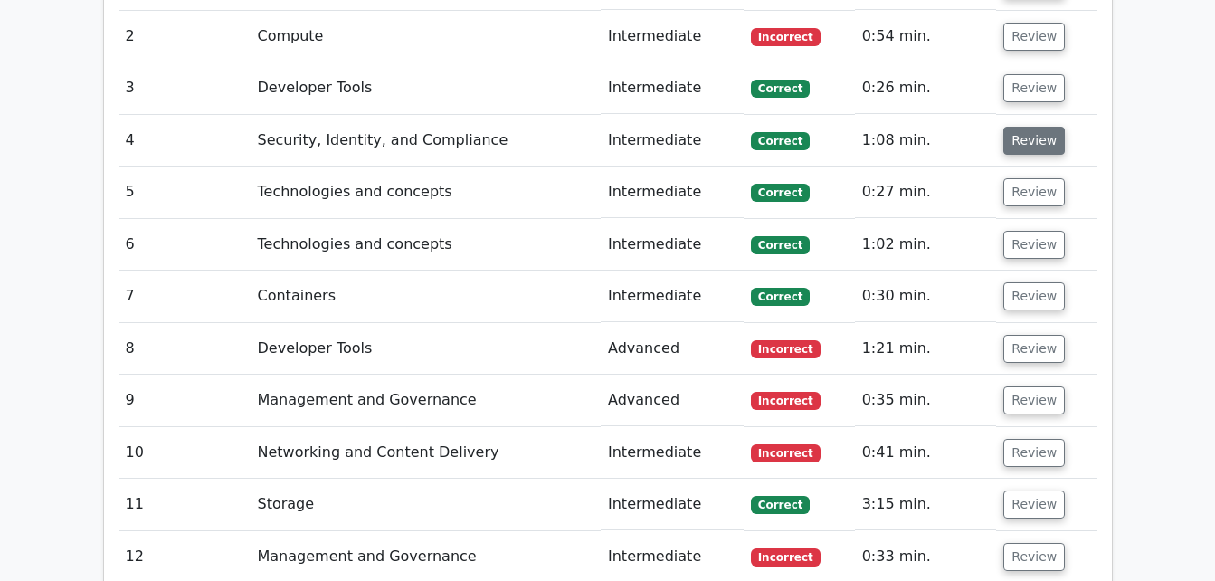
click at [1023, 127] on button "Review" at bounding box center [1034, 141] width 62 height 28
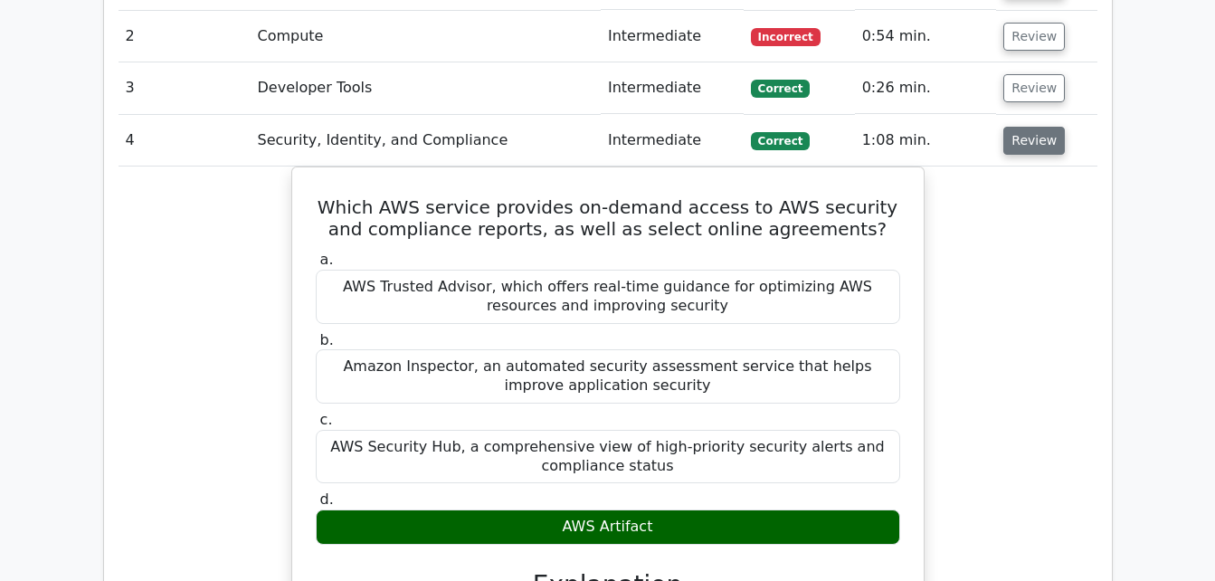
click at [1023, 127] on button "Review" at bounding box center [1034, 141] width 62 height 28
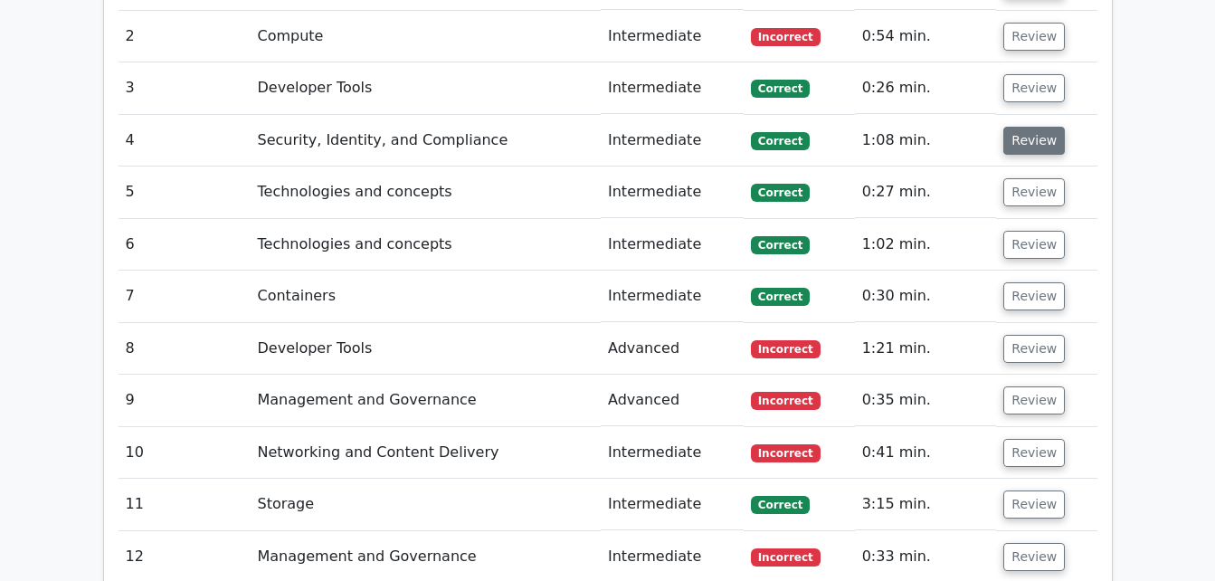
click at [1023, 127] on button "Review" at bounding box center [1034, 141] width 62 height 28
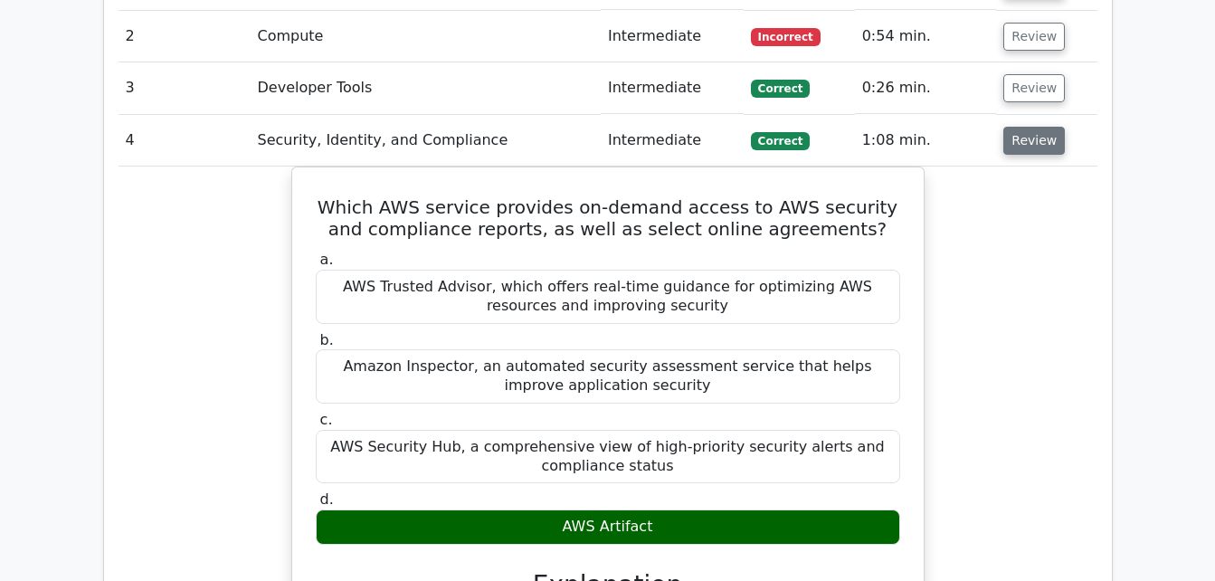
click at [1023, 127] on button "Review" at bounding box center [1034, 141] width 62 height 28
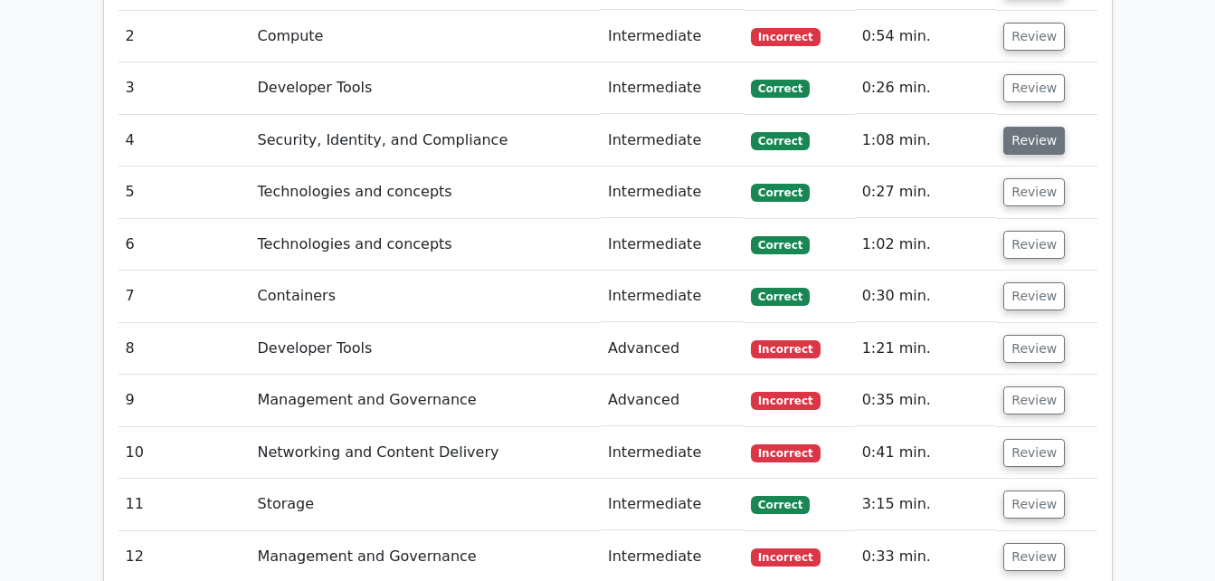
click at [1023, 127] on button "Review" at bounding box center [1034, 141] width 62 height 28
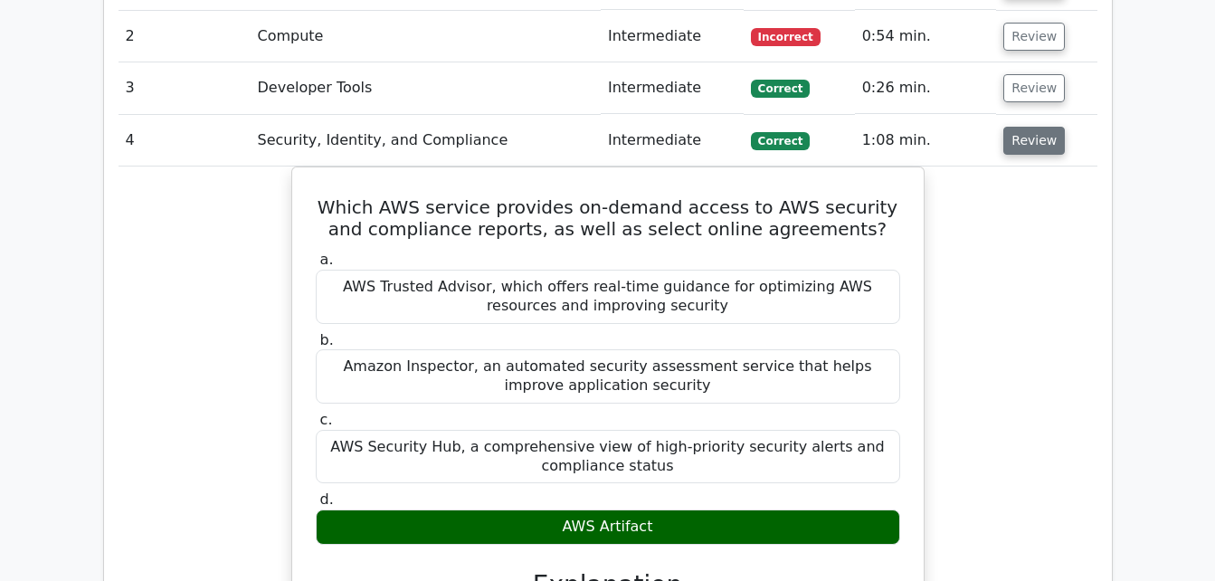
click at [1023, 127] on button "Review" at bounding box center [1034, 141] width 62 height 28
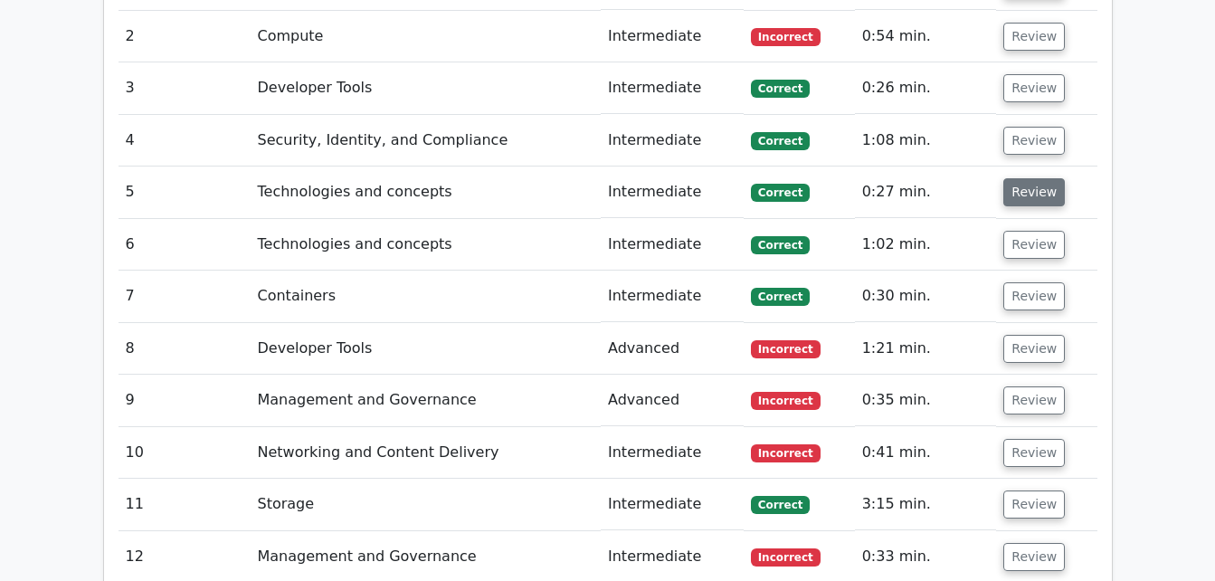
click at [1030, 178] on button "Review" at bounding box center [1034, 192] width 62 height 28
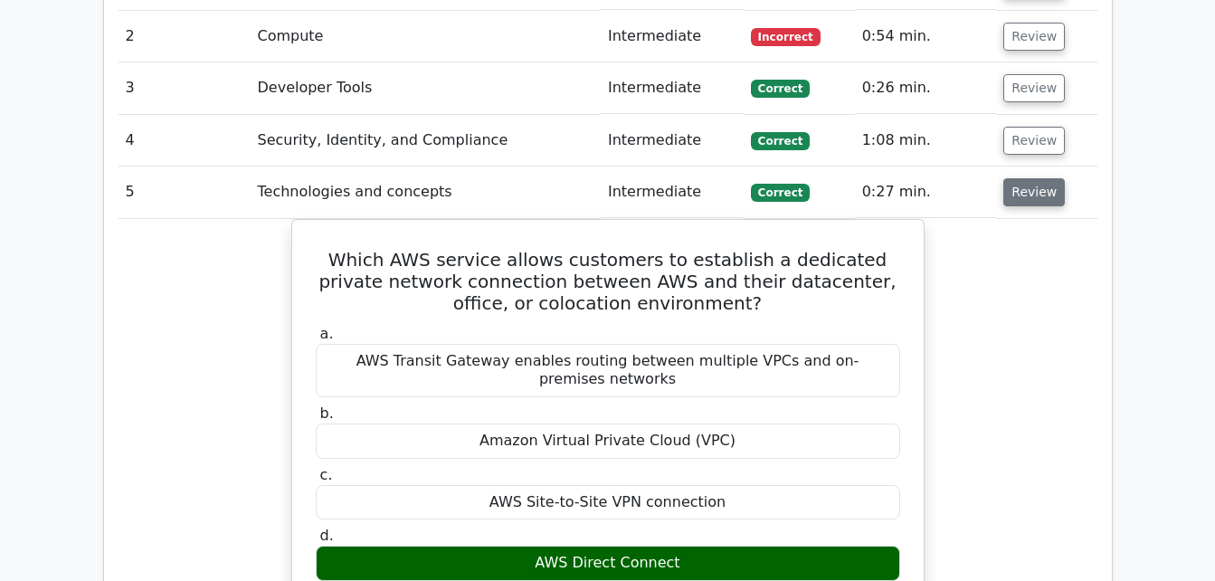
click at [1030, 178] on button "Review" at bounding box center [1034, 192] width 62 height 28
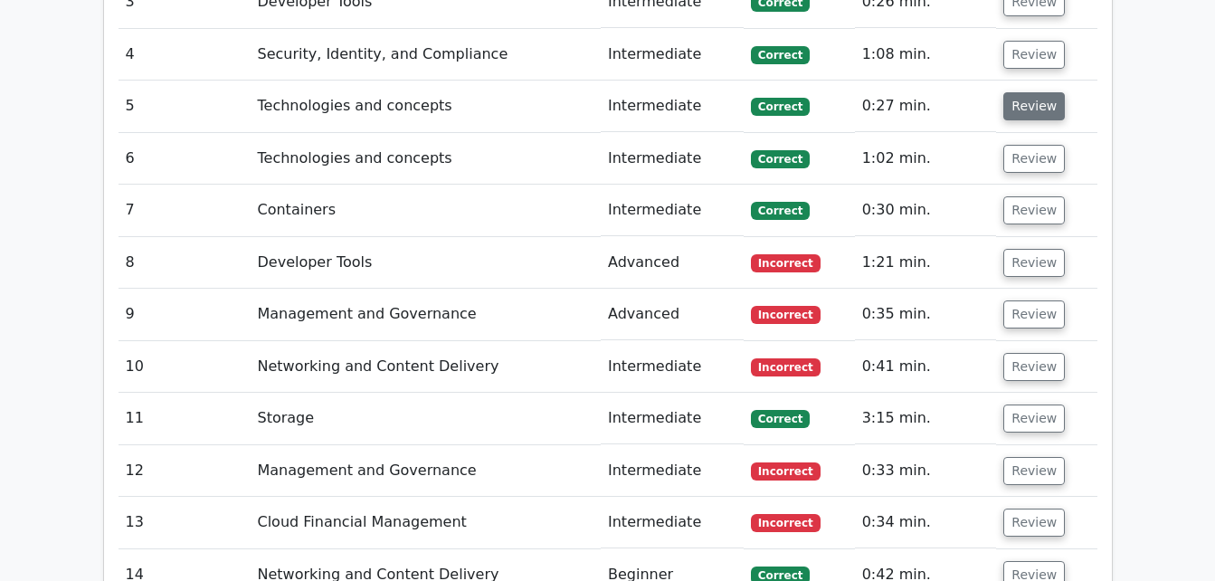
scroll to position [2021, 0]
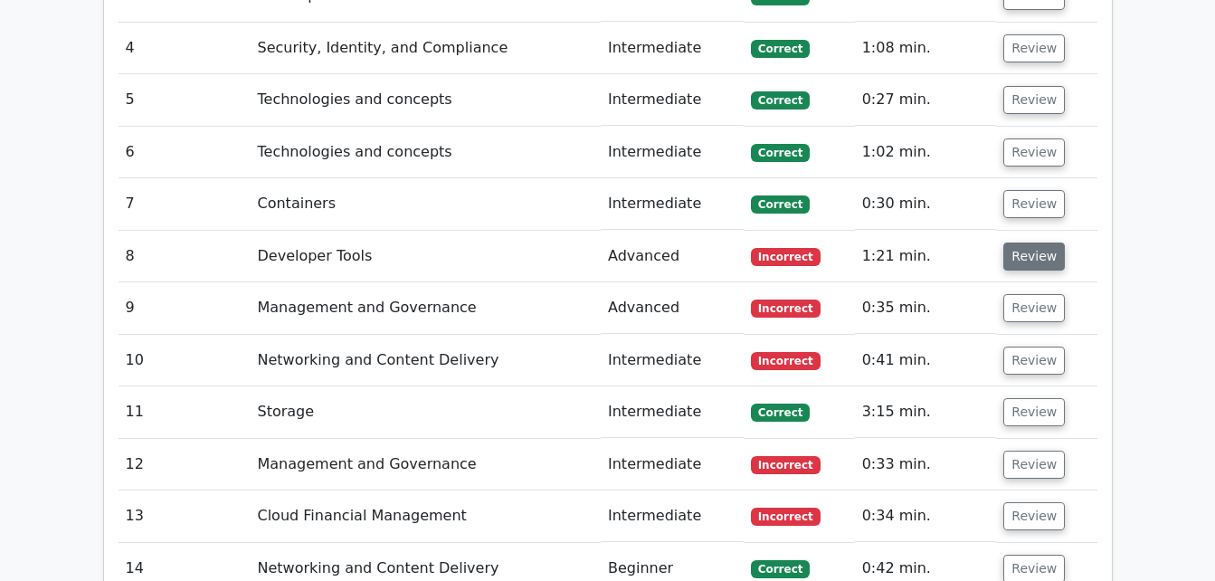
click at [1029, 242] on button "Review" at bounding box center [1034, 256] width 62 height 28
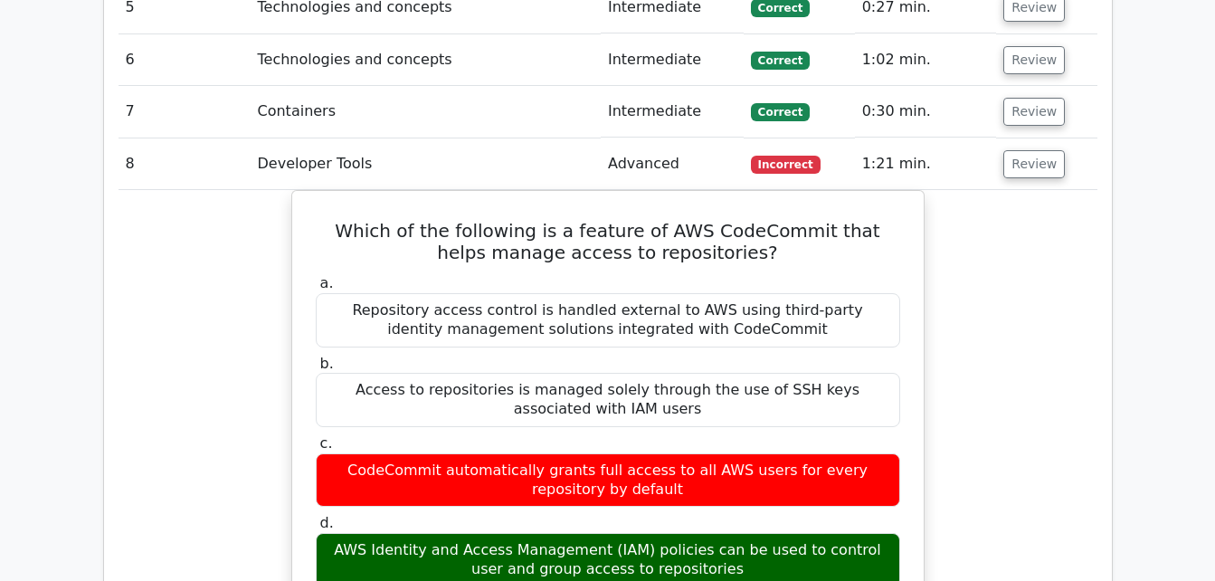
scroll to position [2114, 0]
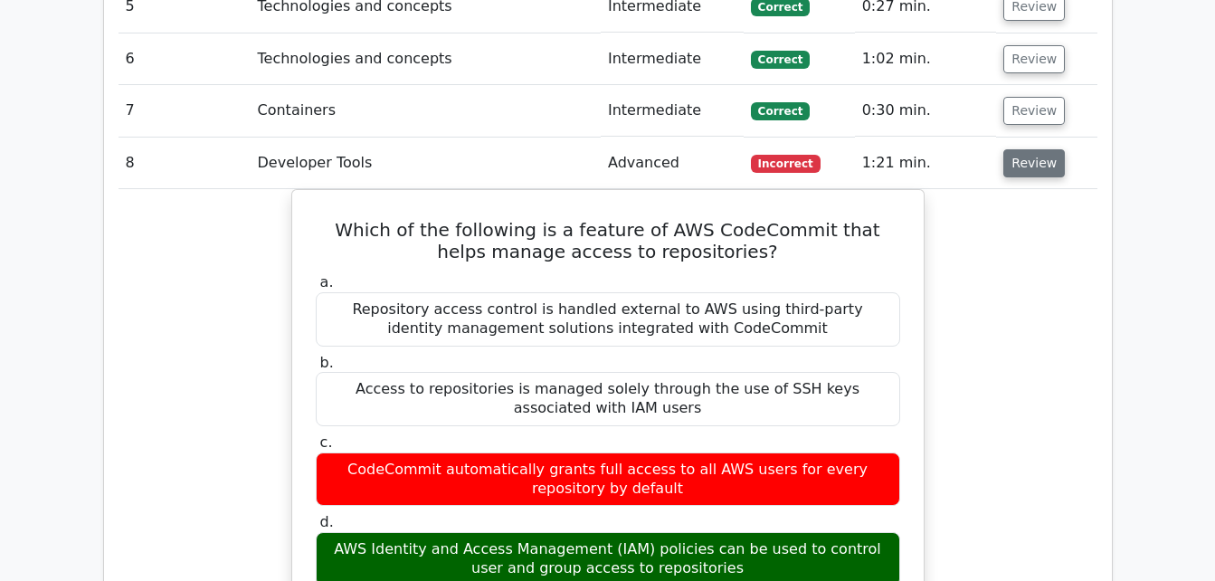
click at [1008, 149] on button "Review" at bounding box center [1034, 163] width 62 height 28
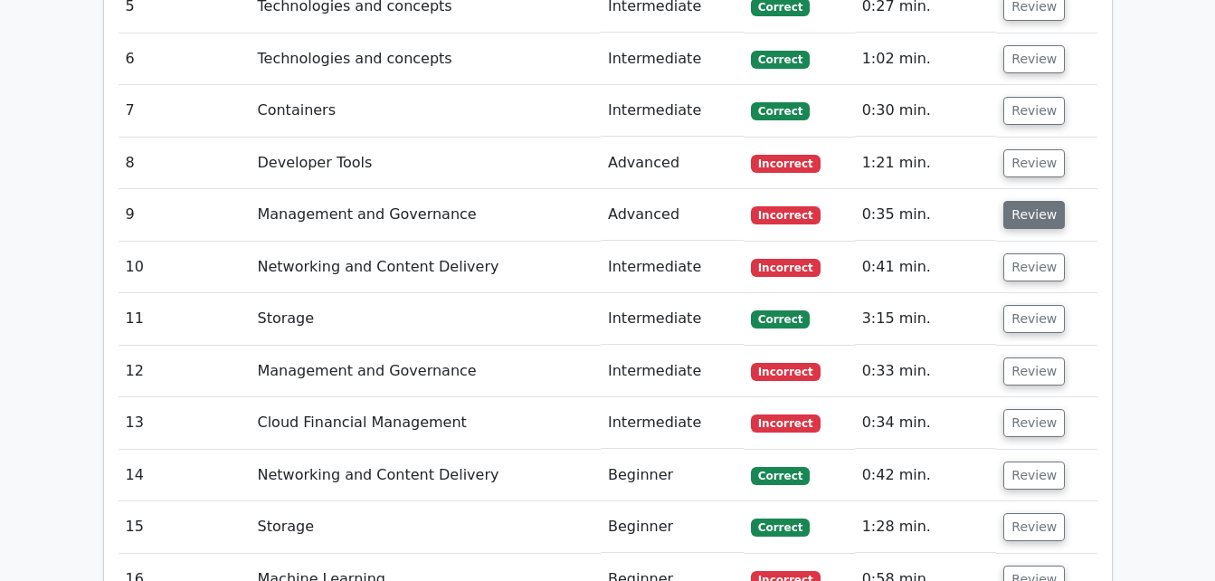
click at [1018, 201] on button "Review" at bounding box center [1034, 215] width 62 height 28
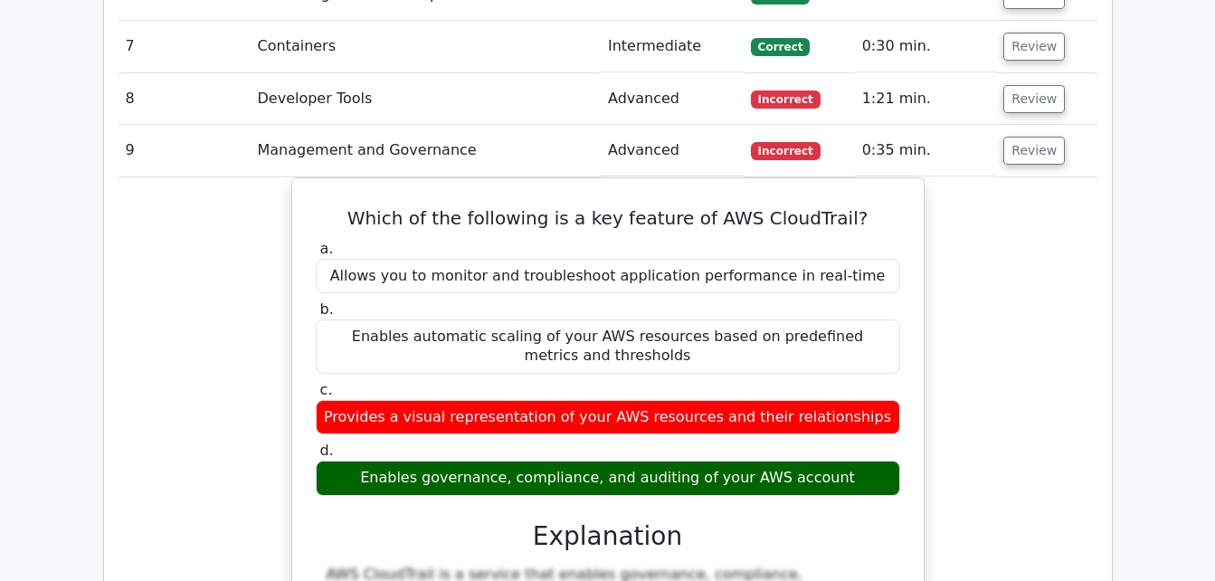
scroll to position [2179, 0]
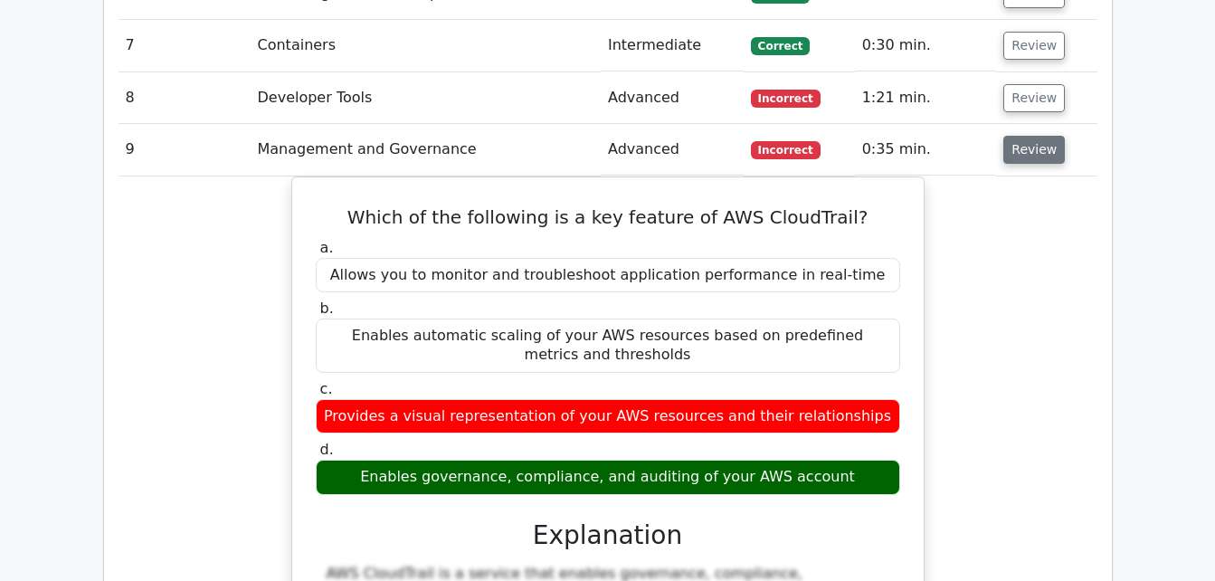
click at [1015, 136] on button "Review" at bounding box center [1034, 150] width 62 height 28
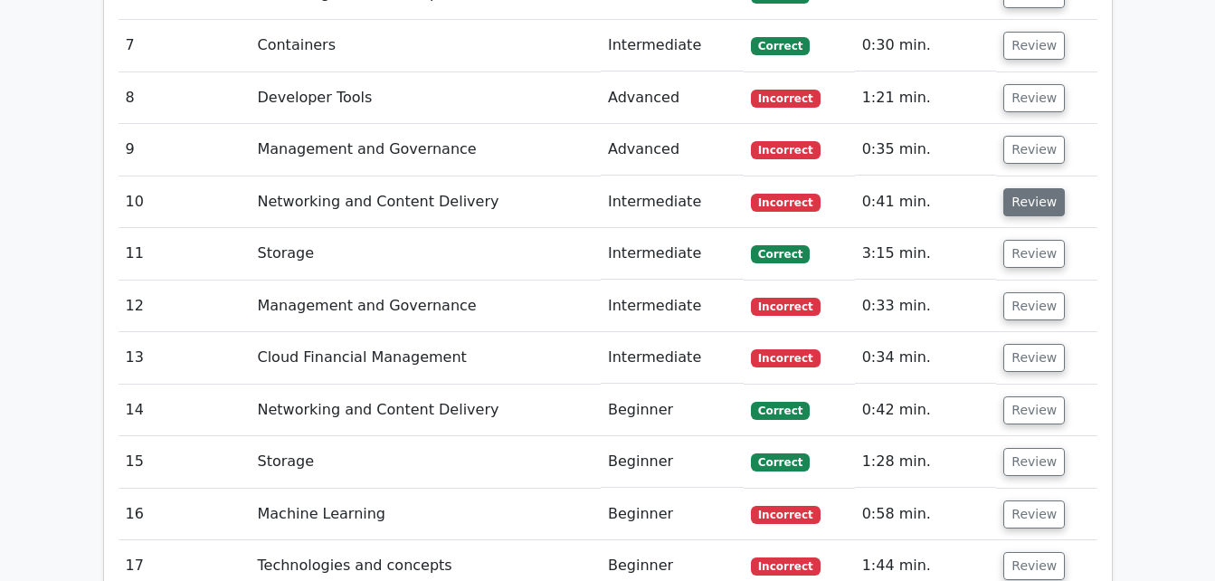
click at [1027, 188] on button "Review" at bounding box center [1034, 202] width 62 height 28
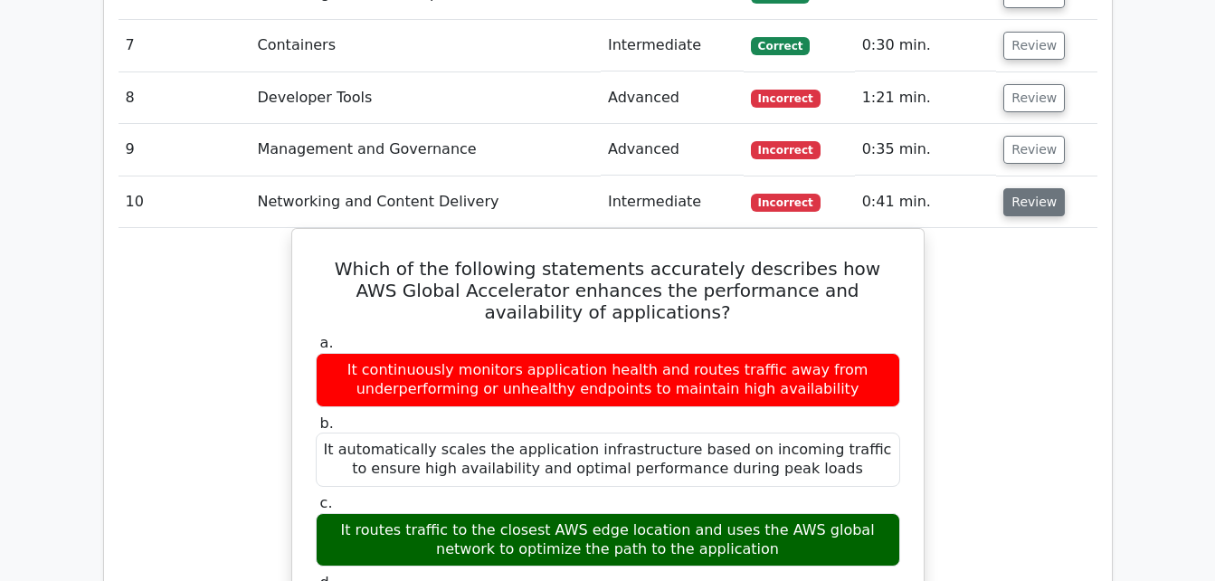
click at [1027, 188] on button "Review" at bounding box center [1034, 202] width 62 height 28
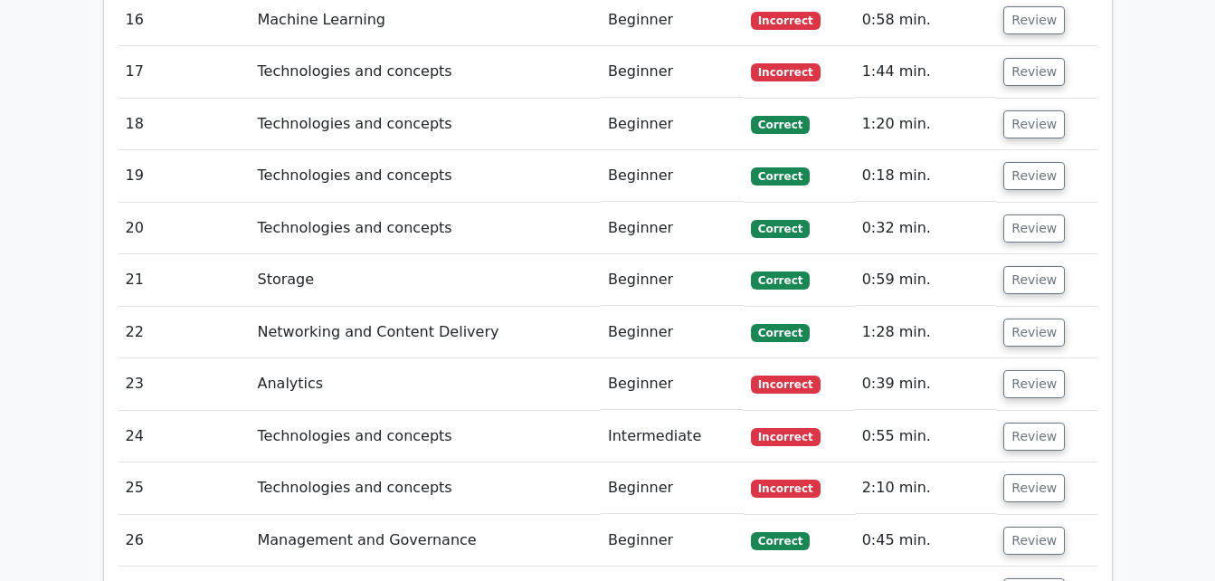
scroll to position [2832, 0]
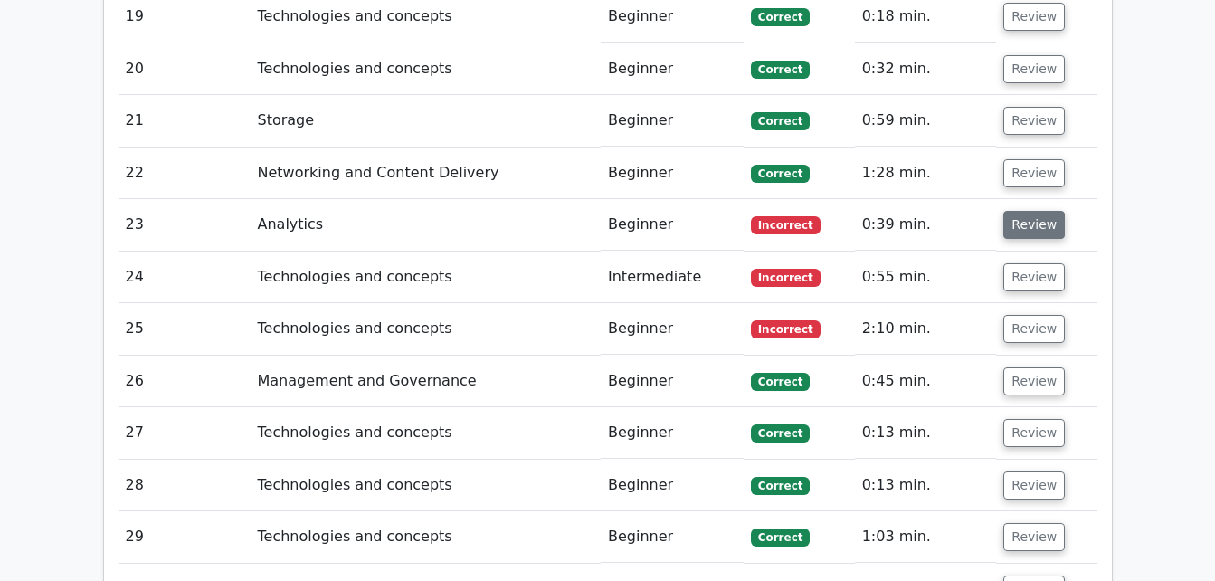
click at [1037, 211] on button "Review" at bounding box center [1034, 225] width 62 height 28
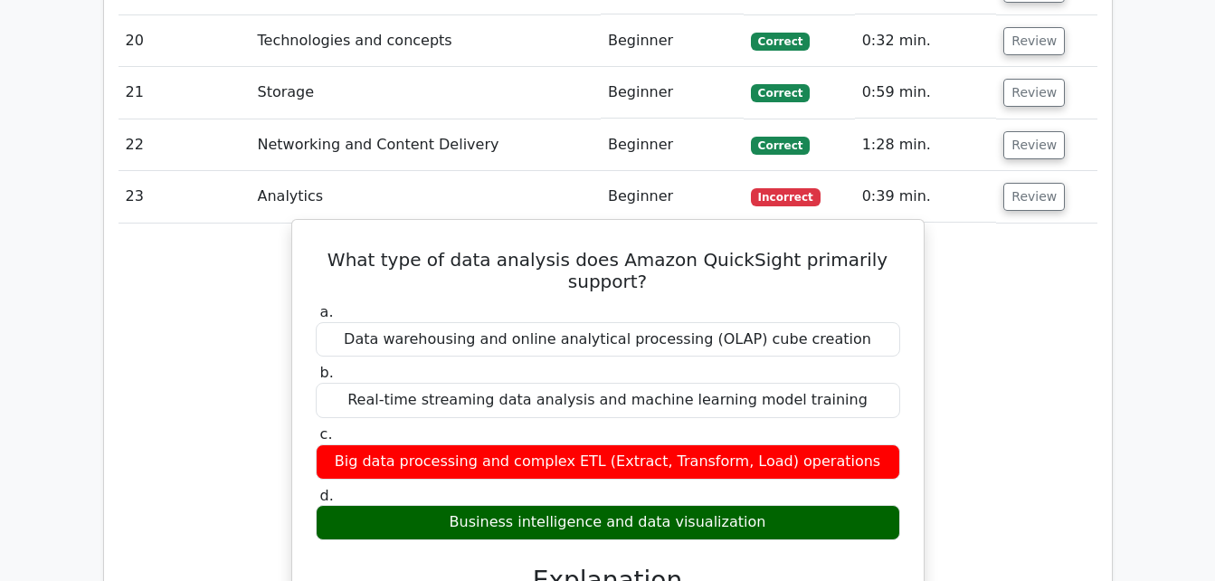
scroll to position [2861, 0]
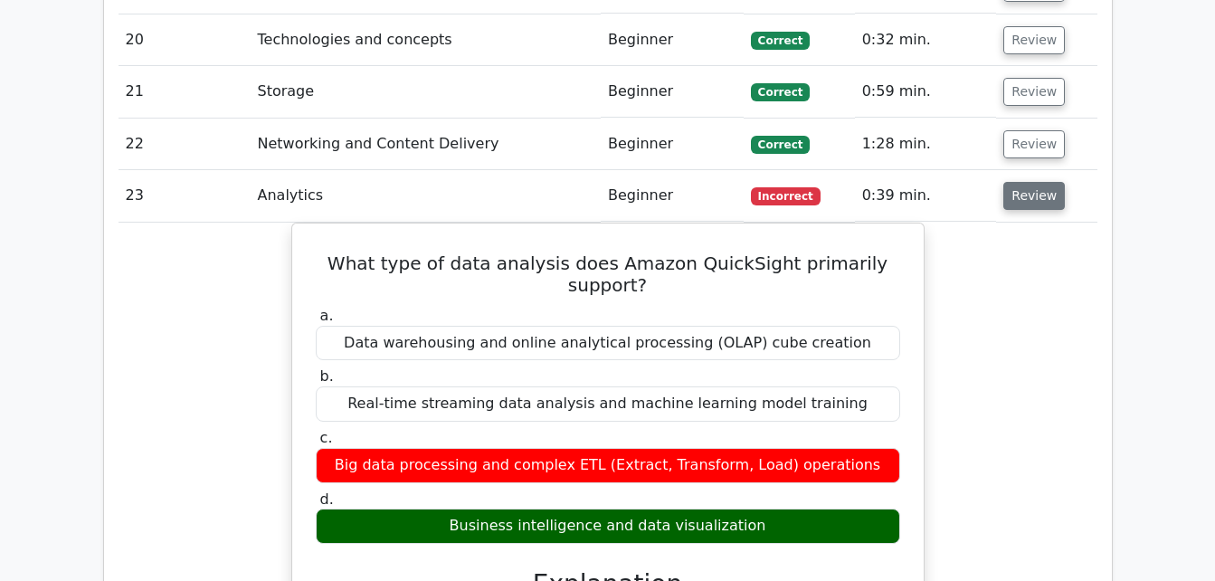
click at [1020, 182] on button "Review" at bounding box center [1034, 196] width 62 height 28
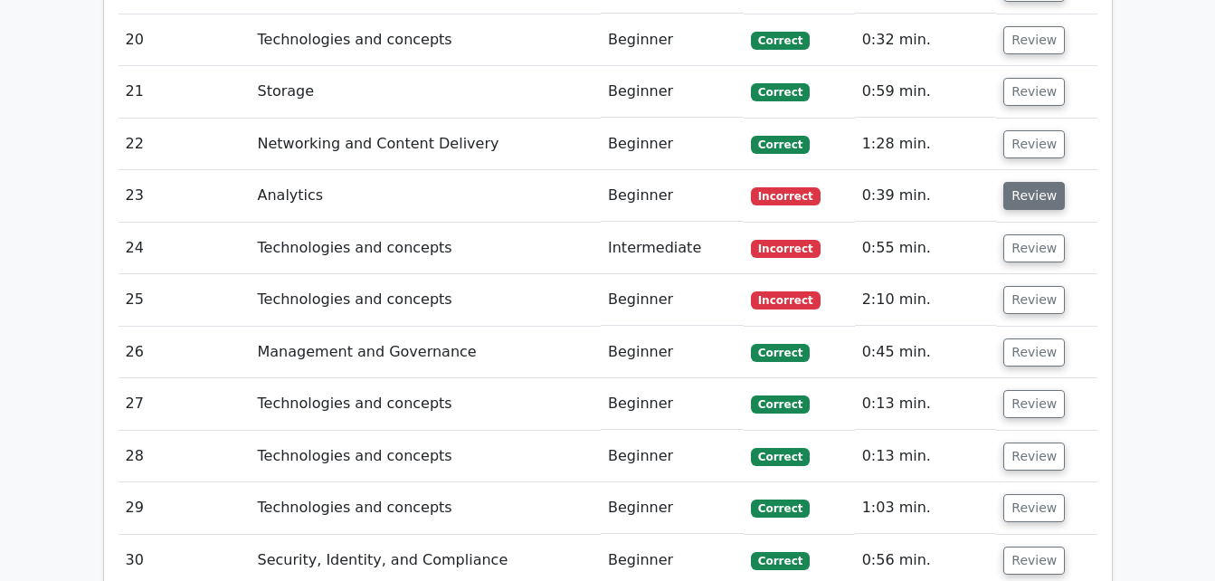
click at [1020, 182] on button "Review" at bounding box center [1034, 196] width 62 height 28
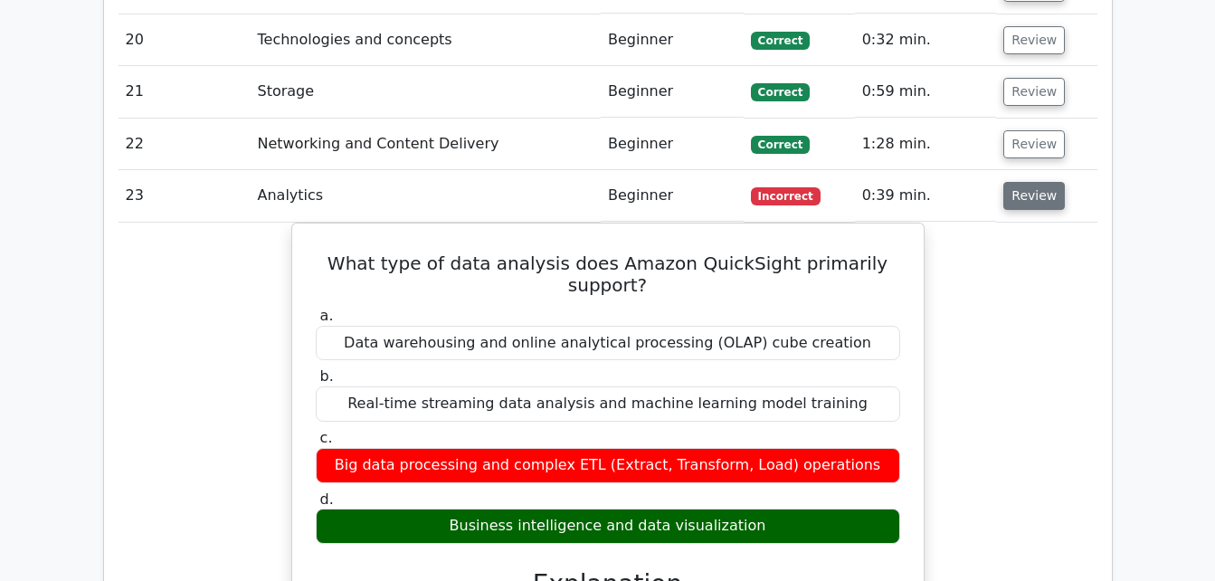
click at [1020, 182] on button "Review" at bounding box center [1034, 196] width 62 height 28
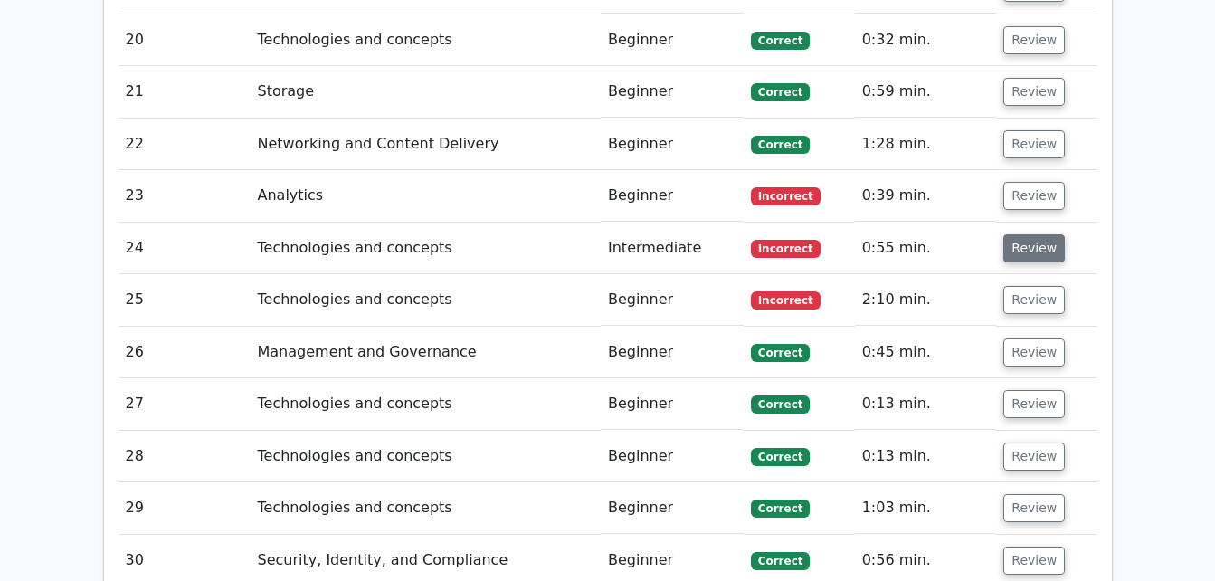
click at [1029, 234] on button "Review" at bounding box center [1034, 248] width 62 height 28
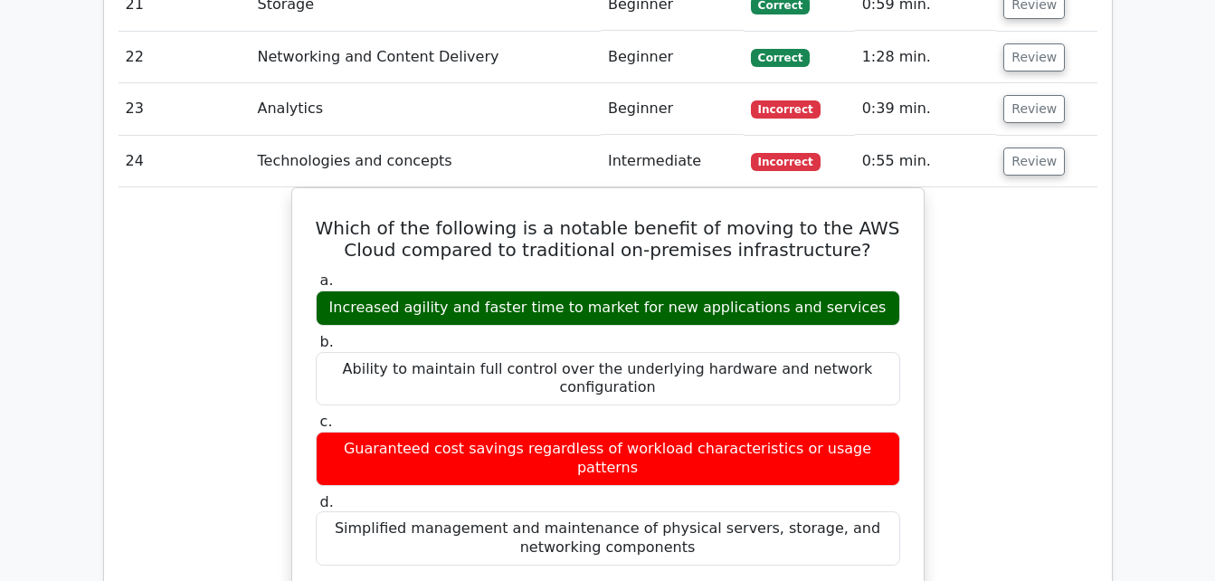
scroll to position [2949, 0]
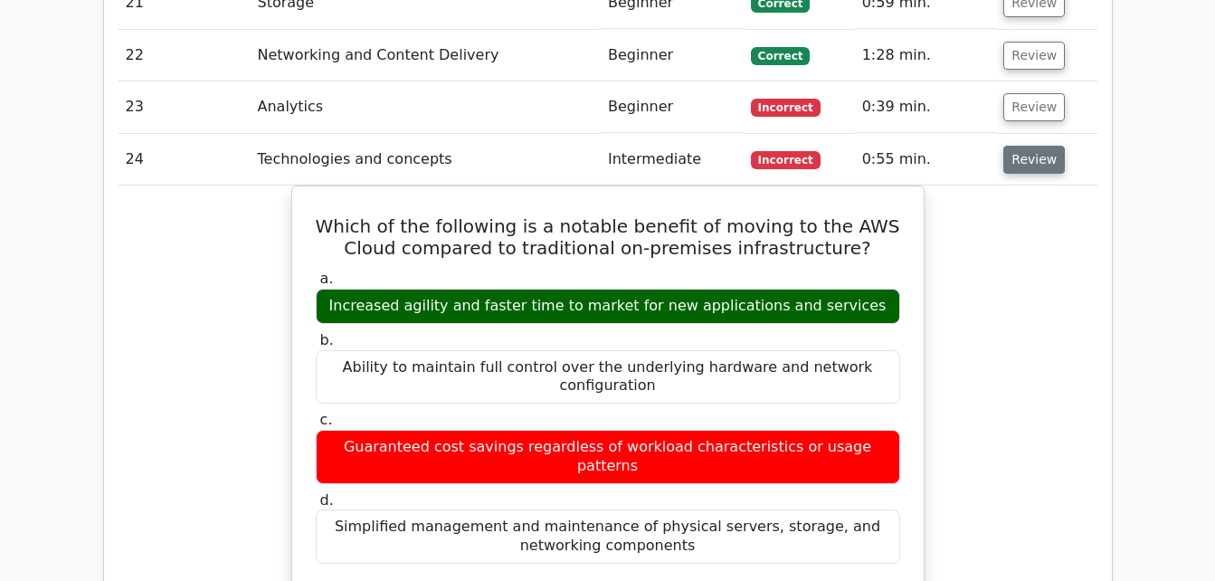
click at [1035, 146] on button "Review" at bounding box center [1034, 160] width 62 height 28
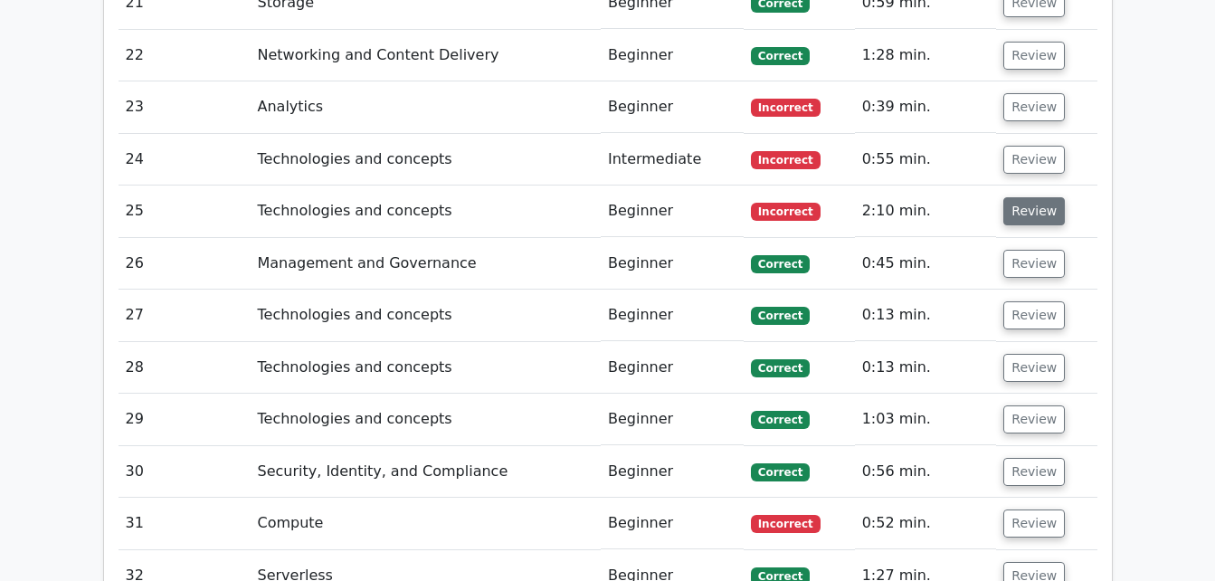
click at [1027, 197] on button "Review" at bounding box center [1034, 211] width 62 height 28
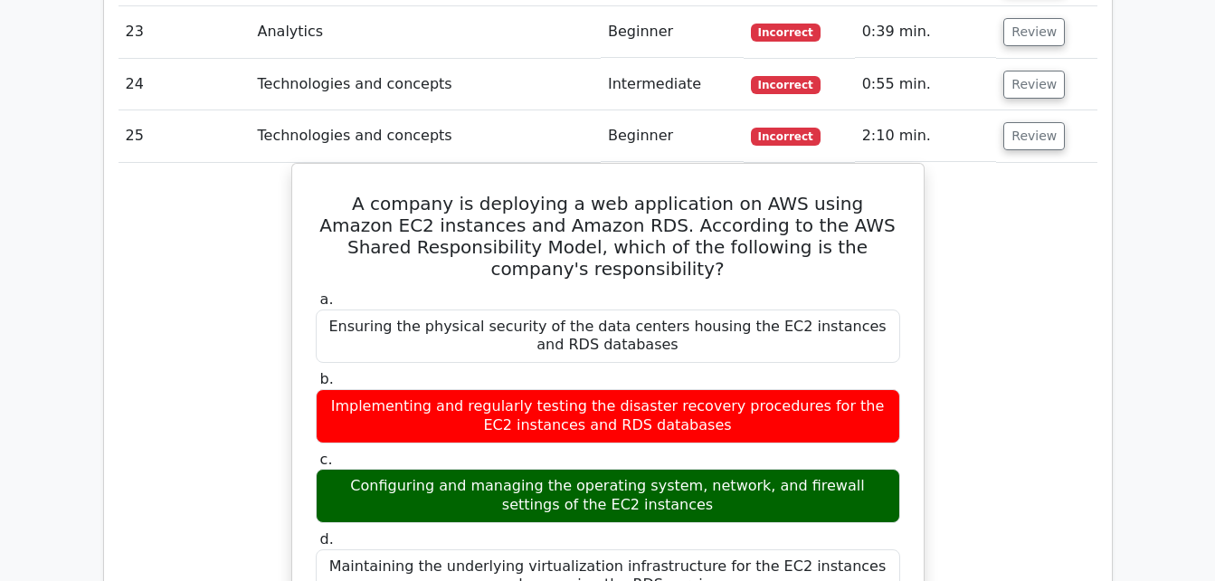
scroll to position [3023, 0]
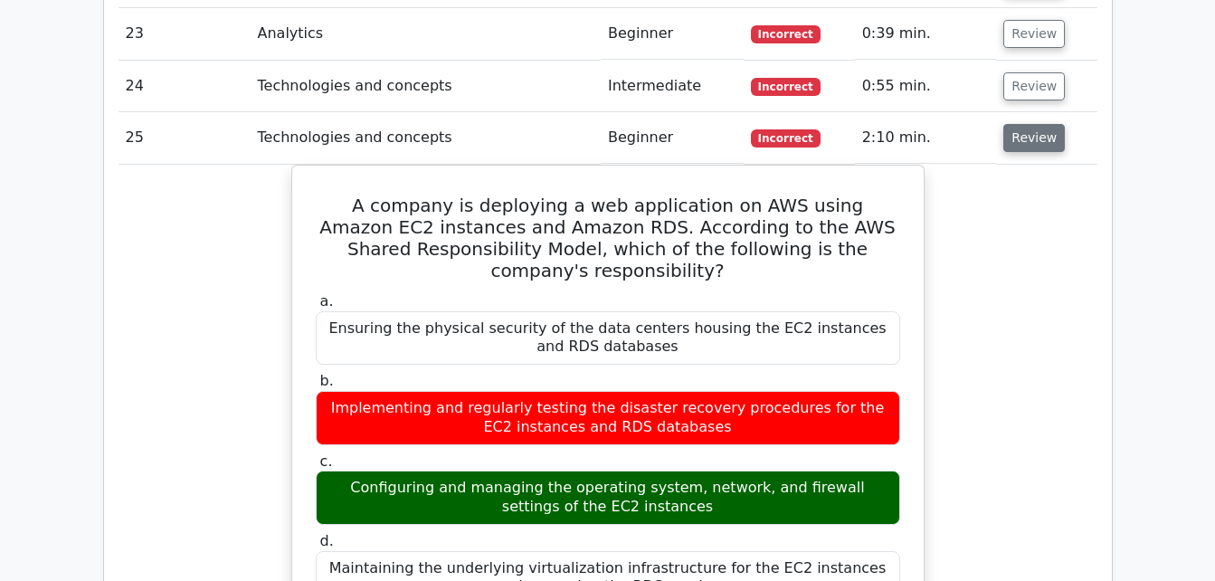
click at [1039, 124] on button "Review" at bounding box center [1034, 138] width 62 height 28
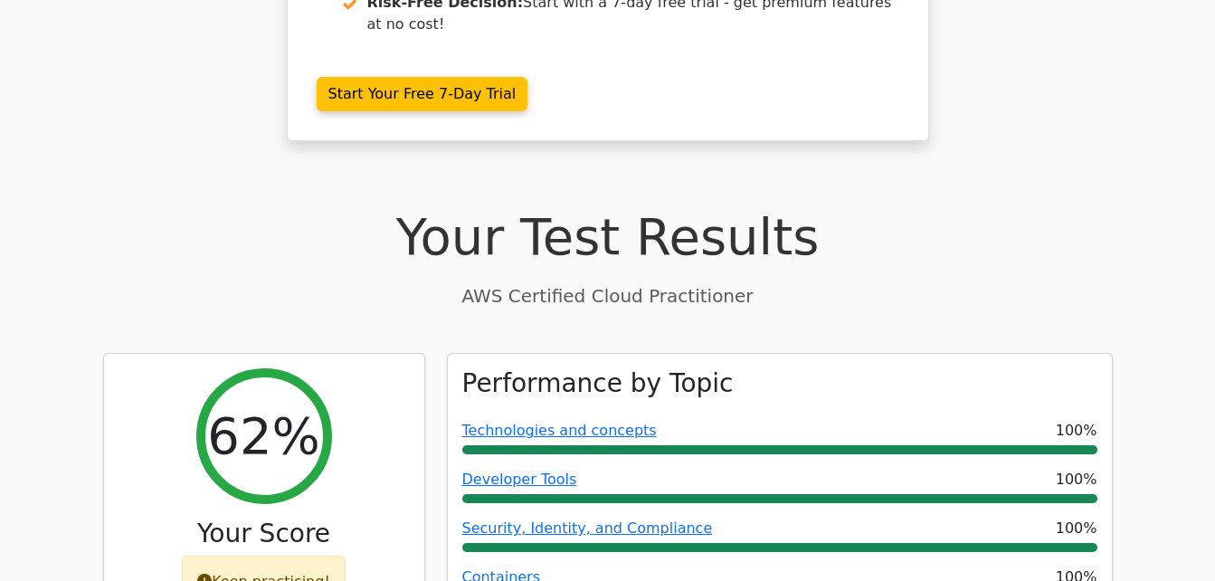
scroll to position [390, 0]
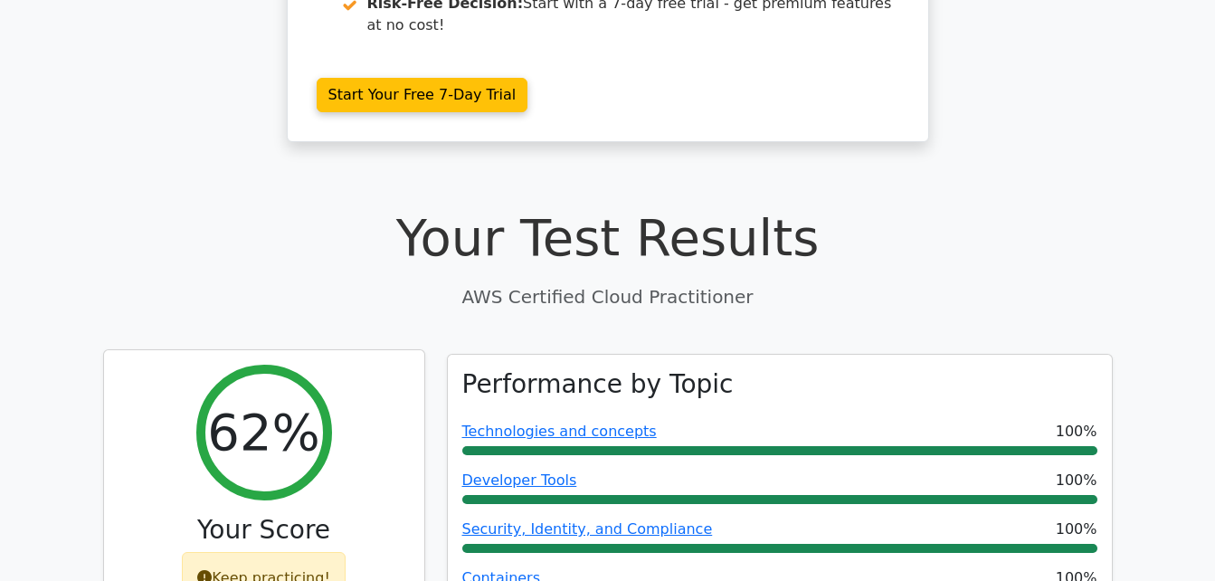
click at [286, 413] on div "62%" at bounding box center [264, 432] width 136 height 136
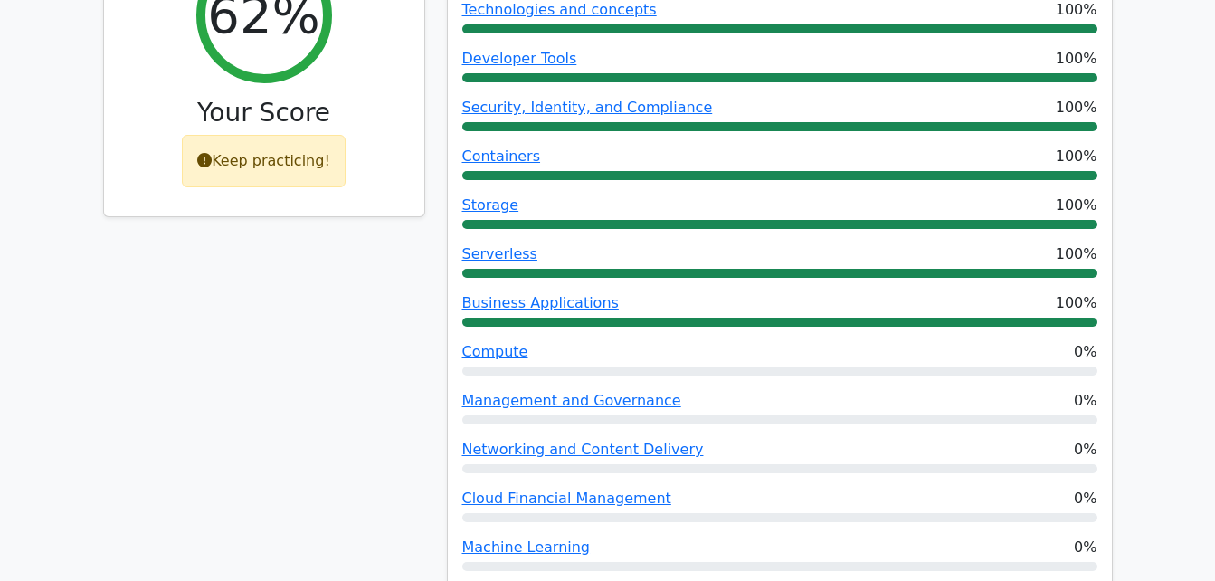
scroll to position [809, 0]
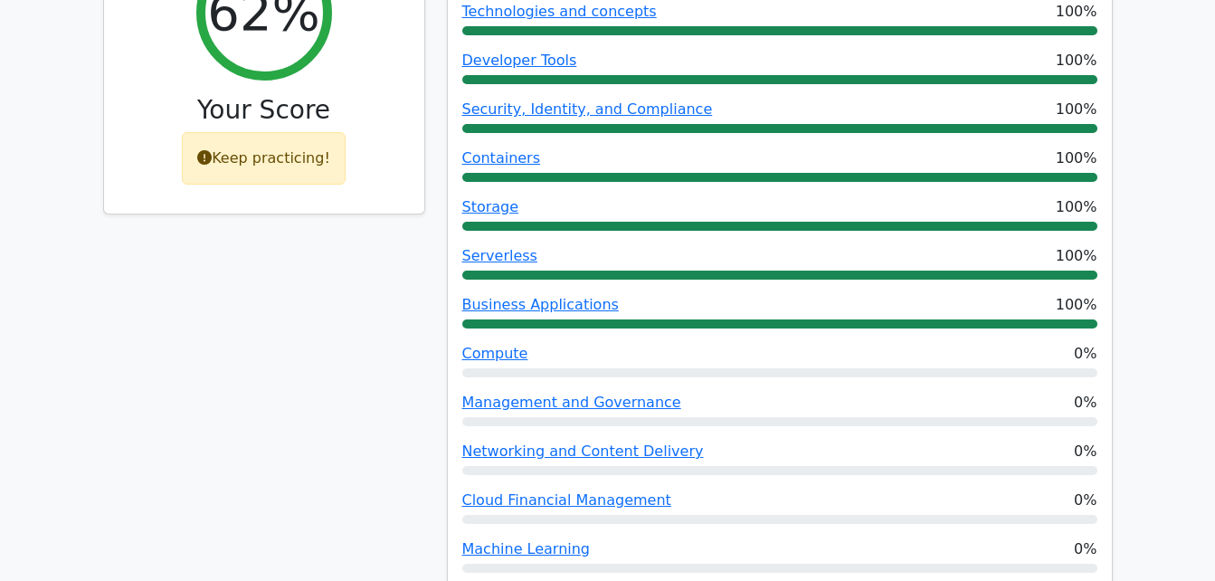
click at [308, 114] on div "62% Your Score Keep practicing!" at bounding box center [264, 72] width 320 height 284
click at [309, 132] on div "Keep practicing!" at bounding box center [264, 158] width 164 height 52
click at [324, 132] on div "Keep practicing!" at bounding box center [264, 158] width 164 height 52
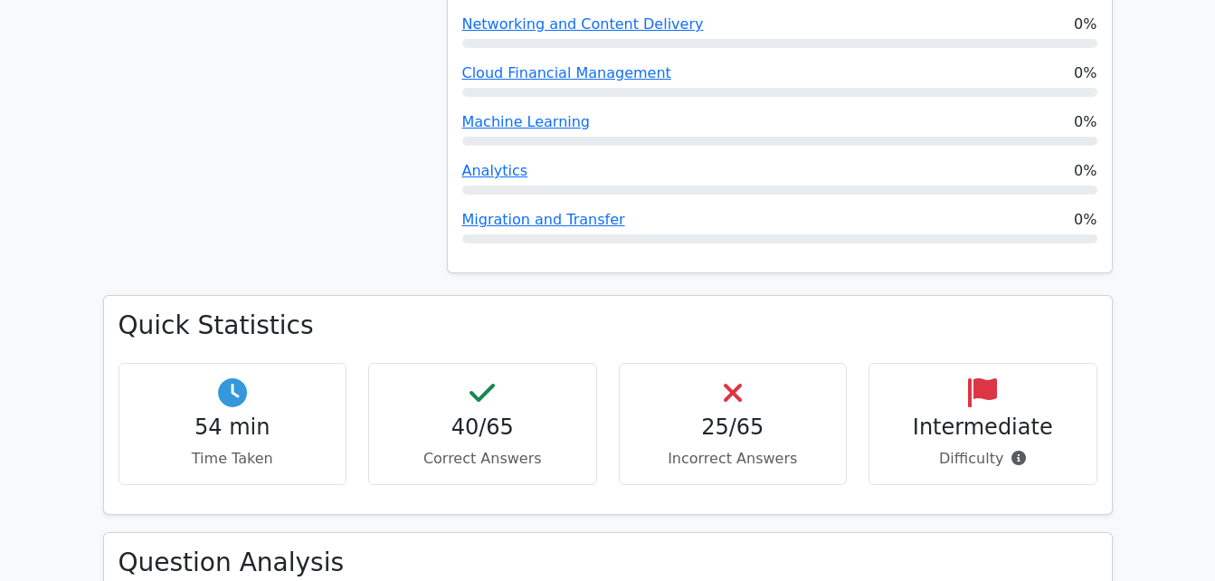
scroll to position [1235, 0]
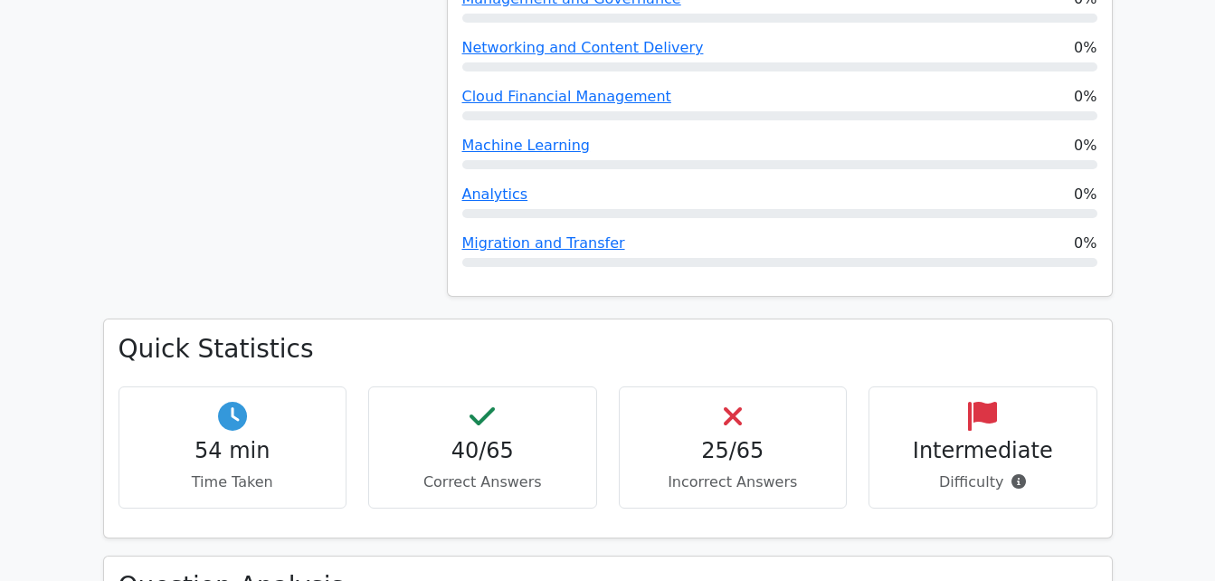
click at [763, 319] on div "Quick Statistics 54 min Time Taken 40/65 Correct Answers 25/65 Incorrect Answer…" at bounding box center [608, 427] width 1008 height 217
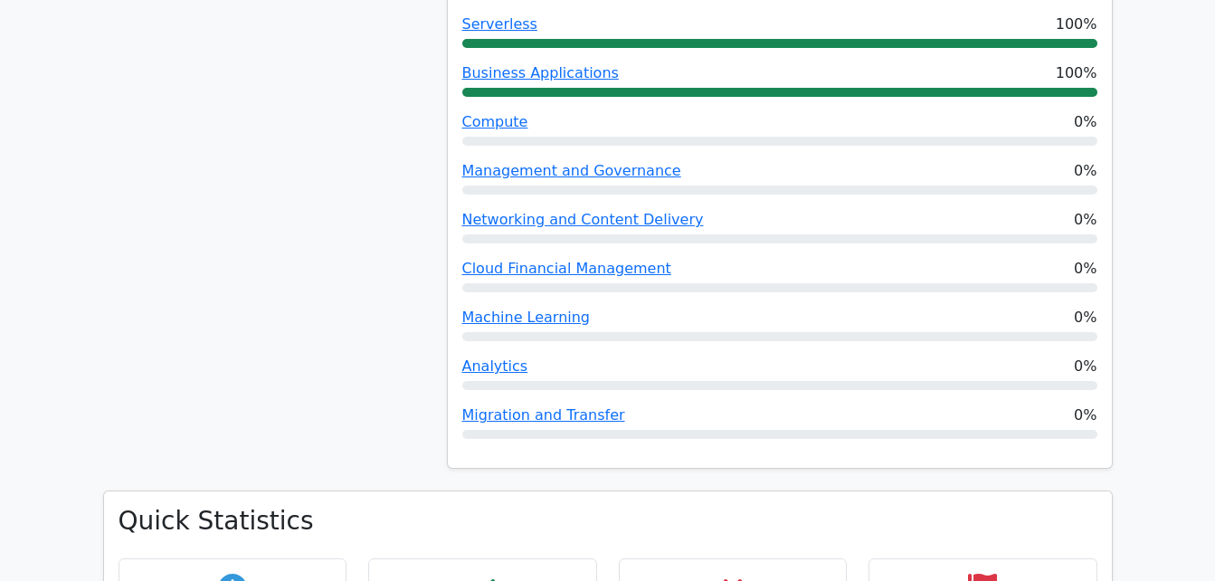
scroll to position [970, 0]
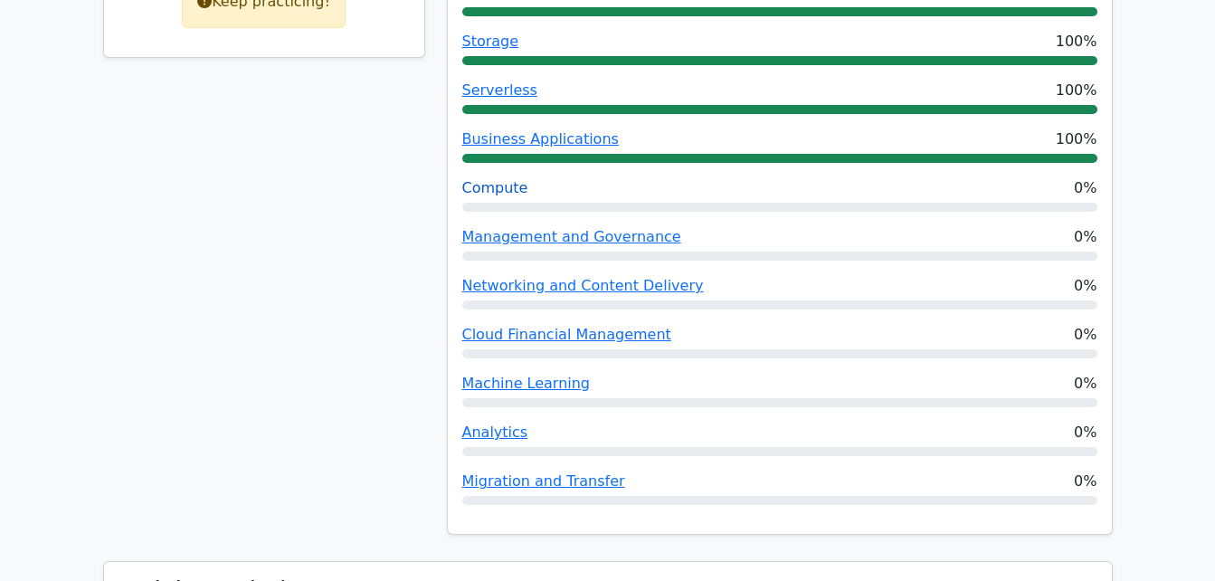
click at [503, 179] on link "Compute" at bounding box center [495, 187] width 66 height 17
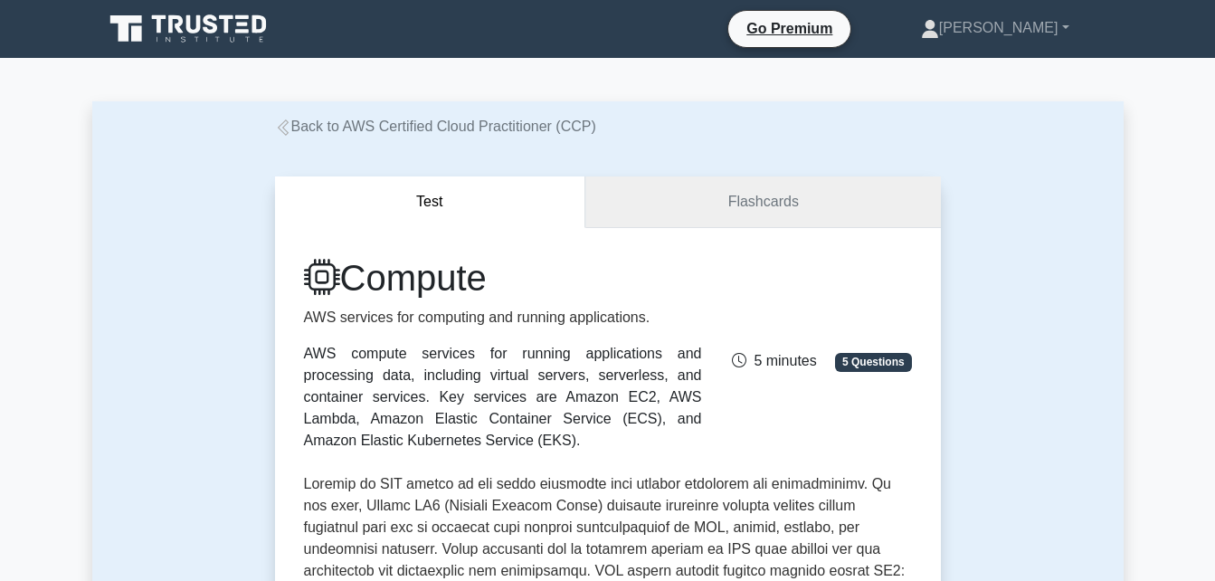
click at [715, 203] on link "Flashcards" at bounding box center [762, 202] width 355 height 52
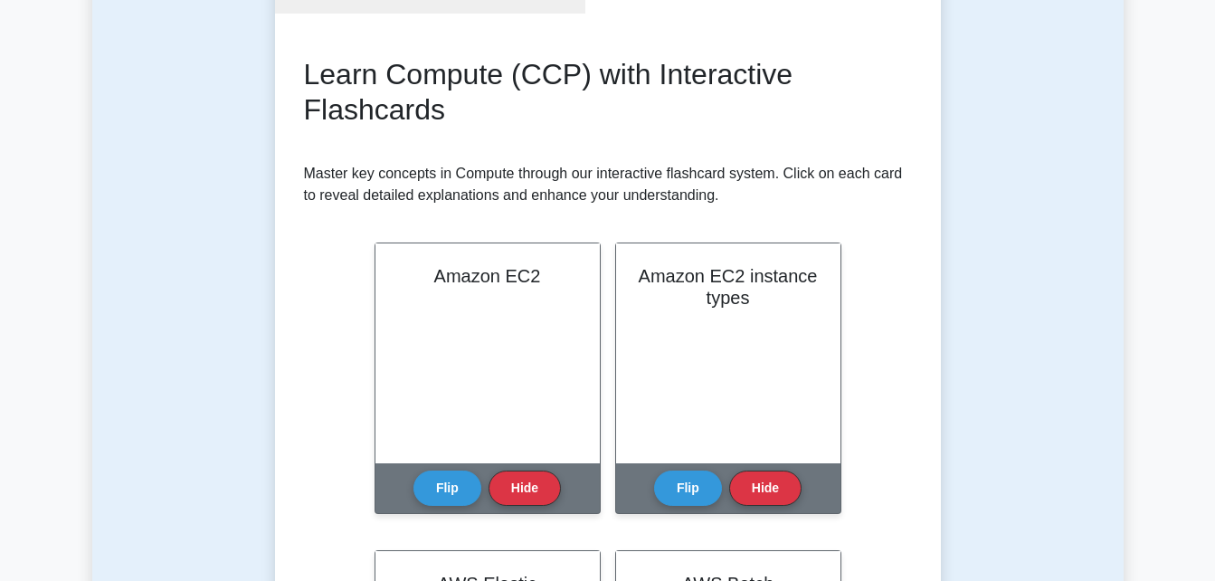
scroll to position [120, 0]
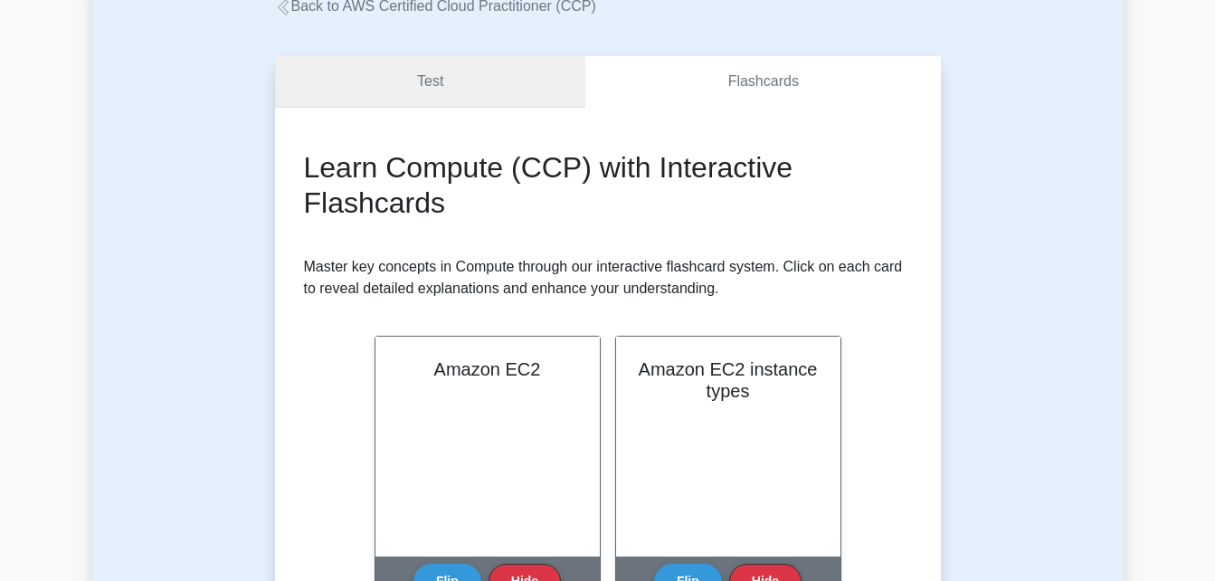
click at [465, 80] on link "Test" at bounding box center [430, 82] width 311 height 52
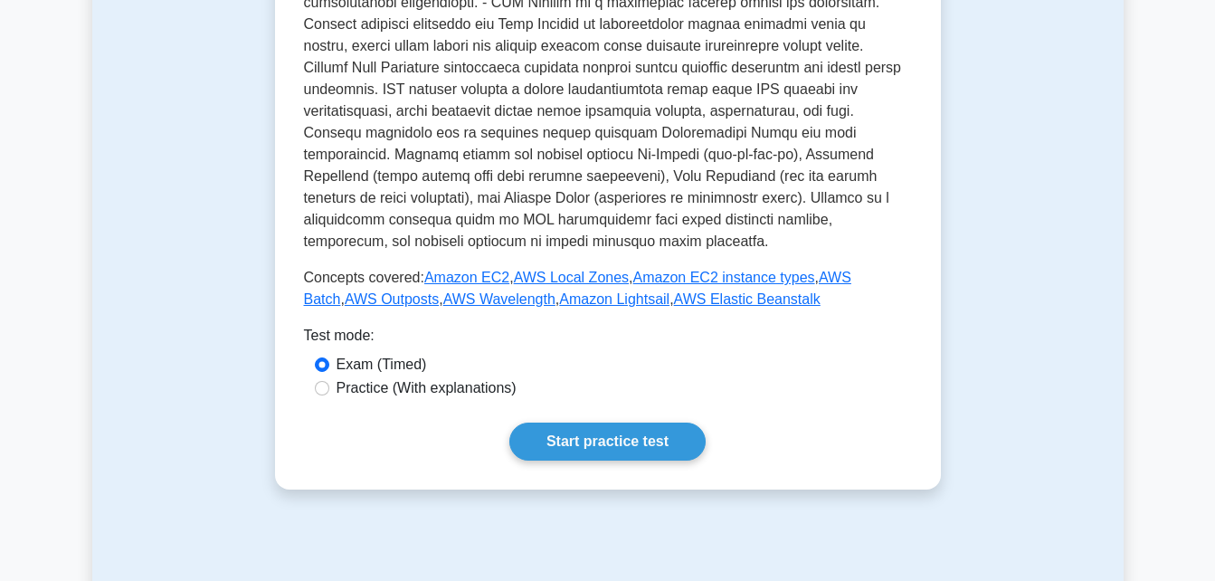
scroll to position [895, 0]
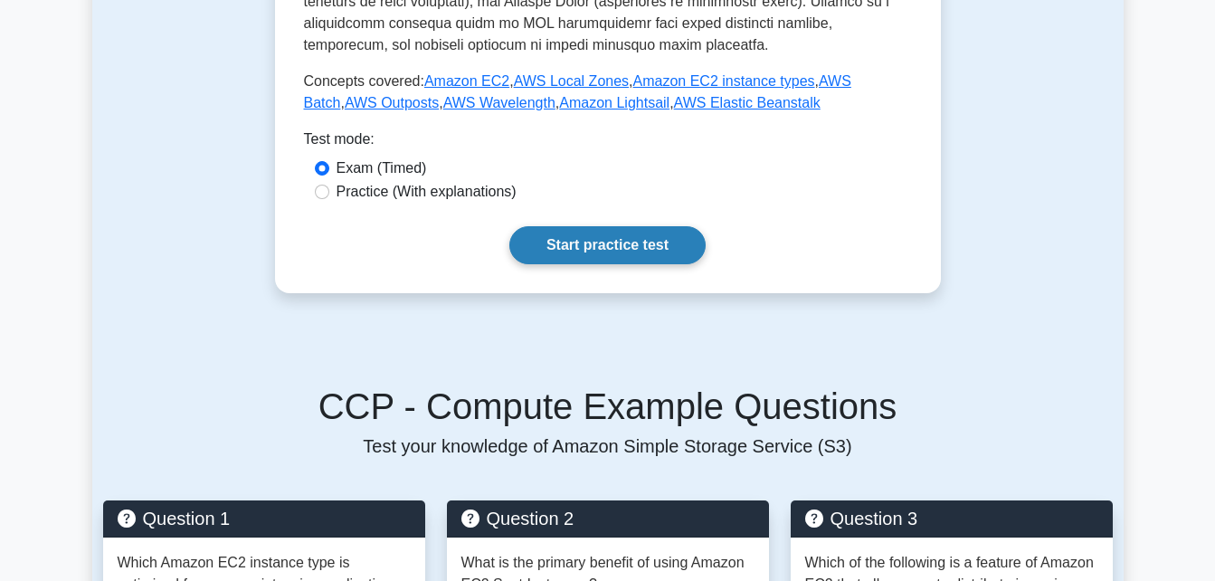
click at [646, 226] on link "Start practice test" at bounding box center [607, 245] width 196 height 38
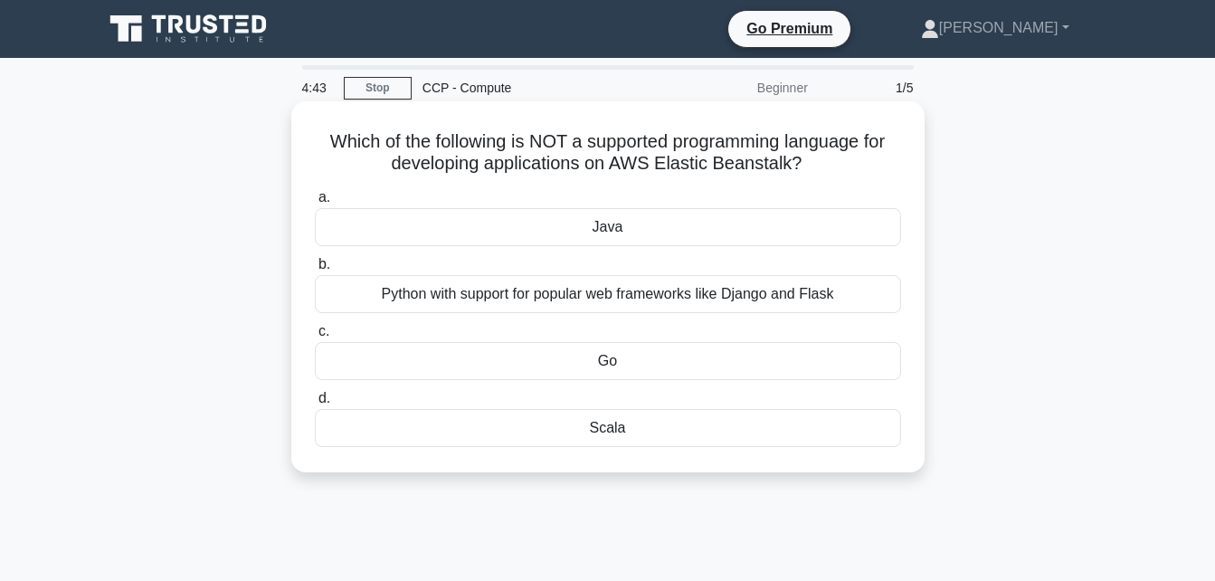
click at [627, 436] on div "Scala" at bounding box center [608, 428] width 586 height 38
click at [315, 404] on input "d. Scala" at bounding box center [315, 399] width 0 height 12
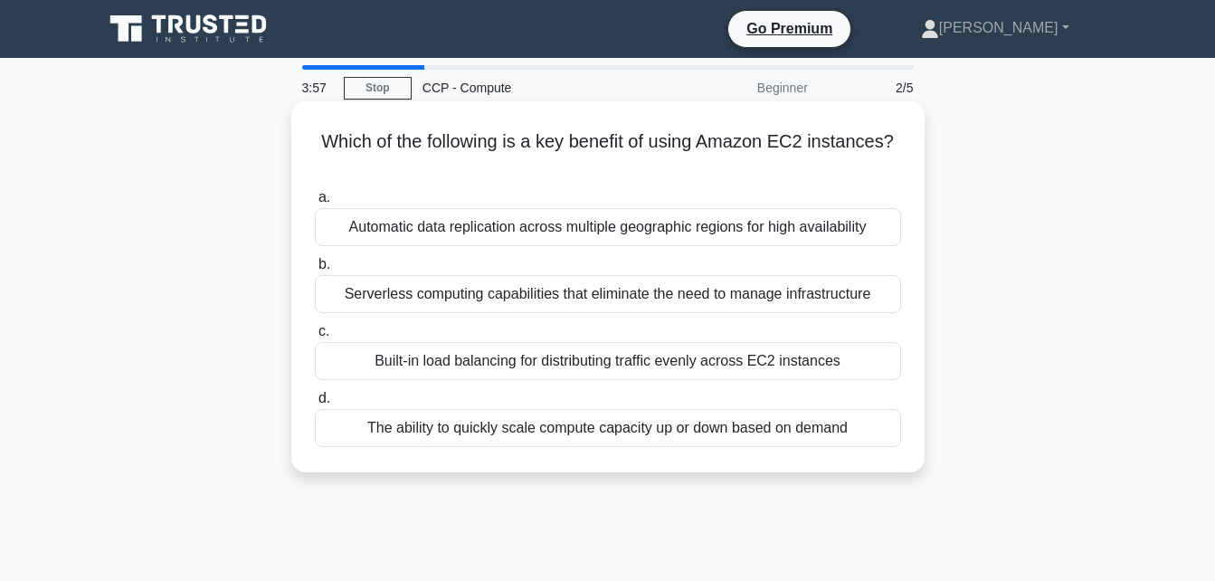
click at [640, 436] on div "The ability to quickly scale compute capacity up or down based on demand" at bounding box center [608, 428] width 586 height 38
click at [315, 404] on input "d. The ability to quickly scale compute capacity up or down based on demand" at bounding box center [315, 399] width 0 height 12
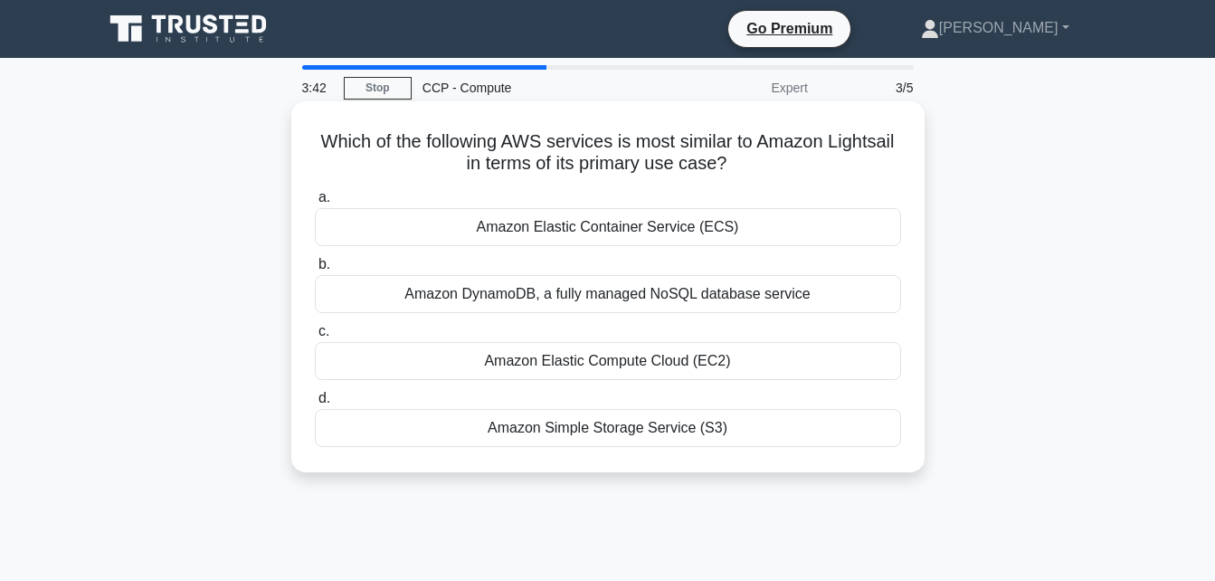
click at [699, 356] on div "Amazon Elastic Compute Cloud (EC2)" at bounding box center [608, 361] width 586 height 38
click at [315, 337] on input "c. Amazon Elastic Compute Cloud (EC2)" at bounding box center [315, 332] width 0 height 12
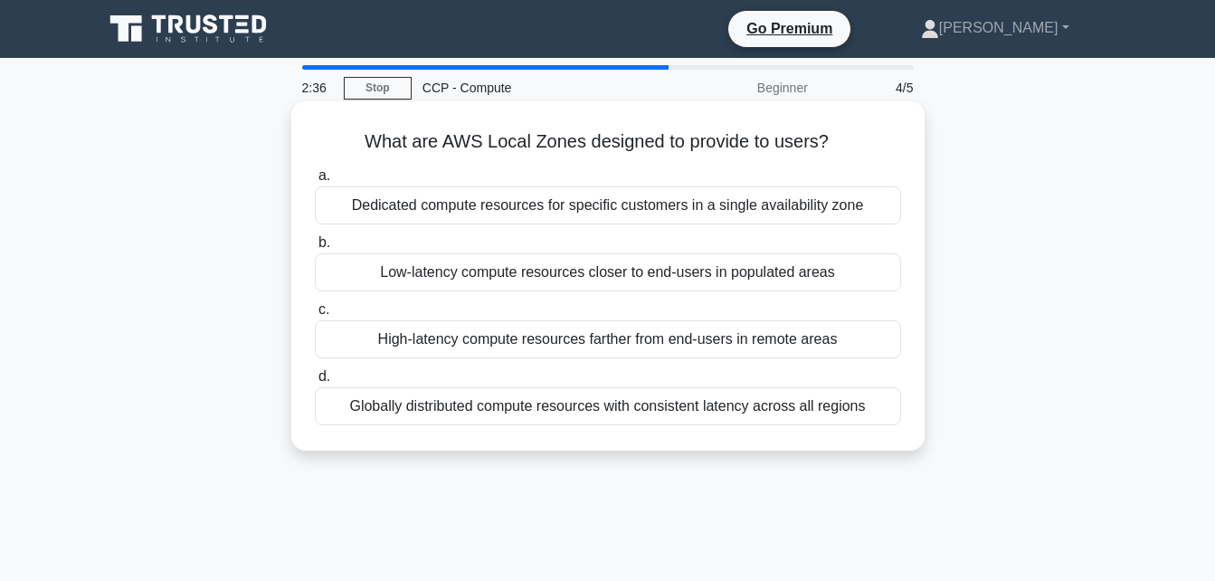
click at [700, 263] on div "Low-latency compute resources closer to end-users in populated areas" at bounding box center [608, 272] width 586 height 38
click at [315, 249] on input "b. Low-latency compute resources closer to end-users in populated areas" at bounding box center [315, 243] width 0 height 12
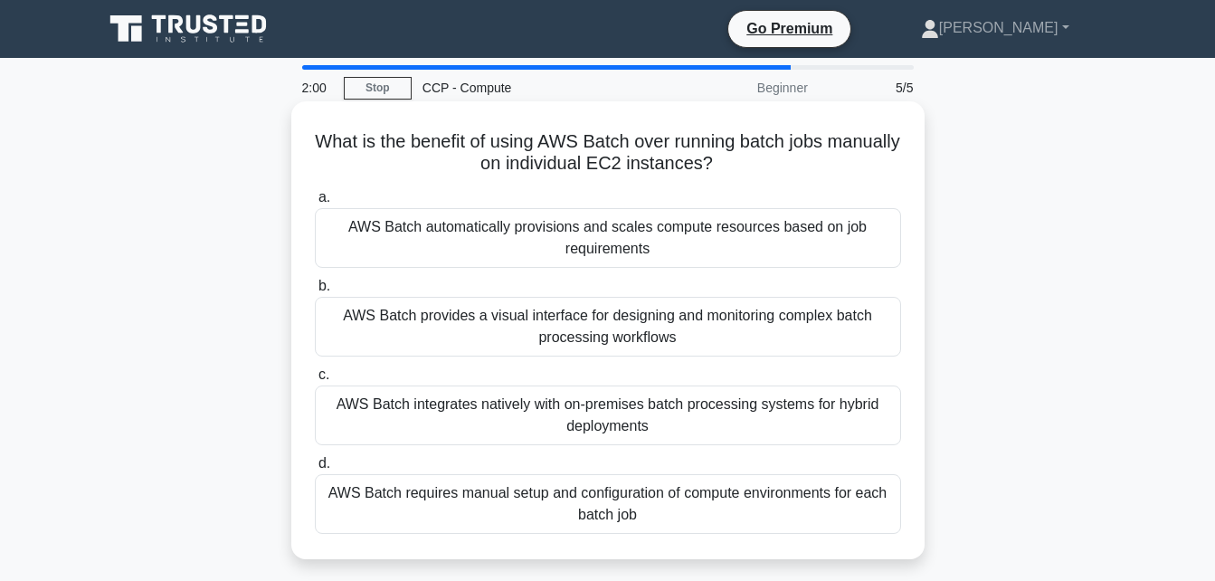
click at [680, 333] on div "AWS Batch provides a visual interface for designing and monitoring complex batc…" at bounding box center [608, 327] width 586 height 60
click at [315, 292] on input "b. AWS Batch provides a visual interface for designing and monitoring complex b…" at bounding box center [315, 286] width 0 height 12
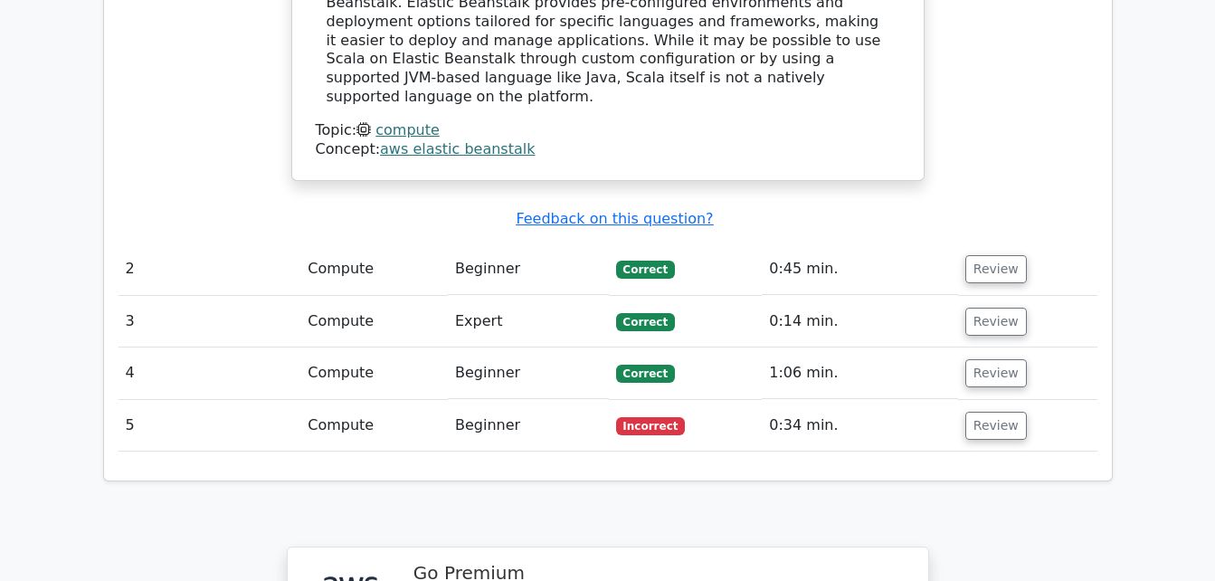
scroll to position [1917, 0]
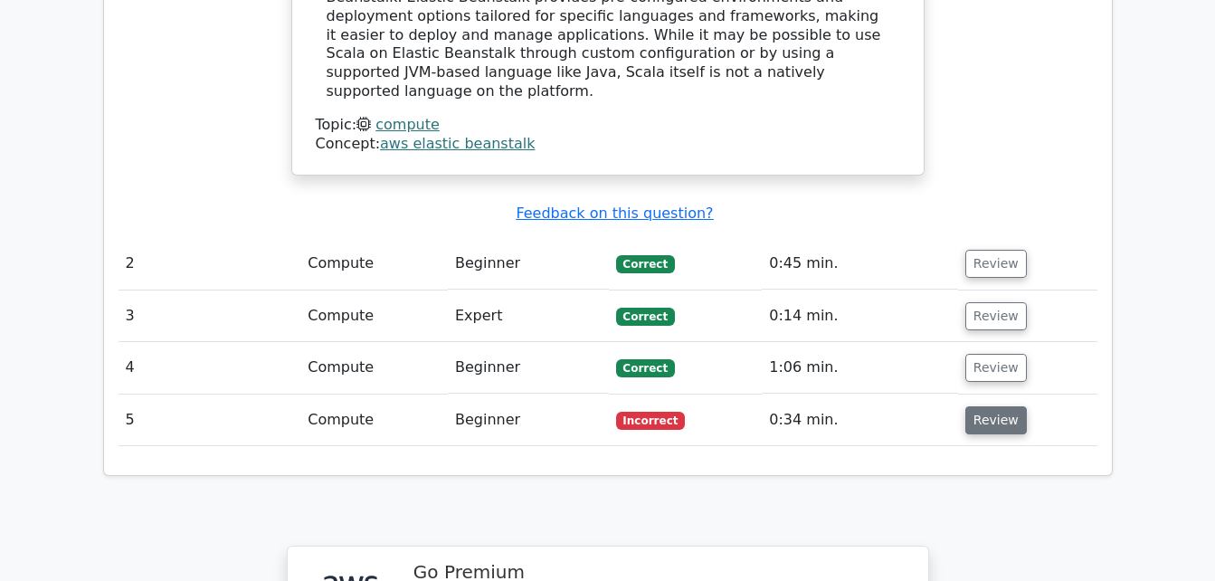
click at [989, 406] on button "Review" at bounding box center [996, 420] width 62 height 28
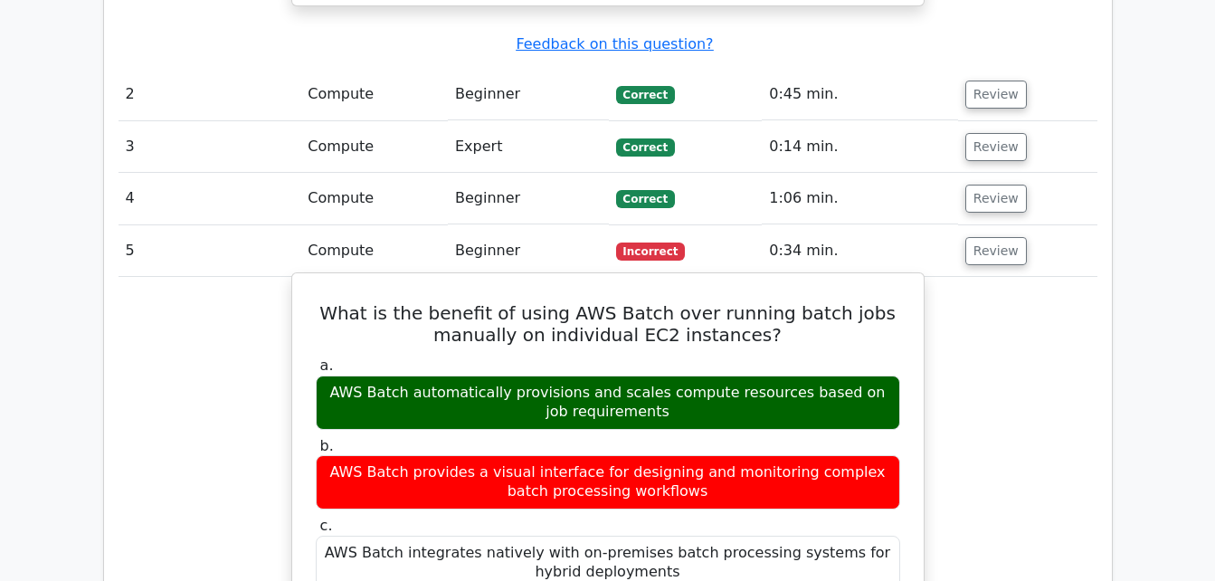
scroll to position [2086, 0]
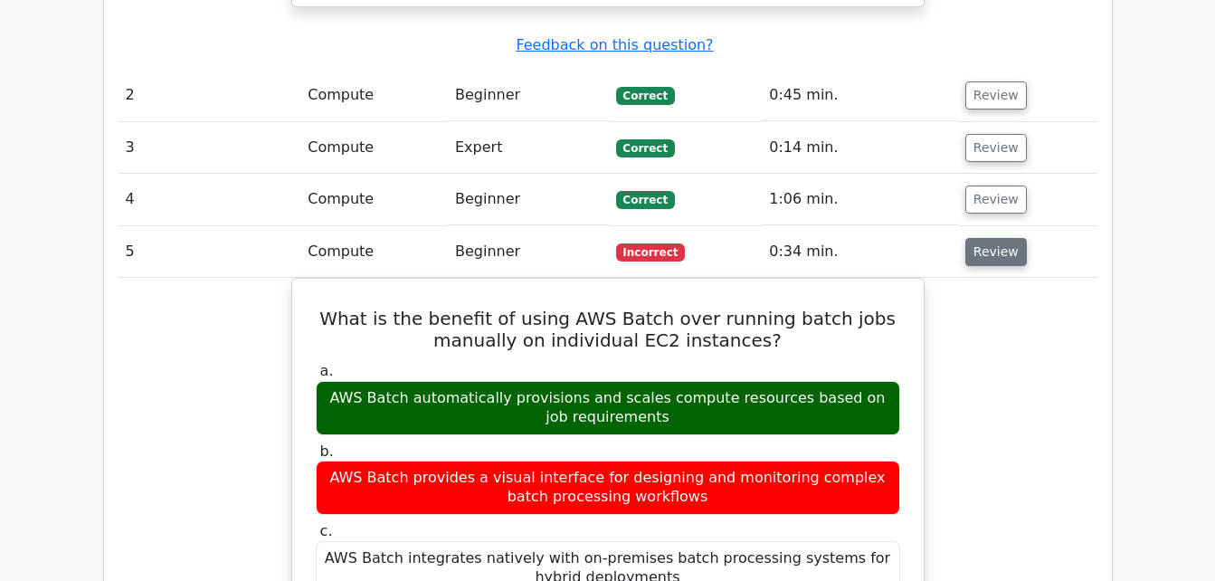
click at [988, 238] on button "Review" at bounding box center [996, 252] width 62 height 28
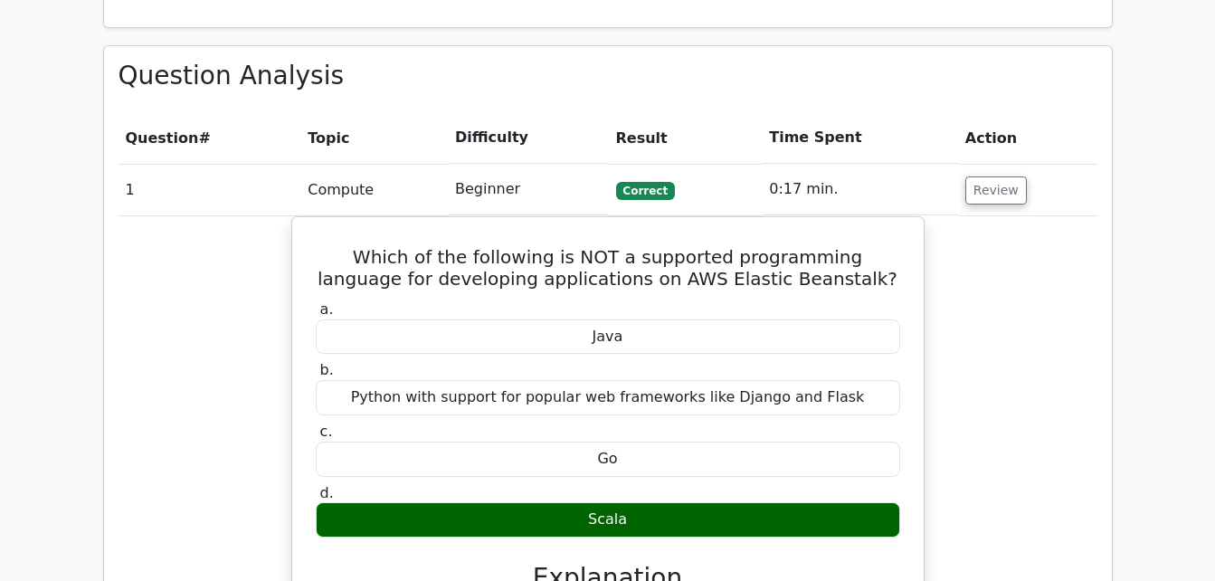
scroll to position [1235, 0]
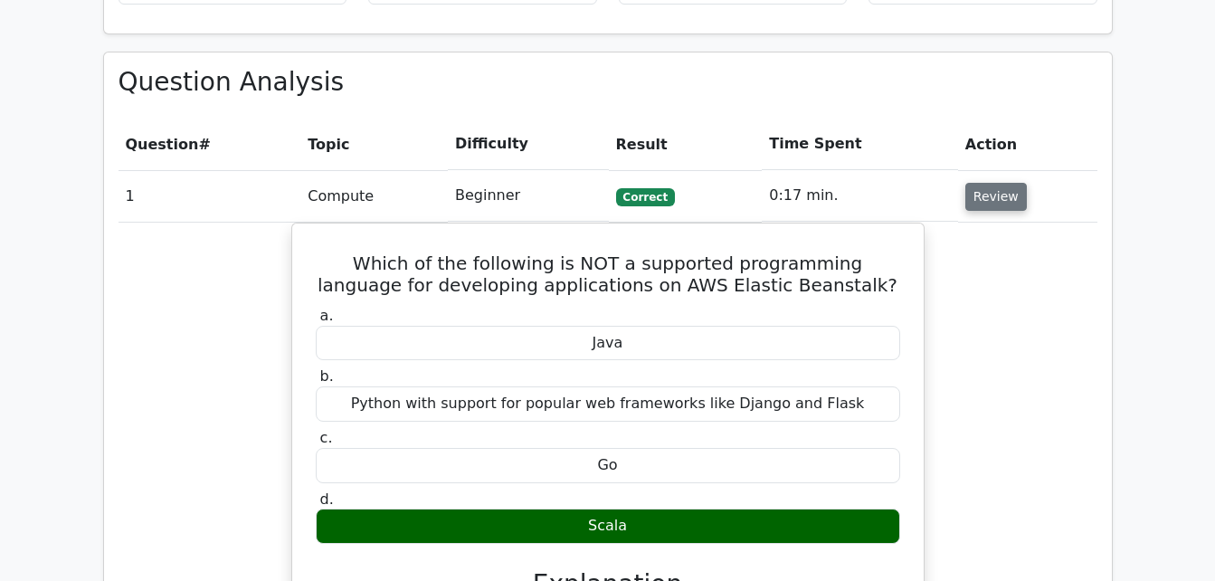
click at [987, 183] on button "Review" at bounding box center [996, 197] width 62 height 28
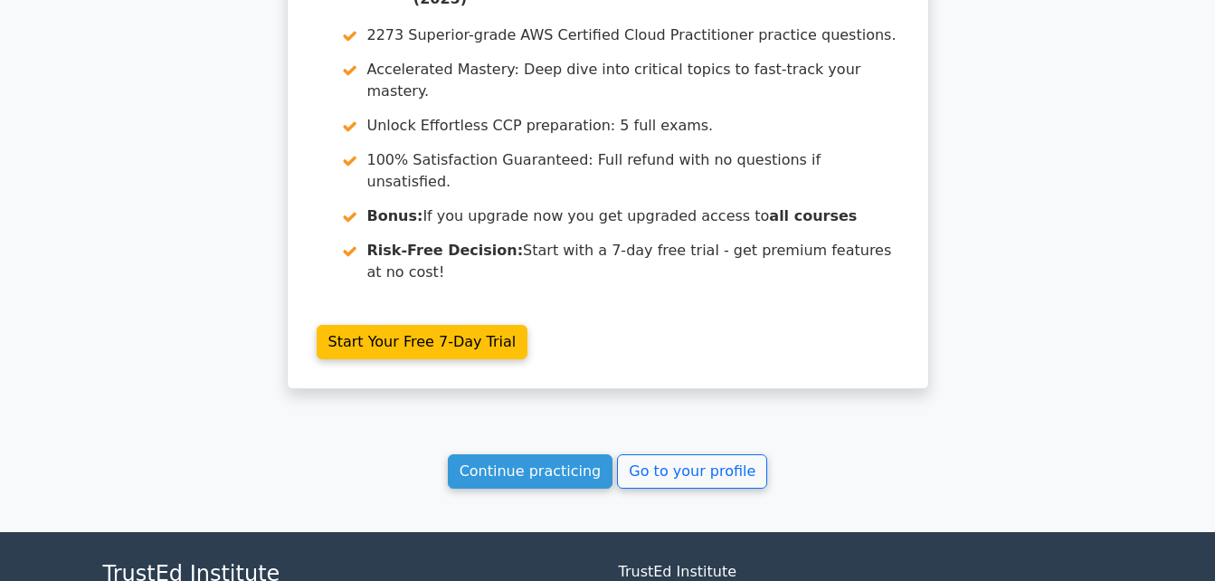
scroll to position [1857, 0]
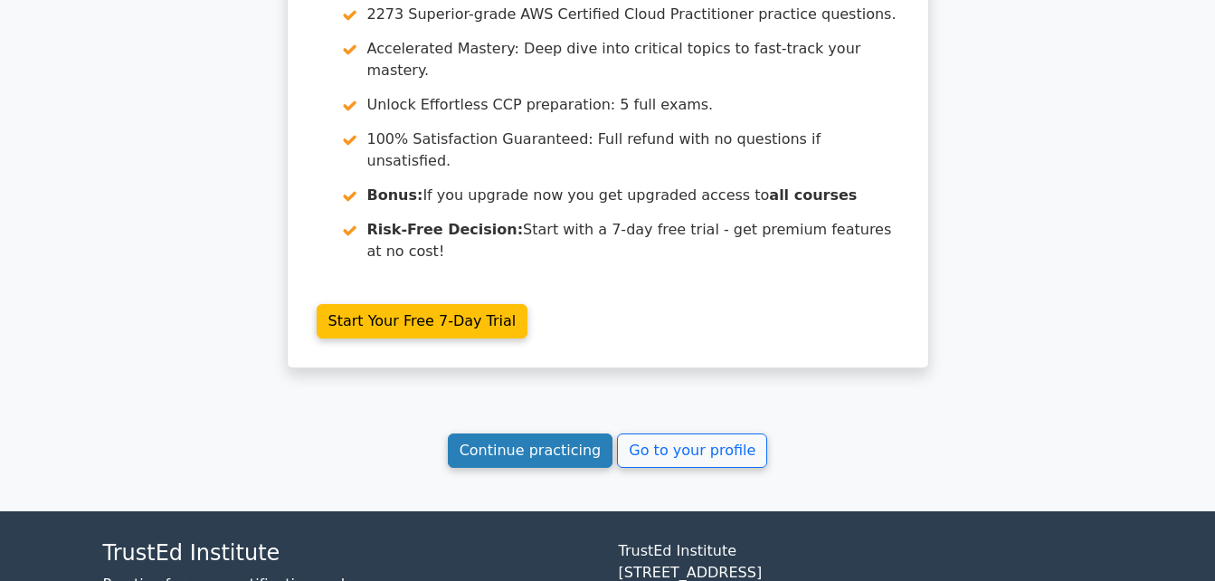
click at [570, 433] on link "Continue practicing" at bounding box center [531, 450] width 166 height 34
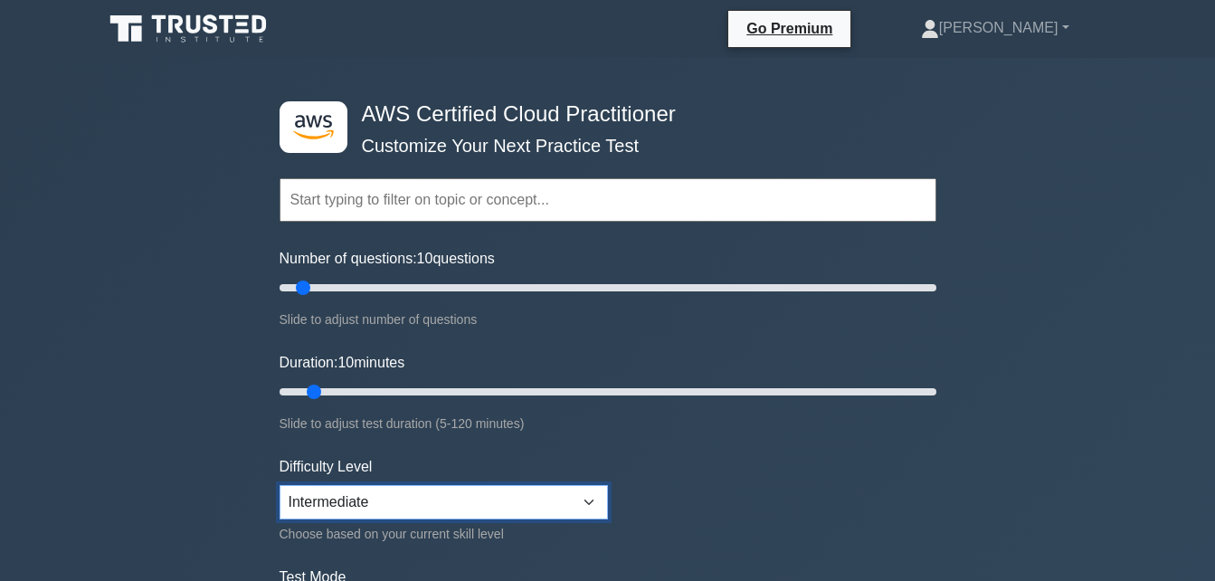
click at [563, 490] on select "Beginner Intermediate Expert" at bounding box center [443, 502] width 328 height 34
select select "expert"
click at [279, 485] on select "Beginner Intermediate Expert" at bounding box center [443, 502] width 328 height 34
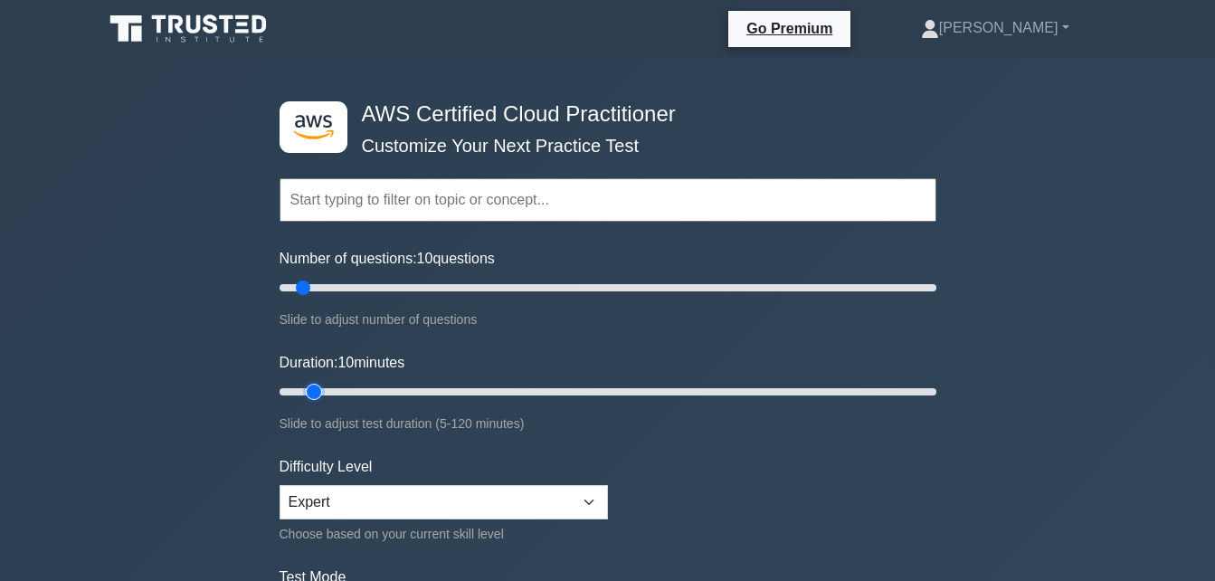
click at [326, 386] on input "Duration: 10 minutes" at bounding box center [607, 392] width 657 height 22
type input "15"
click at [332, 387] on input "Duration: 15 minutes" at bounding box center [607, 392] width 657 height 22
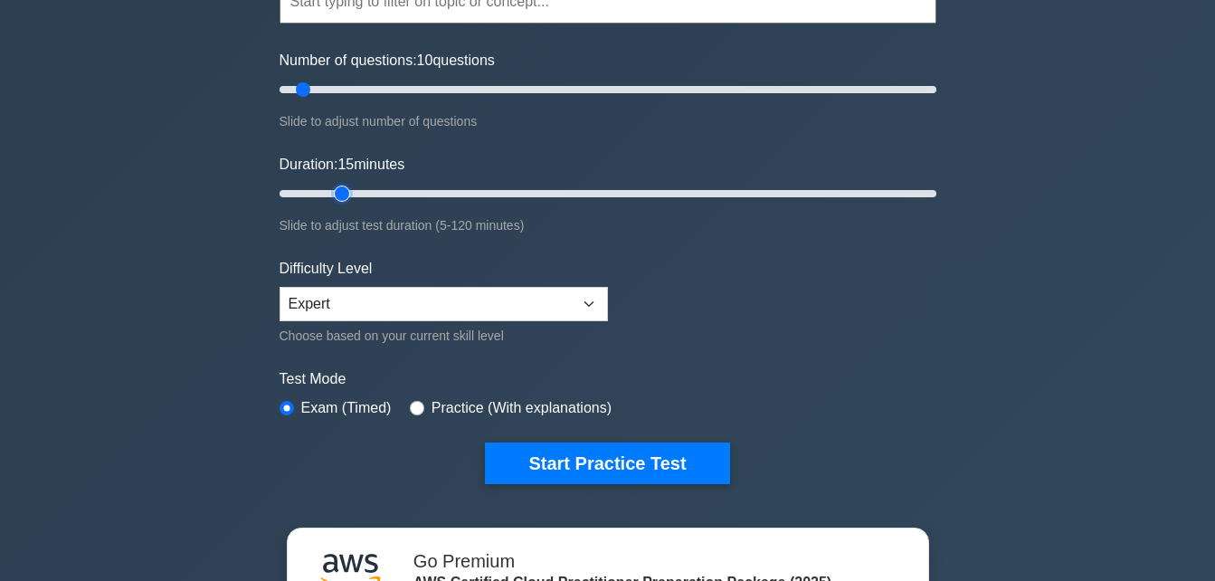
scroll to position [199, 0]
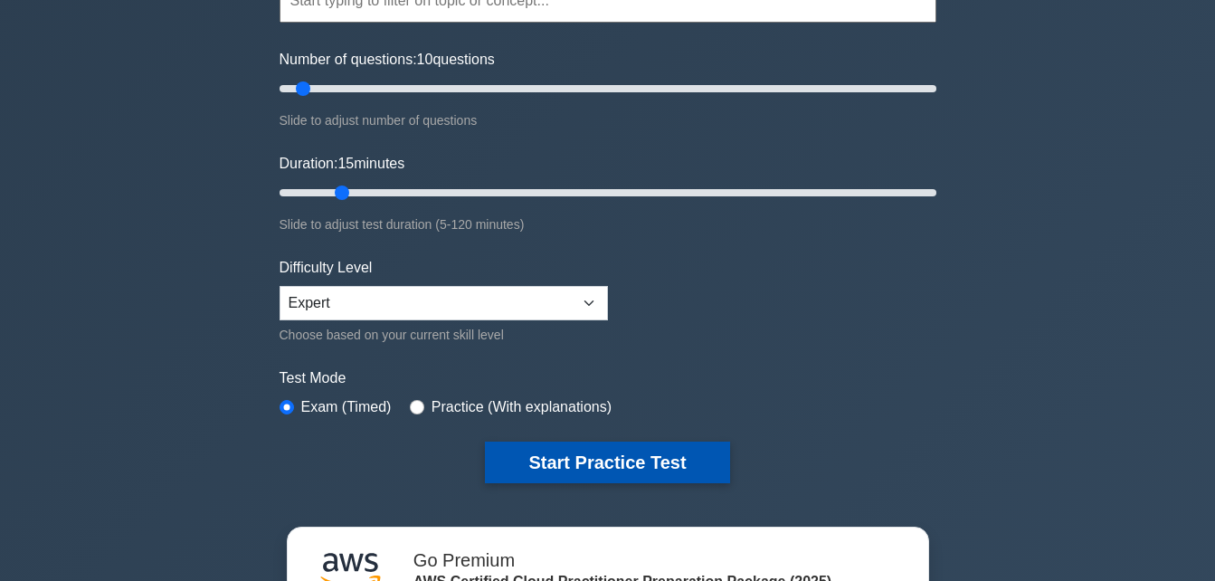
click at [525, 447] on button "Start Practice Test" at bounding box center [607, 462] width 244 height 42
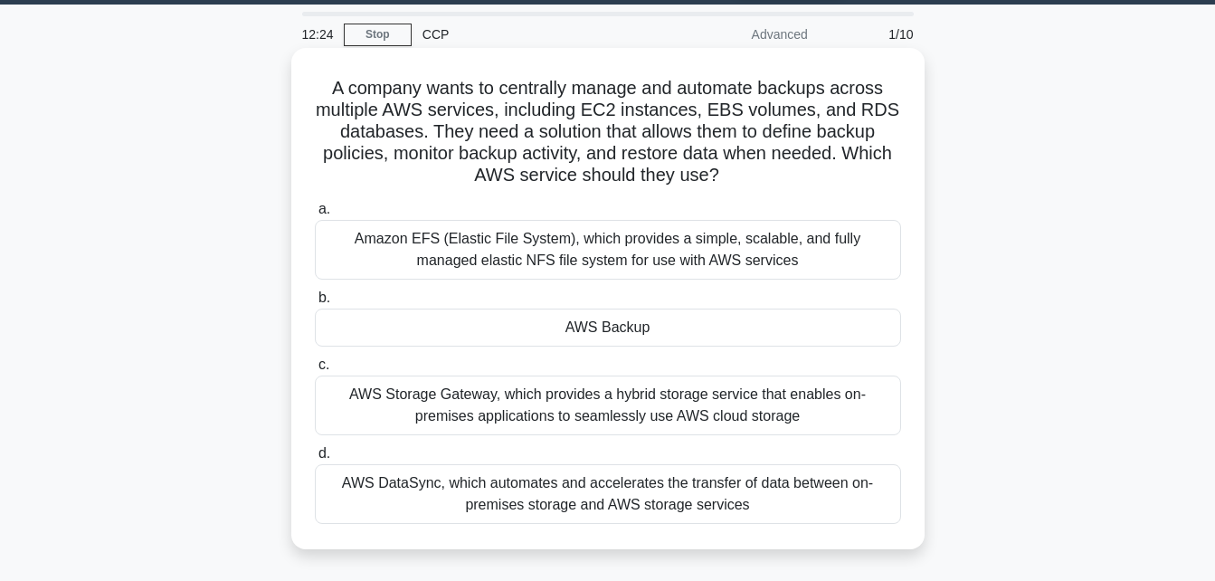
scroll to position [54, 0]
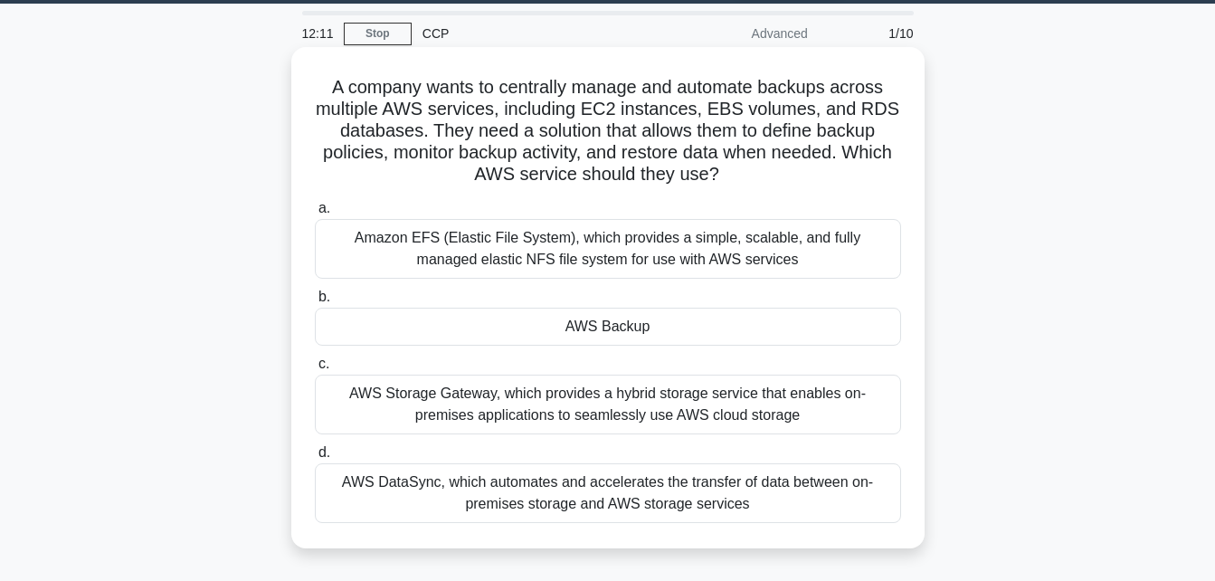
click at [533, 335] on div "AWS Backup" at bounding box center [608, 327] width 586 height 38
click at [315, 303] on input "b. AWS Backup" at bounding box center [315, 297] width 0 height 12
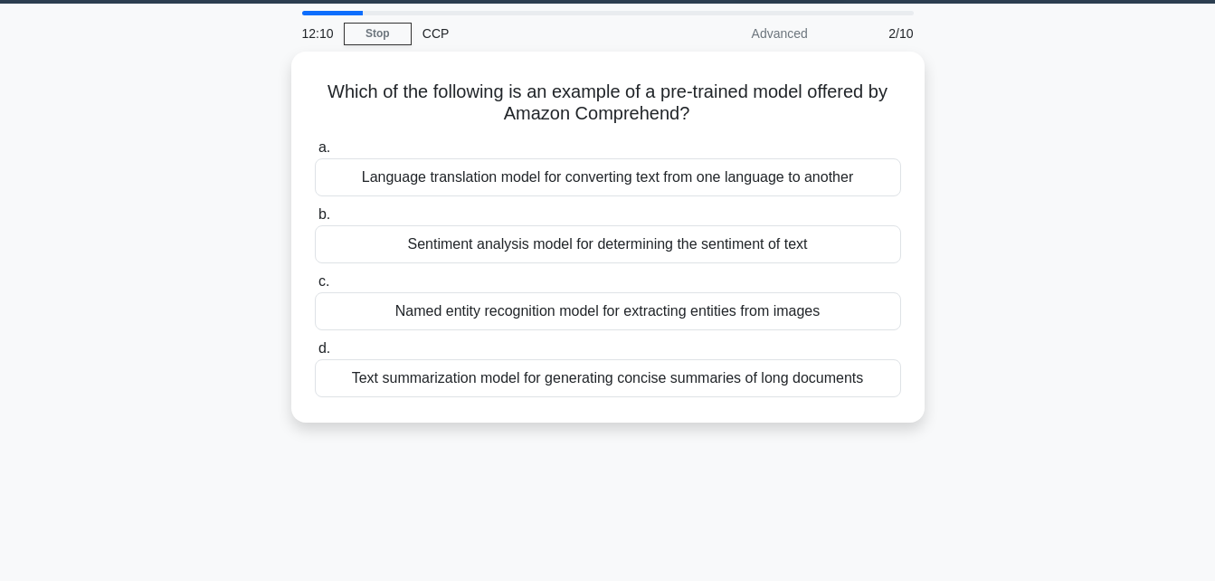
scroll to position [0, 0]
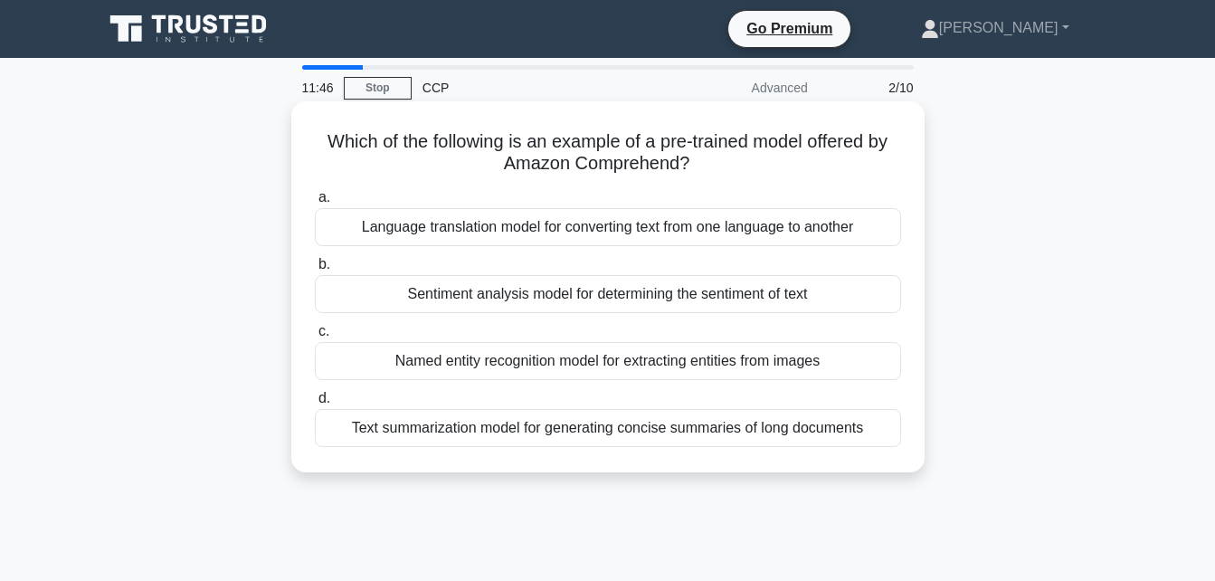
click at [549, 222] on div "Language translation model for converting text from one language to another" at bounding box center [608, 227] width 586 height 38
click at [315, 204] on input "a. Language translation model for converting text from one language to another" at bounding box center [315, 198] width 0 height 12
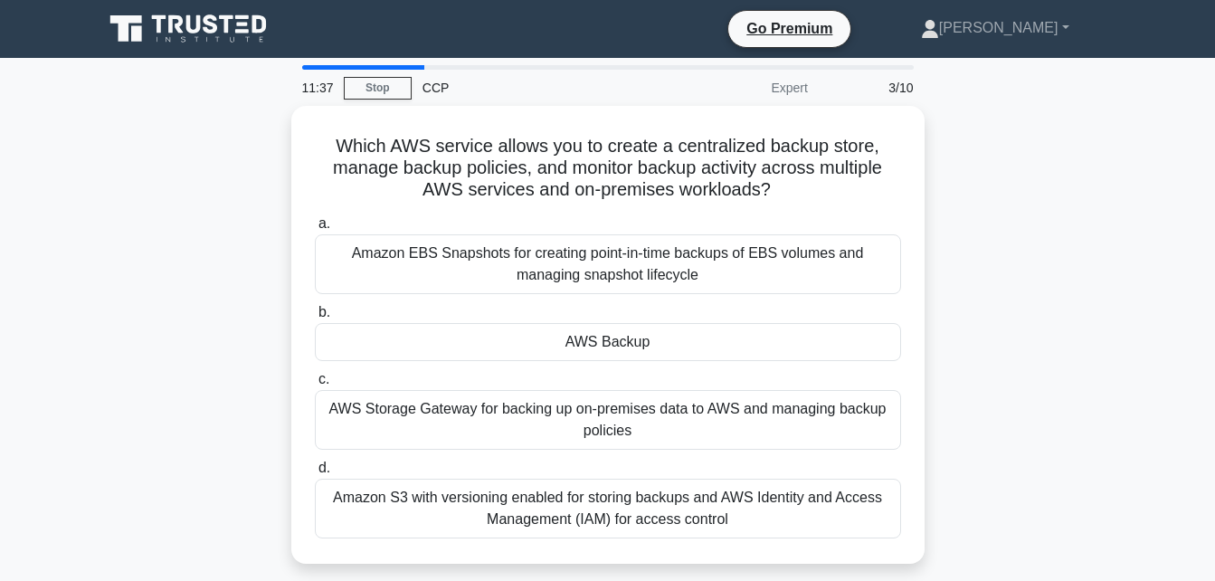
click at [772, 87] on div "Expert" at bounding box center [739, 88] width 158 height 36
click at [437, 84] on div "CCP" at bounding box center [536, 88] width 249 height 36
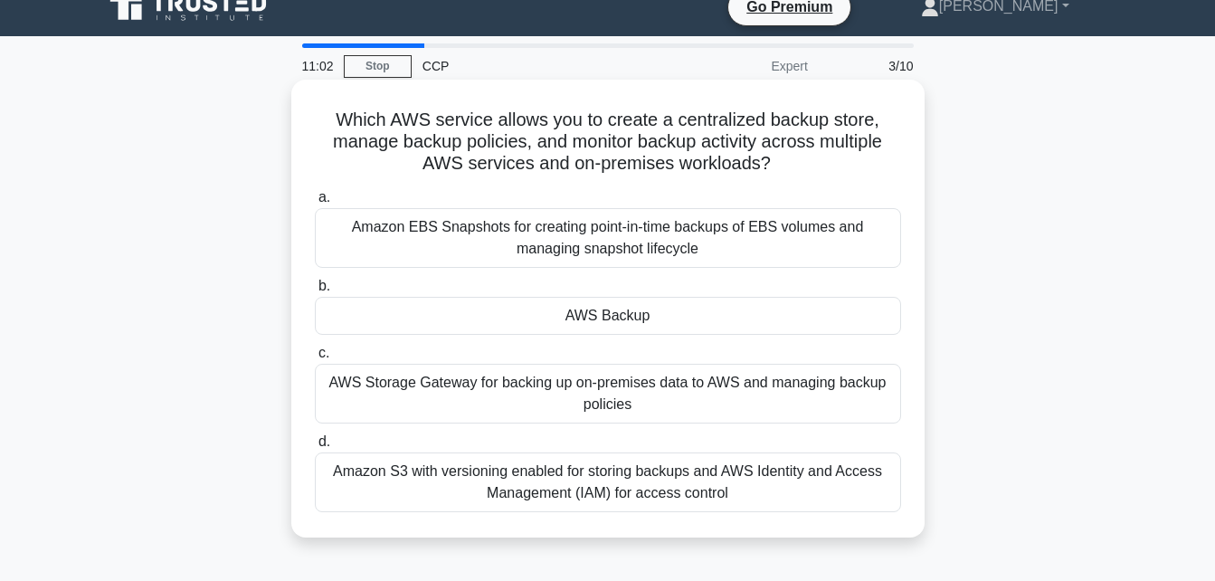
scroll to position [23, 0]
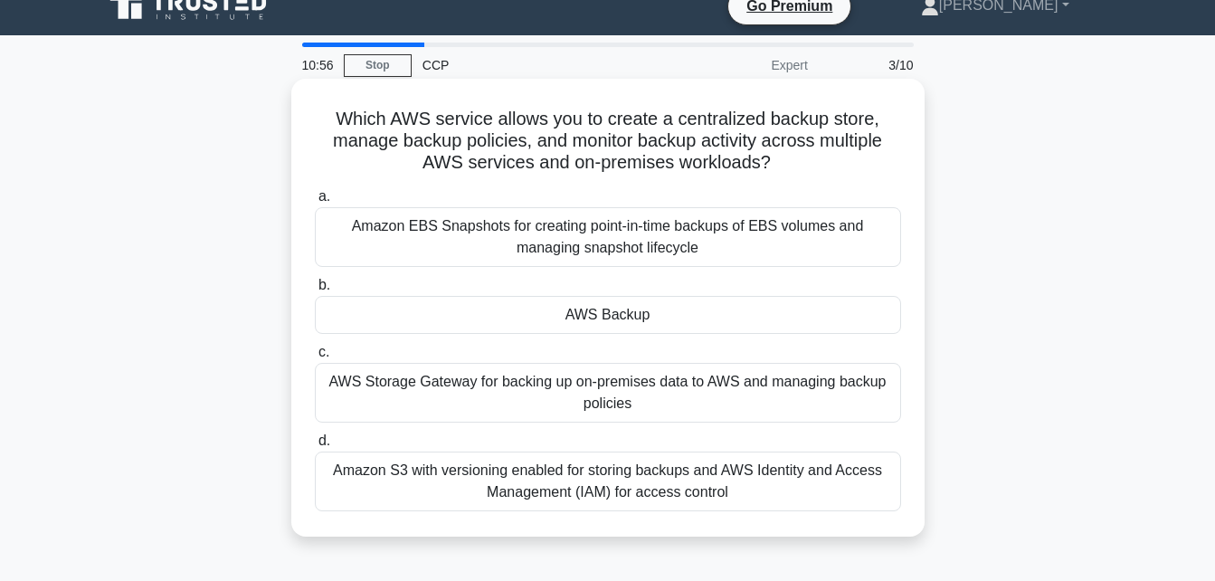
click at [490, 401] on div "AWS Storage Gateway for backing up on-premises data to AWS and managing backup …" at bounding box center [608, 393] width 586 height 60
click at [315, 358] on input "c. AWS Storage Gateway for backing up on-premises data to AWS and managing back…" at bounding box center [315, 352] width 0 height 12
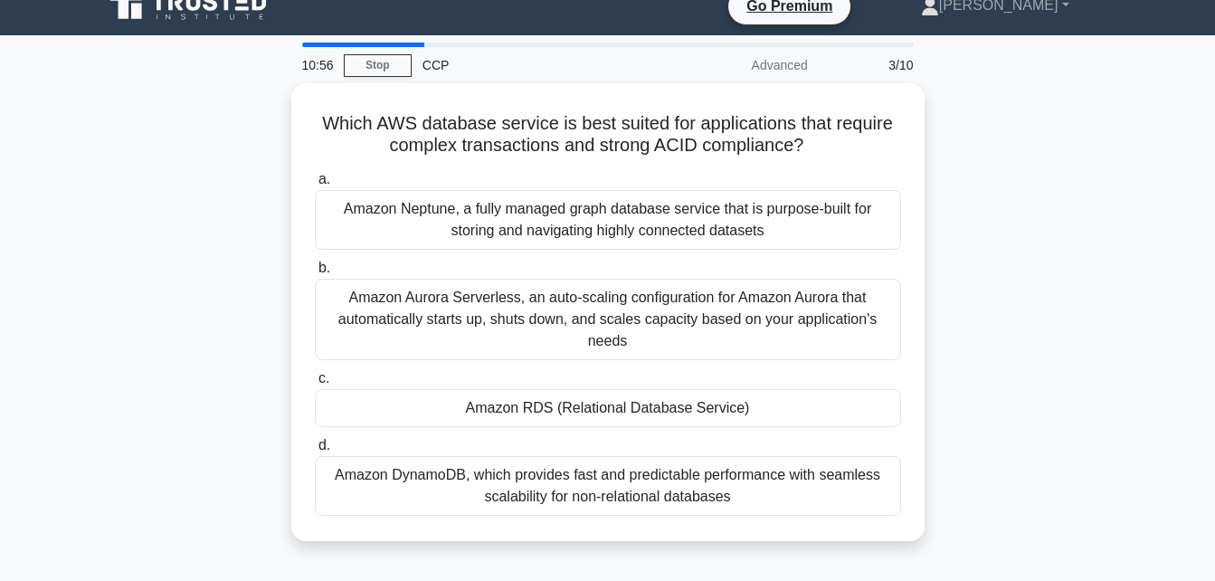
scroll to position [0, 0]
